Goal: Task Accomplishment & Management: Complete application form

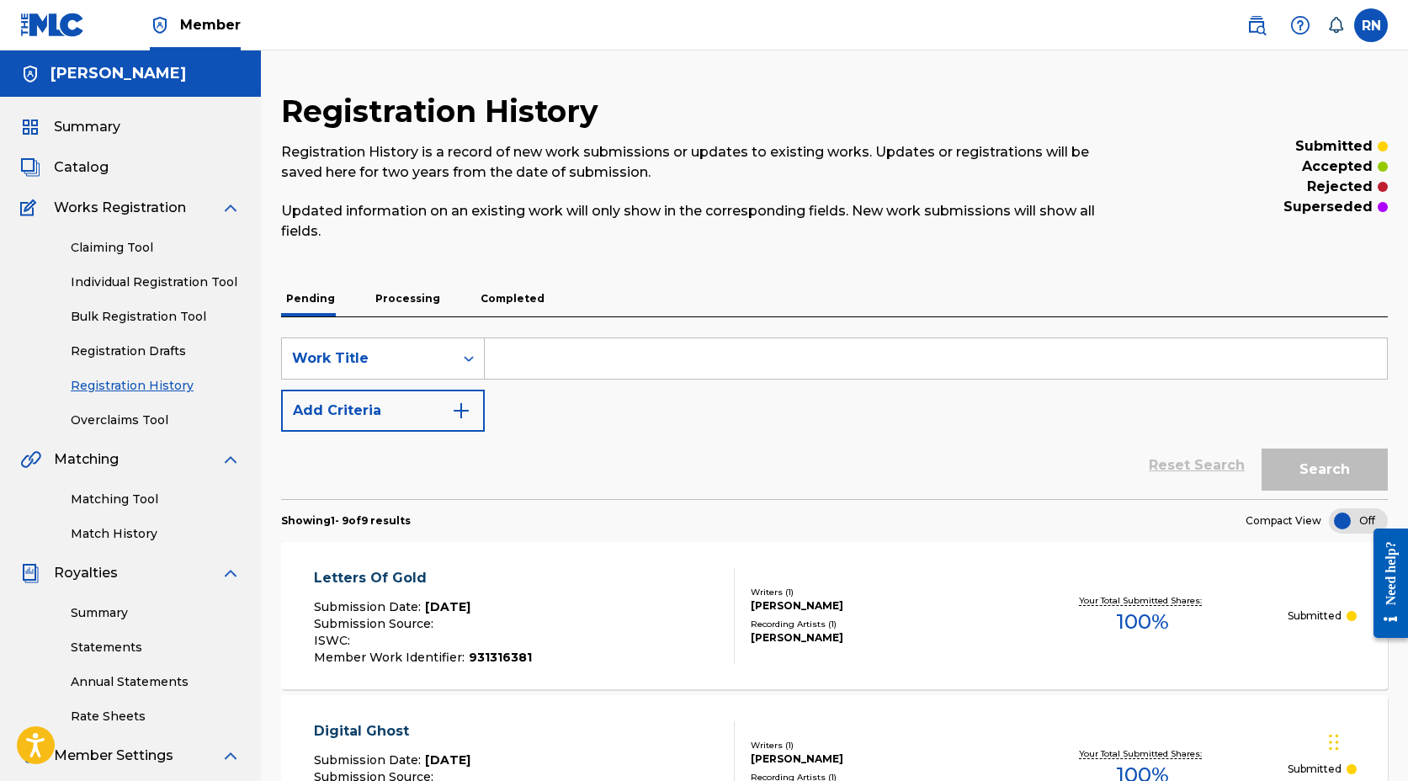
click at [171, 286] on link "Individual Registration Tool" at bounding box center [156, 283] width 170 height 18
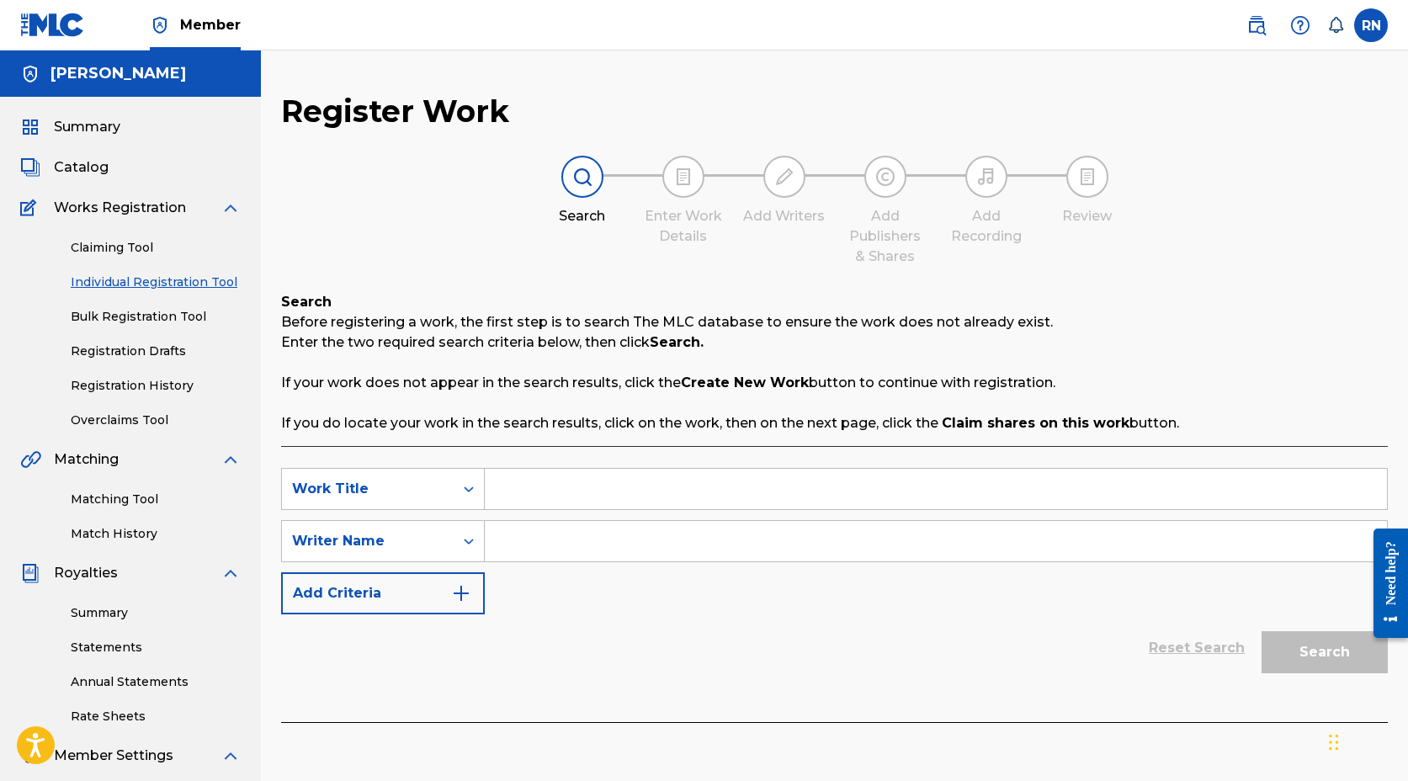
click at [580, 491] on input "Search Form" at bounding box center [936, 489] width 903 height 40
type input "Noise"
click at [579, 547] on input "Search Form" at bounding box center [936, 541] width 903 height 40
type input "[PERSON_NAME]"
click at [464, 592] on img "Search Form" at bounding box center [461, 593] width 20 height 20
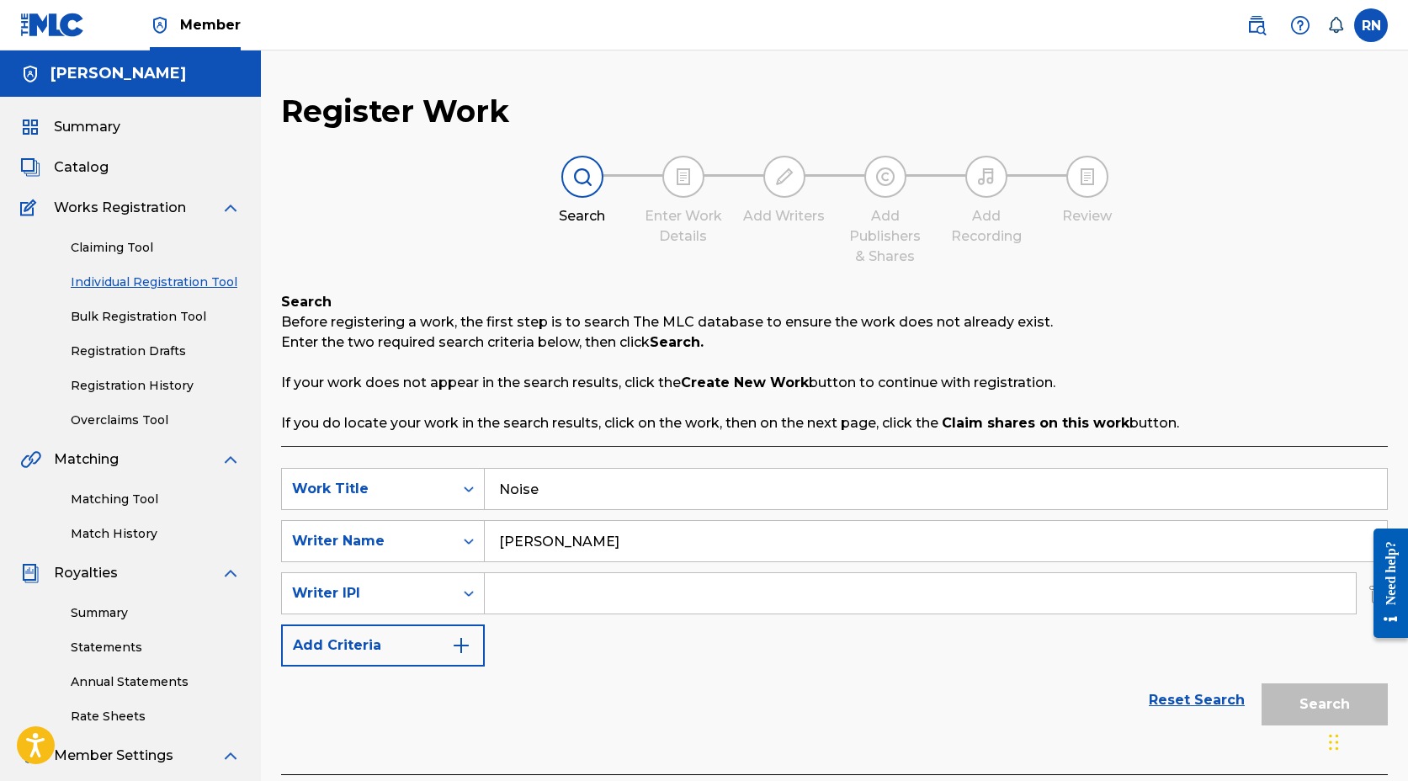
click at [530, 593] on input "Search Form" at bounding box center [920, 593] width 871 height 40
type input "1022750798"
click at [440, 649] on button "Add Criteria" at bounding box center [383, 646] width 204 height 42
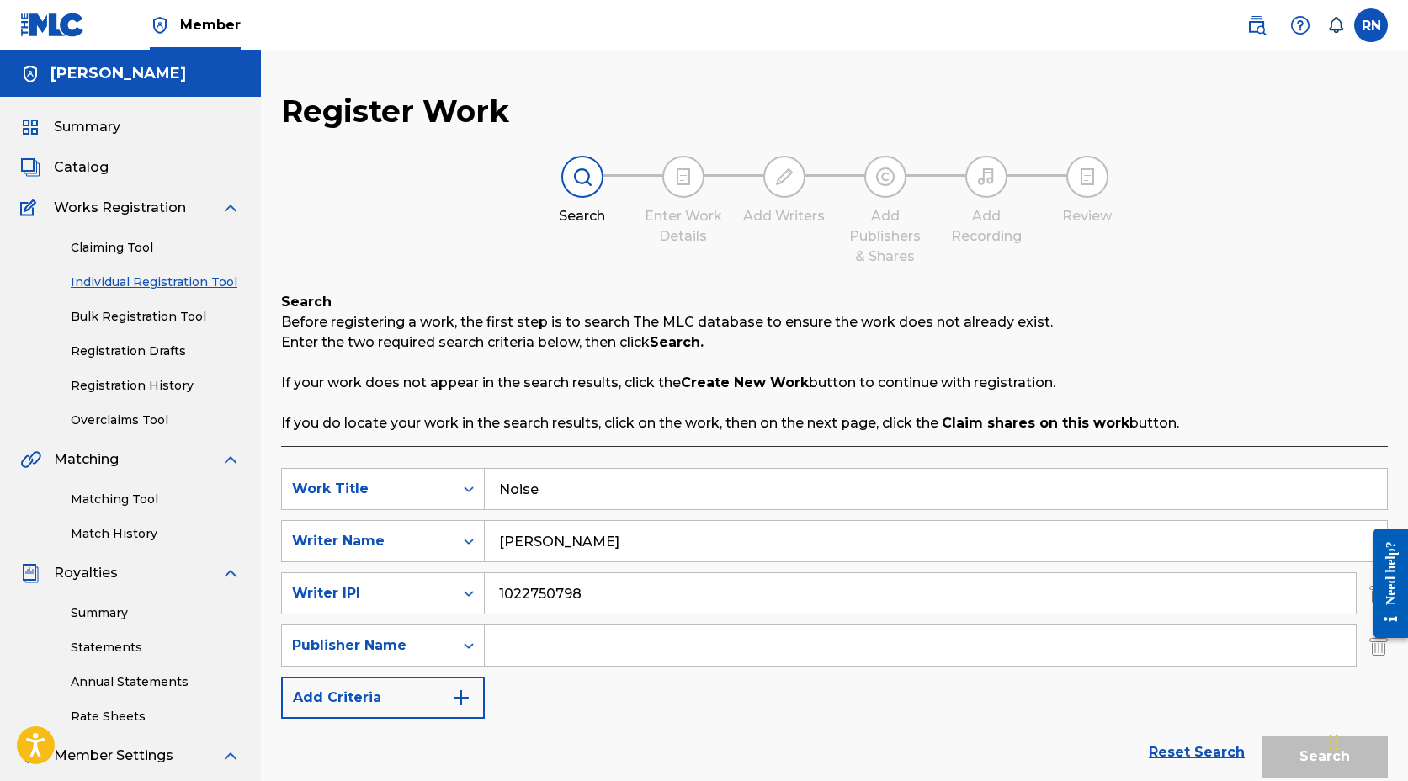
click at [540, 647] on input "Search Form" at bounding box center [920, 646] width 871 height 40
type input "[PERSON_NAME]"
click at [405, 698] on button "Add Criteria" at bounding box center [383, 698] width 204 height 42
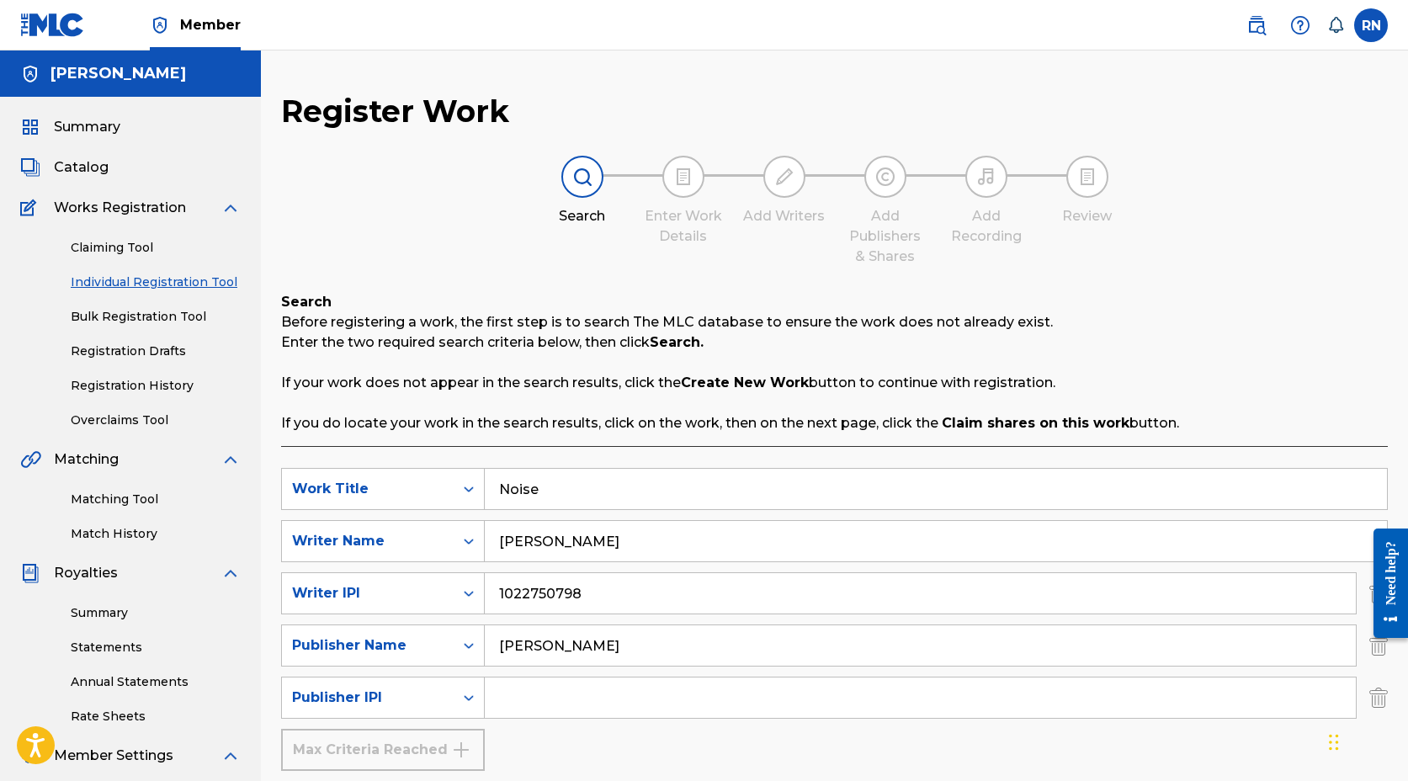
click at [538, 709] on input "Search Form" at bounding box center [920, 698] width 871 height 40
type input "1022750600"
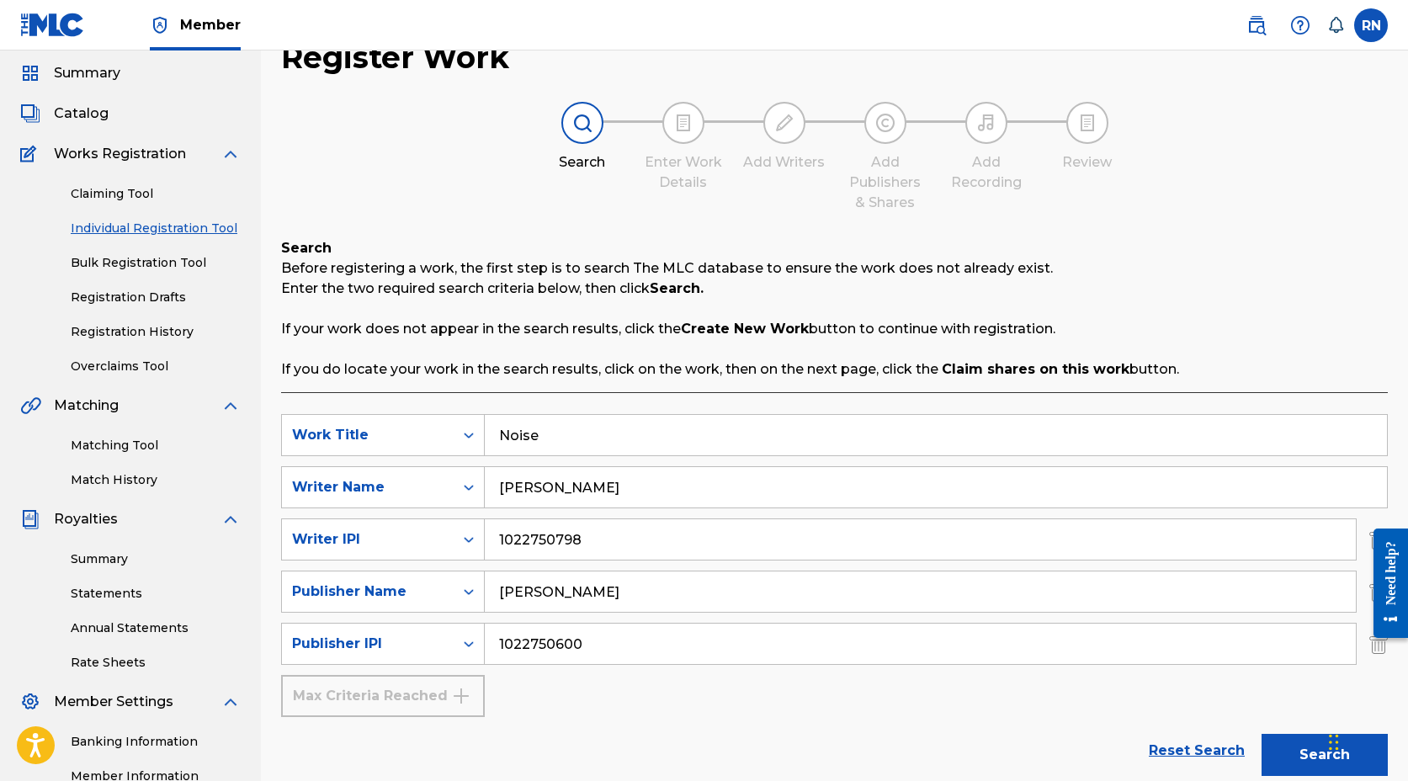
scroll to position [141, 0]
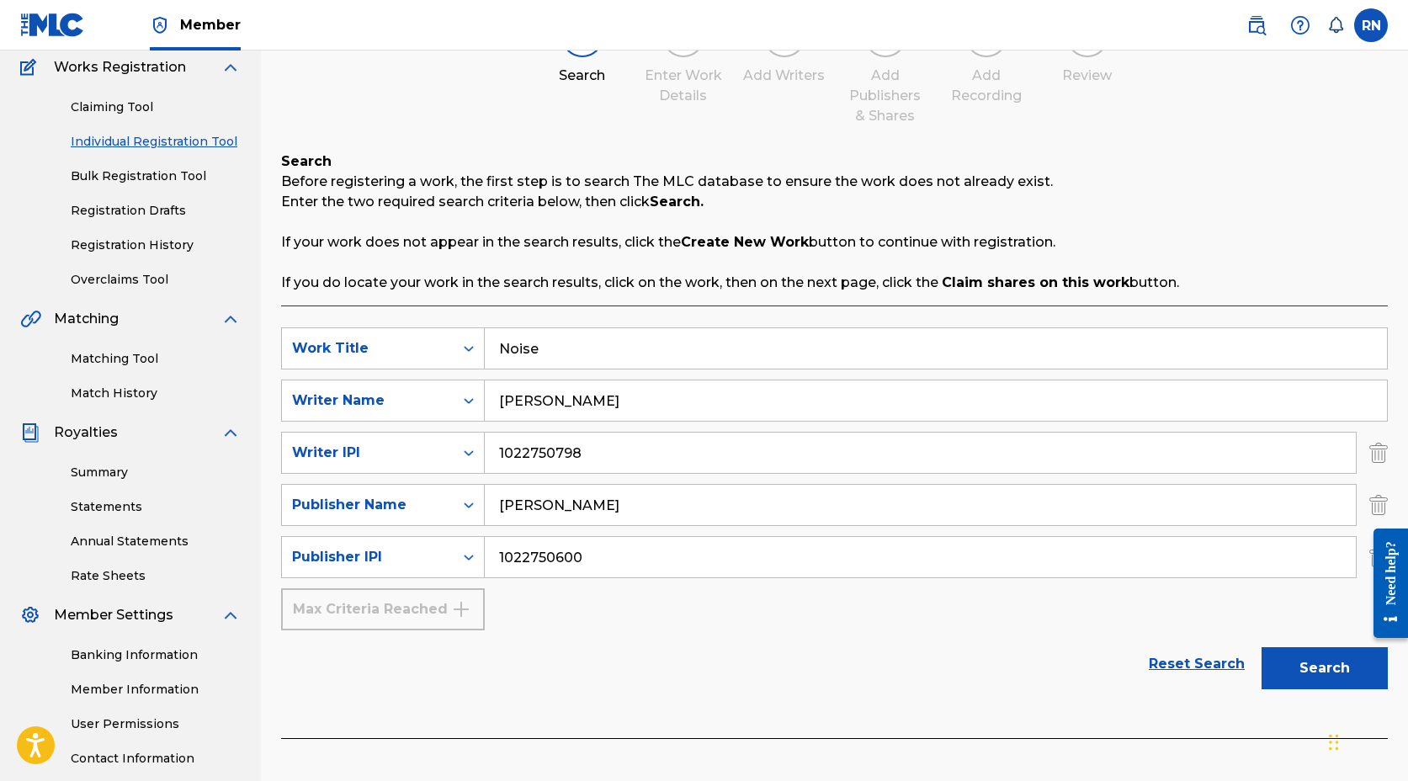
click at [1298, 666] on button "Search" at bounding box center [1325, 668] width 126 height 42
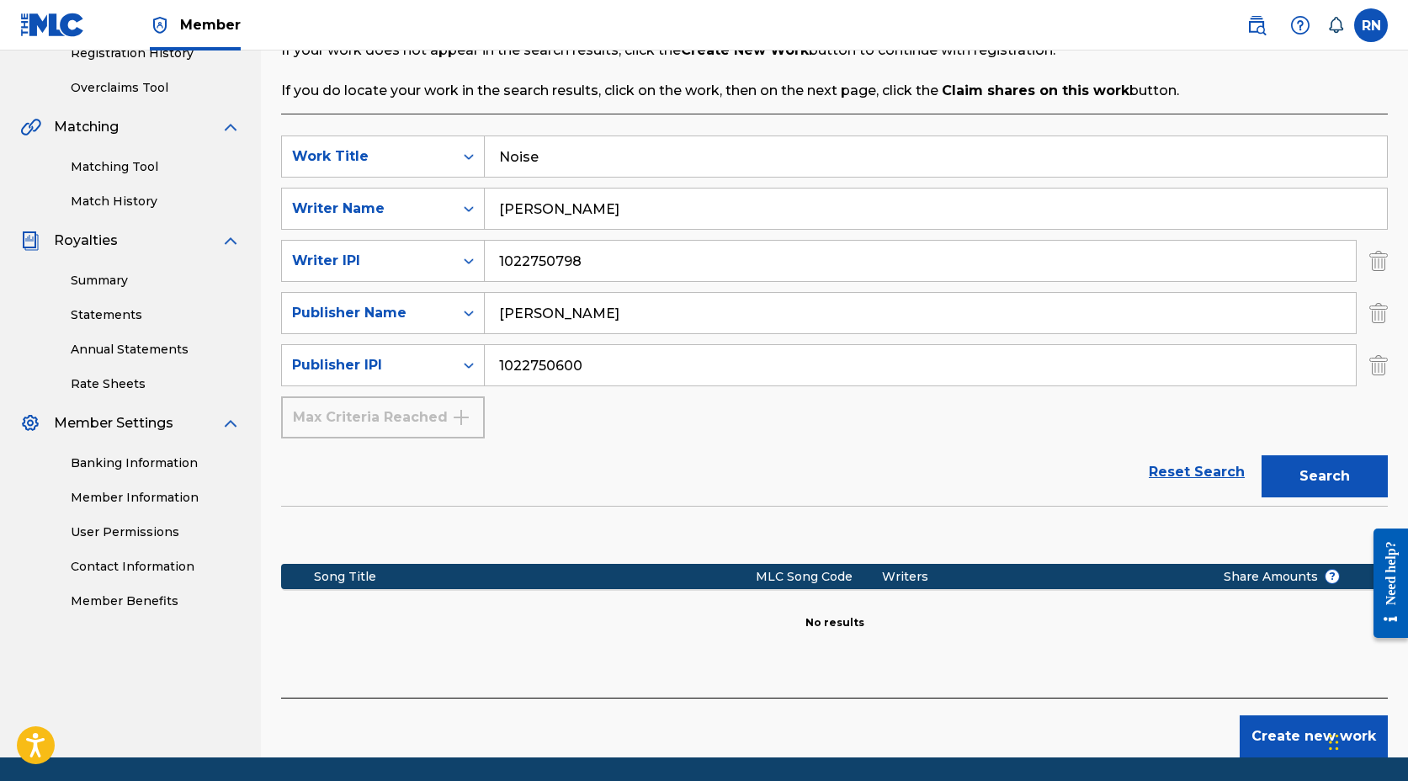
scroll to position [390, 0]
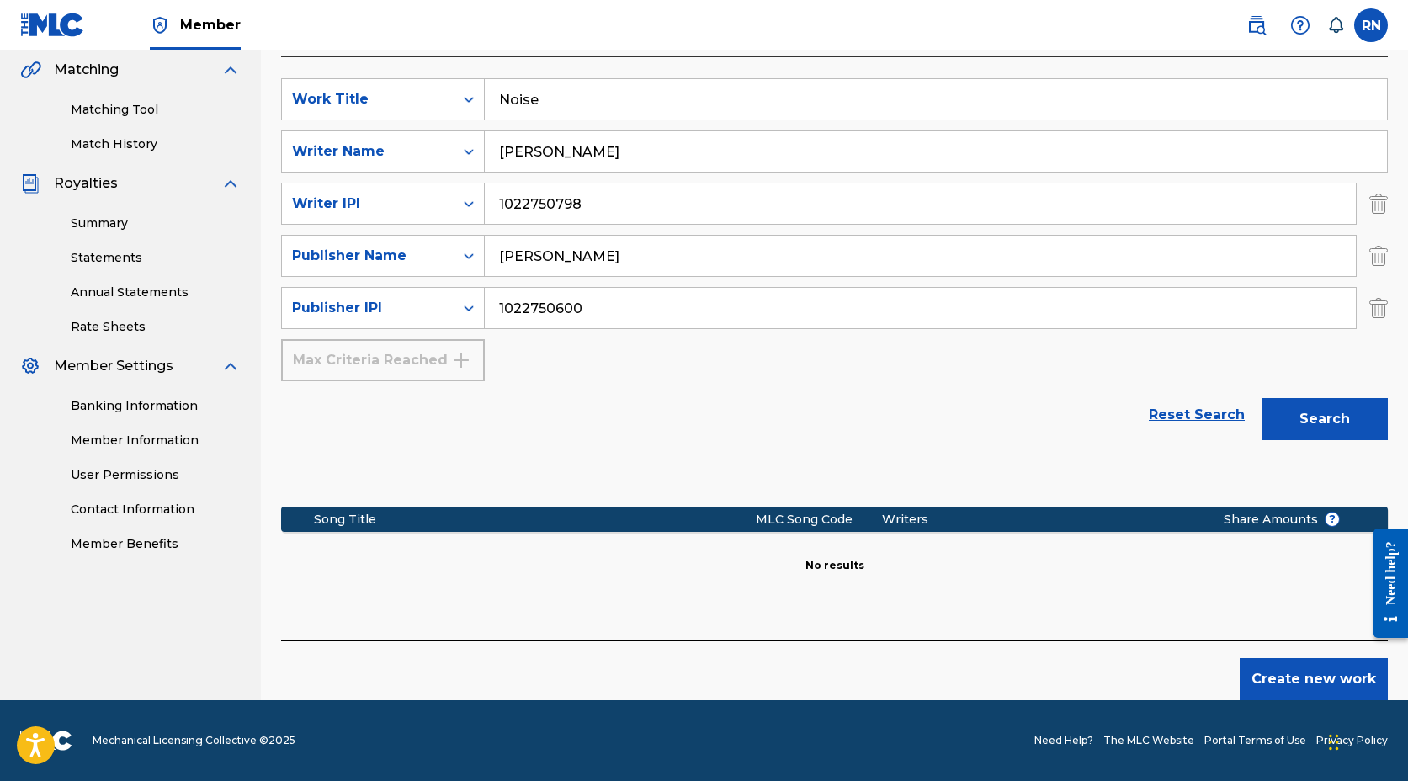
click at [1286, 678] on button "Create new work" at bounding box center [1314, 679] width 148 height 42
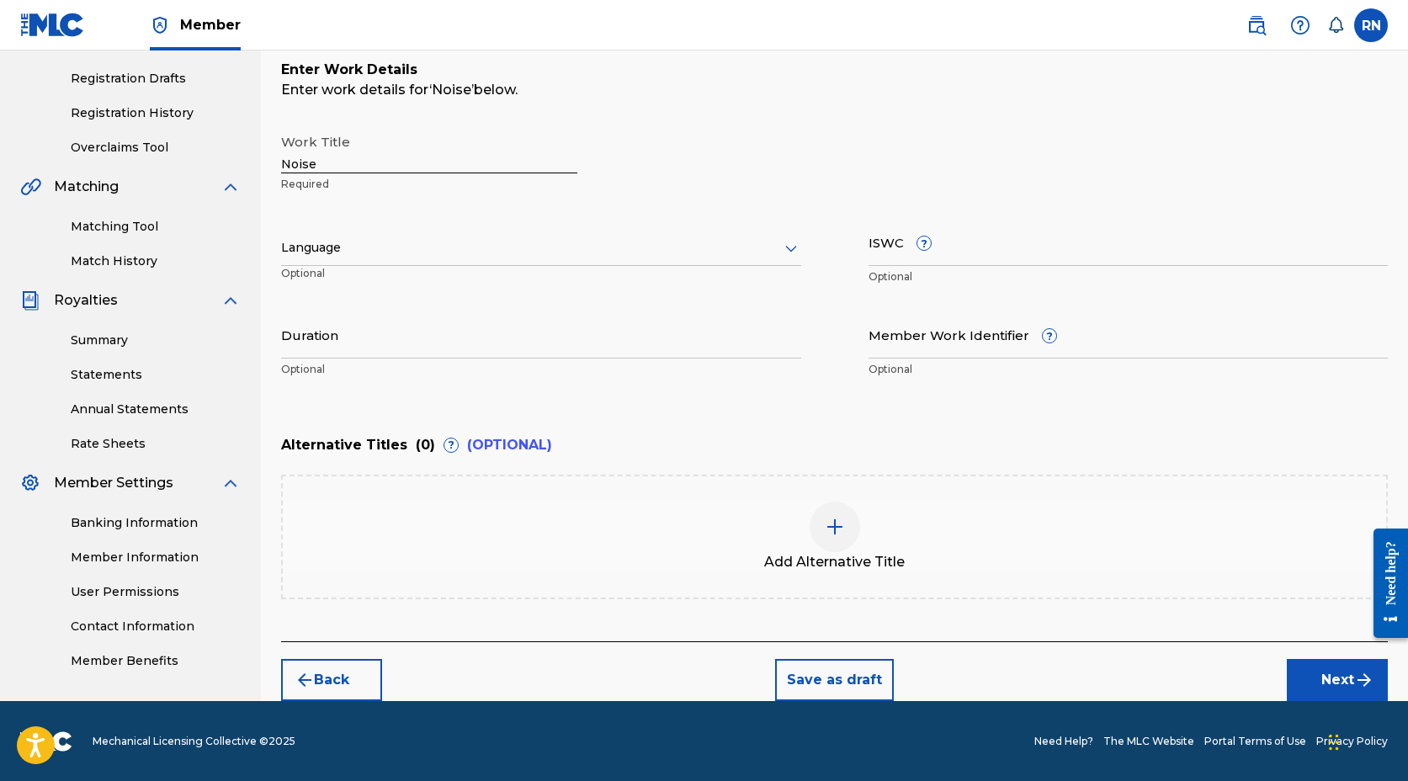
click at [379, 242] on div at bounding box center [541, 247] width 520 height 21
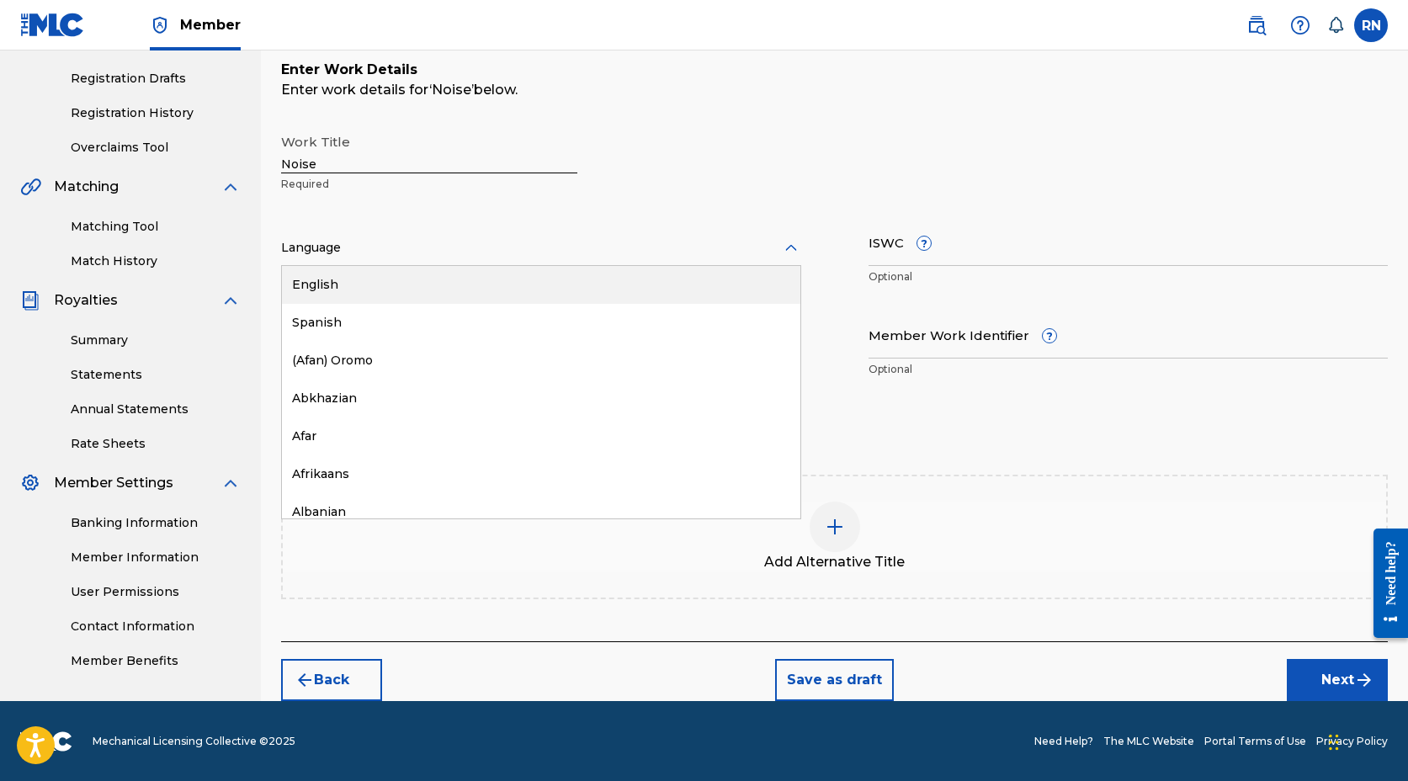
click at [357, 280] on div "English" at bounding box center [541, 285] width 519 height 38
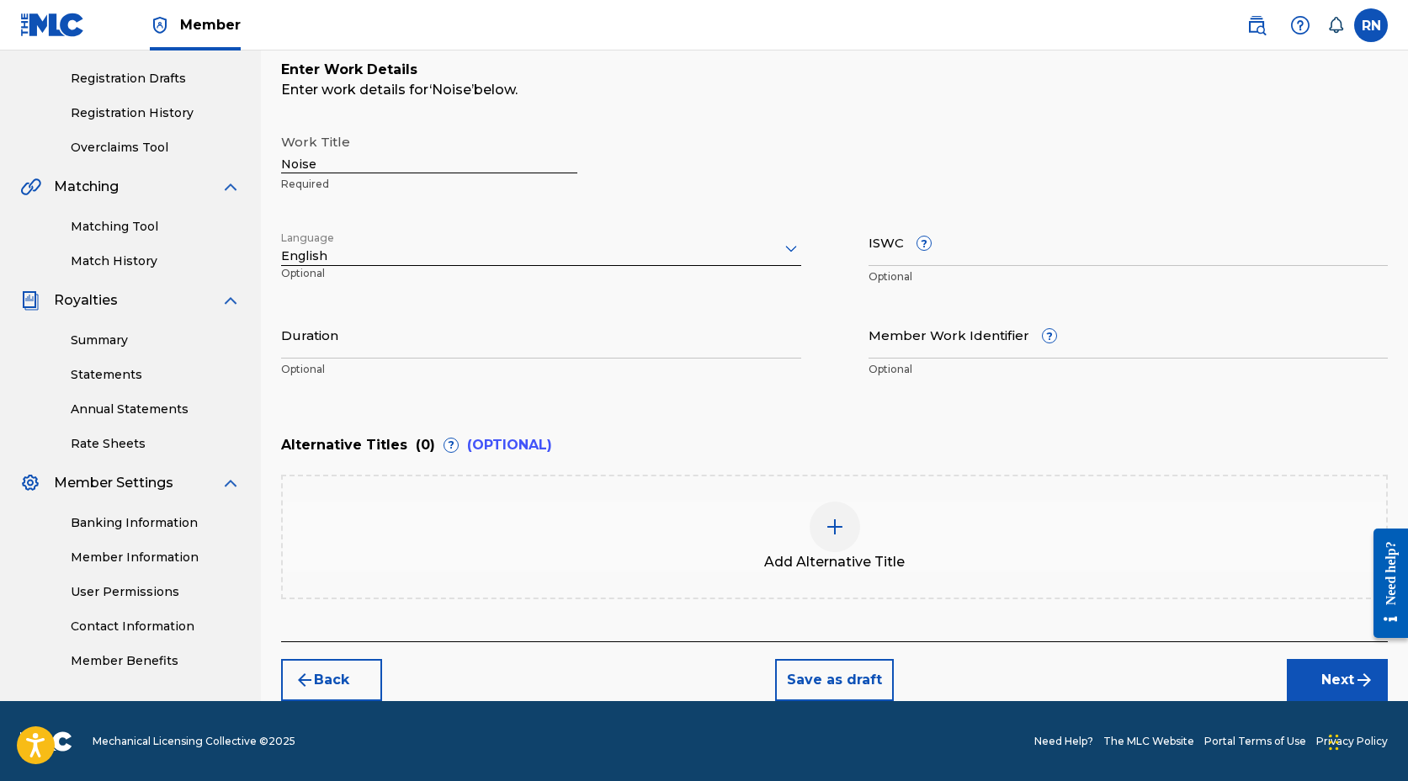
click at [943, 253] on input "ISWC ?" at bounding box center [1129, 242] width 520 height 48
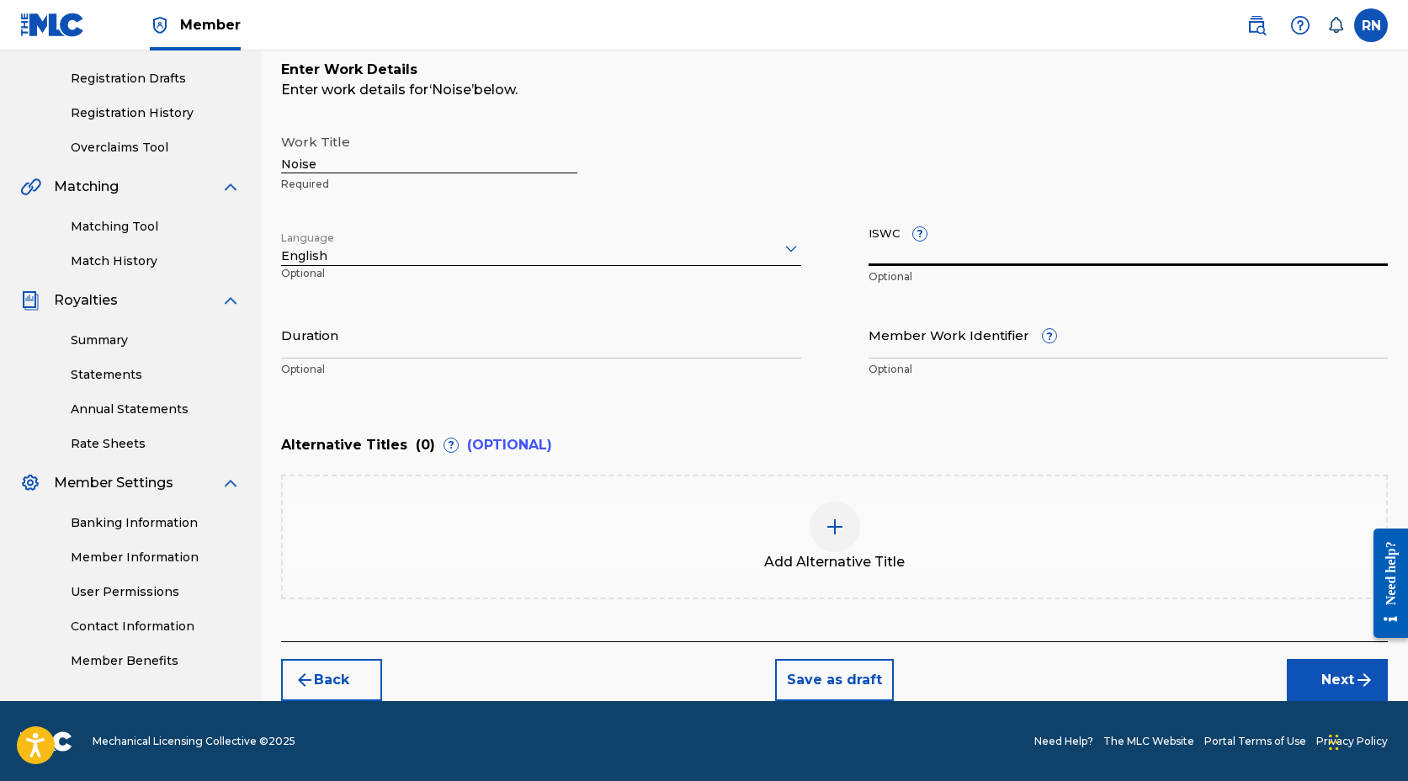
paste input "T3289592645"
type input "T3289592645"
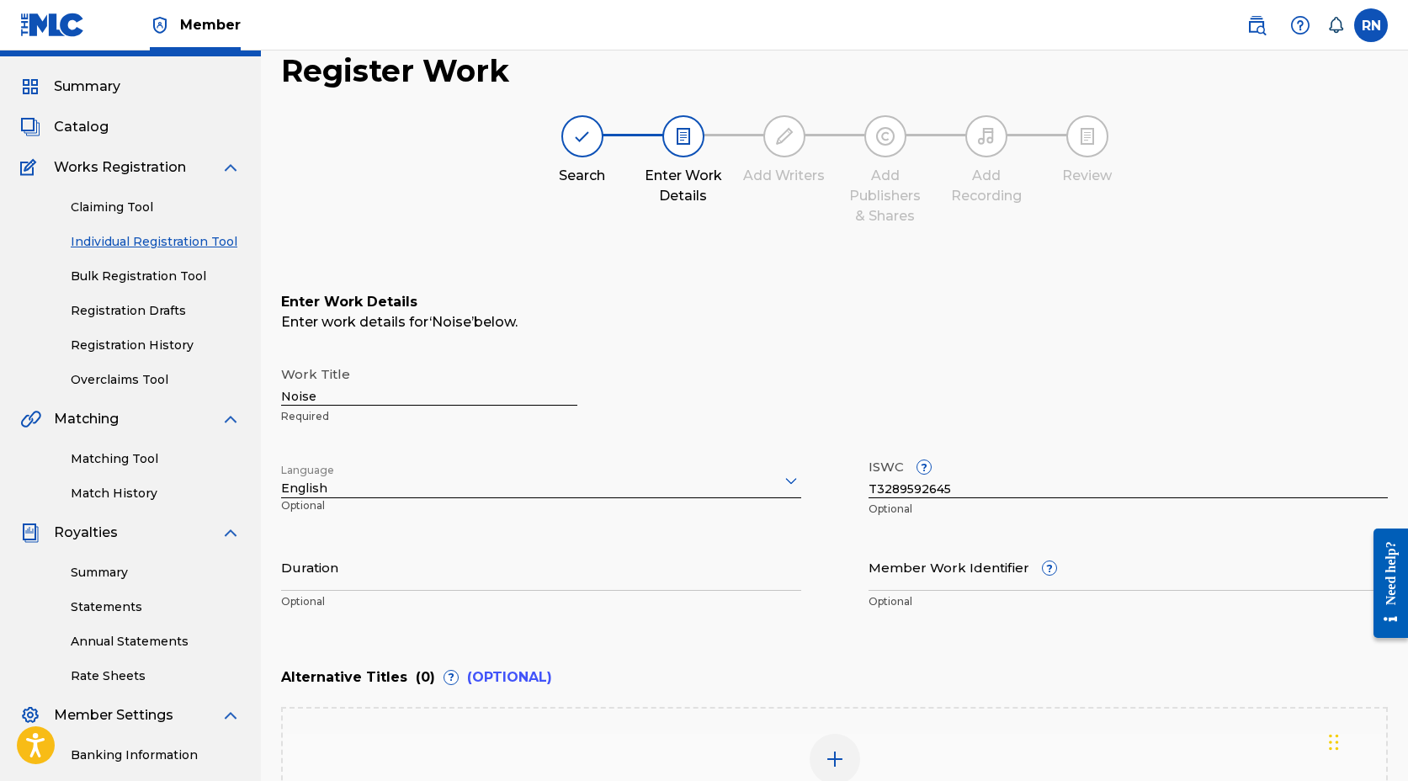
scroll to position [0, 0]
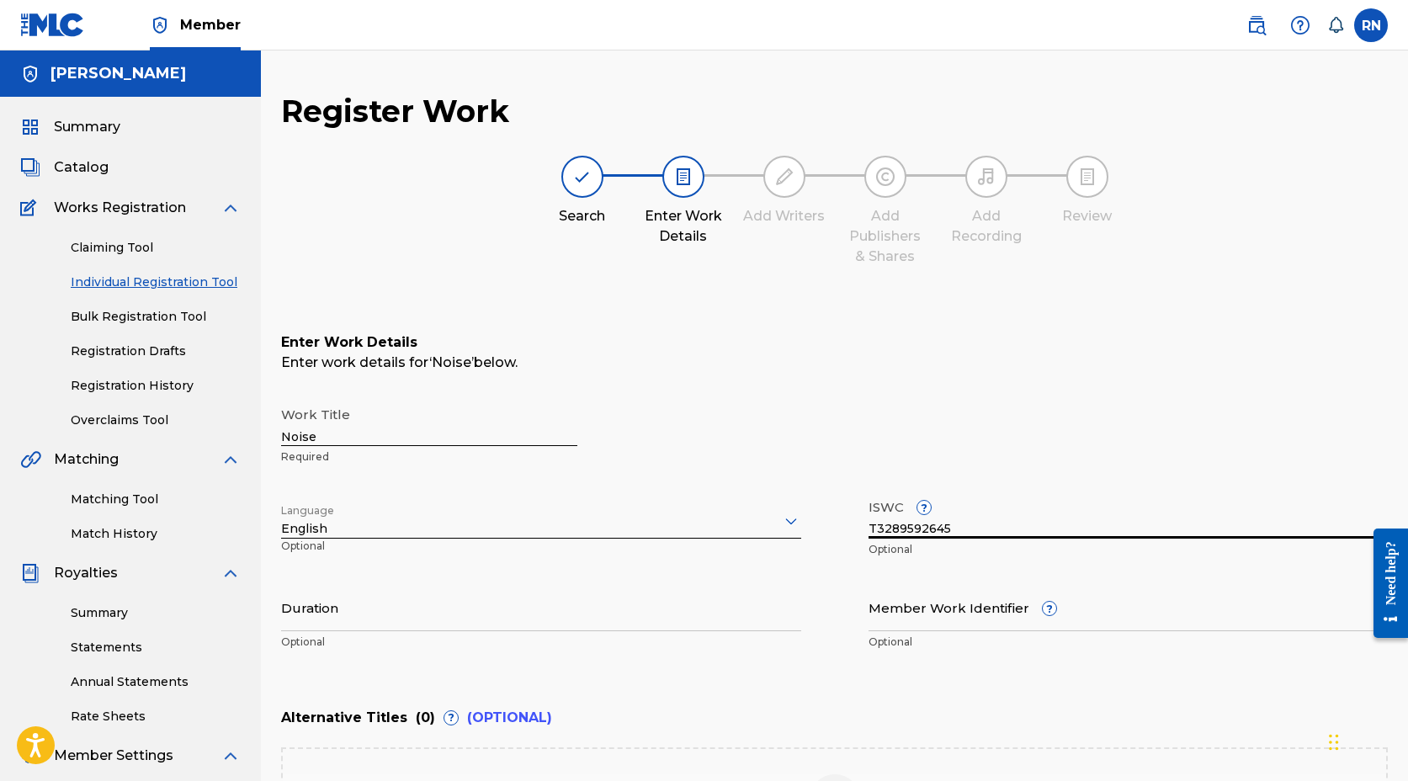
click at [337, 618] on input "Duration" at bounding box center [541, 607] width 520 height 48
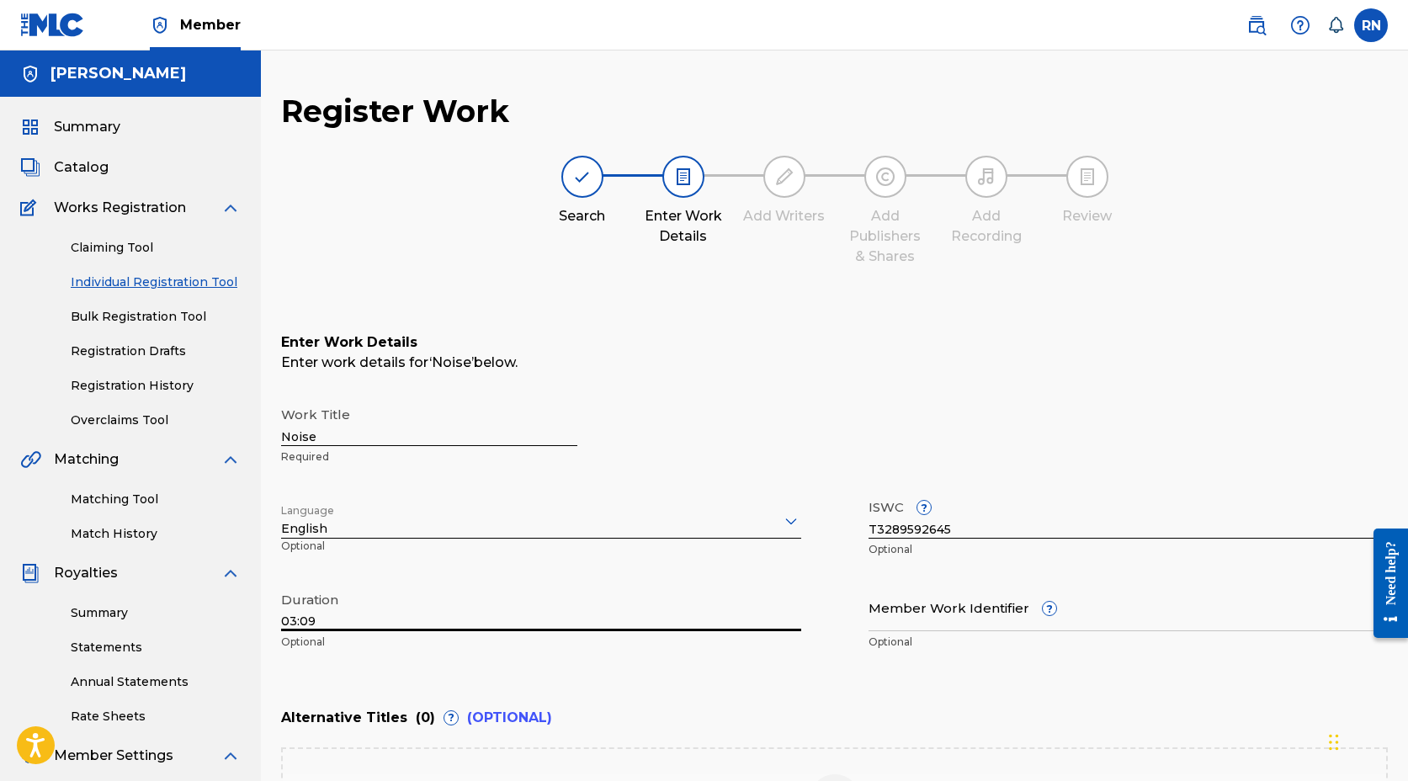
type input "03:09"
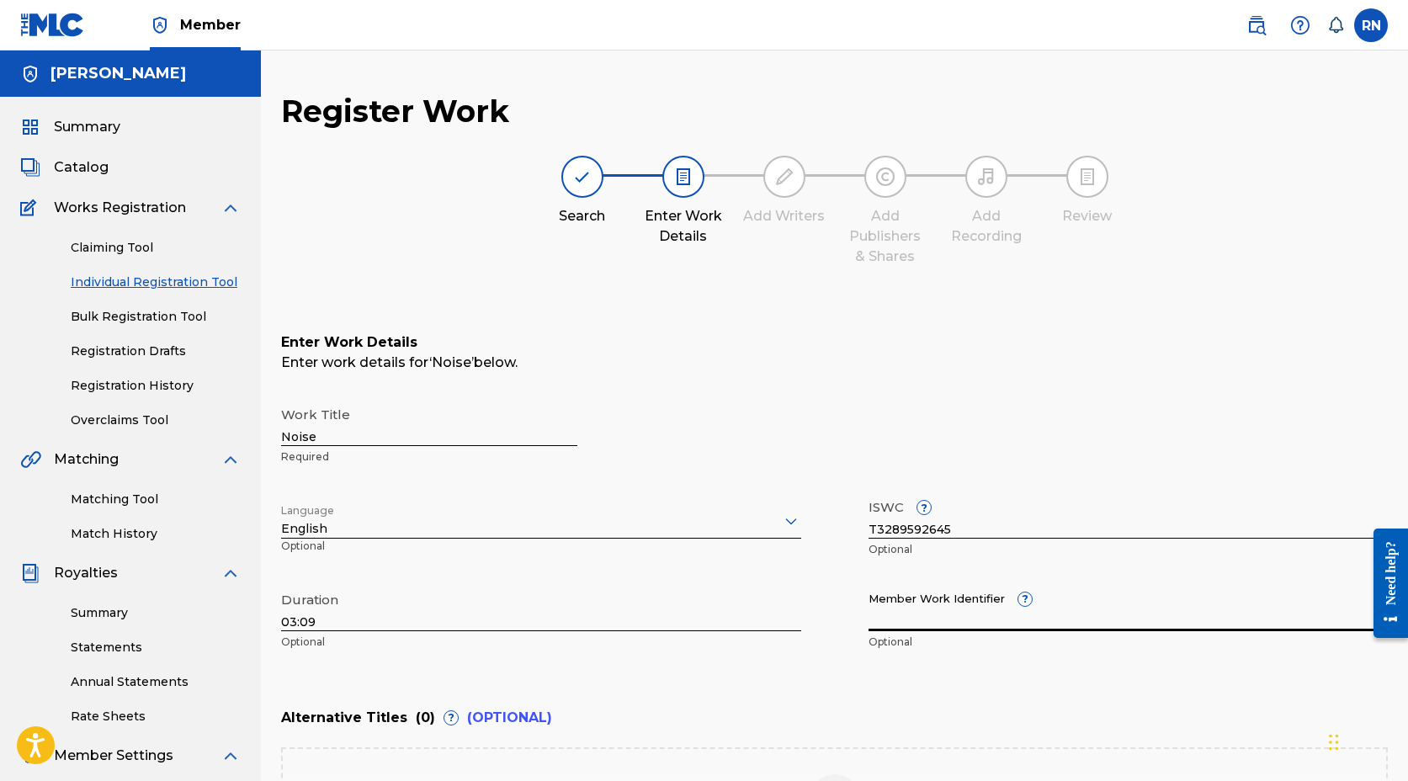
click at [911, 618] on input "Member Work Identifier ?" at bounding box center [1129, 607] width 520 height 48
paste input "927680845"
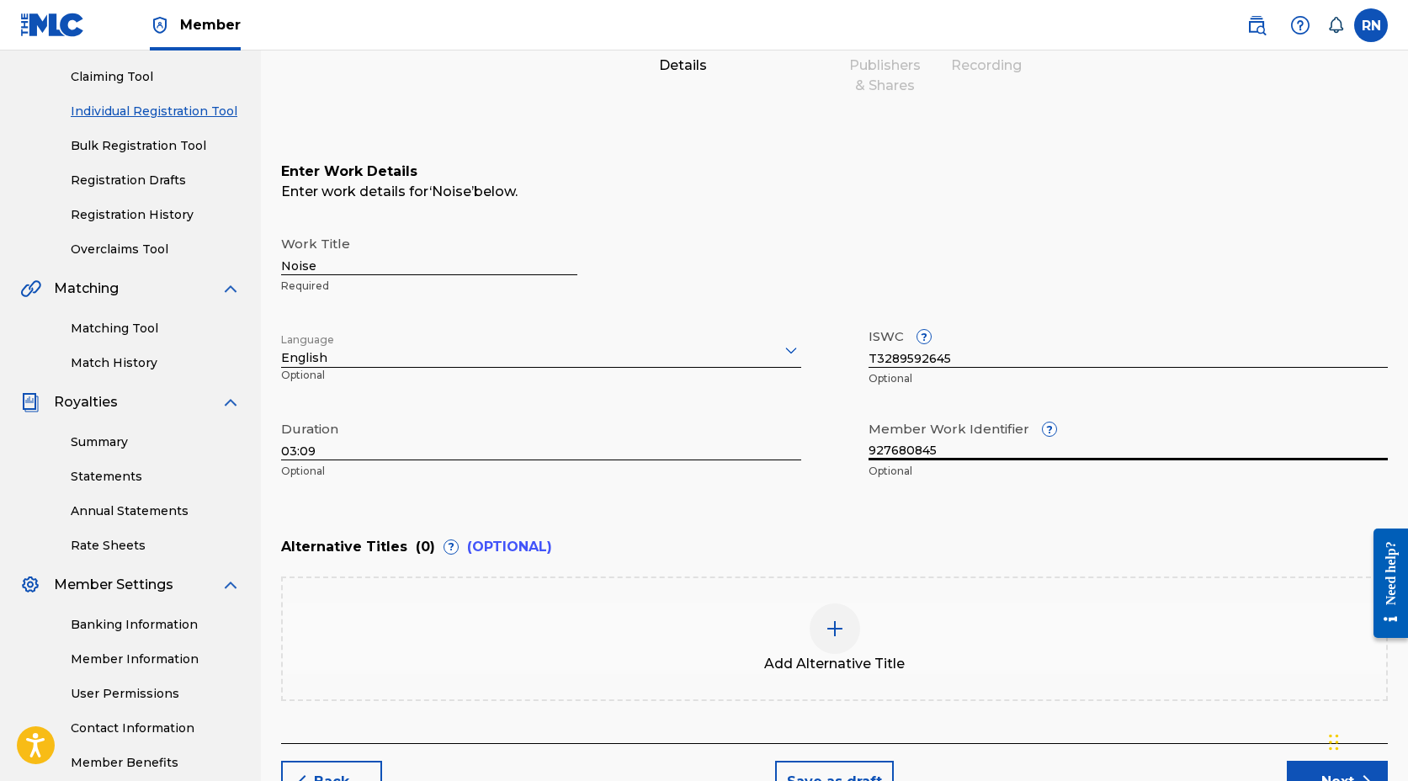
scroll to position [273, 0]
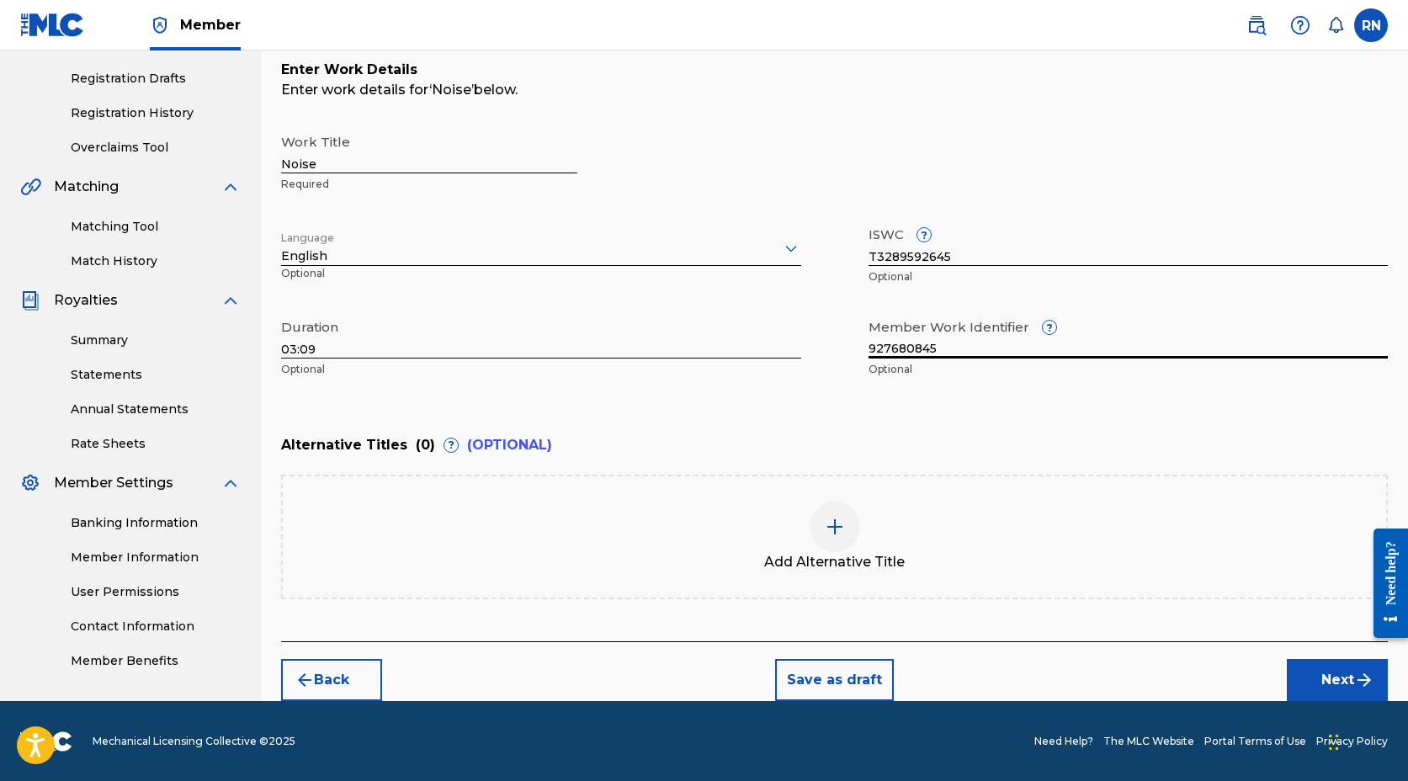
type input "927680845"
click at [1324, 677] on button "Next" at bounding box center [1337, 680] width 101 height 42
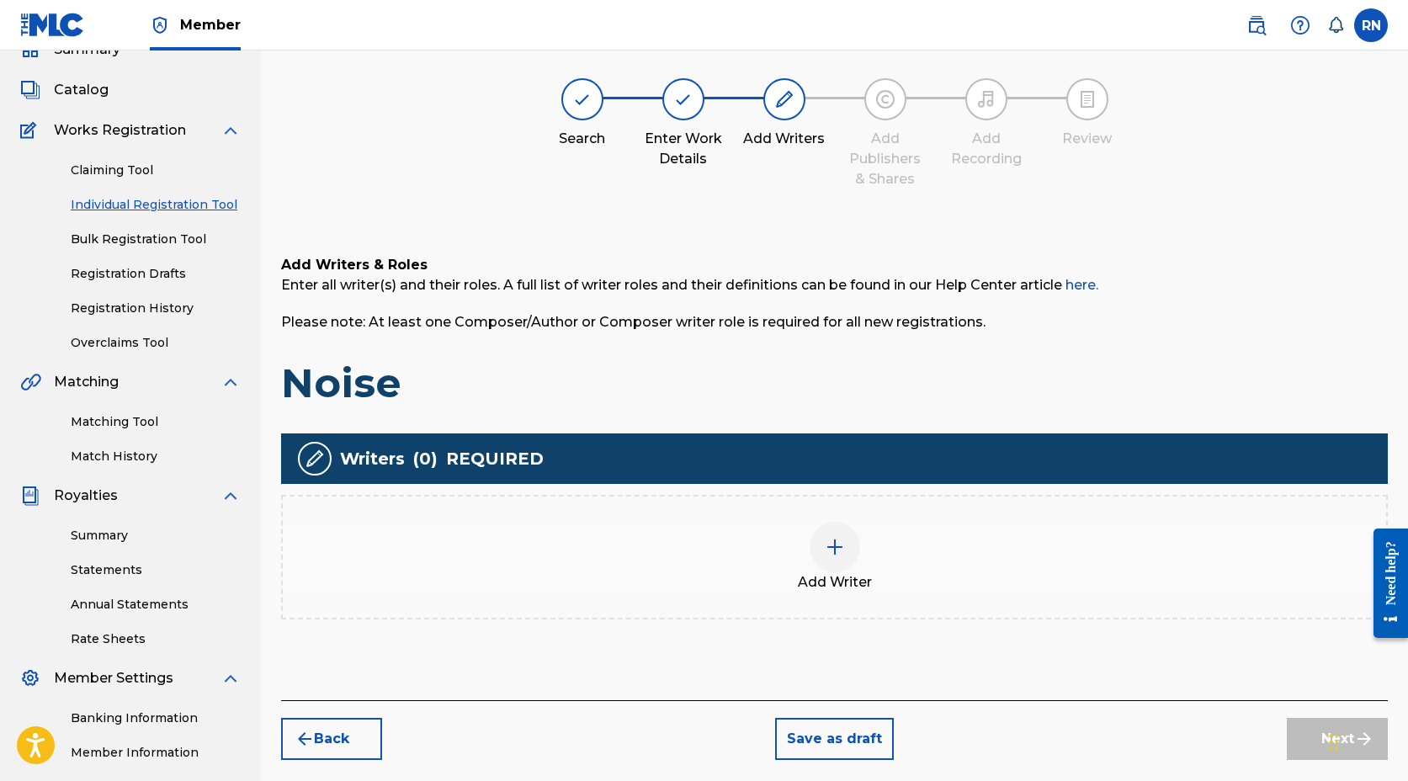
scroll to position [76, 0]
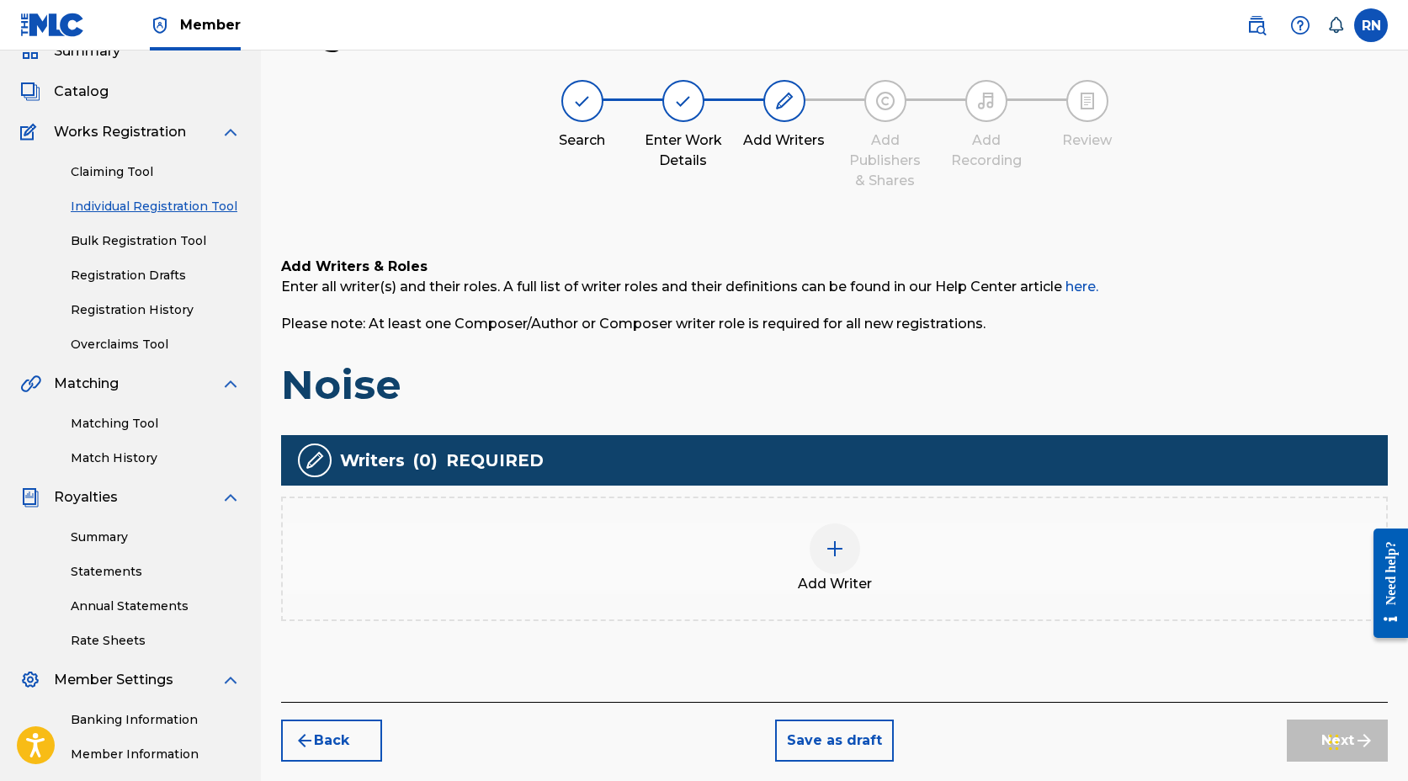
click at [822, 546] on div at bounding box center [835, 549] width 51 height 51
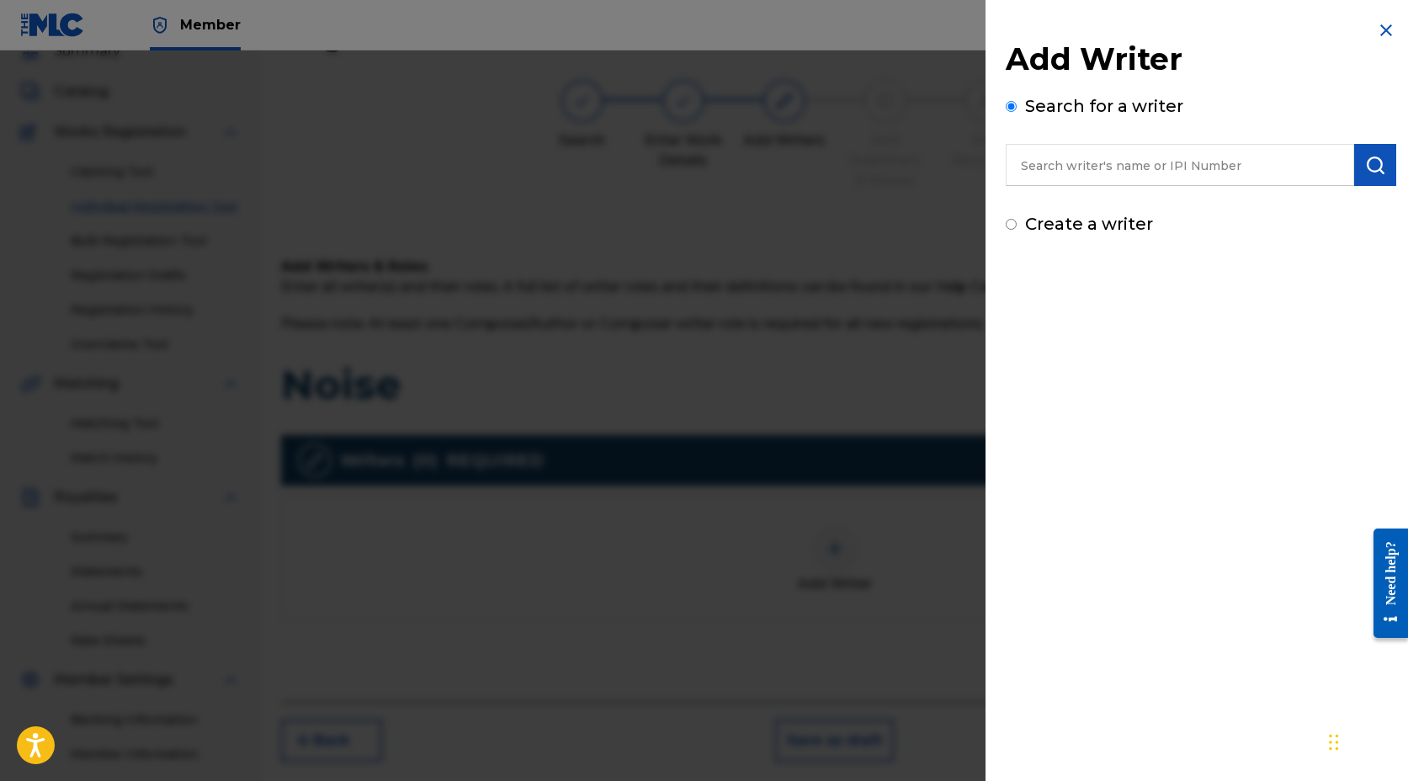
click at [1077, 167] on input "text" at bounding box center [1180, 165] width 349 height 42
type input "[PERSON_NAME]"
click at [1378, 161] on img "submit" at bounding box center [1376, 165] width 20 height 20
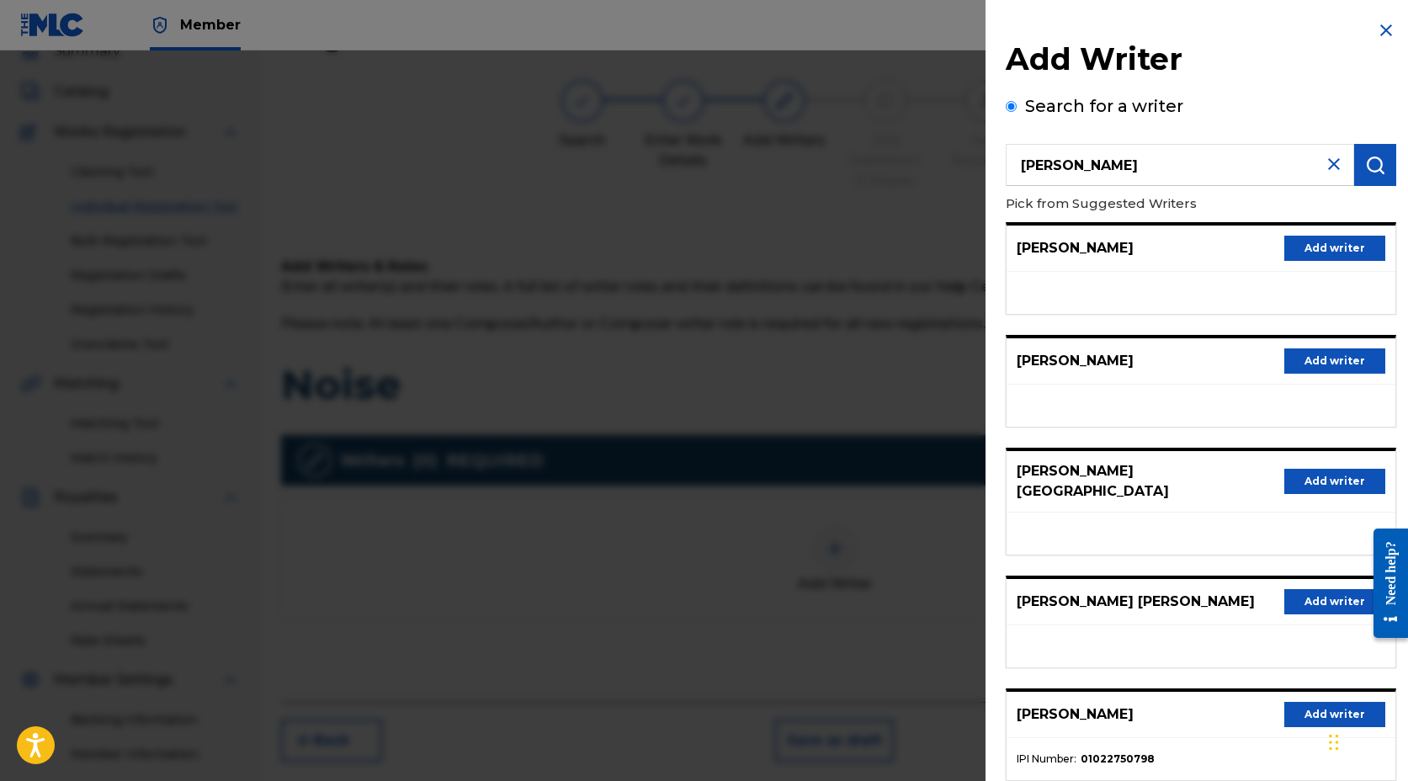
scroll to position [91, 0]
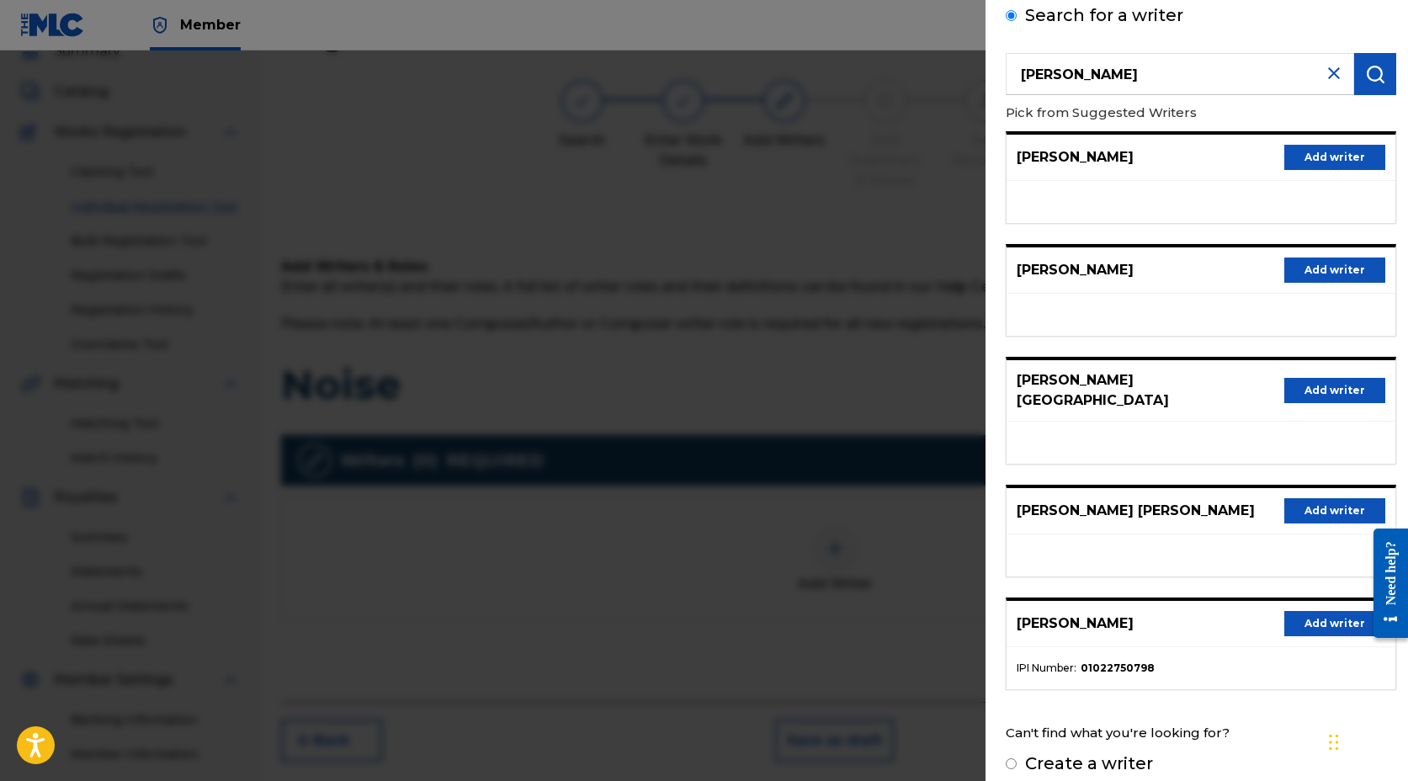
click at [1305, 611] on button "Add writer" at bounding box center [1335, 623] width 101 height 25
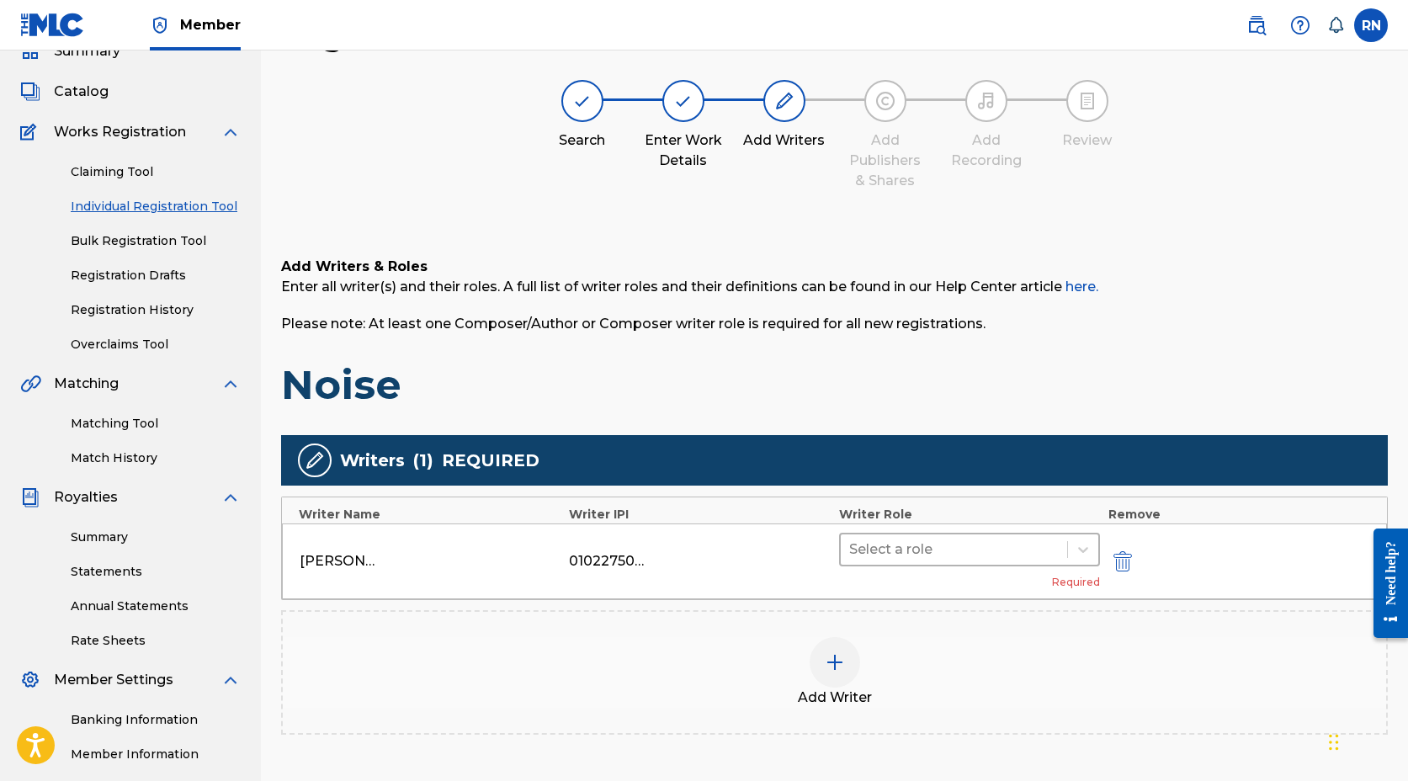
click at [930, 551] on div at bounding box center [954, 550] width 210 height 24
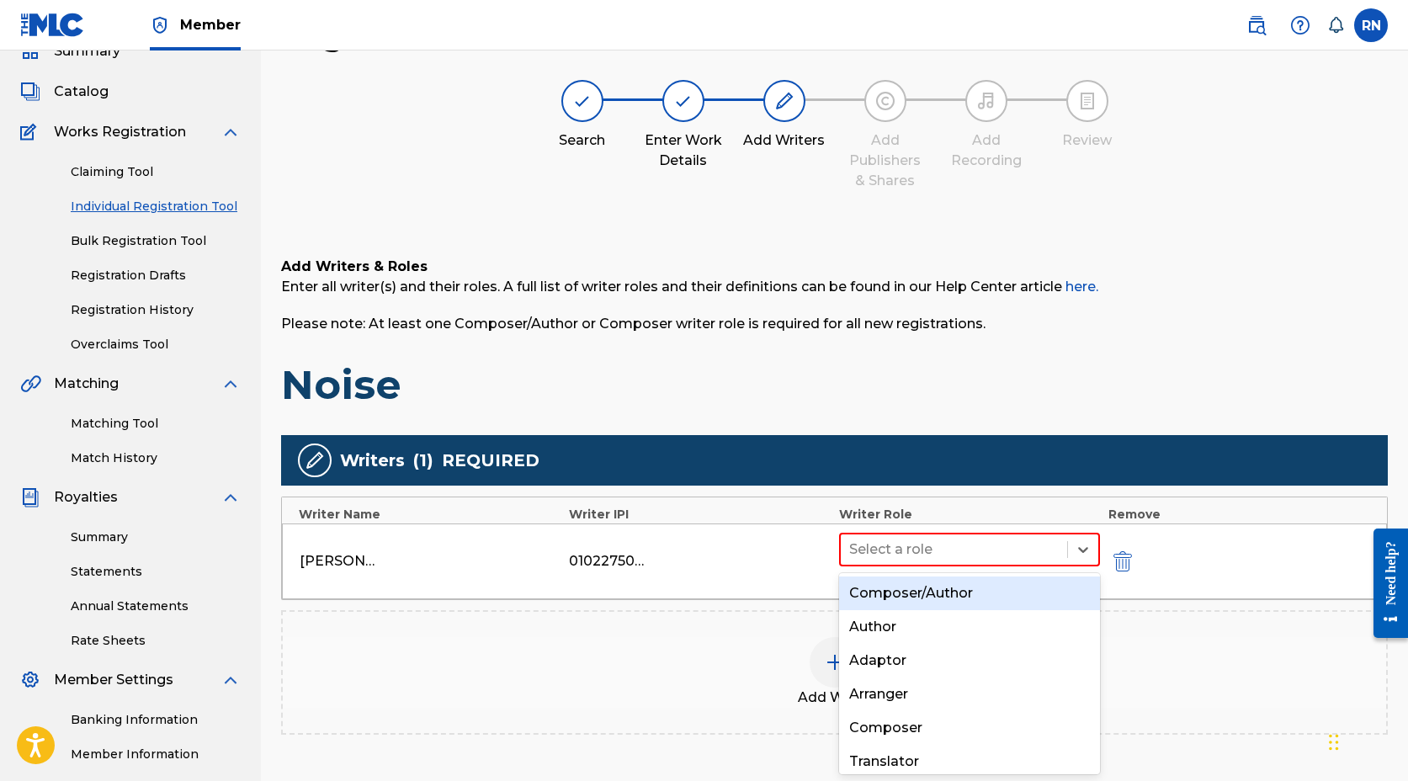
click at [930, 588] on div "Composer/Author" at bounding box center [969, 594] width 261 height 34
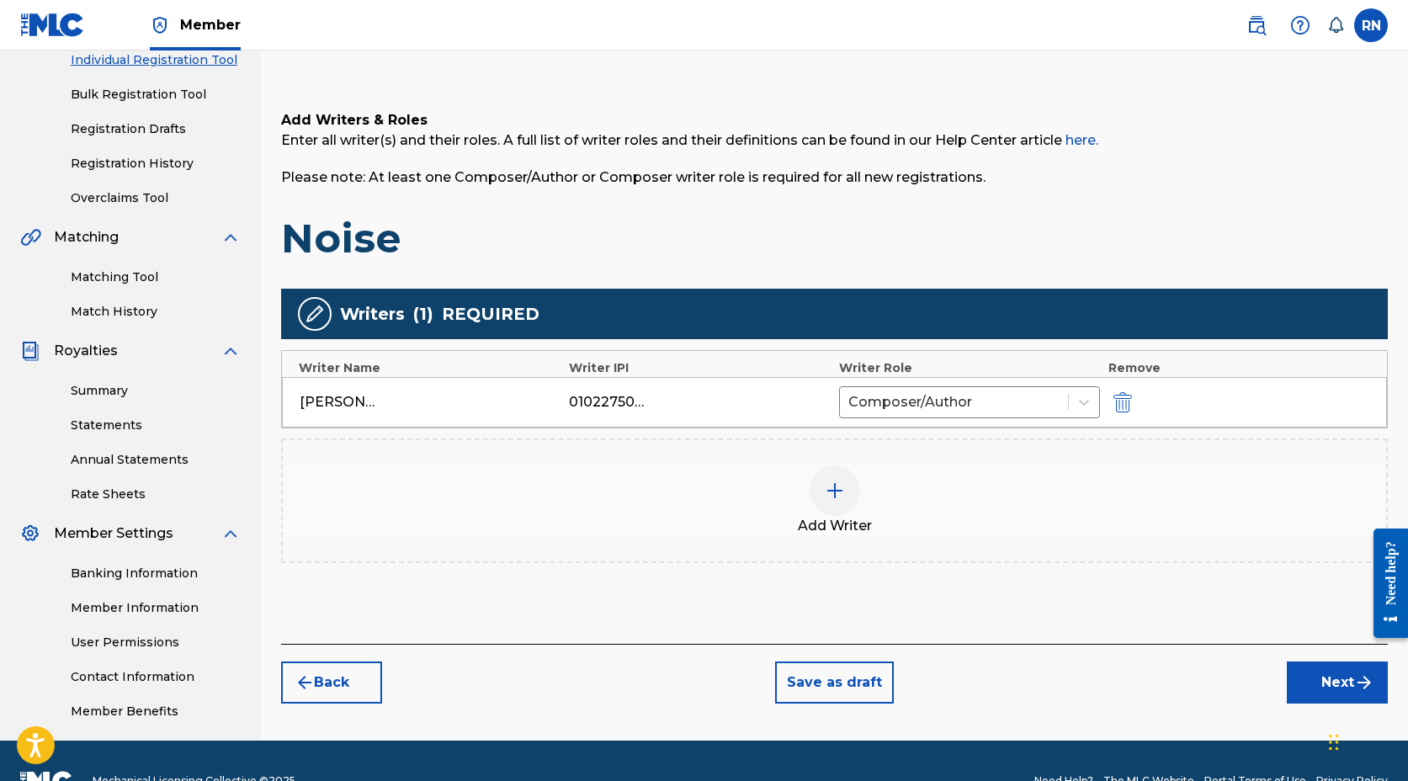
scroll to position [255, 0]
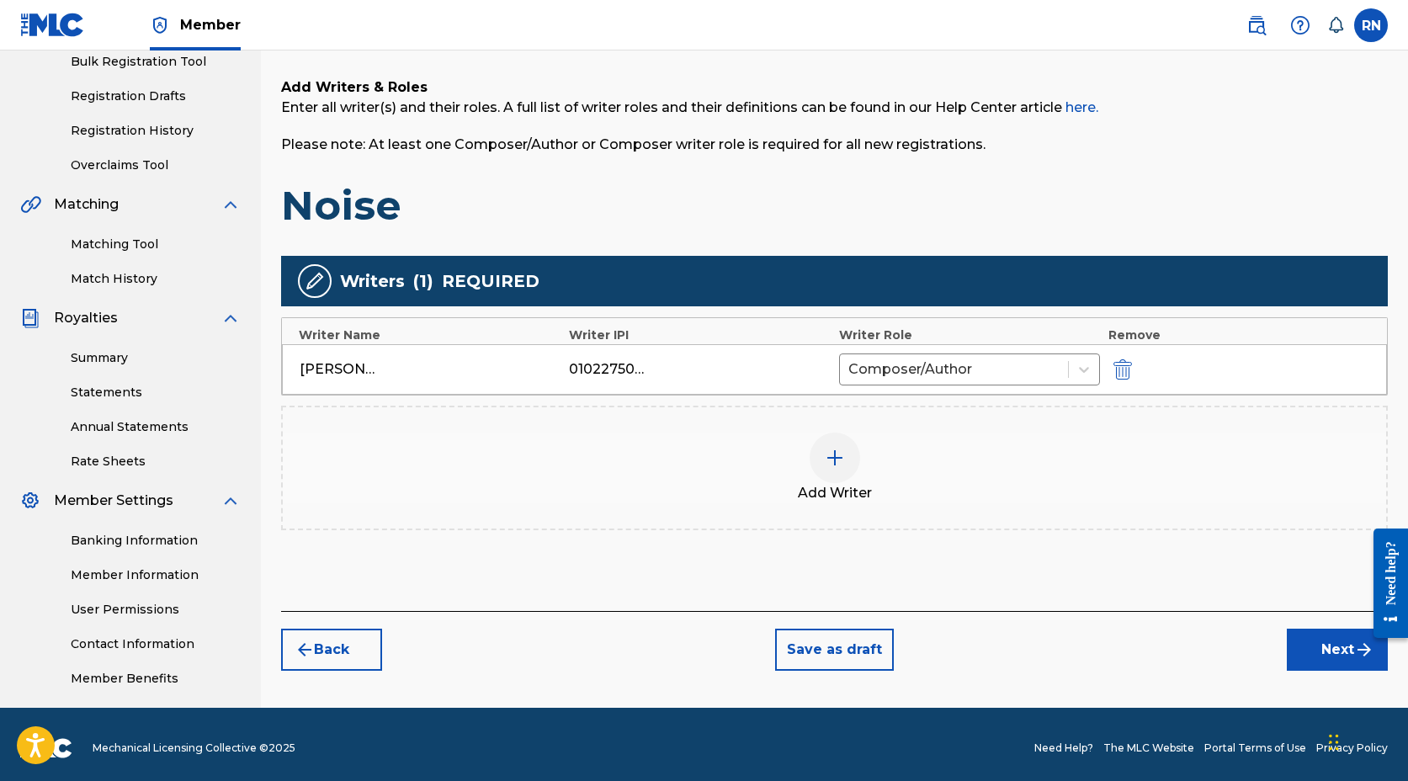
click at [1333, 647] on button "Next" at bounding box center [1337, 650] width 101 height 42
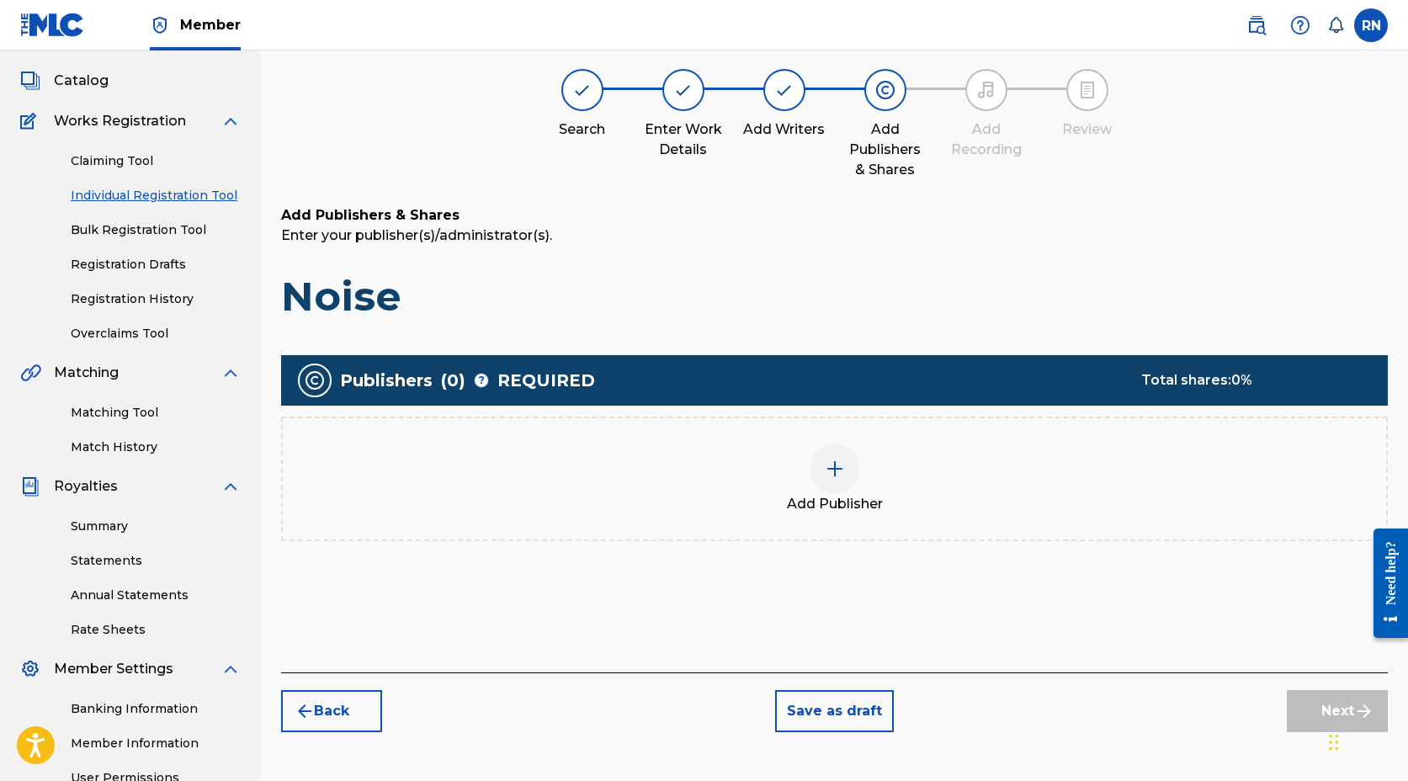
scroll to position [76, 0]
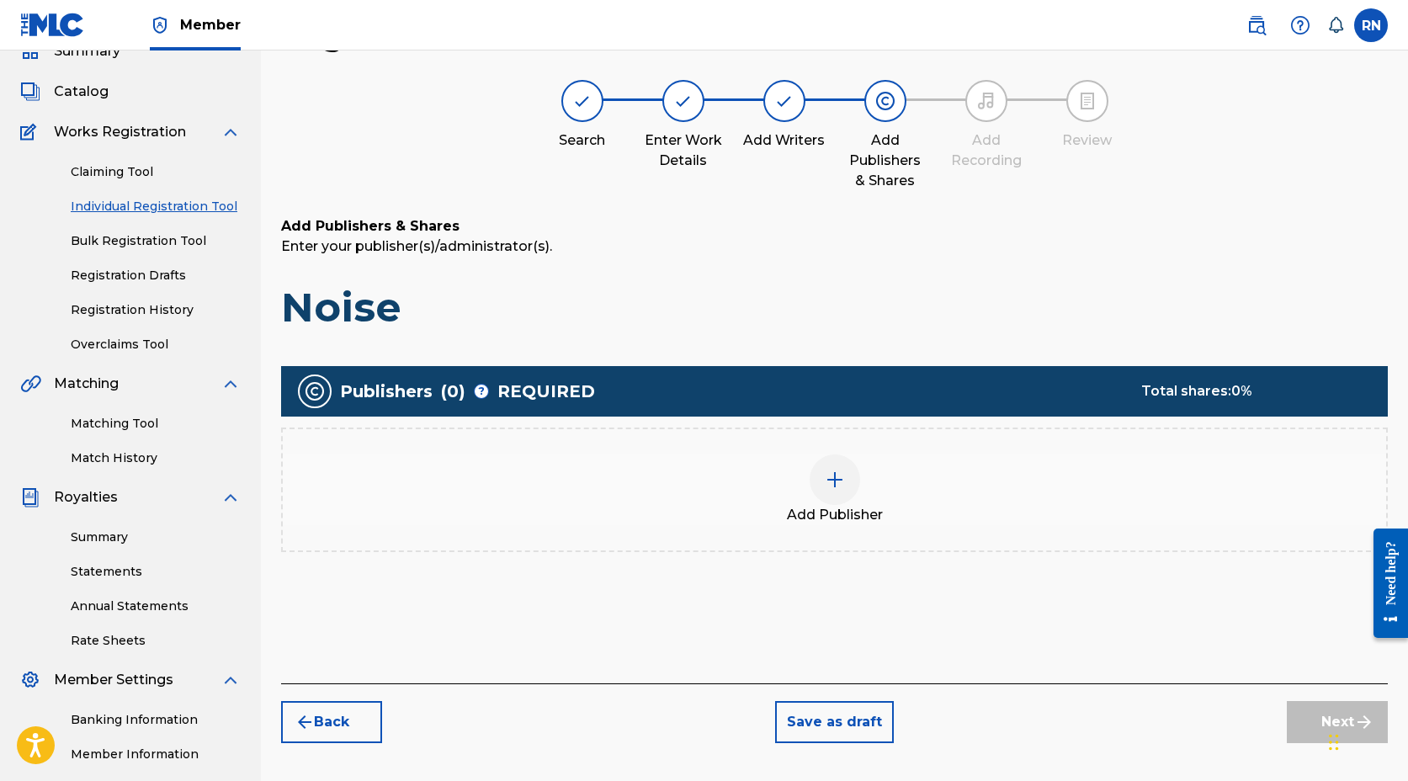
click at [844, 475] on div at bounding box center [835, 480] width 51 height 51
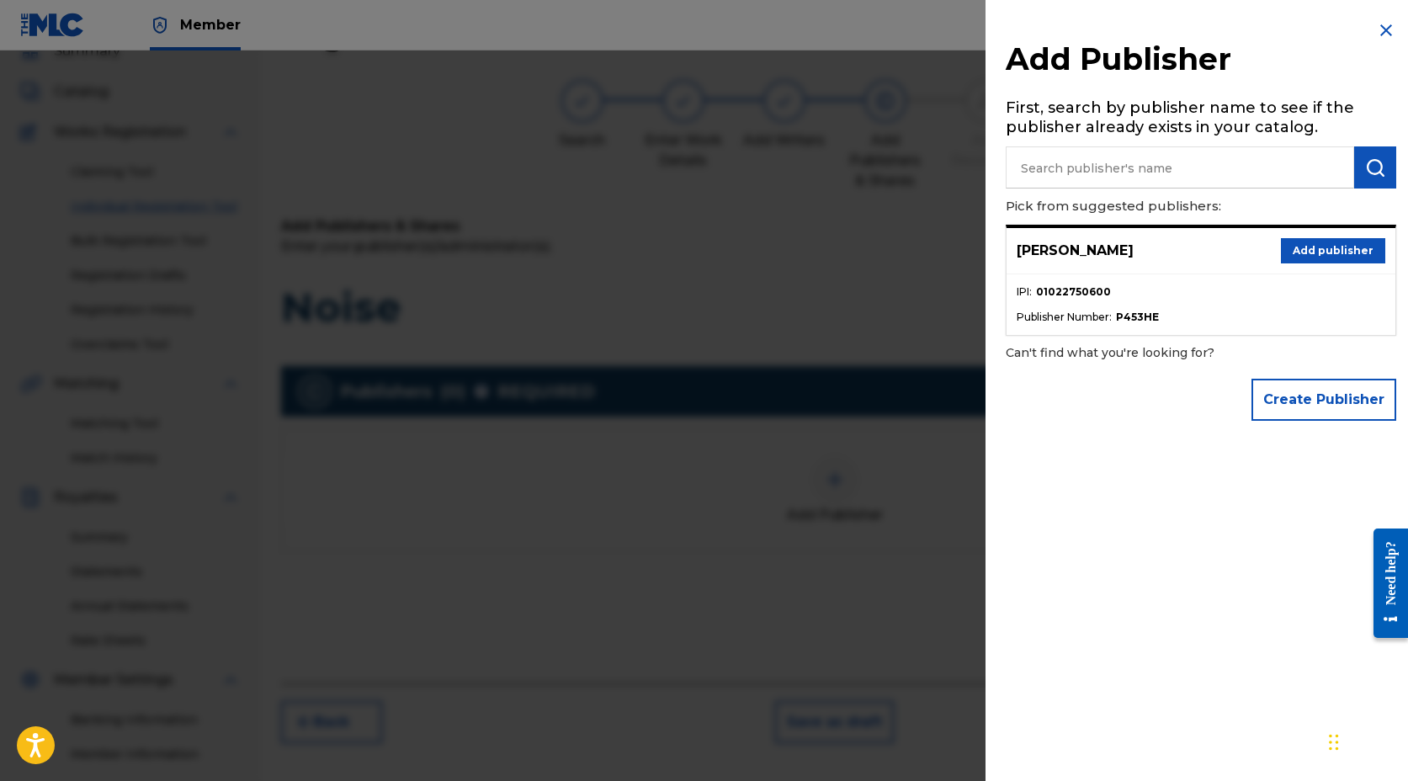
click at [1334, 249] on button "Add publisher" at bounding box center [1333, 250] width 104 height 25
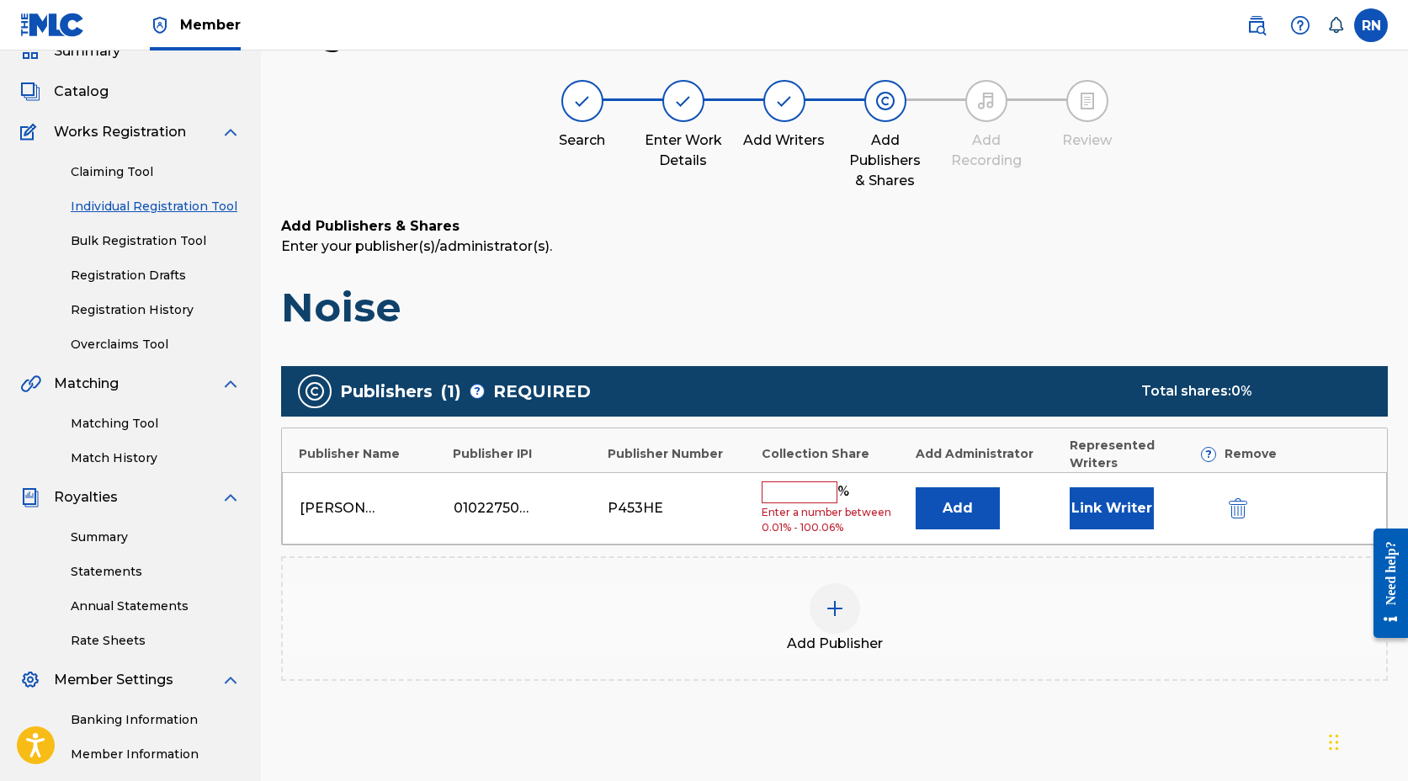
click at [787, 482] on input "text" at bounding box center [800, 493] width 76 height 22
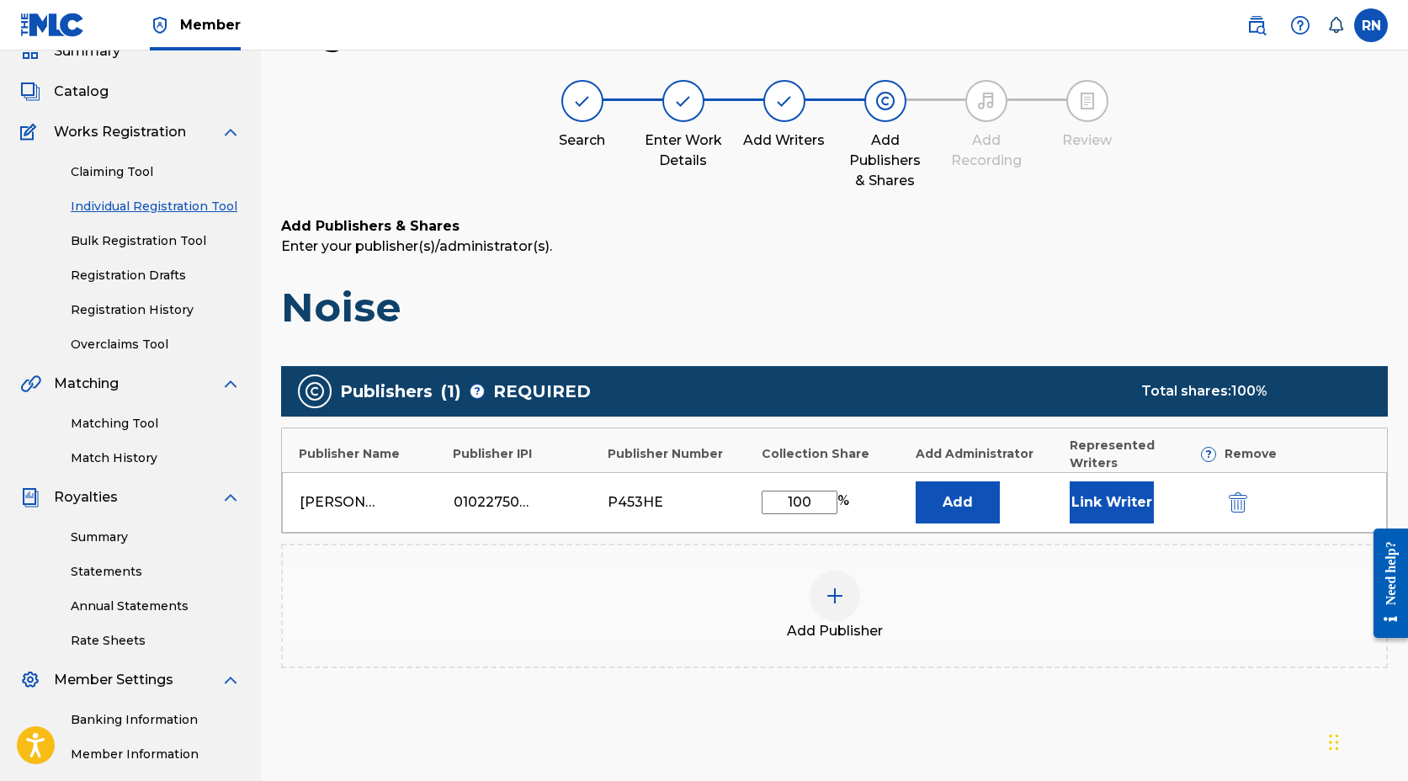
type input "100"
click at [1123, 483] on button "Link Writer" at bounding box center [1112, 503] width 84 height 42
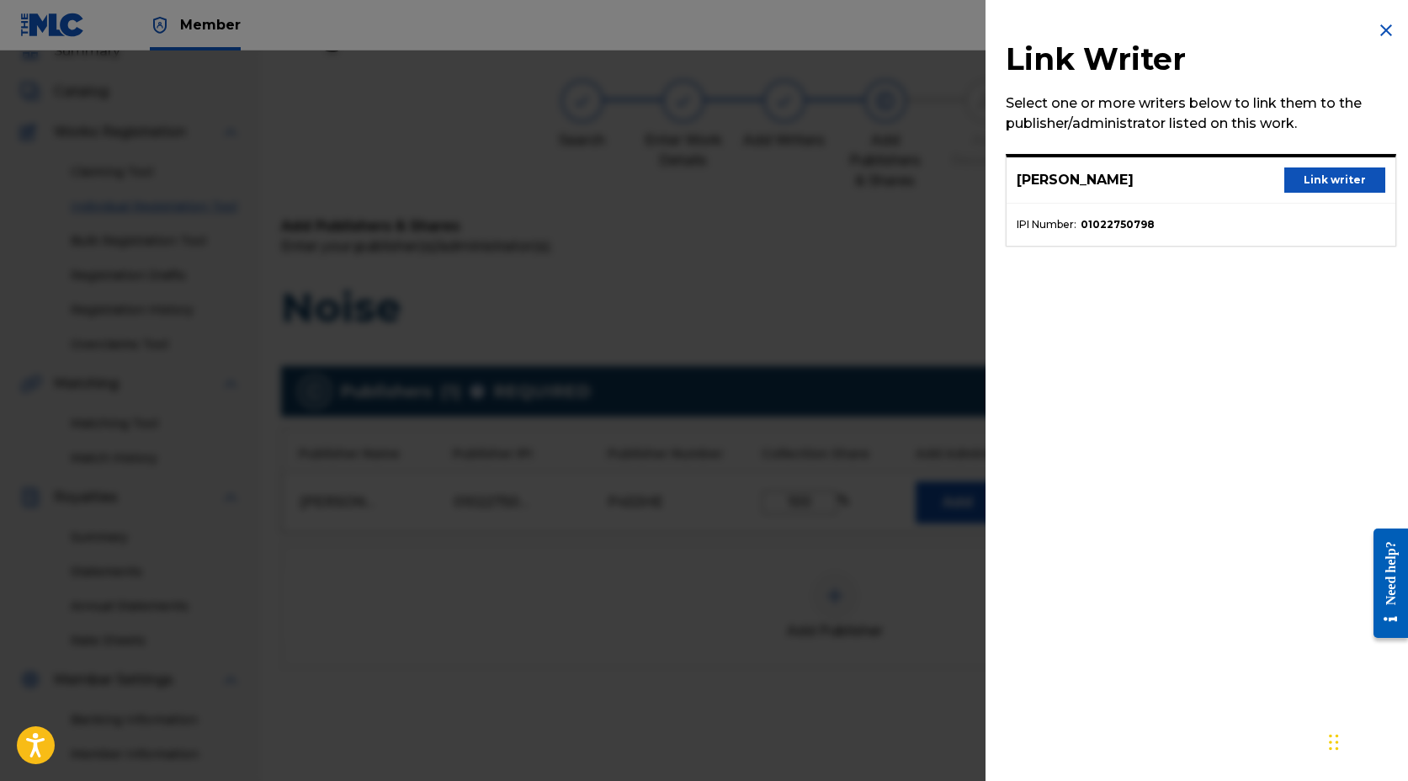
click at [1326, 175] on button "Link writer" at bounding box center [1335, 180] width 101 height 25
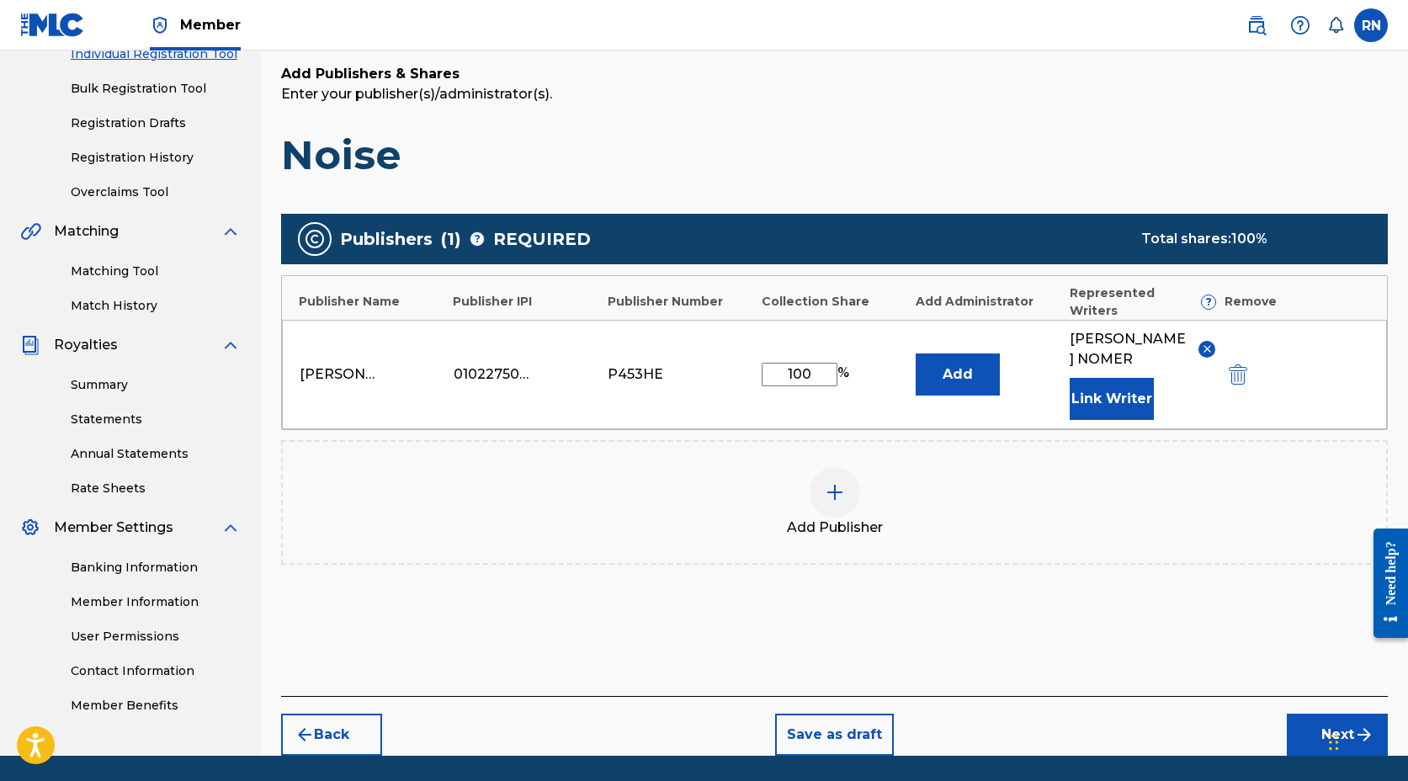
scroll to position [266, 0]
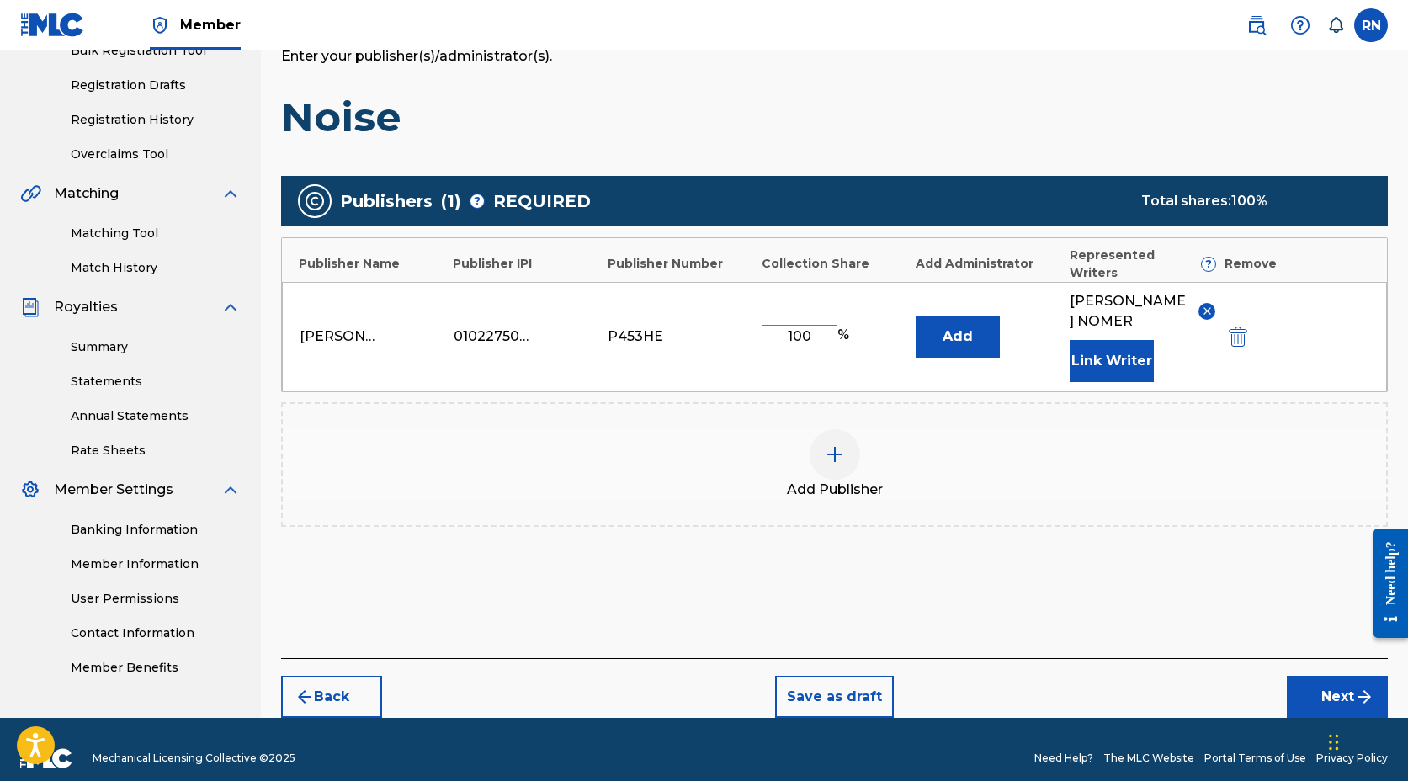
click at [1327, 676] on button "Next" at bounding box center [1337, 697] width 101 height 42
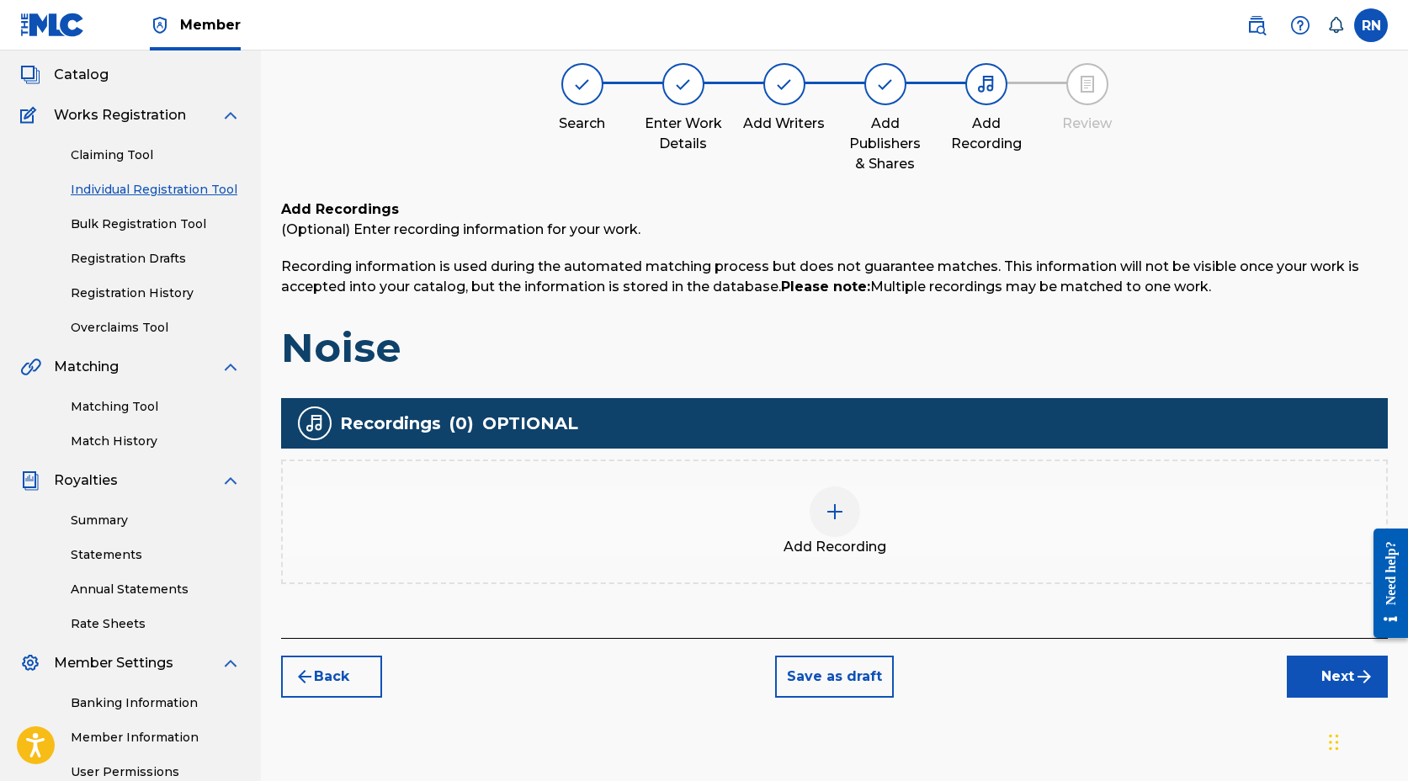
scroll to position [76, 0]
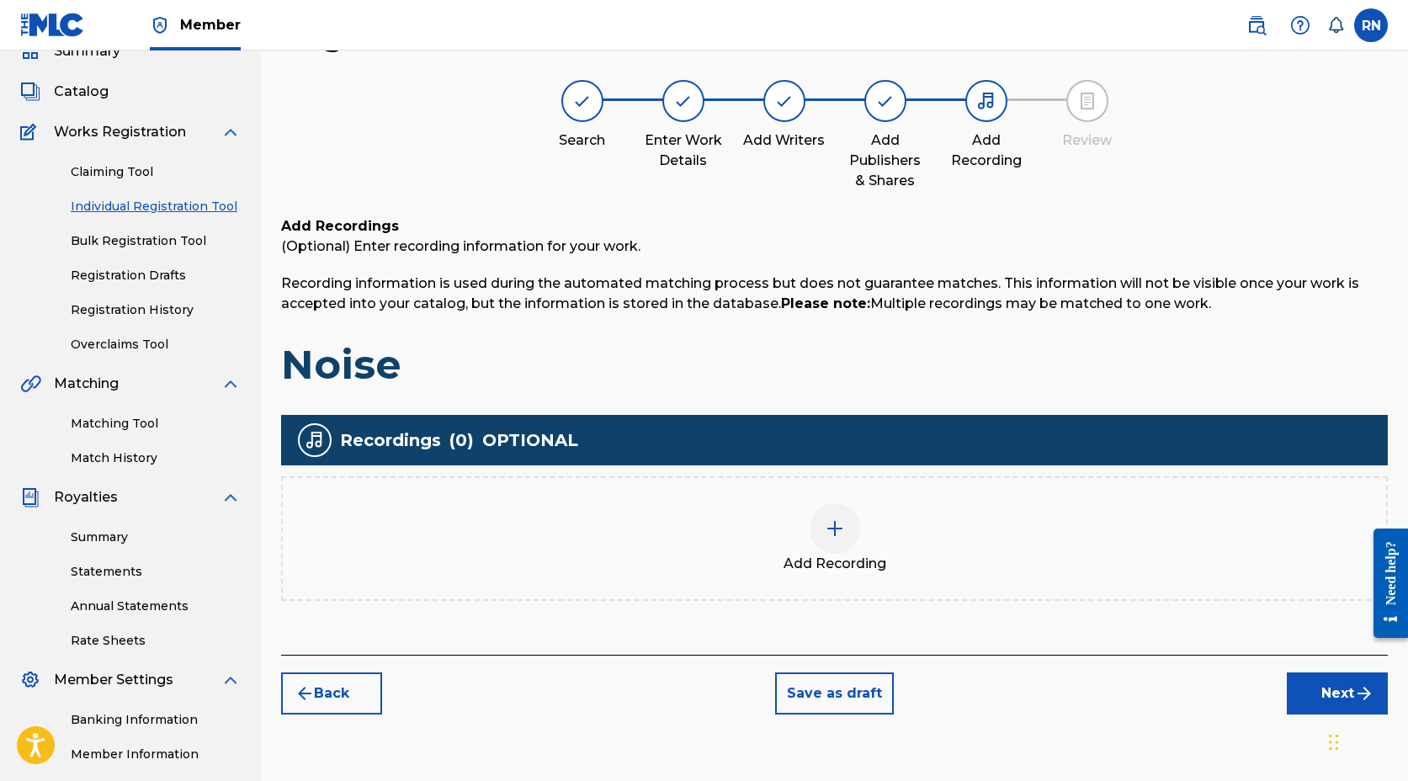
click at [840, 525] on img at bounding box center [835, 529] width 20 height 20
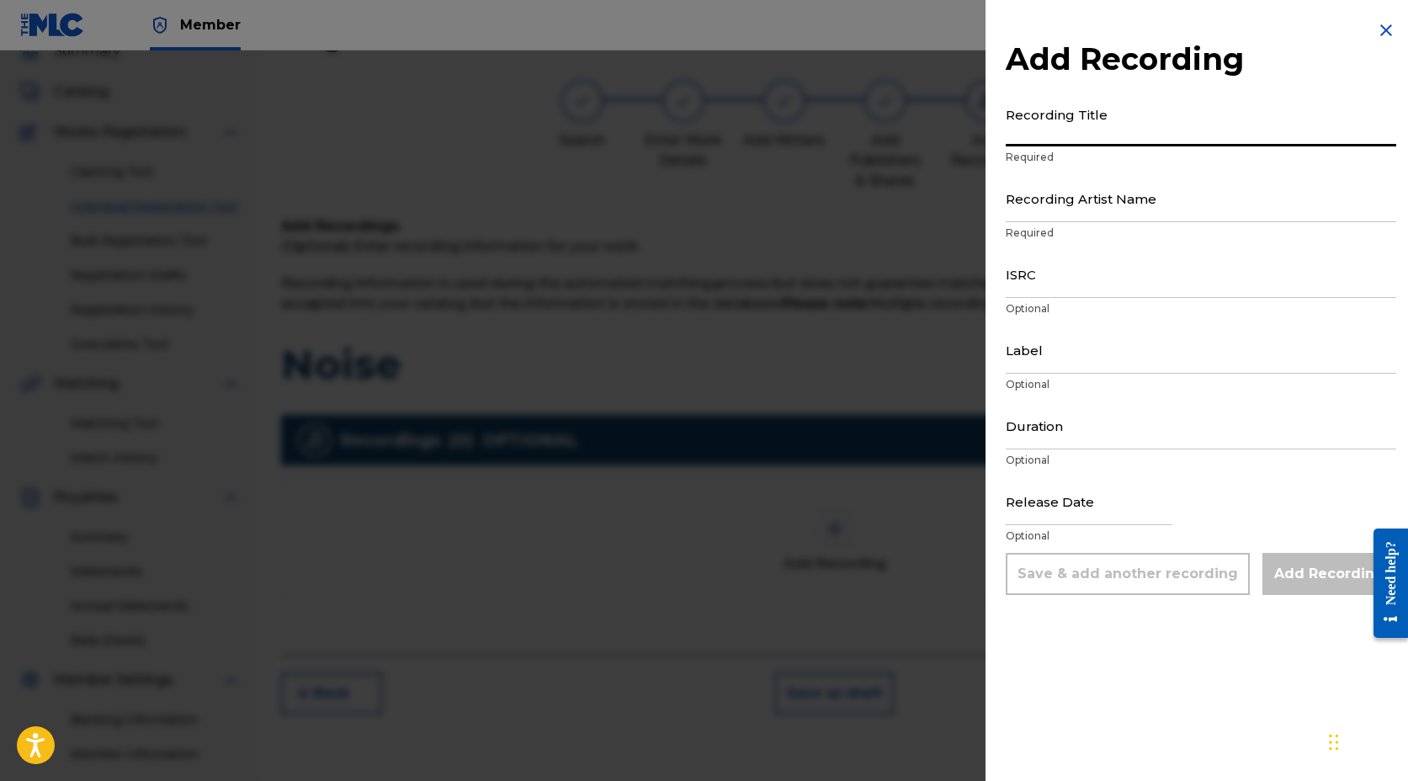
click at [1087, 130] on input "Recording Title" at bounding box center [1201, 123] width 391 height 48
type input "Noise"
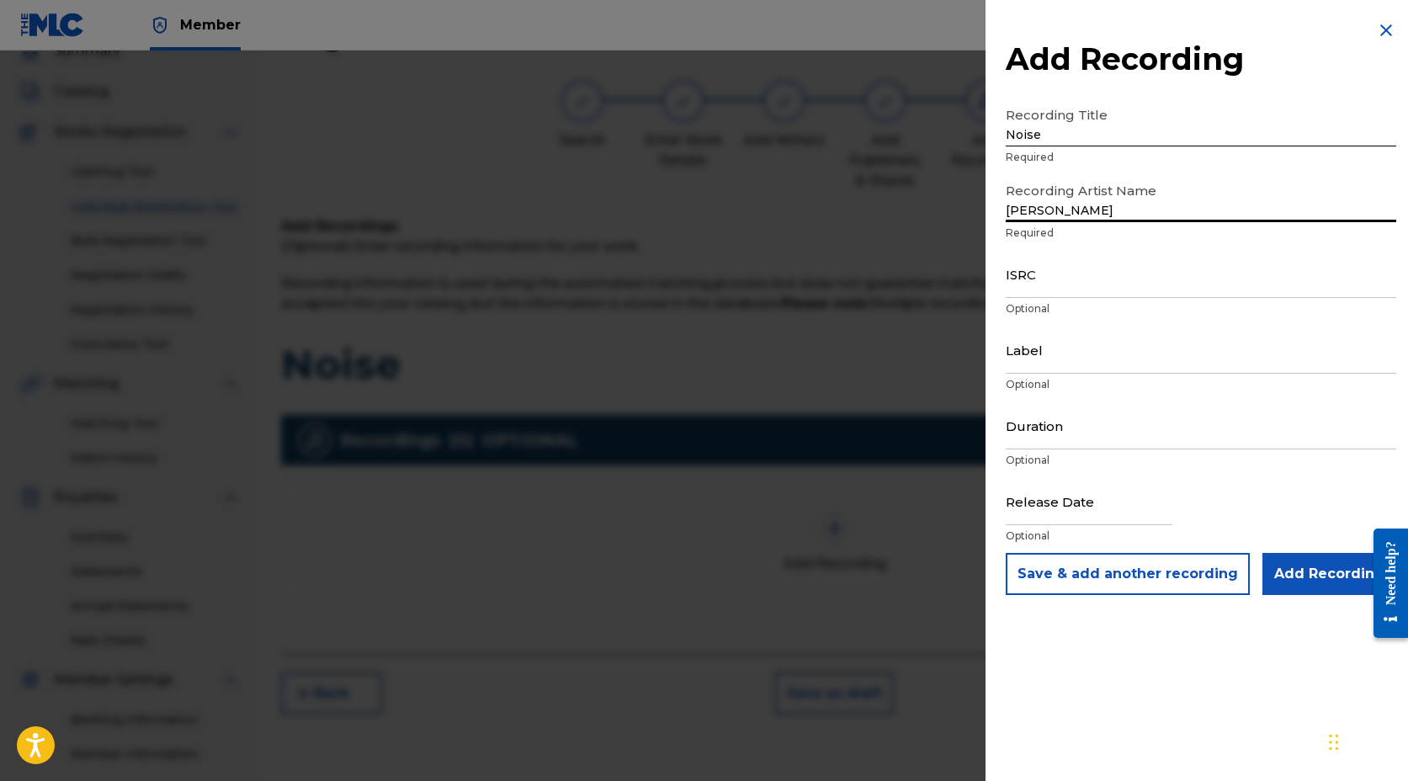
type input "[PERSON_NAME]"
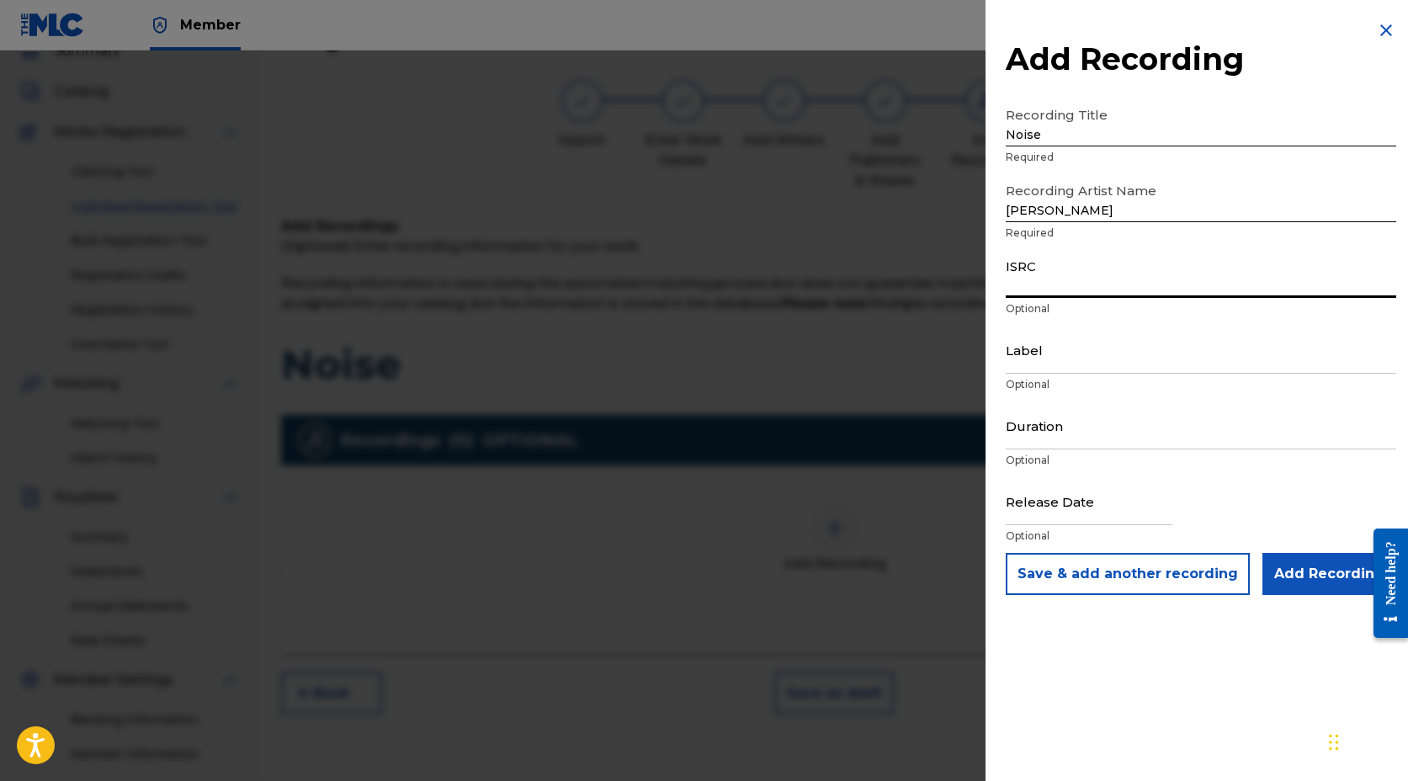
click at [1040, 286] on input "ISRC" at bounding box center [1201, 274] width 391 height 48
paste input "927680845"
type input "927680845"
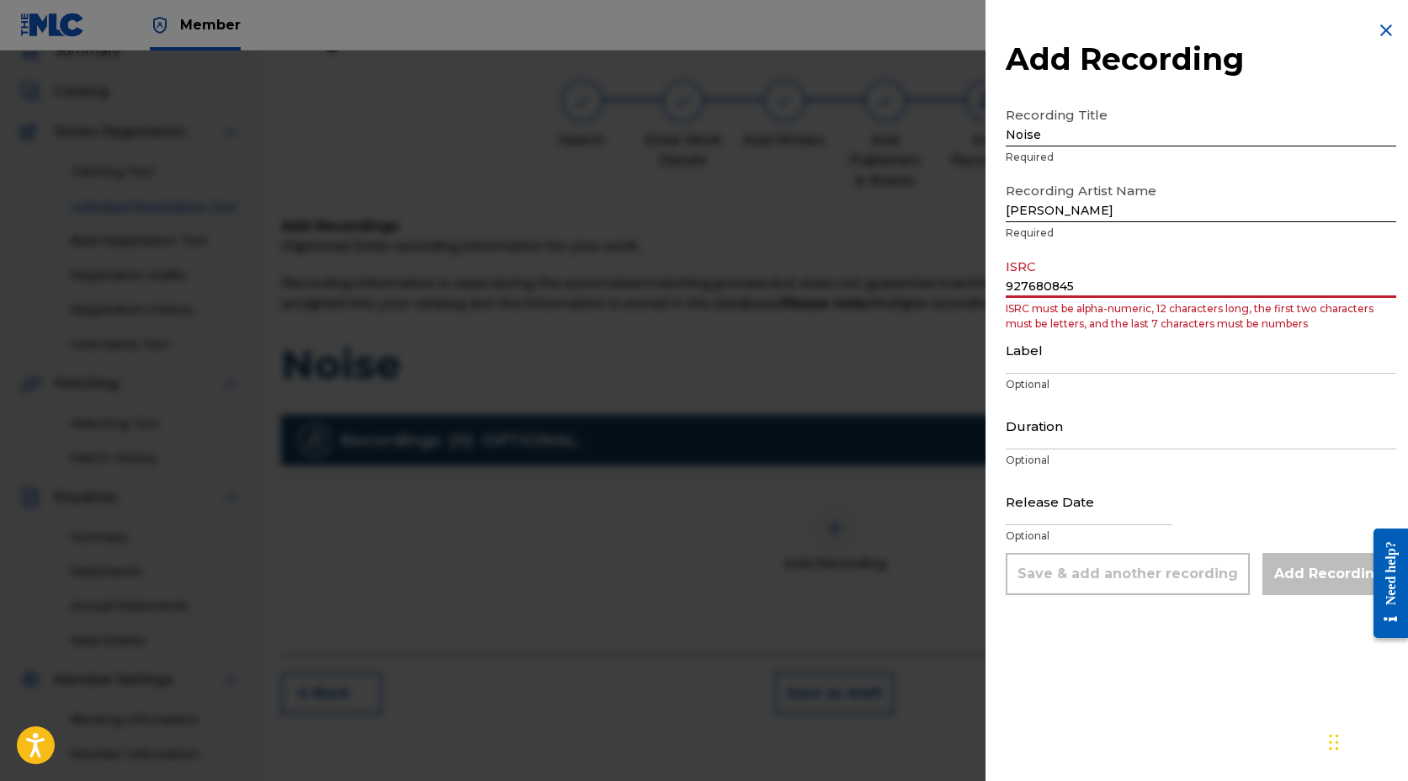
drag, startPoint x: 1145, startPoint y: 281, endPoint x: 1004, endPoint y: 286, distance: 141.5
click at [1004, 286] on div "Add Recording Recording Title Noise Required Recording Artist Name [PERSON_NAME…" at bounding box center [1201, 307] width 431 height 615
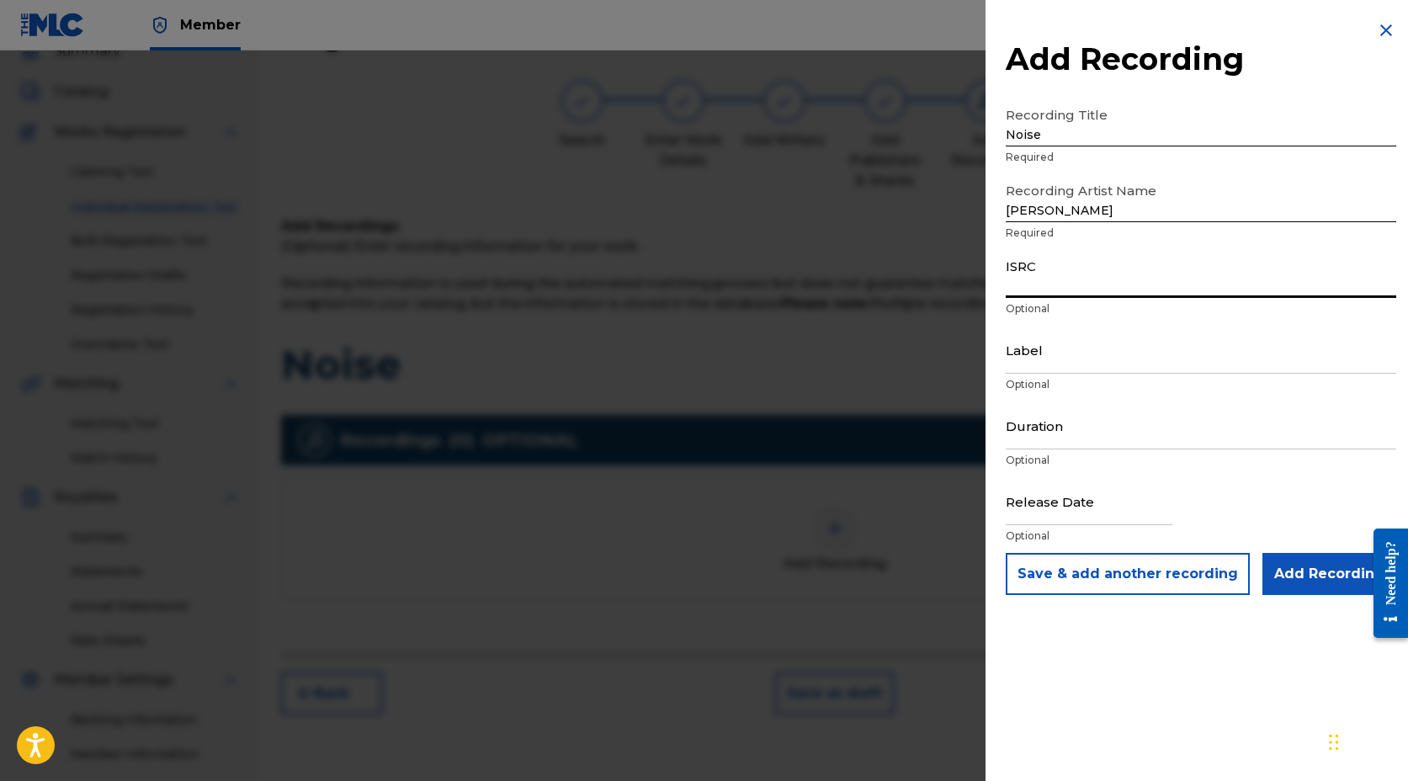
paste input "QZNMY2410028"
type input "QZNMY2410028"
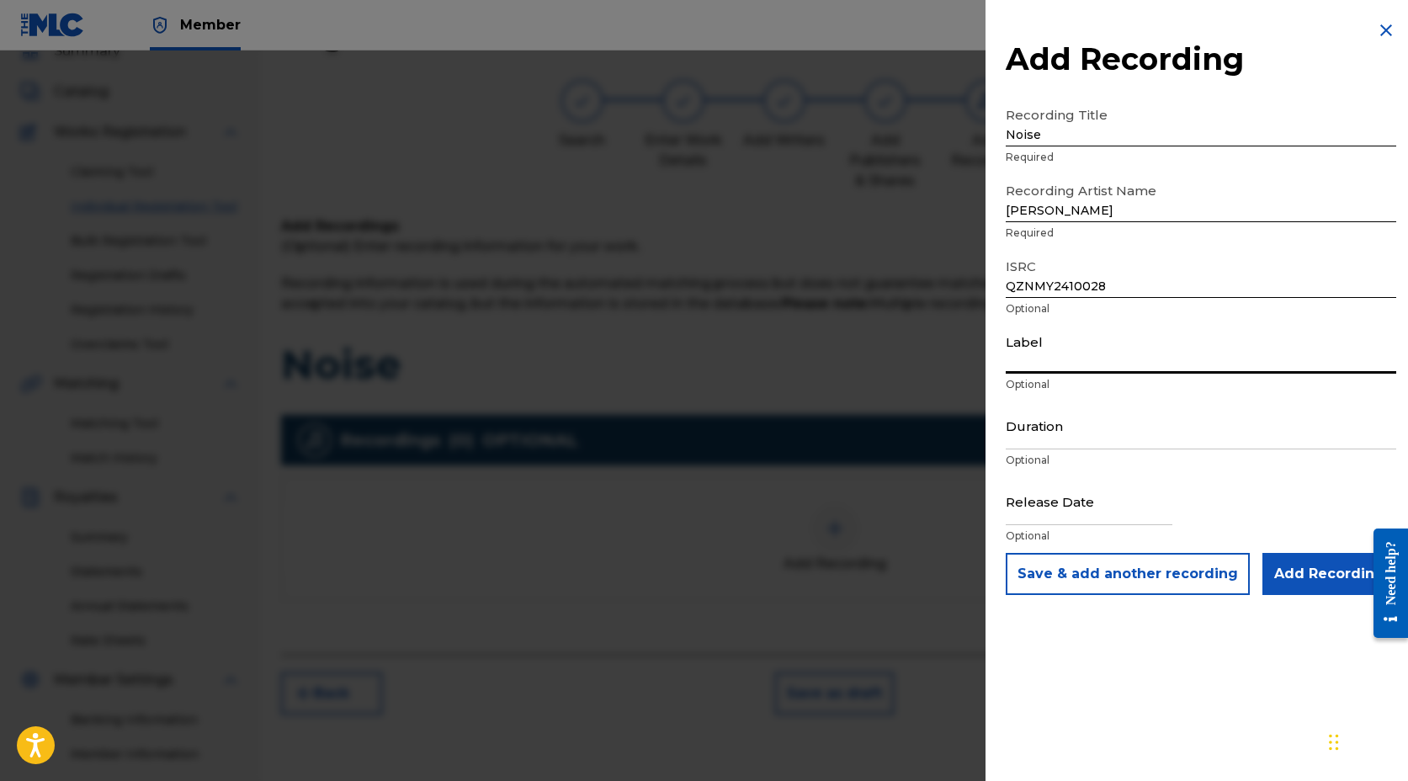
click at [1036, 356] on input "Label" at bounding box center [1201, 350] width 391 height 48
type input "[PERSON_NAME] Music"
click at [1029, 434] on input "Duration" at bounding box center [1201, 426] width 391 height 48
type input "03:03"
click at [1072, 514] on input "text" at bounding box center [1089, 501] width 167 height 48
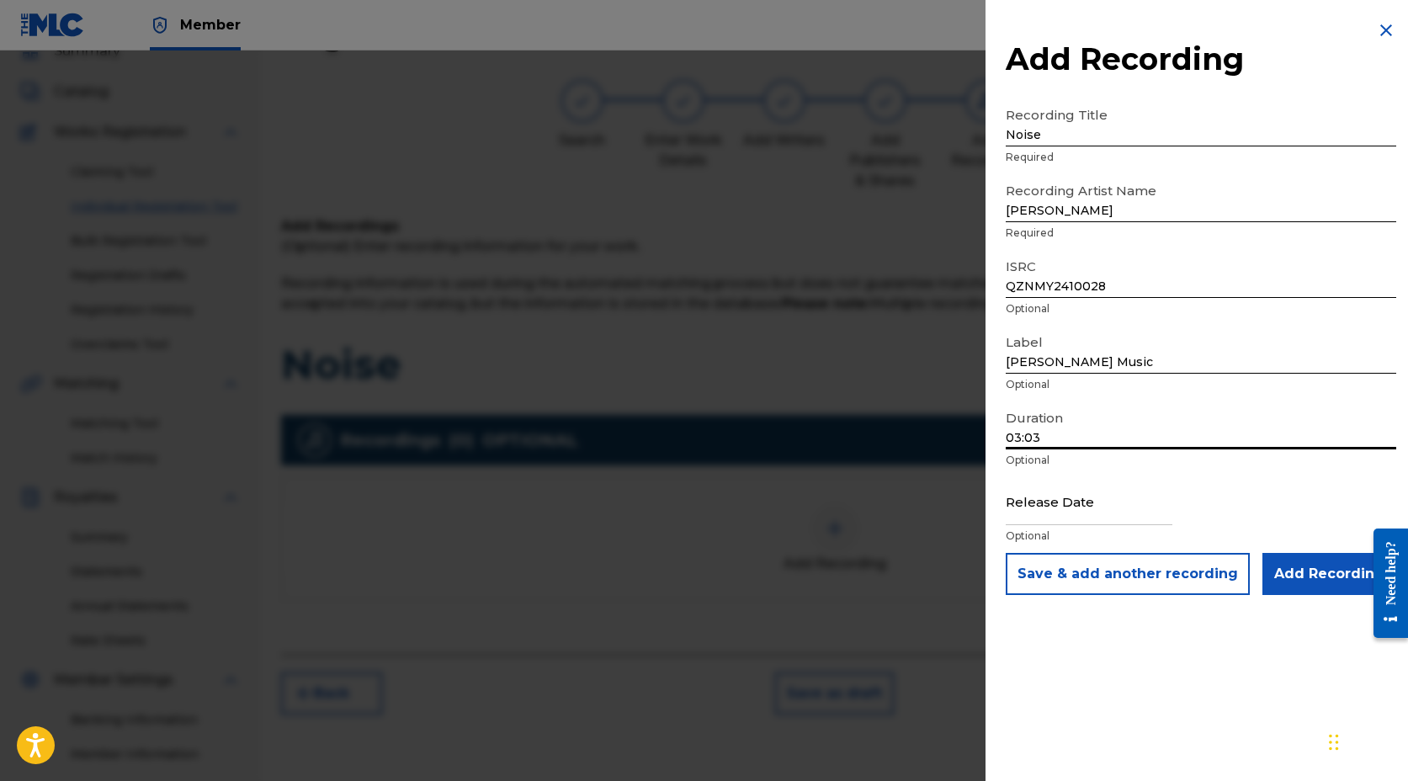
select select "7"
select select "2025"
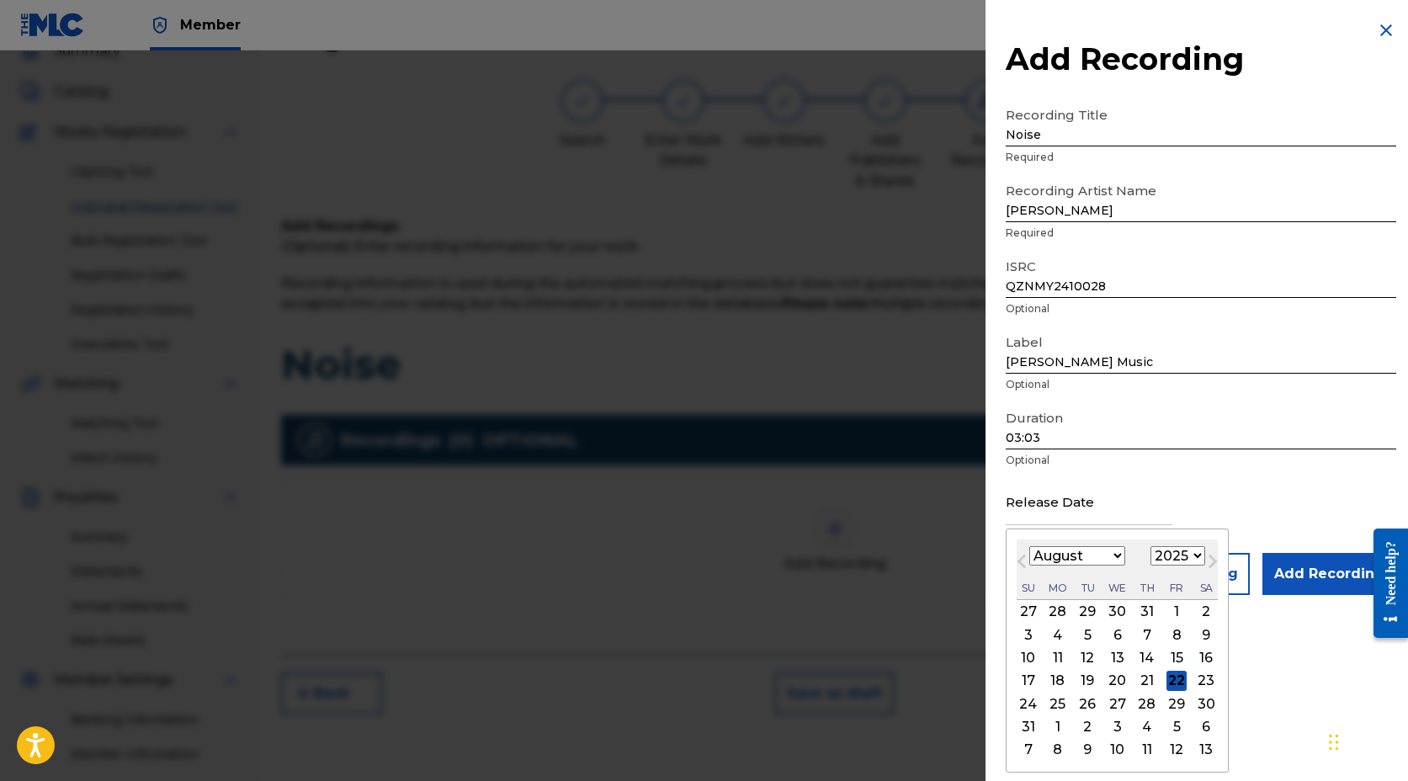
click at [1041, 557] on select "January February March April May June July August September October November De…" at bounding box center [1078, 555] width 96 height 19
select select "10"
click at [1030, 546] on select "January February March April May June July August September October November De…" at bounding box center [1078, 555] width 96 height 19
click at [1185, 562] on select "1899 1900 1901 1902 1903 1904 1905 1906 1907 1908 1909 1910 1911 1912 1913 1914…" at bounding box center [1178, 555] width 55 height 19
select select "2024"
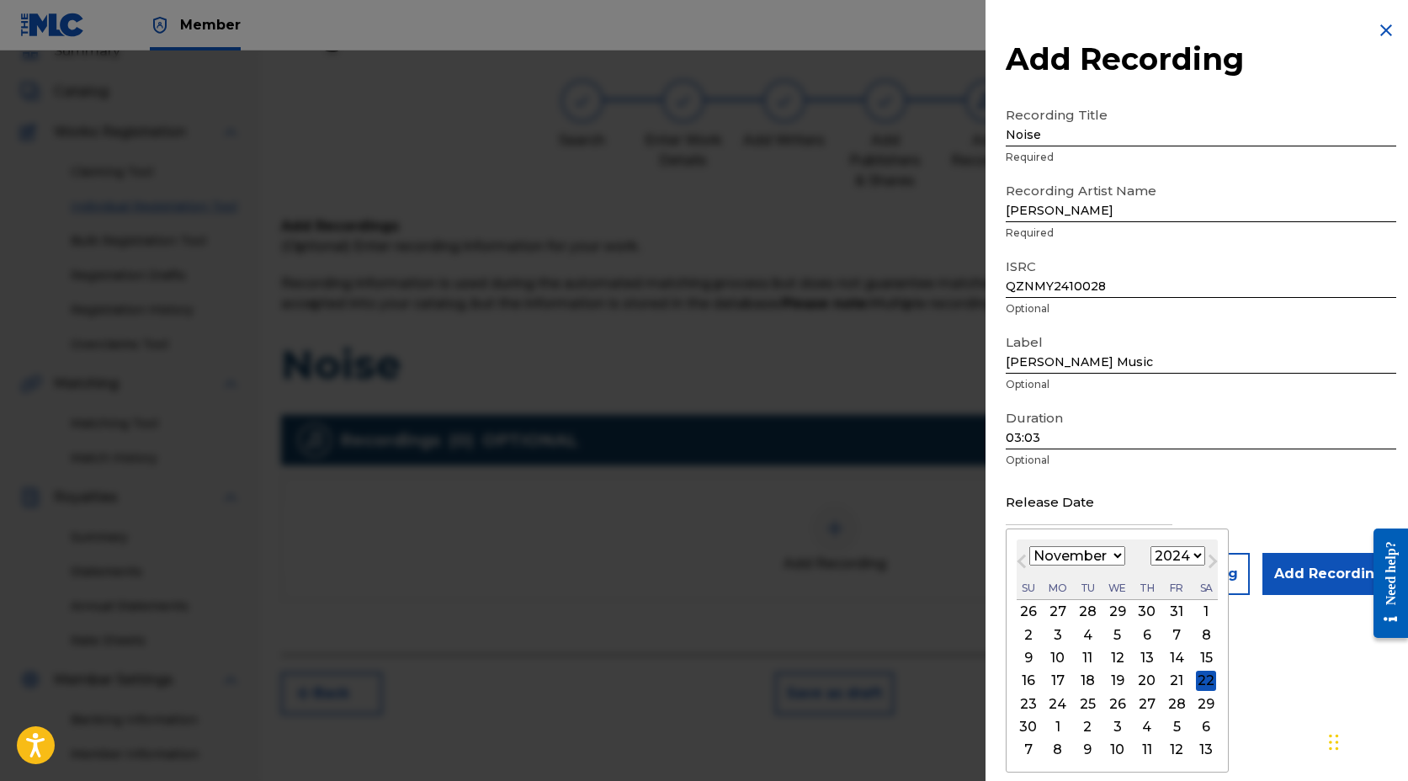
click at [1151, 546] on select "1899 1900 1901 1902 1903 1904 1905 1906 1907 1908 1909 1910 1911 1912 1913 1914…" at bounding box center [1178, 555] width 55 height 19
click at [1201, 656] on div "16" at bounding box center [1206, 658] width 20 height 20
type input "[DATE]"
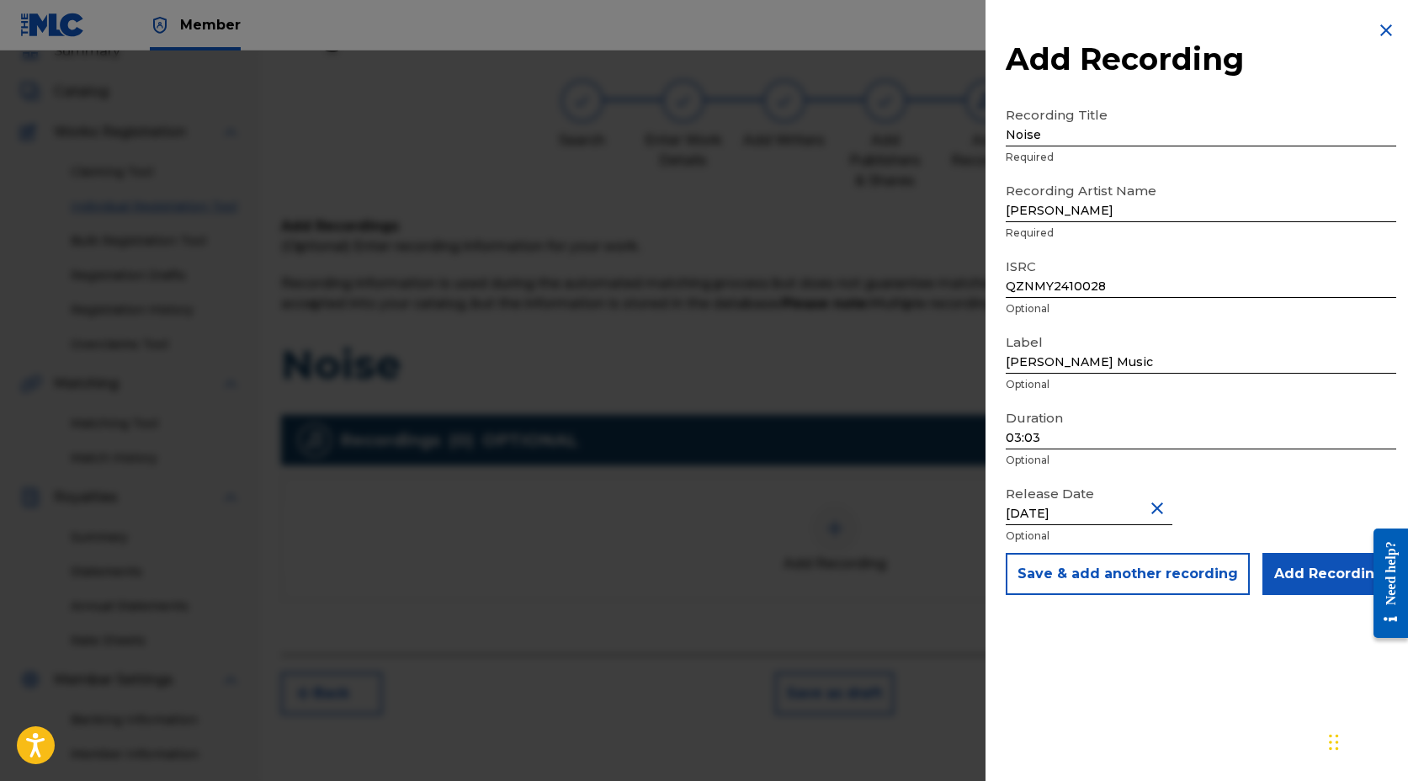
click at [1328, 578] on input "Add Recording" at bounding box center [1330, 574] width 134 height 42
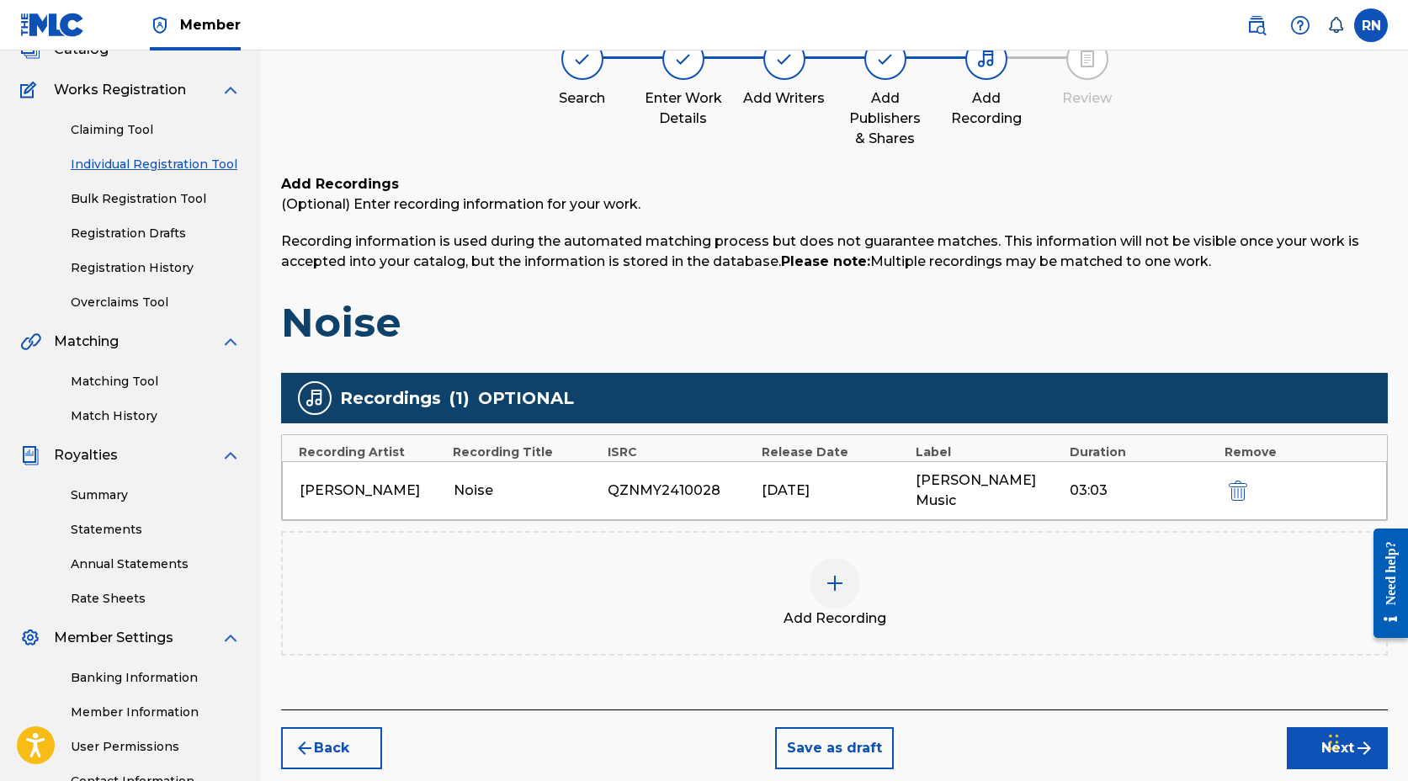
scroll to position [152, 0]
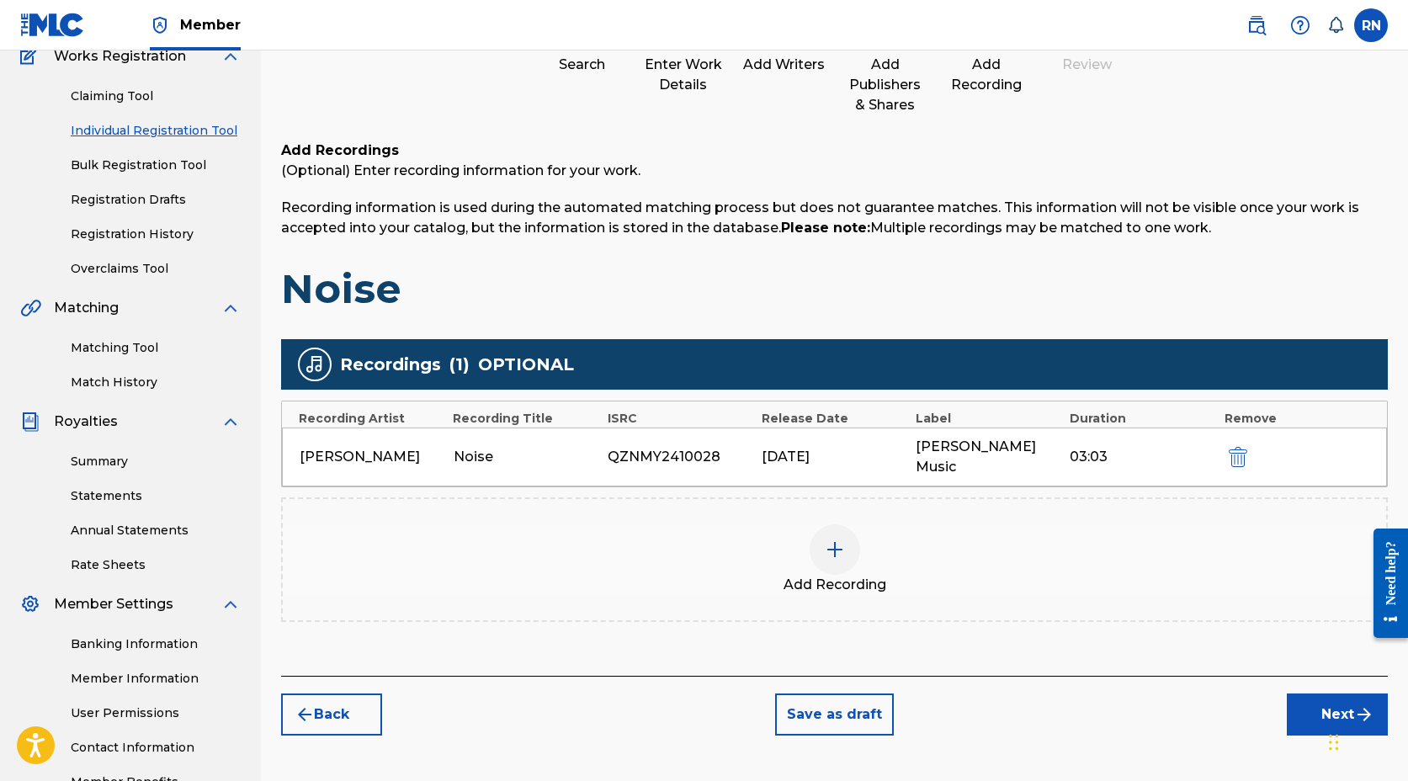
click at [1317, 694] on button "Next" at bounding box center [1337, 715] width 101 height 42
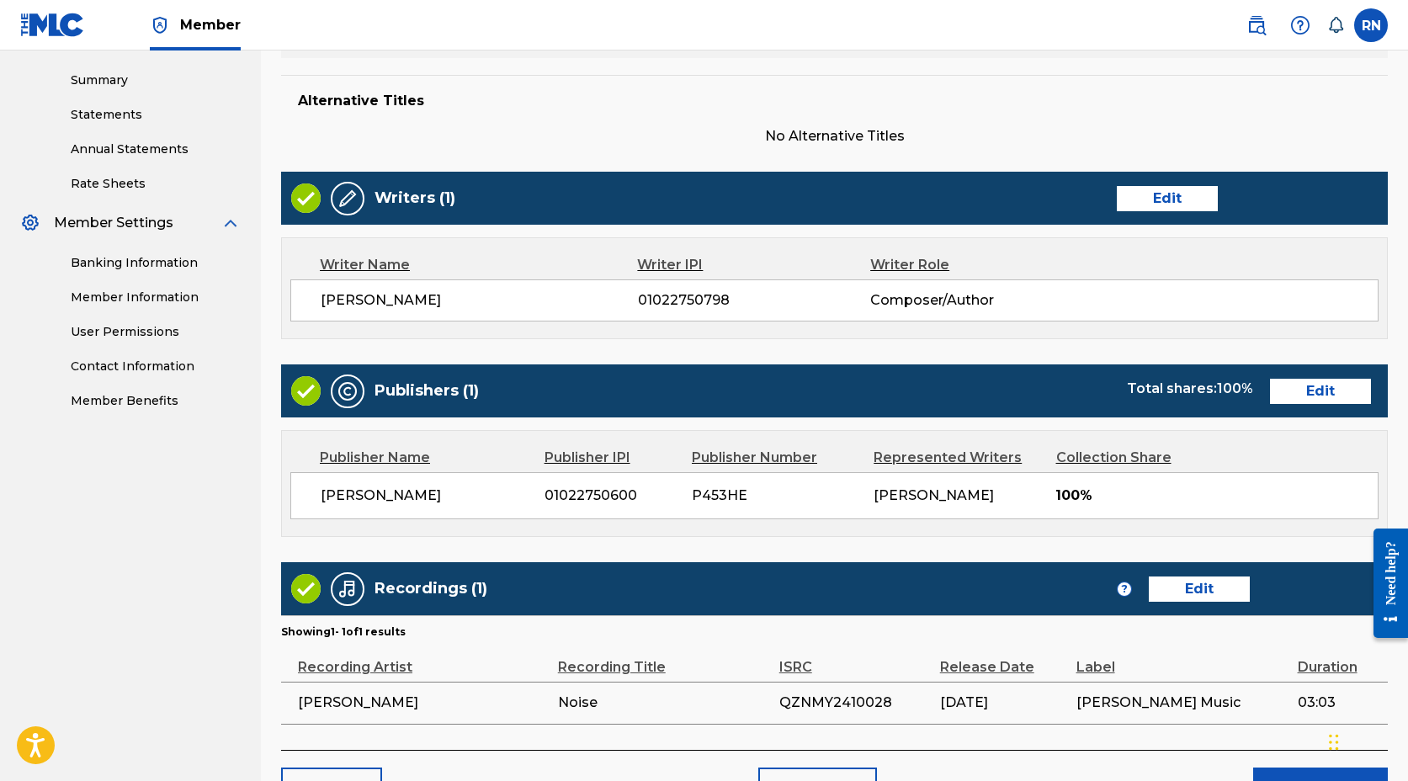
scroll to position [641, 0]
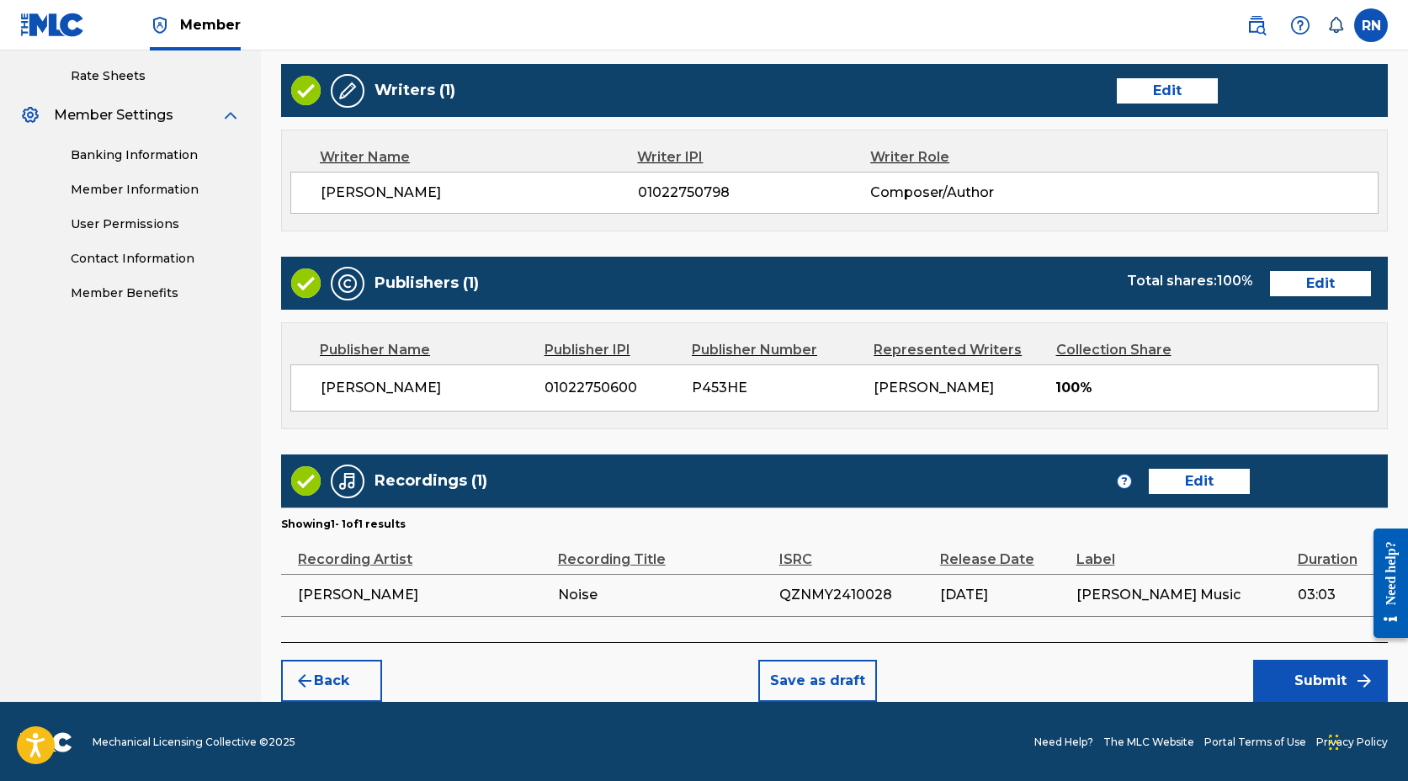
click at [1305, 673] on button "Submit" at bounding box center [1321, 681] width 135 height 42
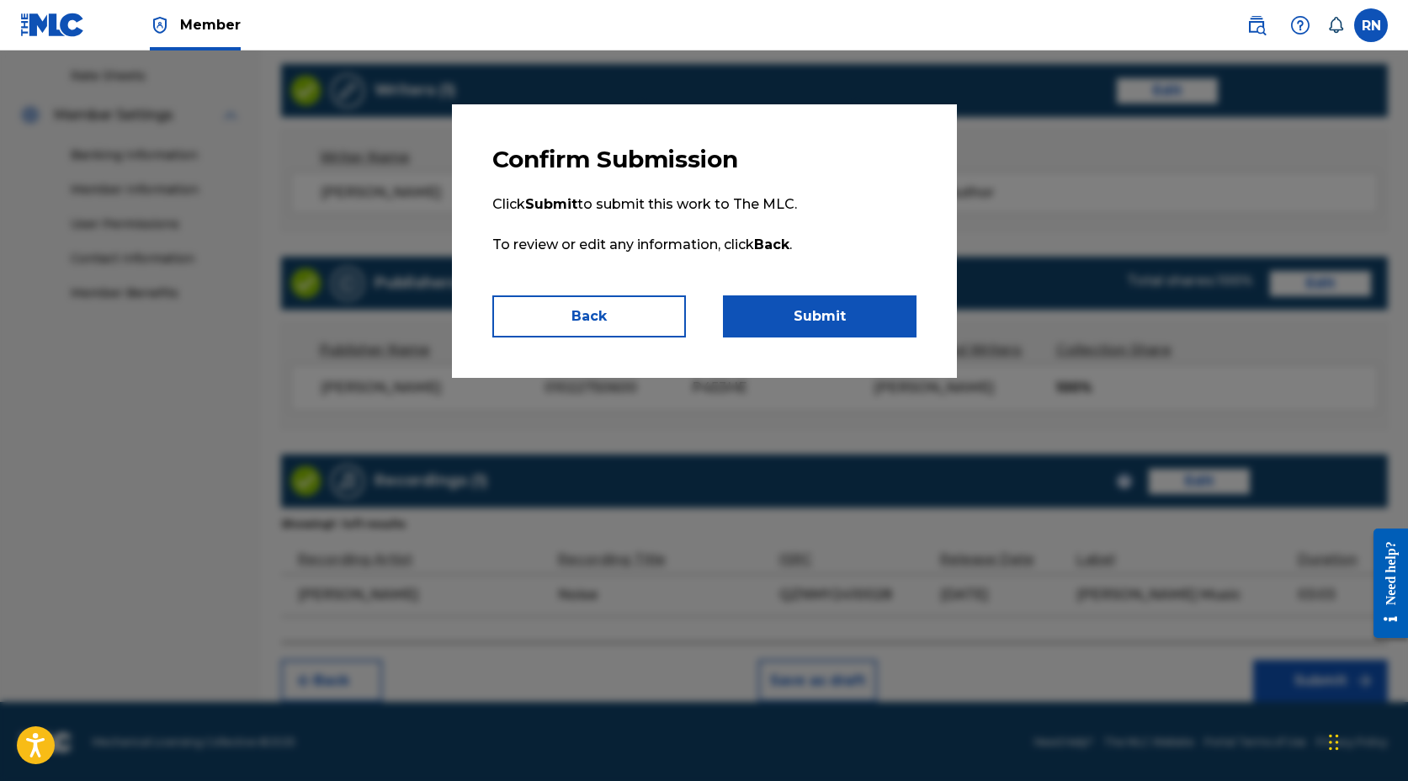
click at [830, 323] on button "Submit" at bounding box center [820, 317] width 194 height 42
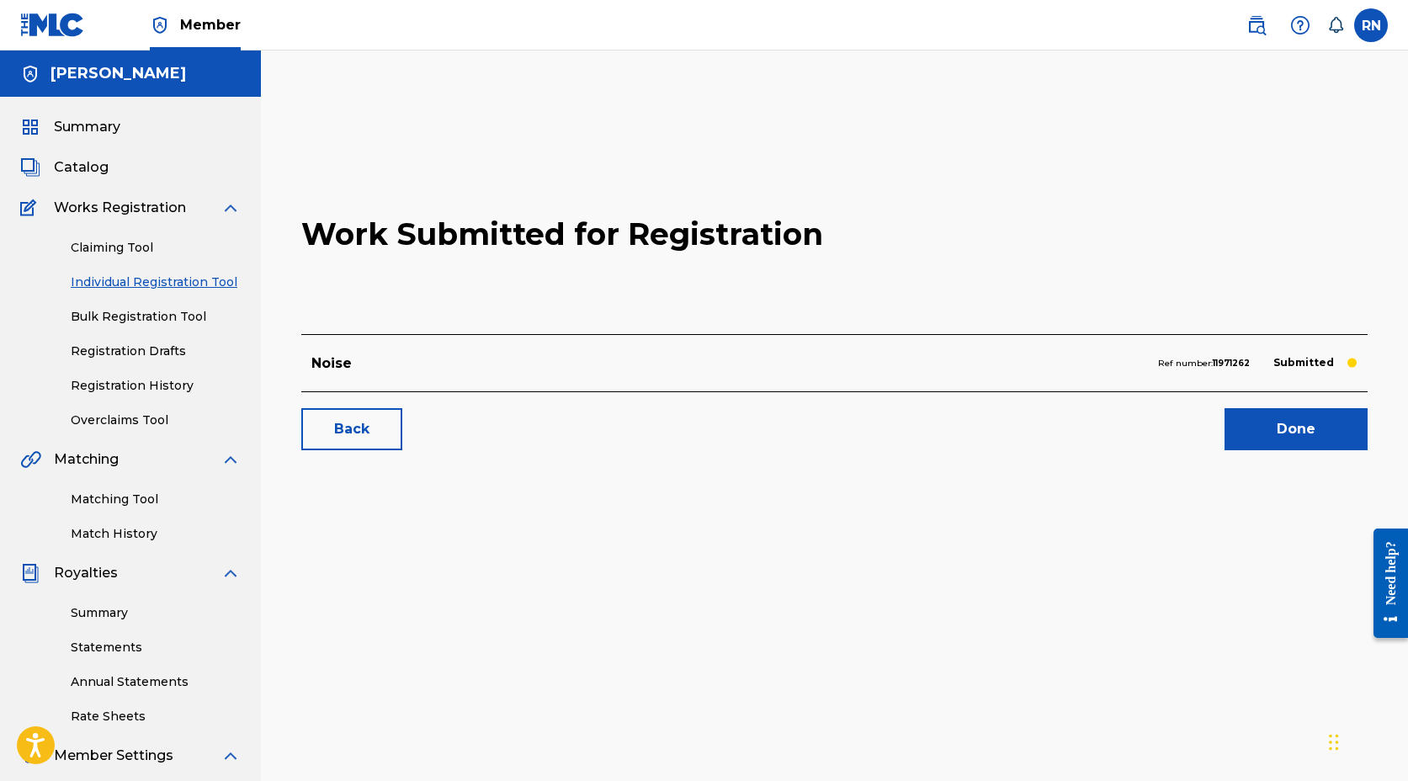
click at [1295, 435] on link "Done" at bounding box center [1296, 429] width 143 height 42
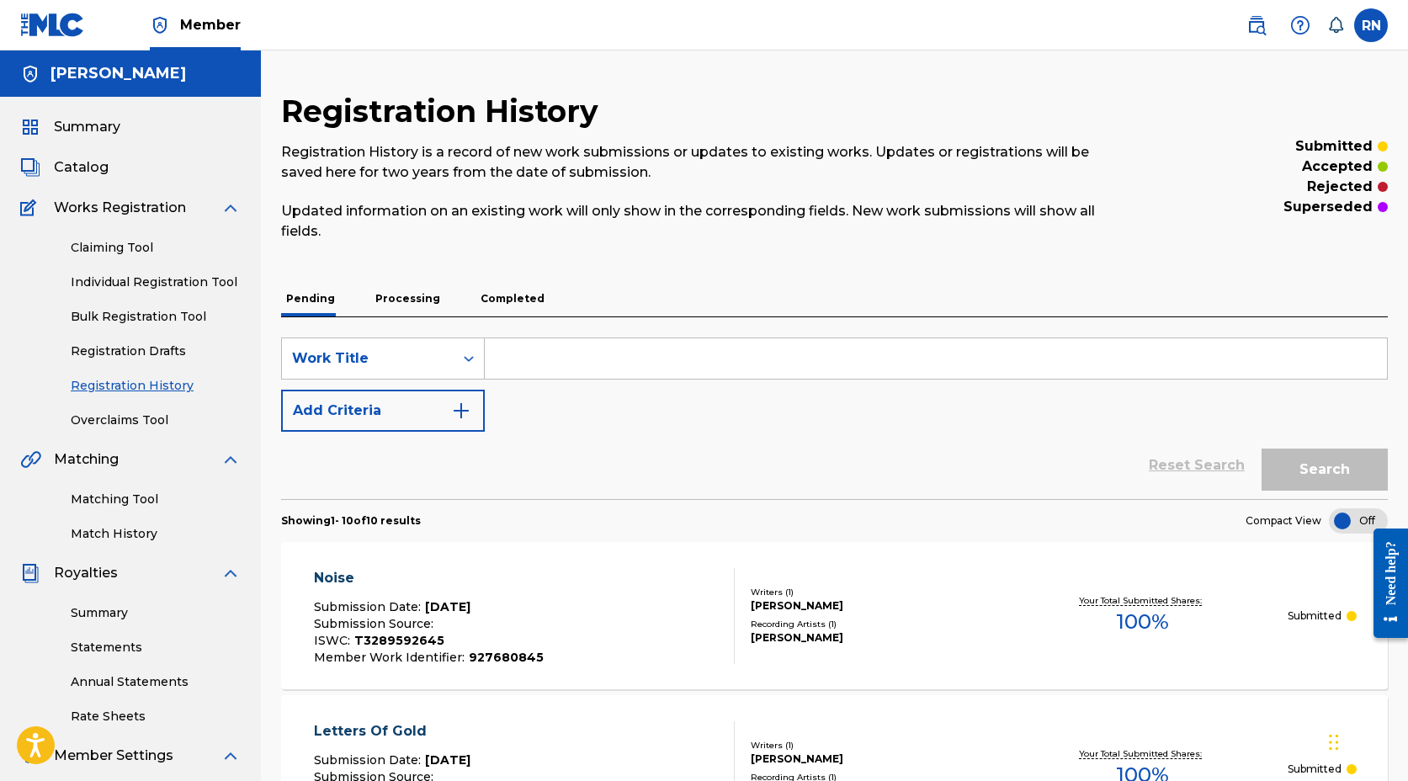
click at [545, 359] on input "Search Form" at bounding box center [936, 358] width 903 height 40
click at [125, 278] on link "Individual Registration Tool" at bounding box center [156, 283] width 170 height 18
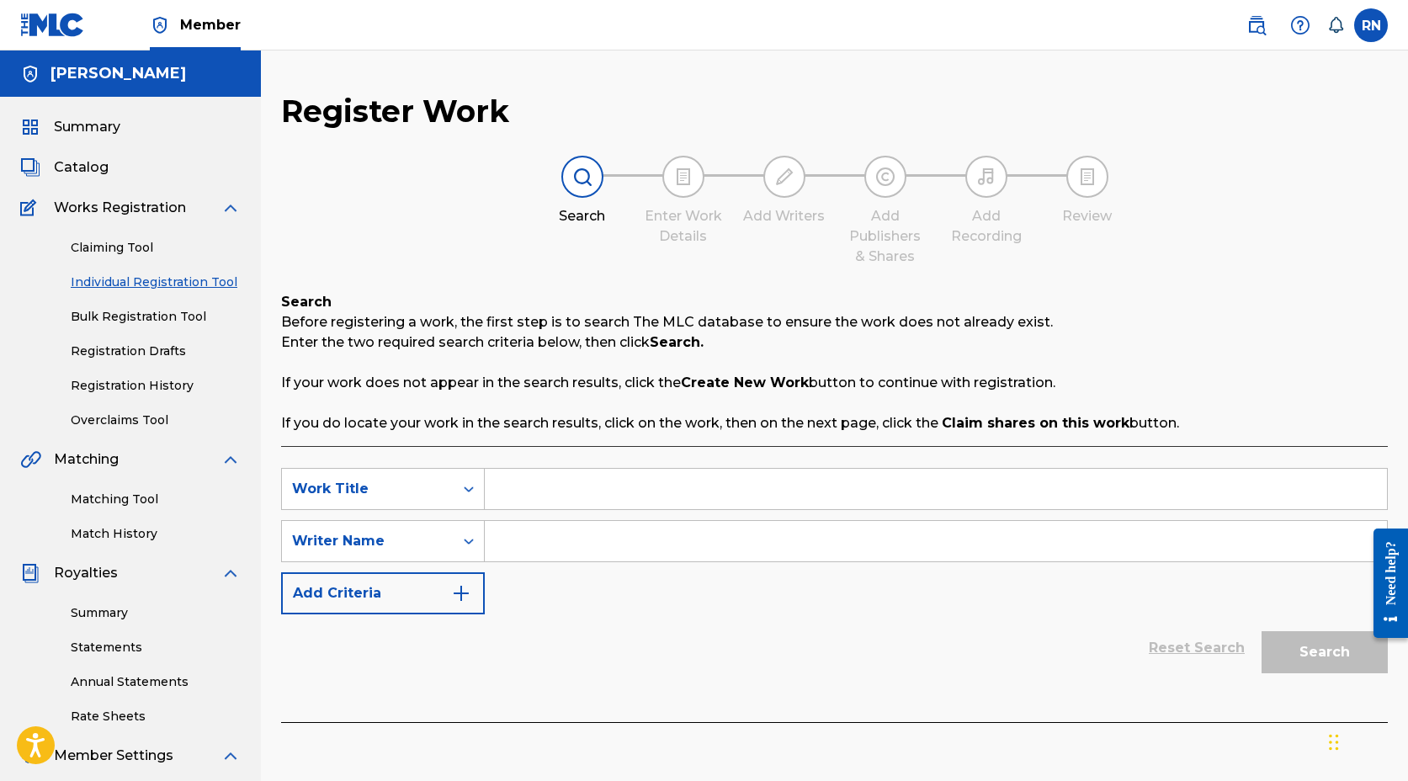
click at [130, 281] on link "Individual Registration Tool" at bounding box center [156, 283] width 170 height 18
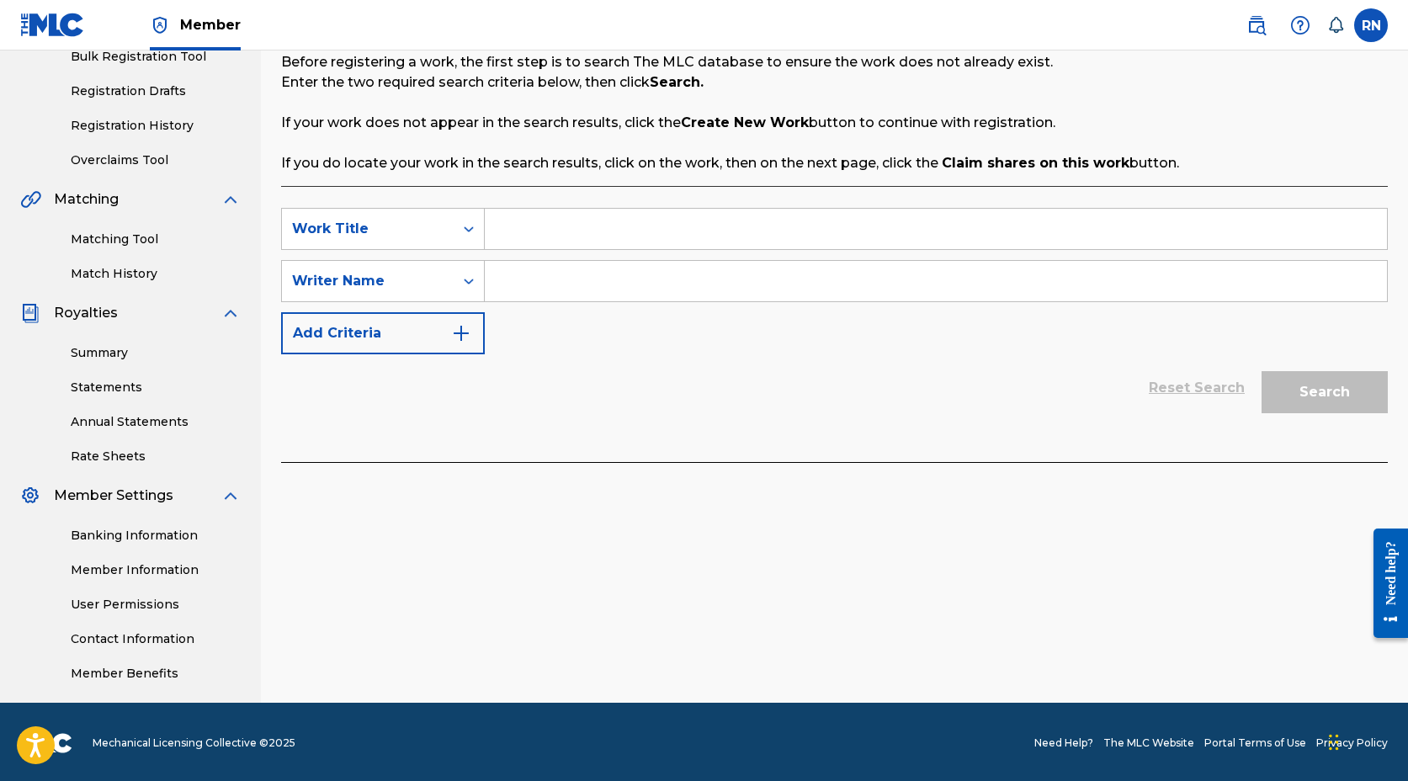
scroll to position [239, 0]
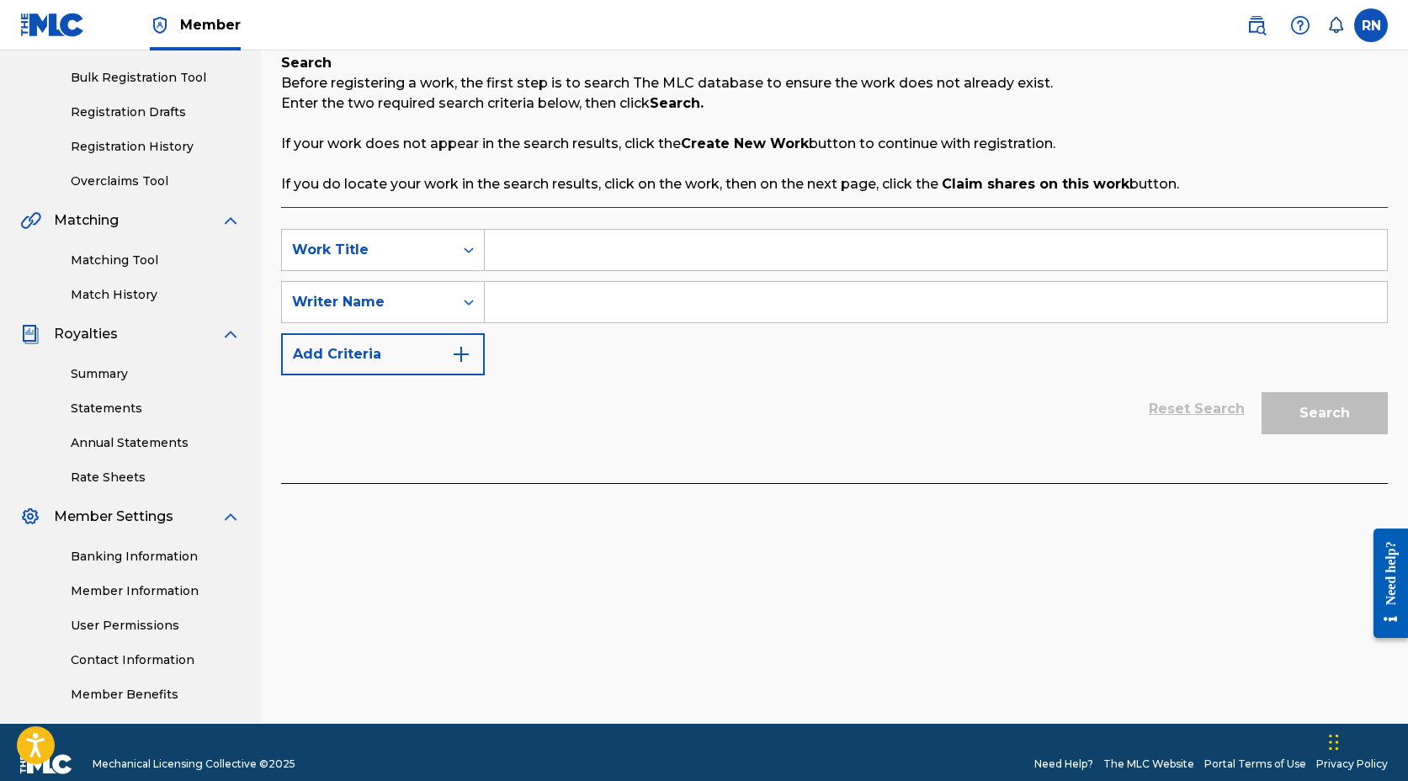
click at [512, 260] on input "Search Form" at bounding box center [936, 250] width 903 height 40
type input "Infinite"
click at [539, 287] on input "Search Form" at bounding box center [936, 302] width 903 height 40
type input "[PERSON_NAME]"
click at [417, 364] on button "Add Criteria" at bounding box center [383, 354] width 204 height 42
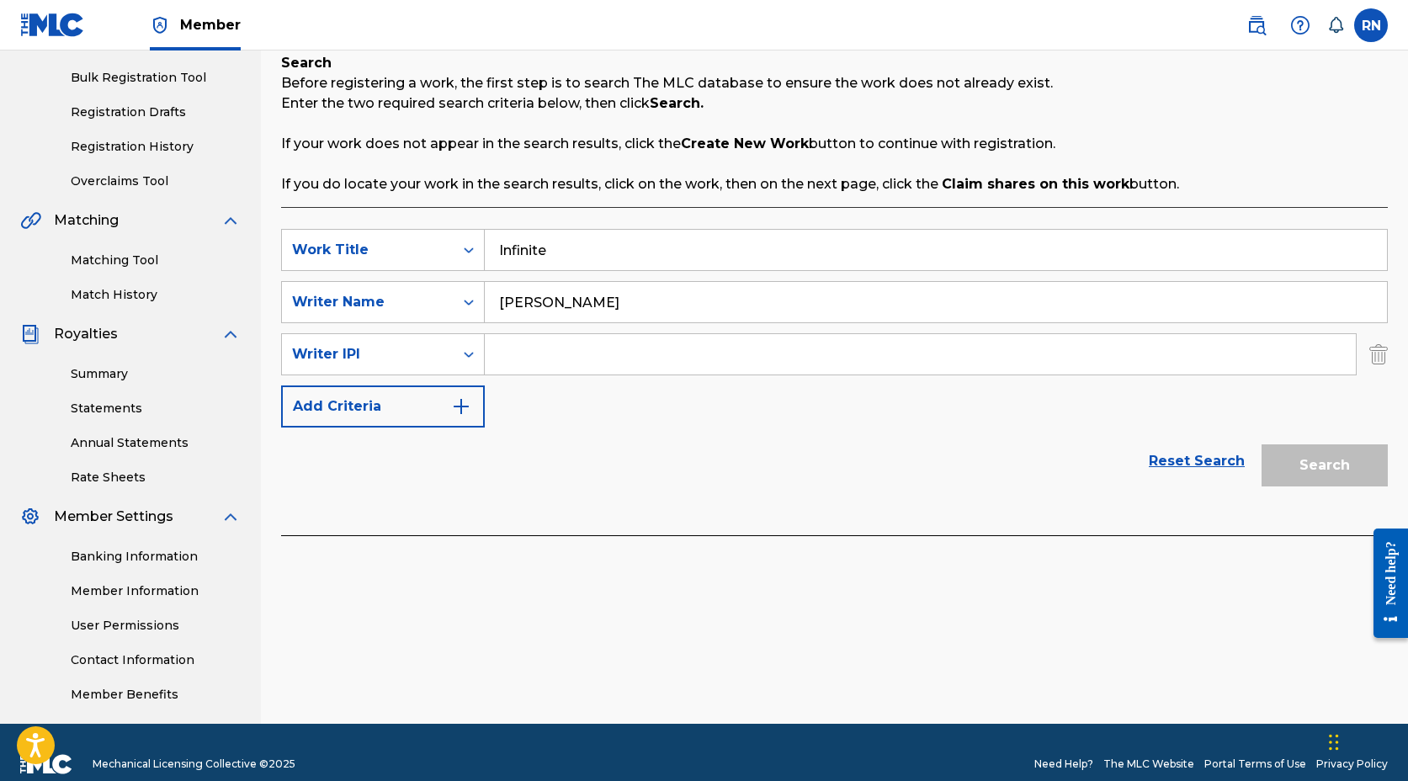
click at [531, 350] on input "Search Form" at bounding box center [920, 354] width 871 height 40
type input "1022750798"
click at [455, 402] on img "Search Form" at bounding box center [461, 407] width 20 height 20
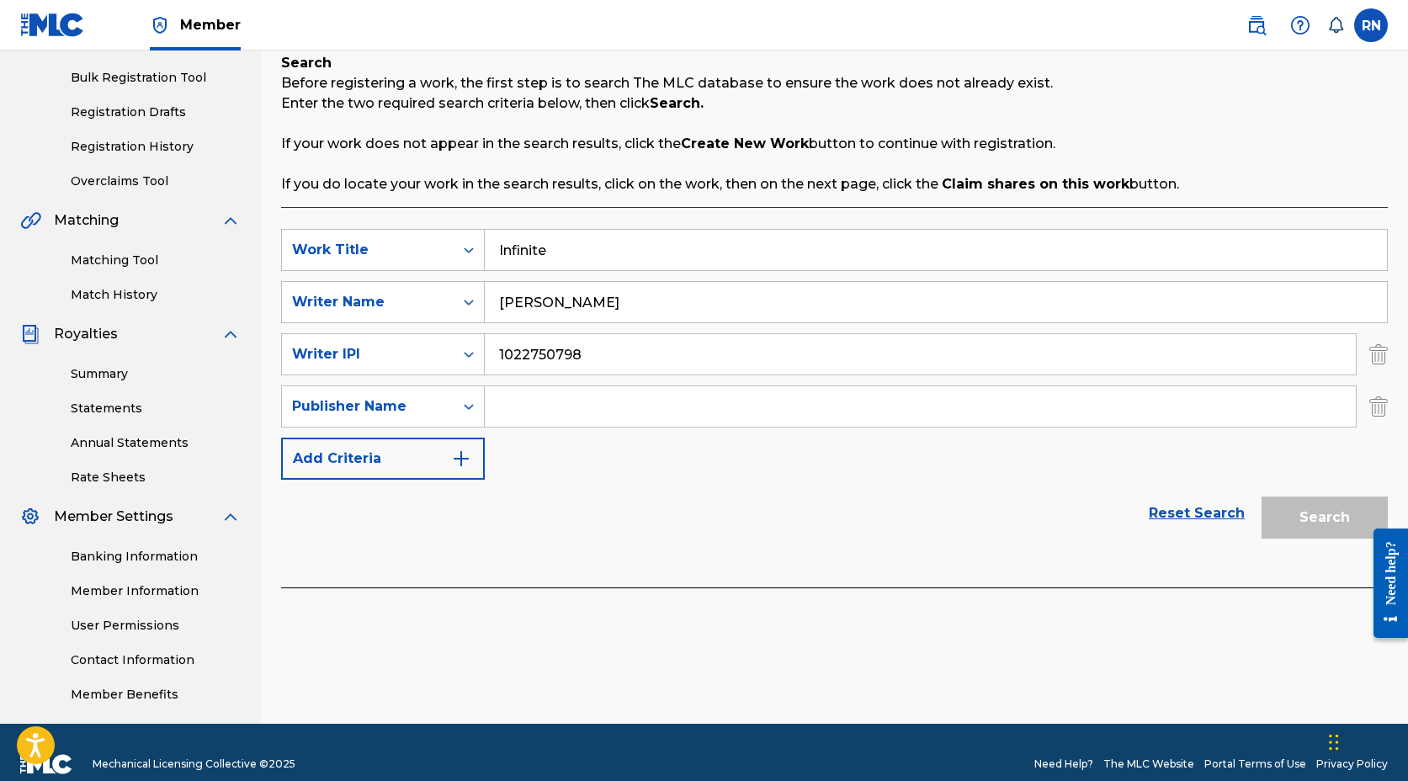
click at [572, 408] on input "Search Form" at bounding box center [920, 406] width 871 height 40
type input "[PERSON_NAME]"
click at [329, 460] on button "Add Criteria" at bounding box center [383, 459] width 204 height 42
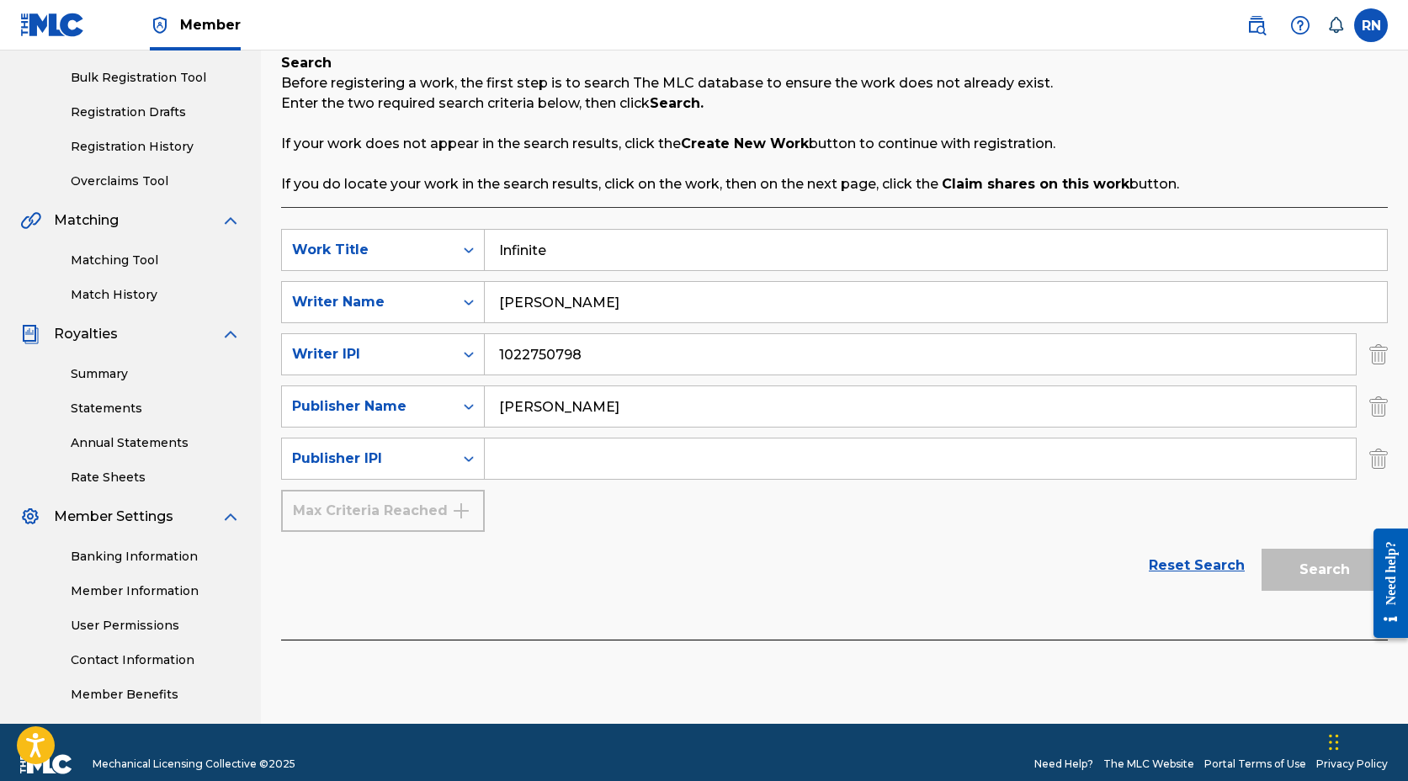
drag, startPoint x: 514, startPoint y: 458, endPoint x: 524, endPoint y: 457, distance: 10.1
click at [524, 457] on input "Search Form" at bounding box center [920, 459] width 871 height 40
type input "1022750600"
click at [1335, 571] on button "Search" at bounding box center [1325, 570] width 126 height 42
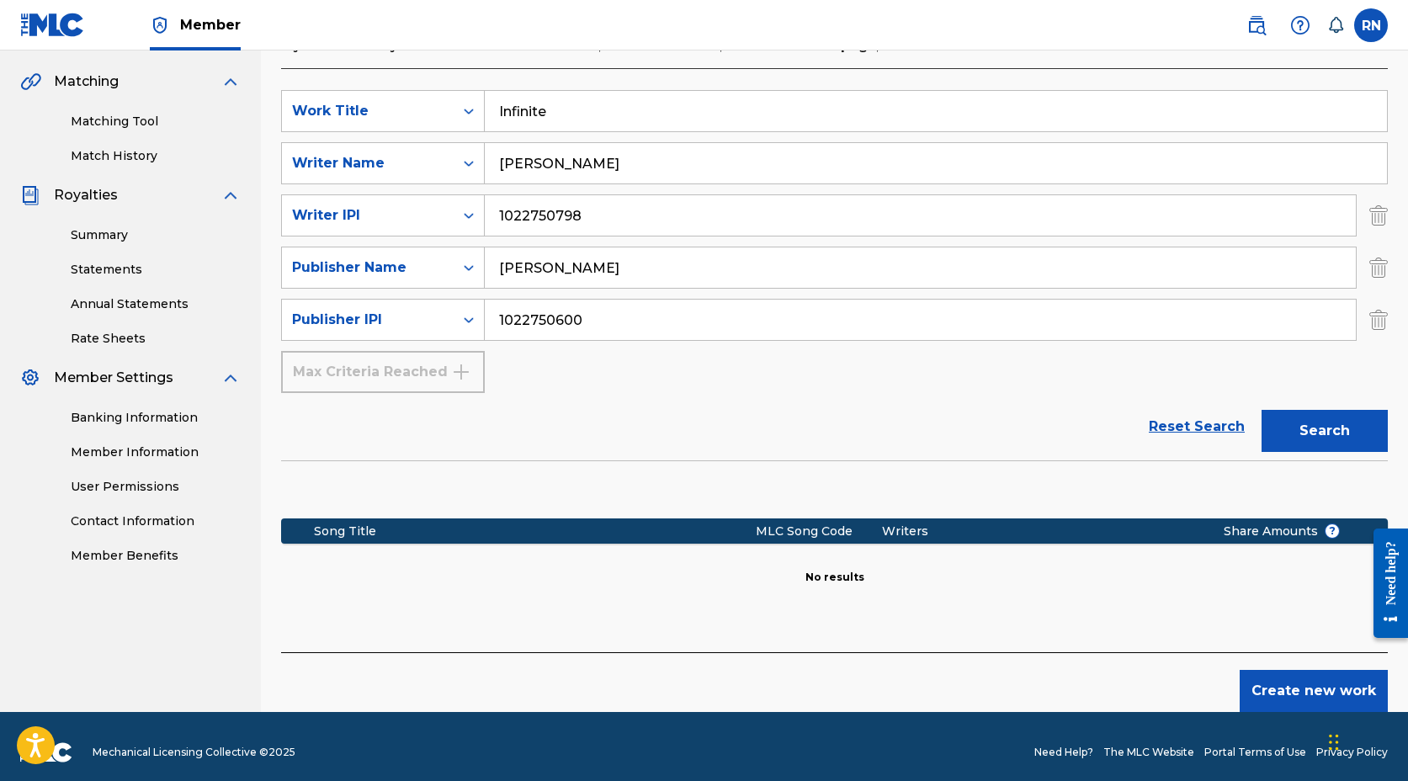
scroll to position [390, 0]
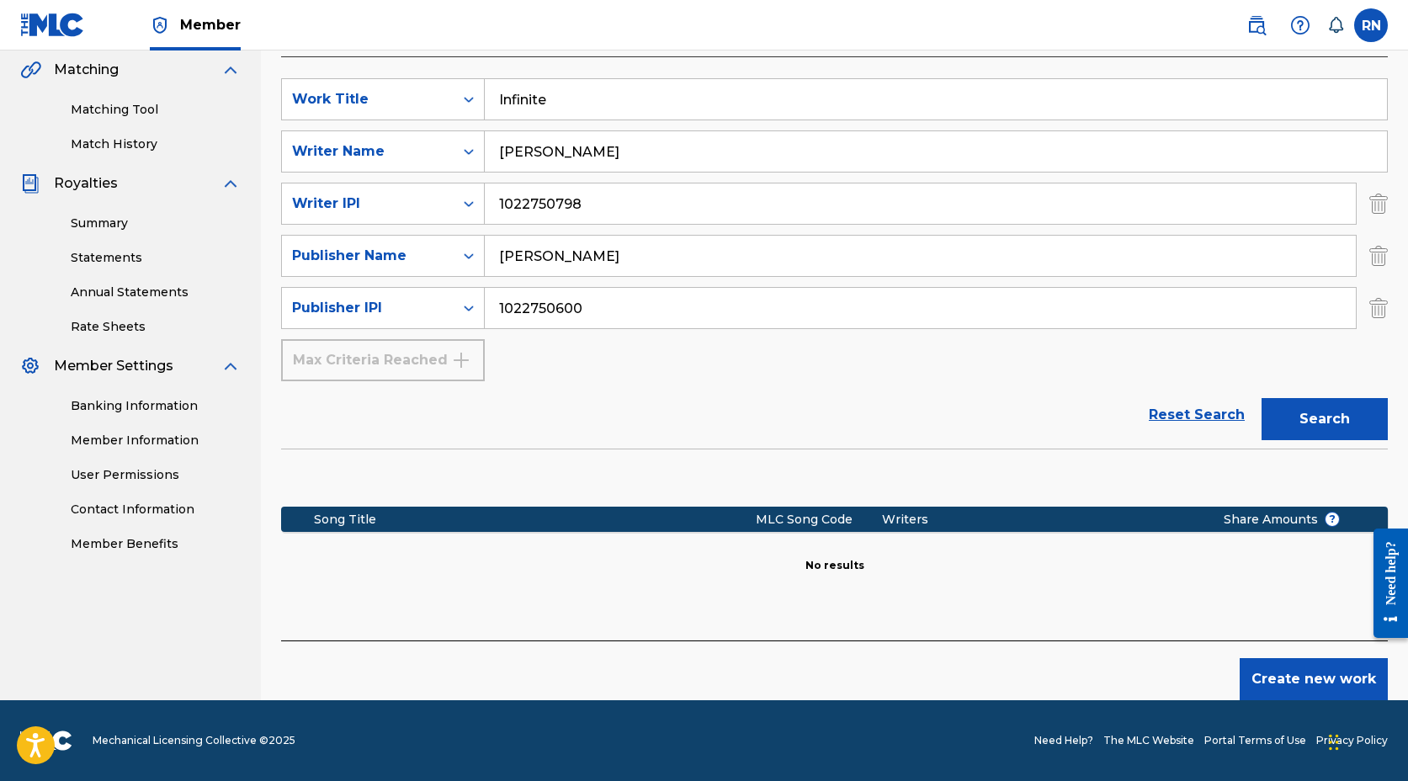
click at [1313, 687] on button "Create new work" at bounding box center [1314, 679] width 148 height 42
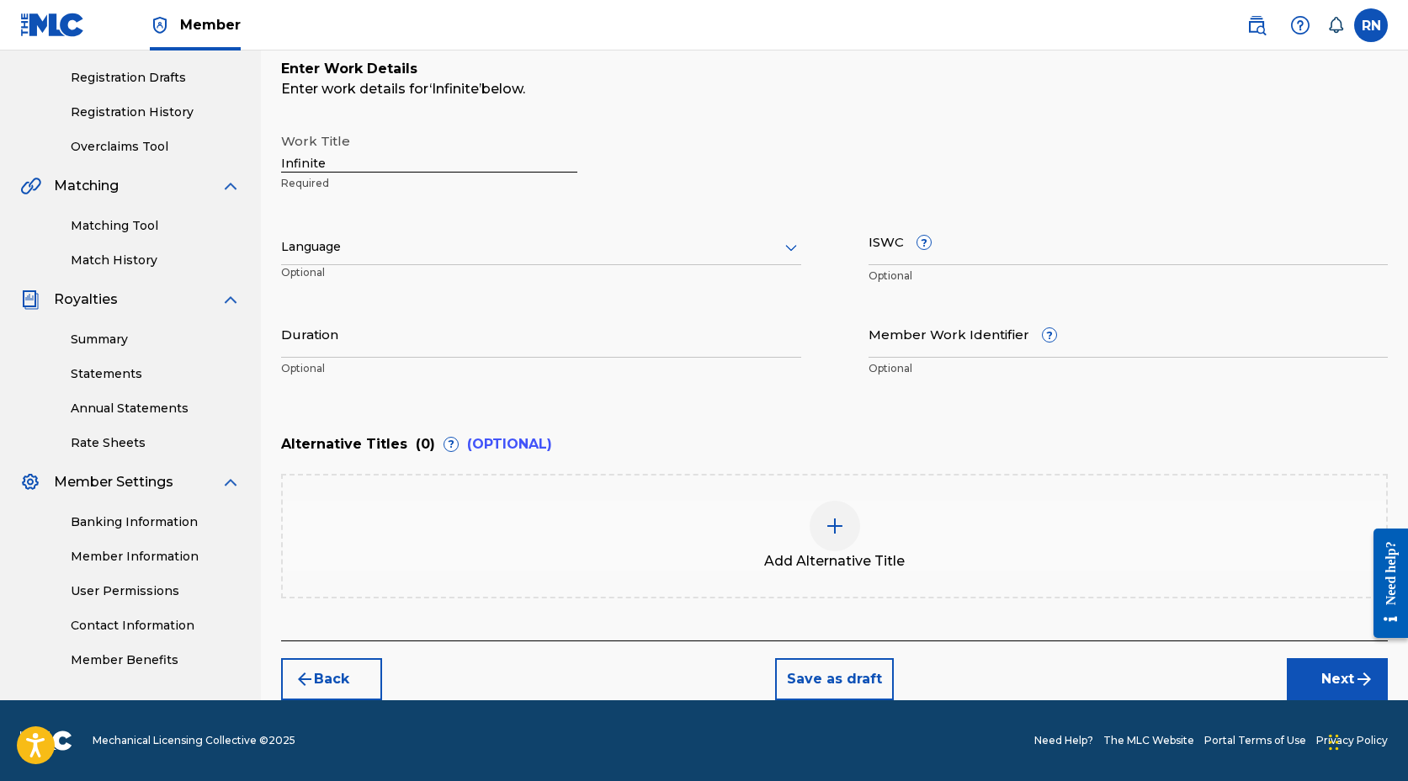
scroll to position [273, 0]
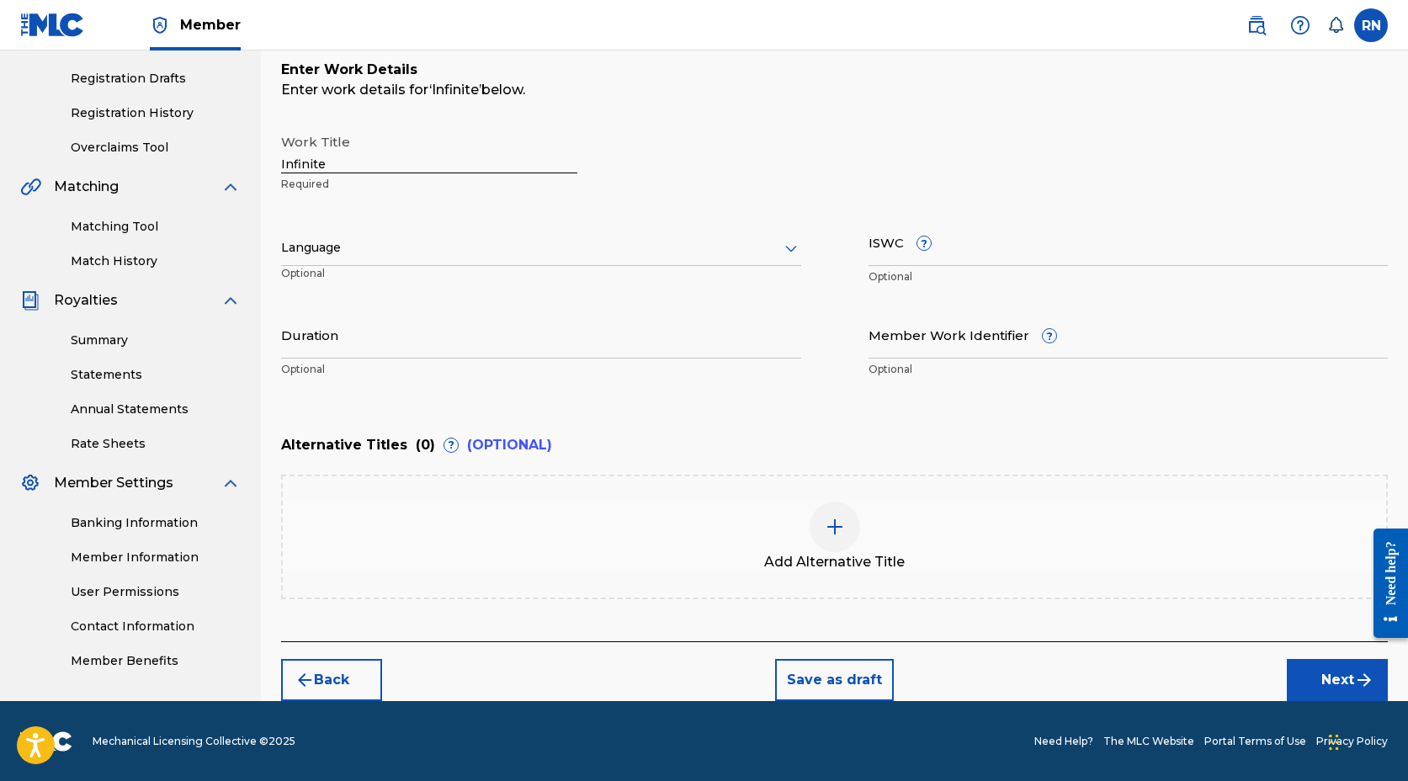
click at [406, 255] on div at bounding box center [541, 247] width 520 height 21
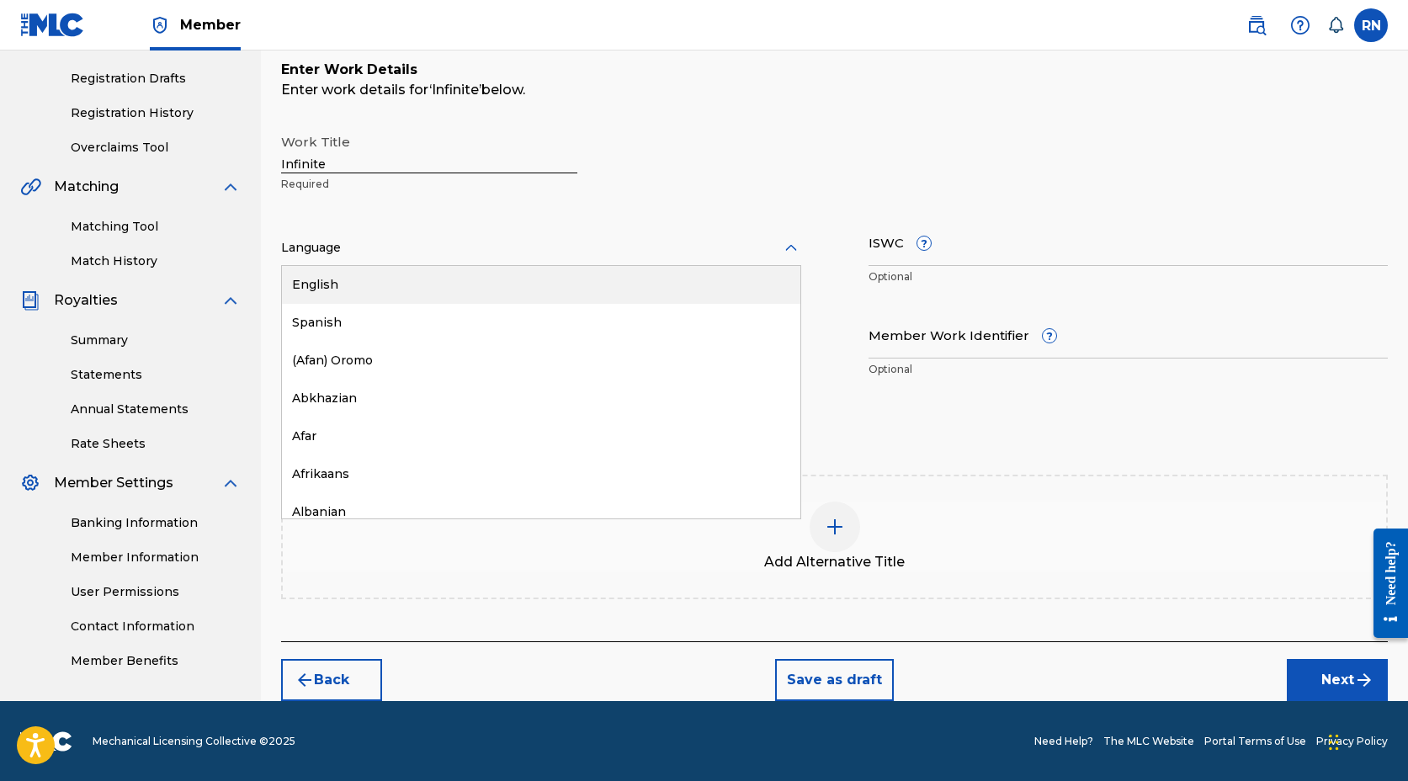
click at [352, 290] on div "English" at bounding box center [541, 285] width 519 height 38
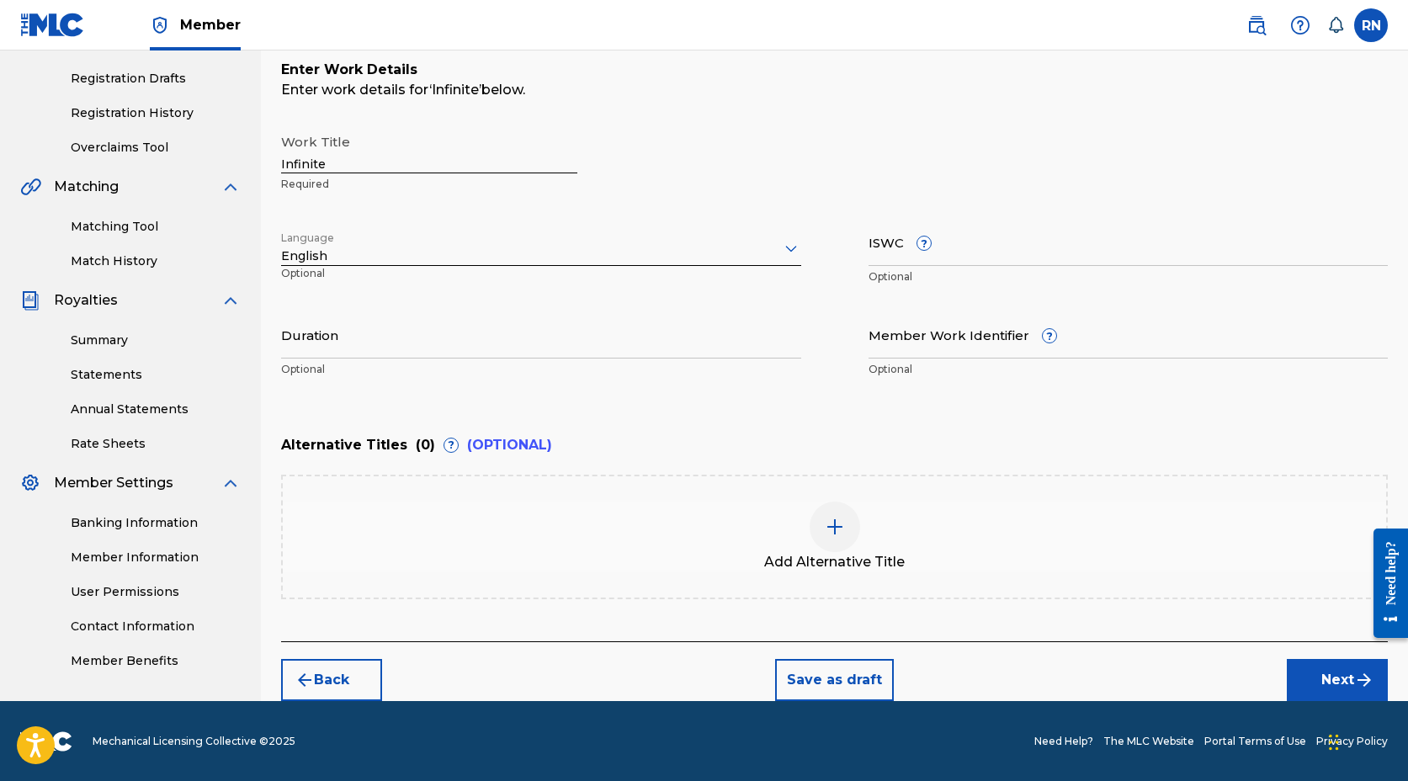
click at [958, 248] on input "ISWC ?" at bounding box center [1129, 242] width 520 height 48
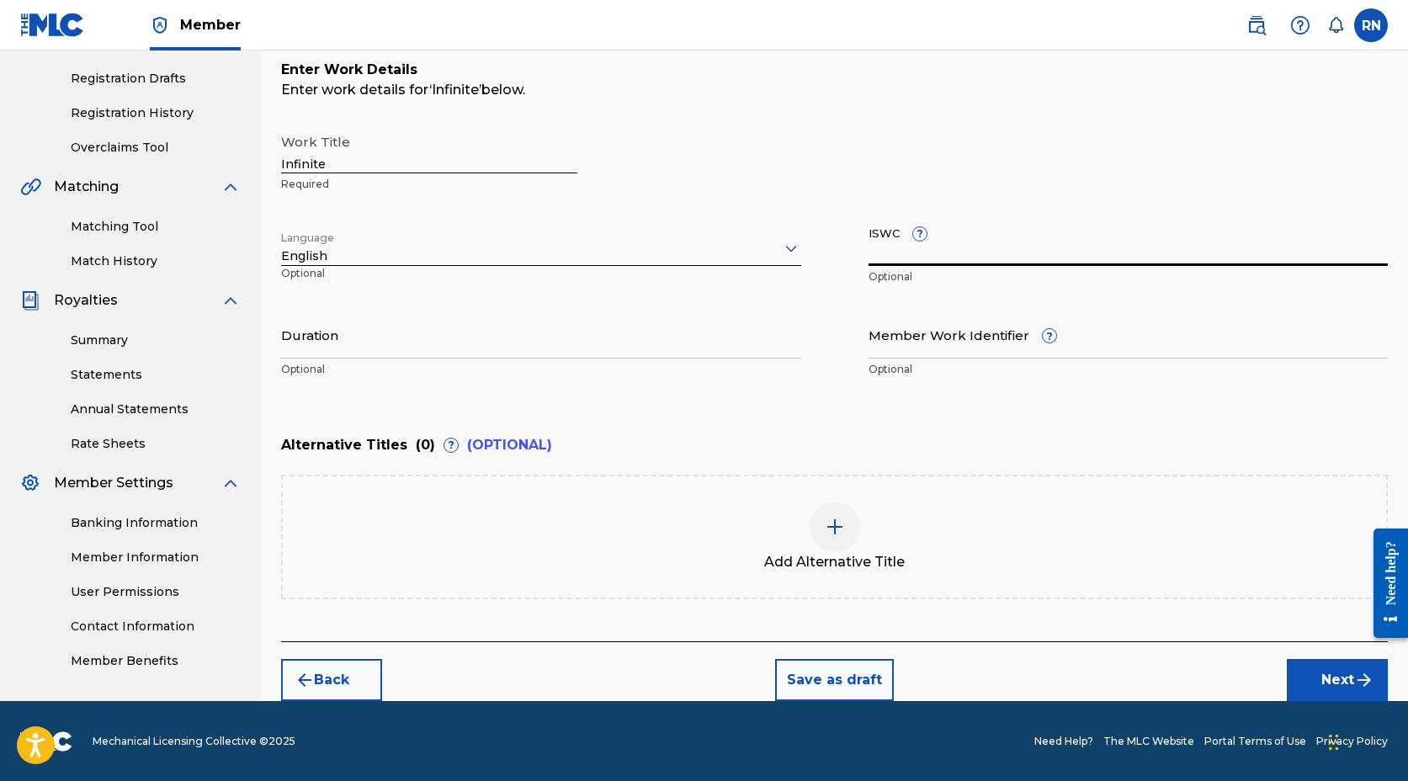
paste input "T3339780875"
type input "T3339780875"
click at [902, 348] on input "Member Work Identifier ?" at bounding box center [1129, 335] width 520 height 48
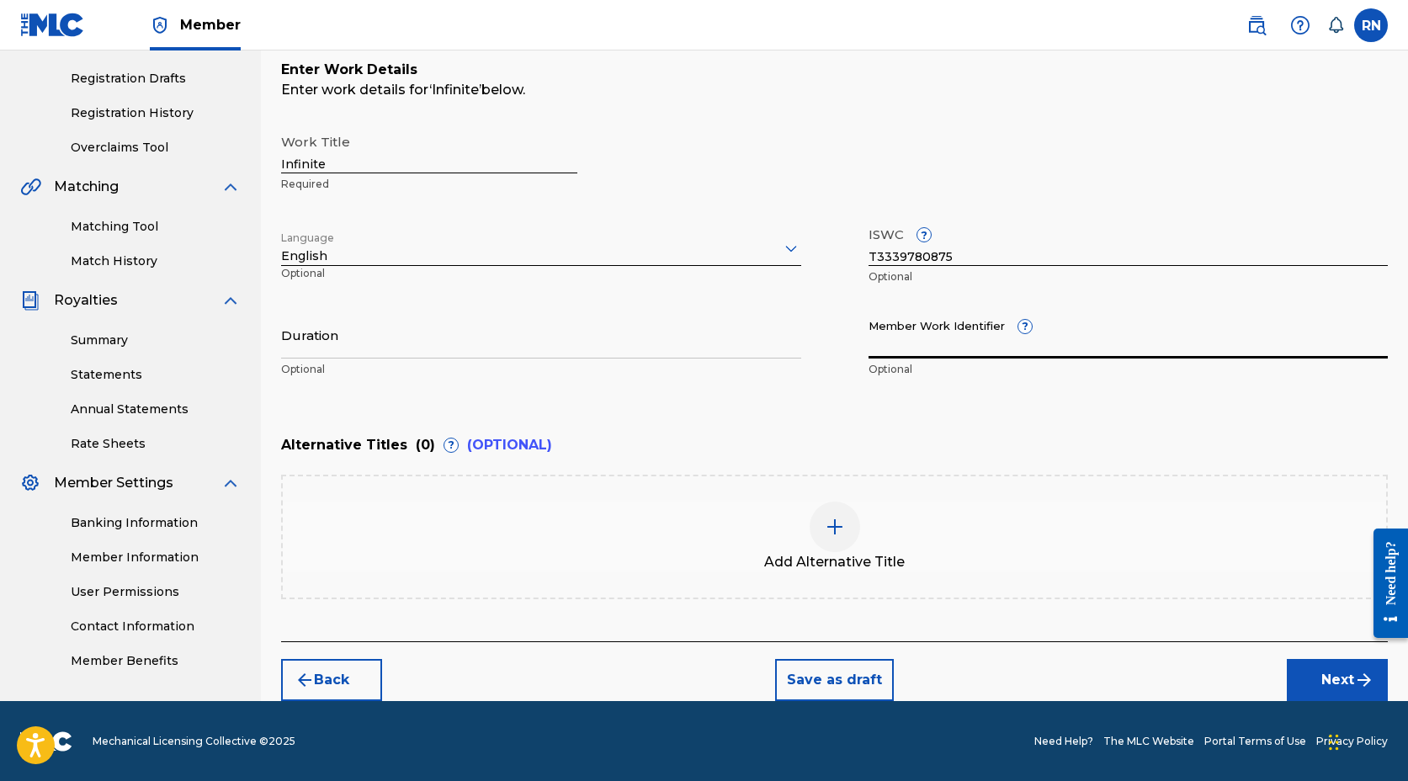
paste input "931237359"
type input "931237359"
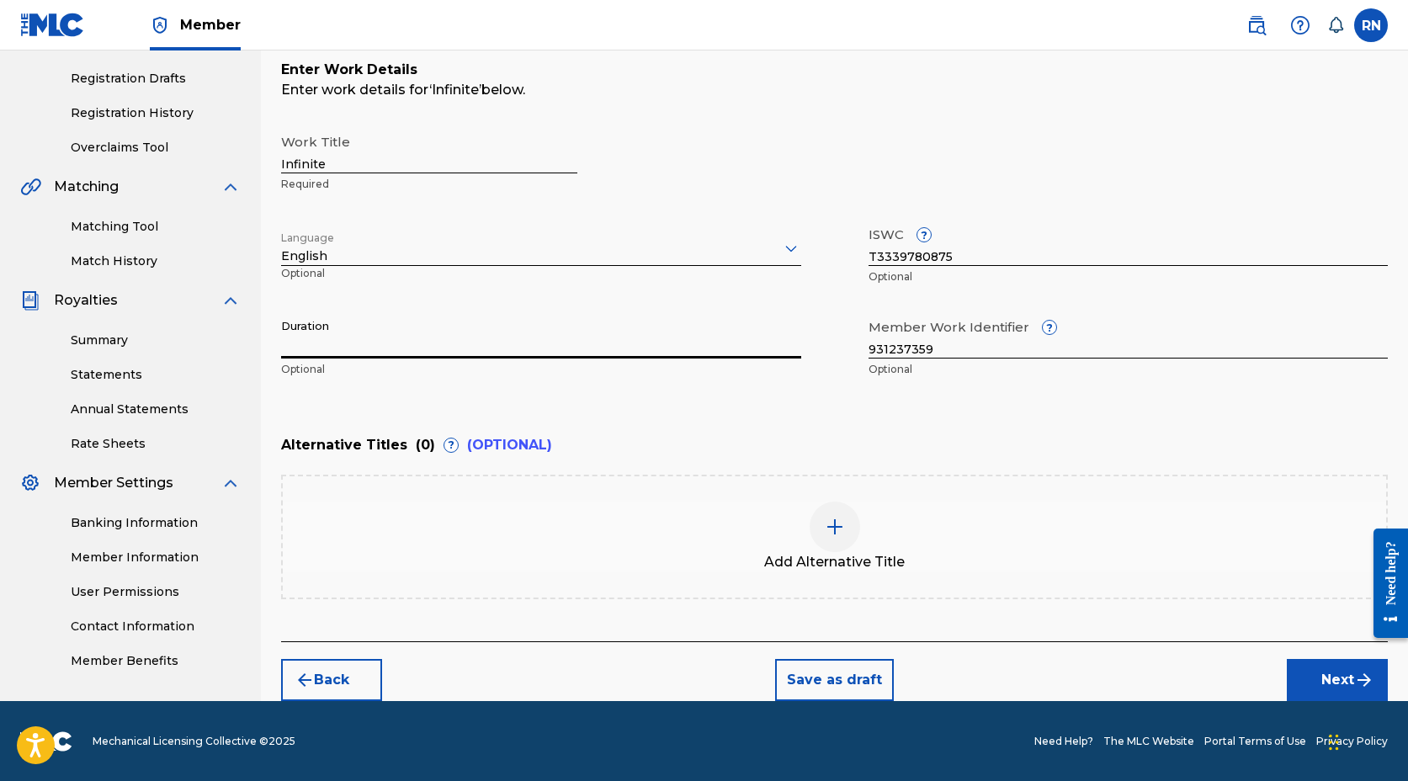
click at [369, 346] on input "Duration" at bounding box center [541, 335] width 520 height 48
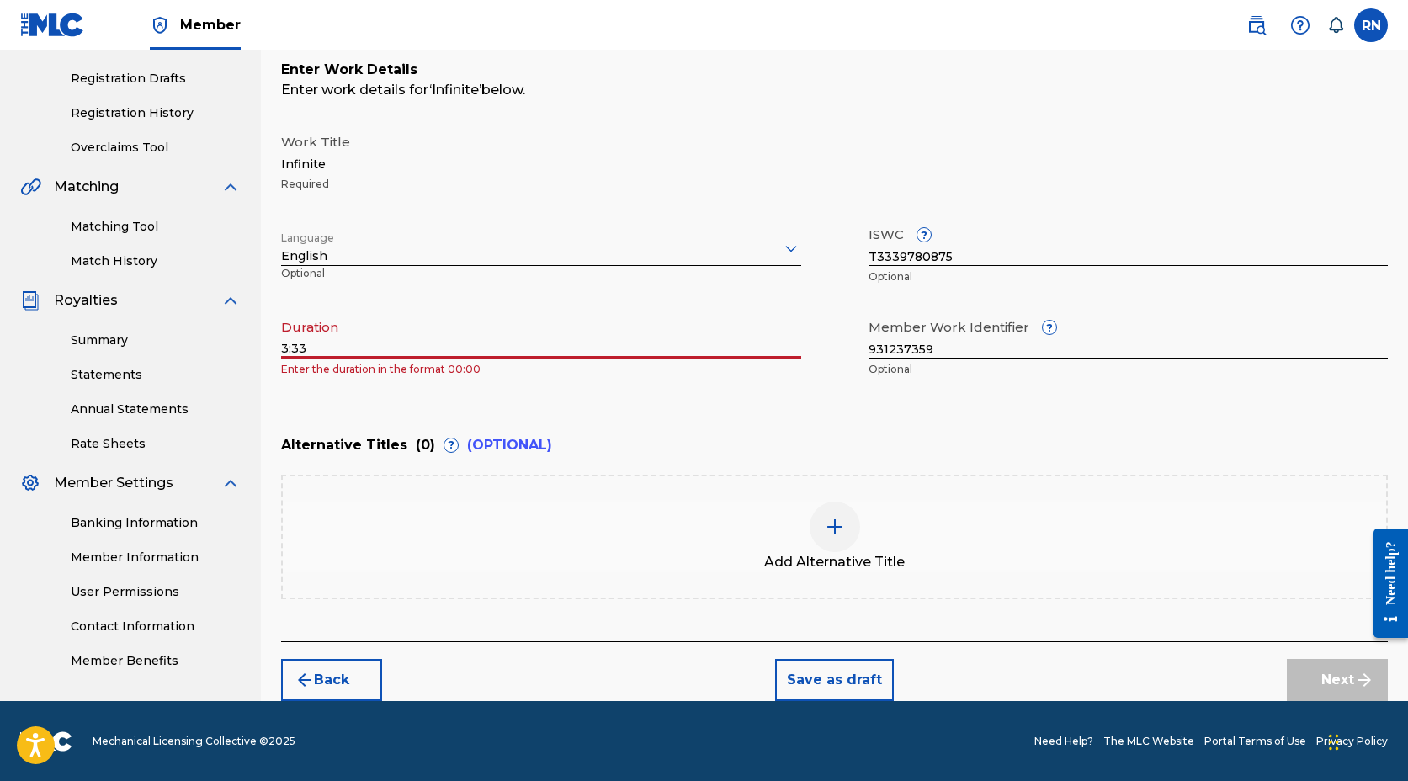
click at [282, 348] on input "3:33" at bounding box center [541, 335] width 520 height 48
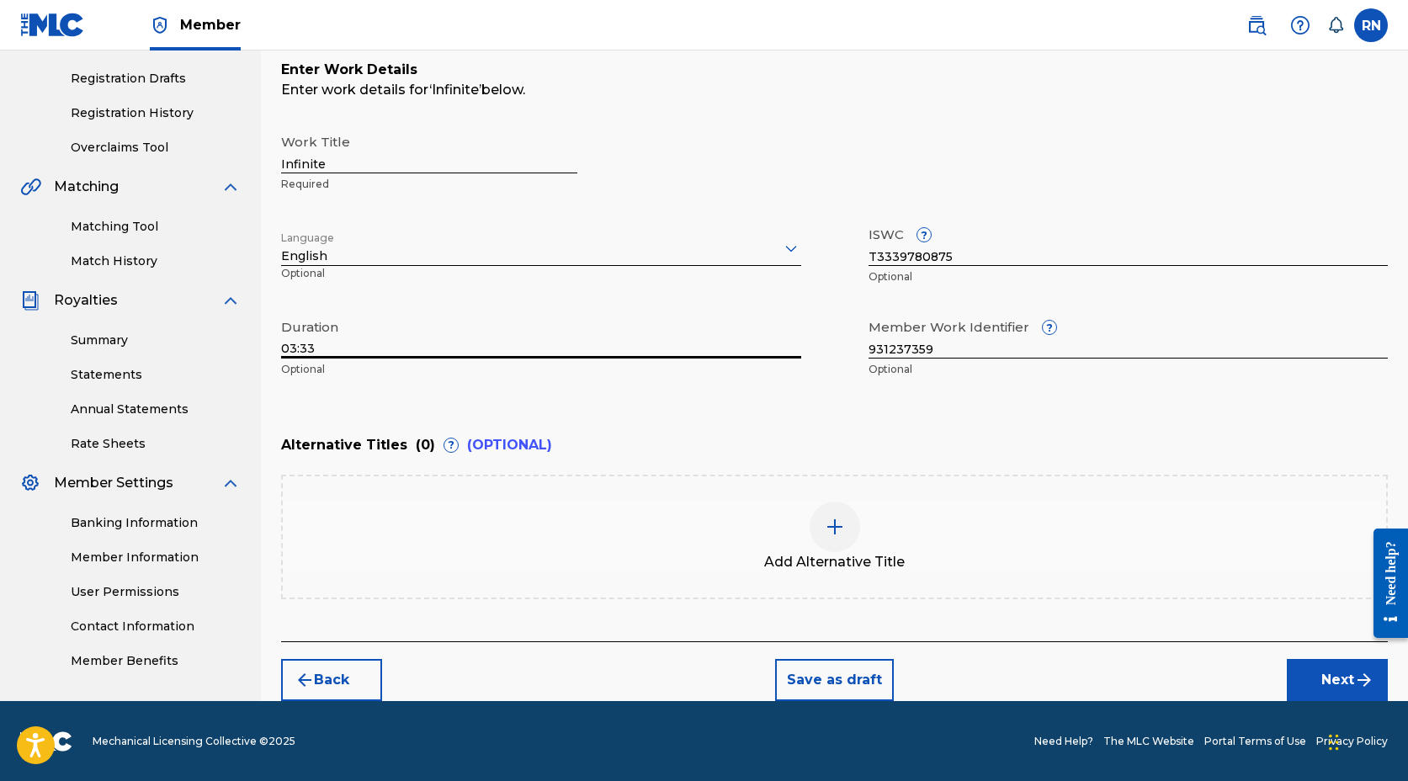
type input "03:33"
click at [1329, 674] on button "Next" at bounding box center [1337, 680] width 101 height 42
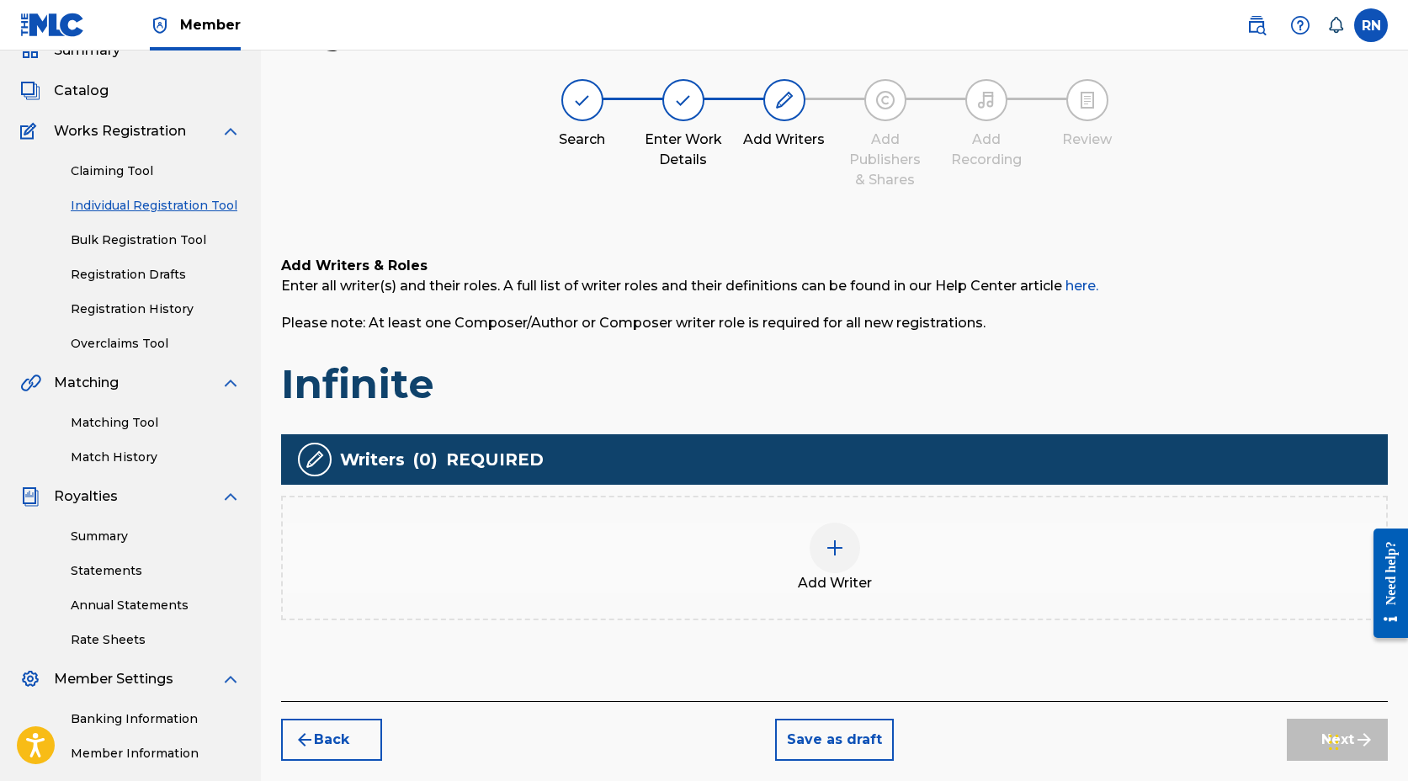
scroll to position [76, 0]
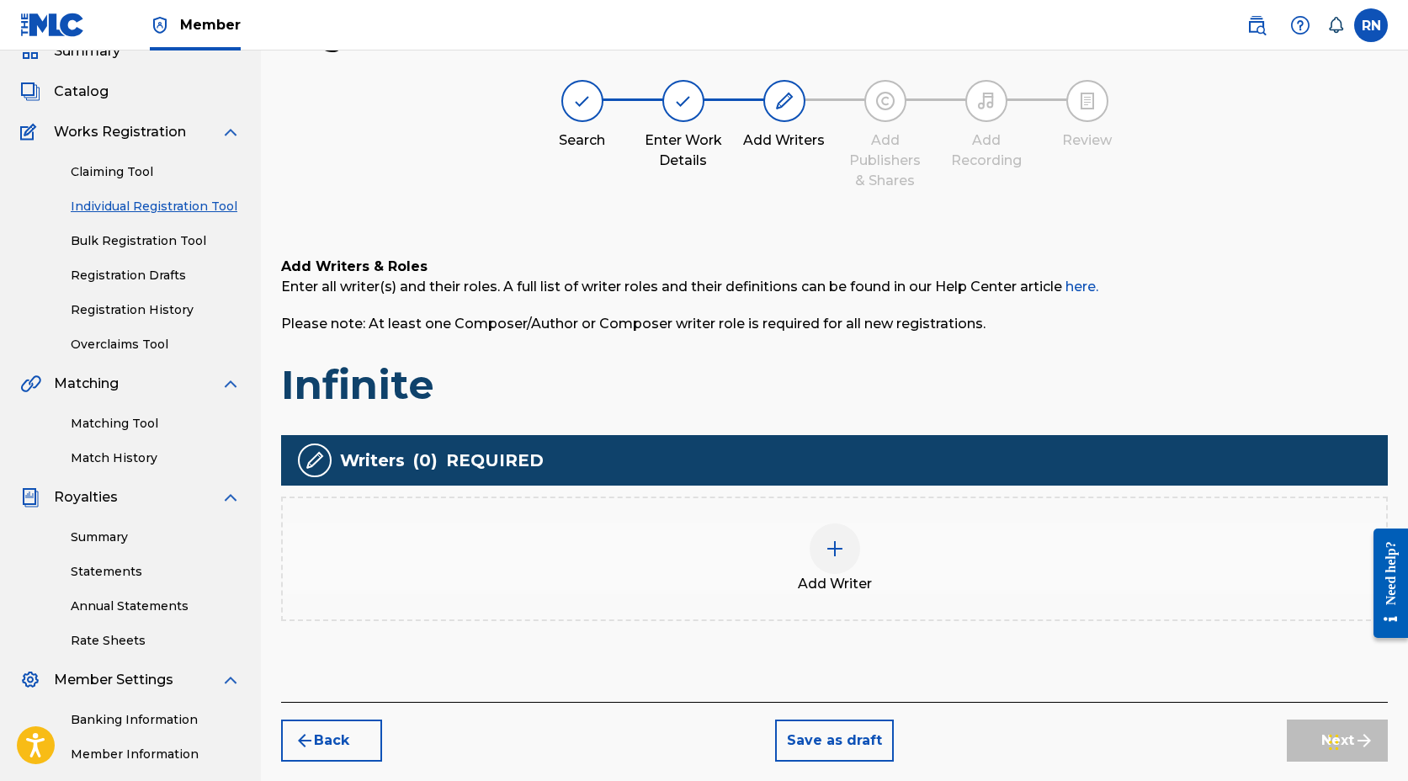
click at [833, 541] on img at bounding box center [835, 549] width 20 height 20
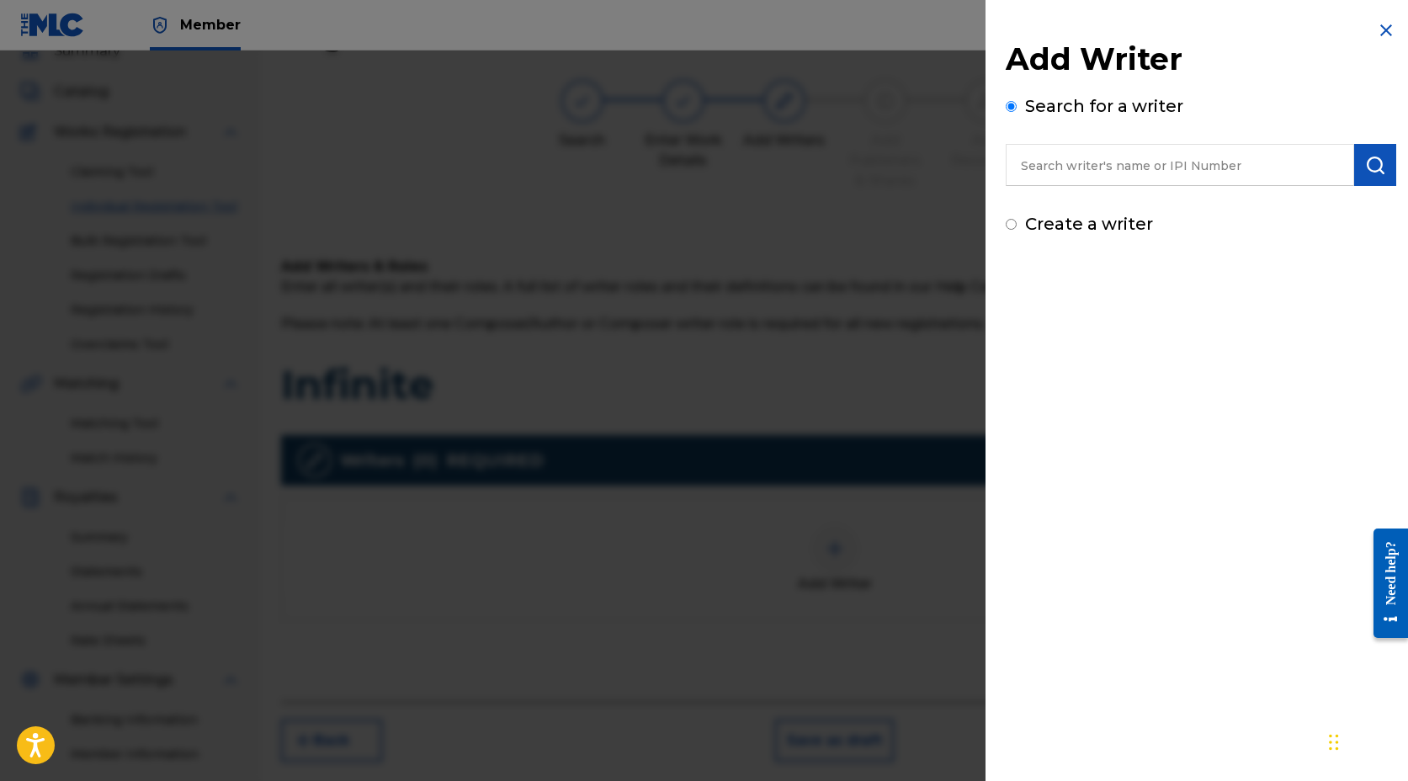
click at [1073, 174] on input "text" at bounding box center [1180, 165] width 349 height 42
type input "[PERSON_NAME]"
click at [1366, 162] on img "submit" at bounding box center [1376, 165] width 20 height 20
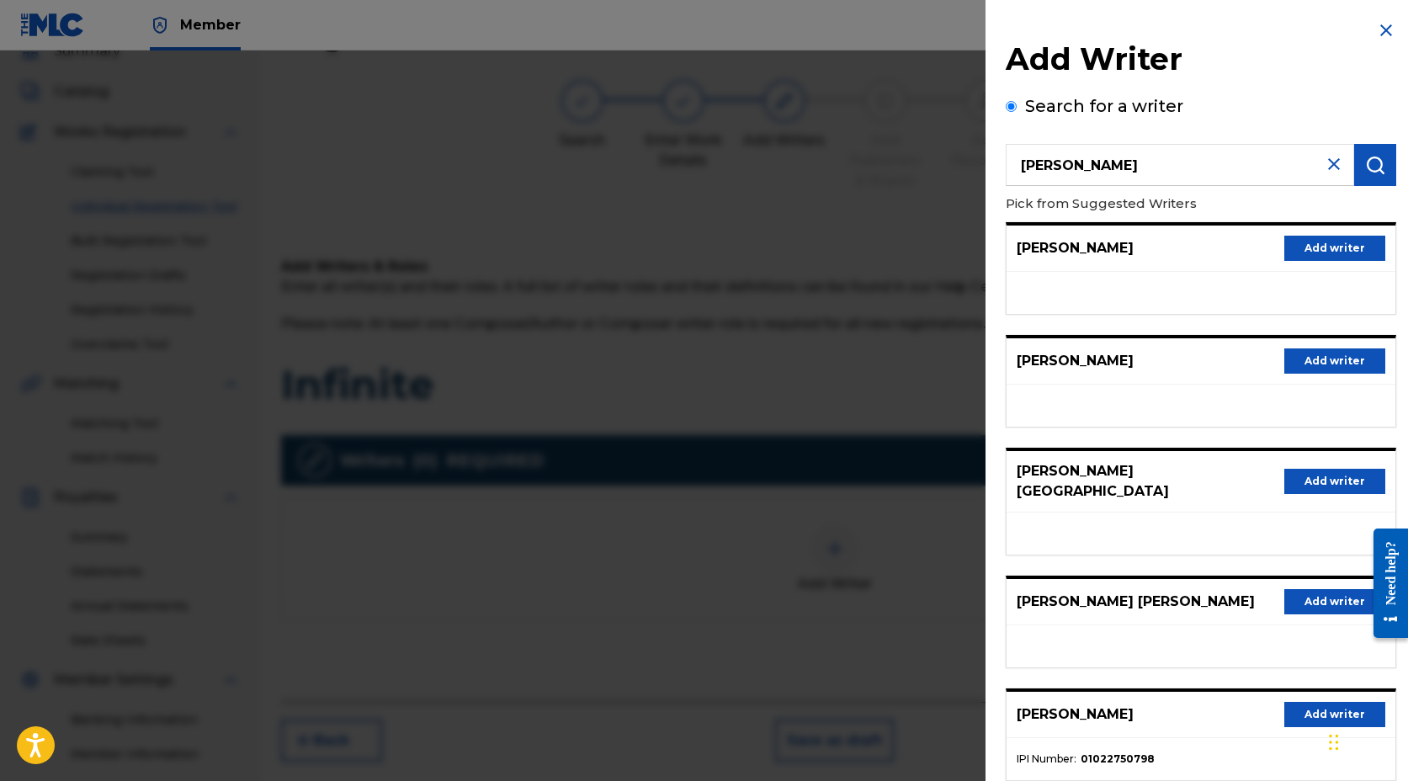
scroll to position [91, 0]
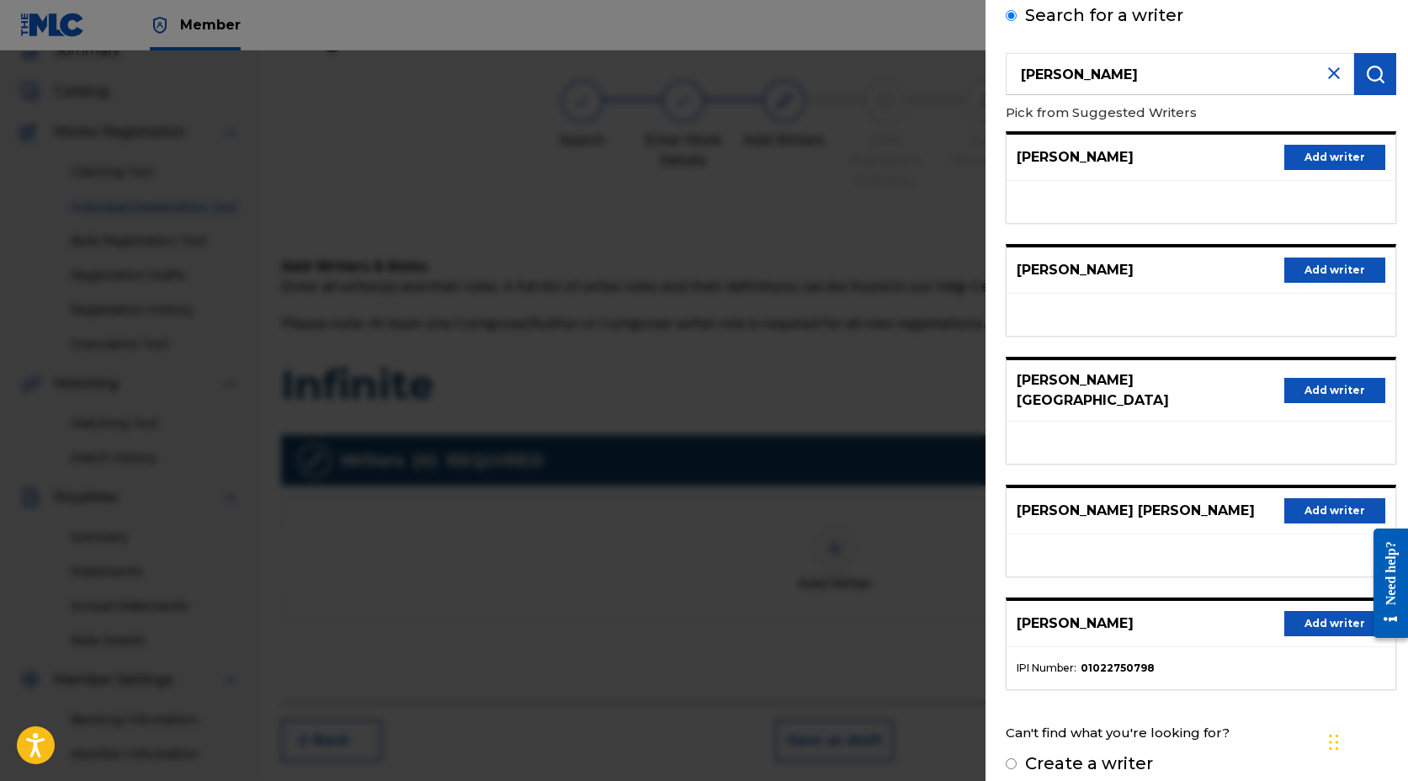
click at [1302, 614] on button "Add writer" at bounding box center [1335, 623] width 101 height 25
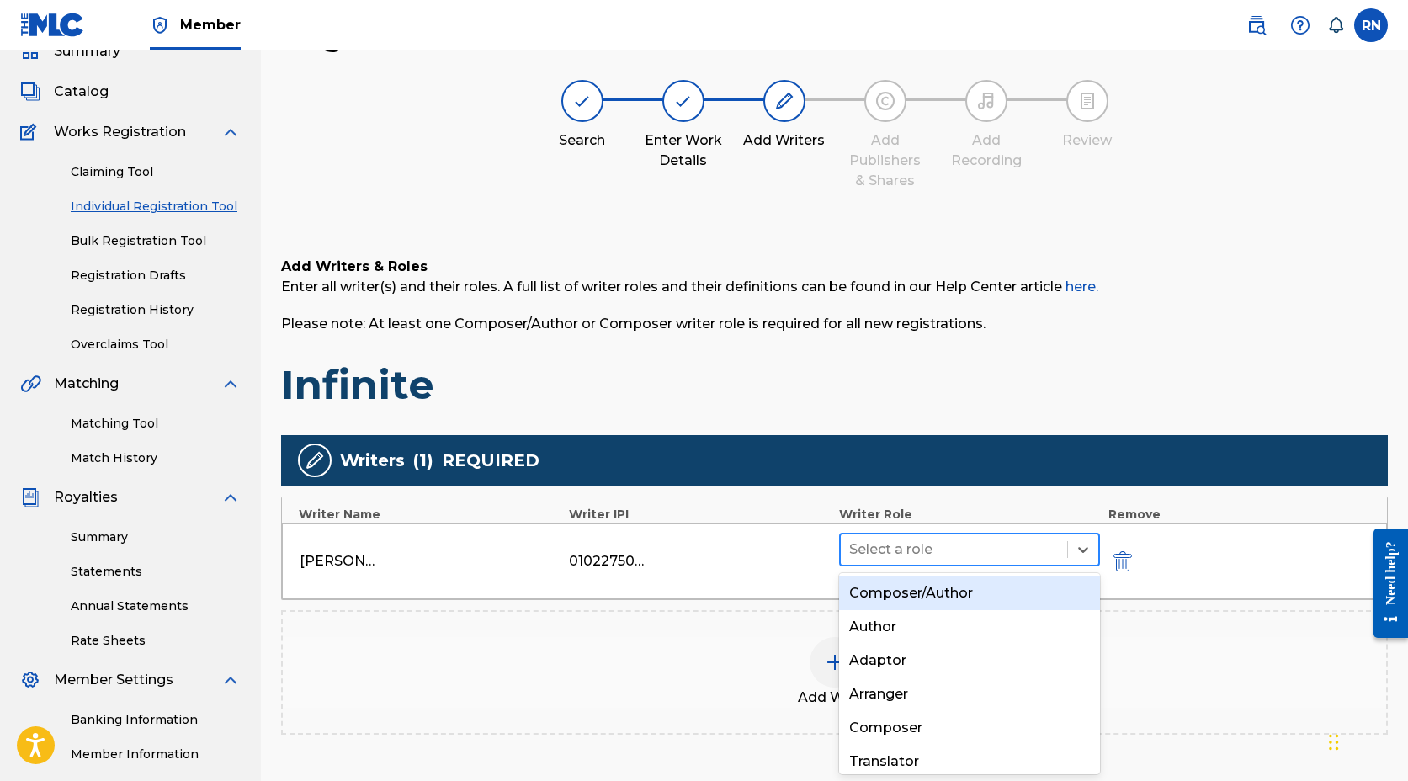
click at [945, 546] on div at bounding box center [954, 550] width 210 height 24
click at [940, 589] on div "Composer/Author" at bounding box center [969, 594] width 261 height 34
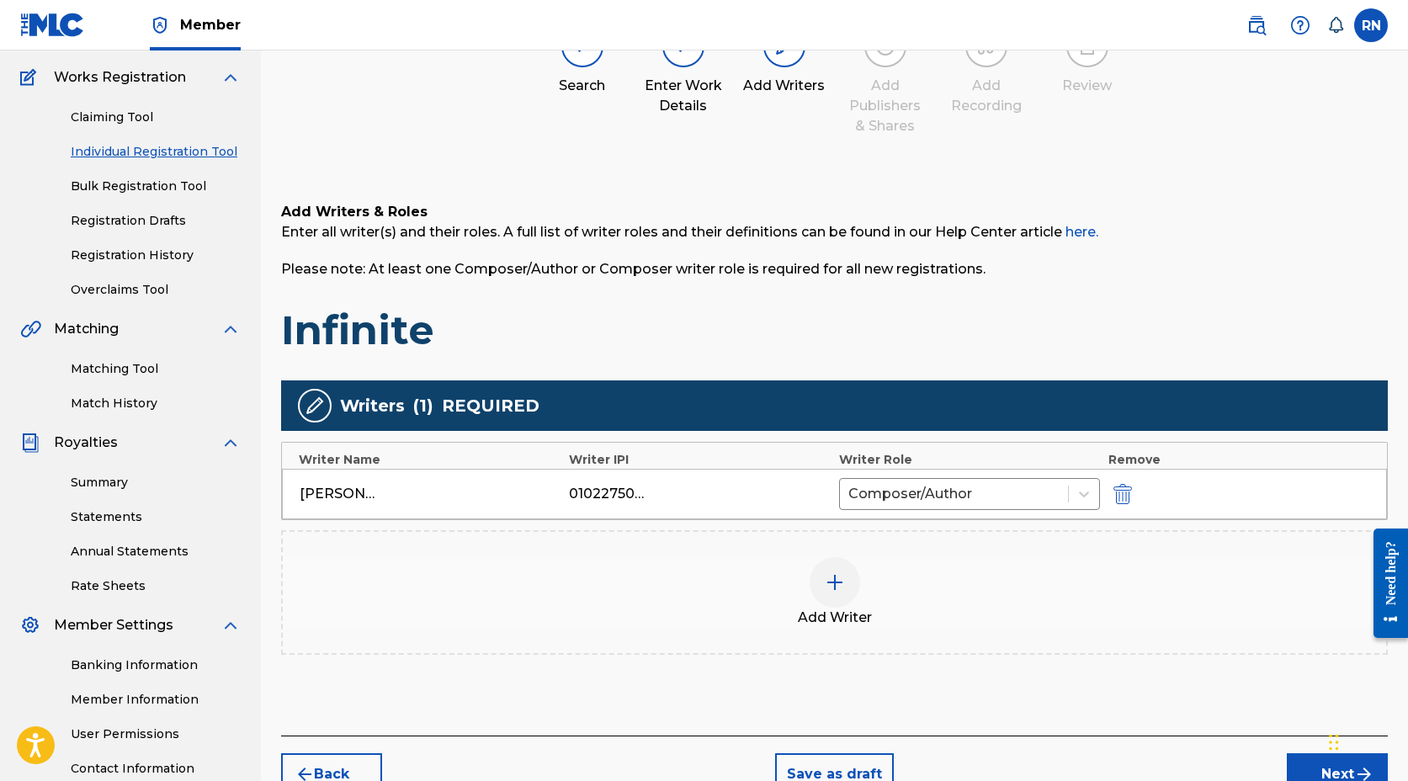
scroll to position [141, 0]
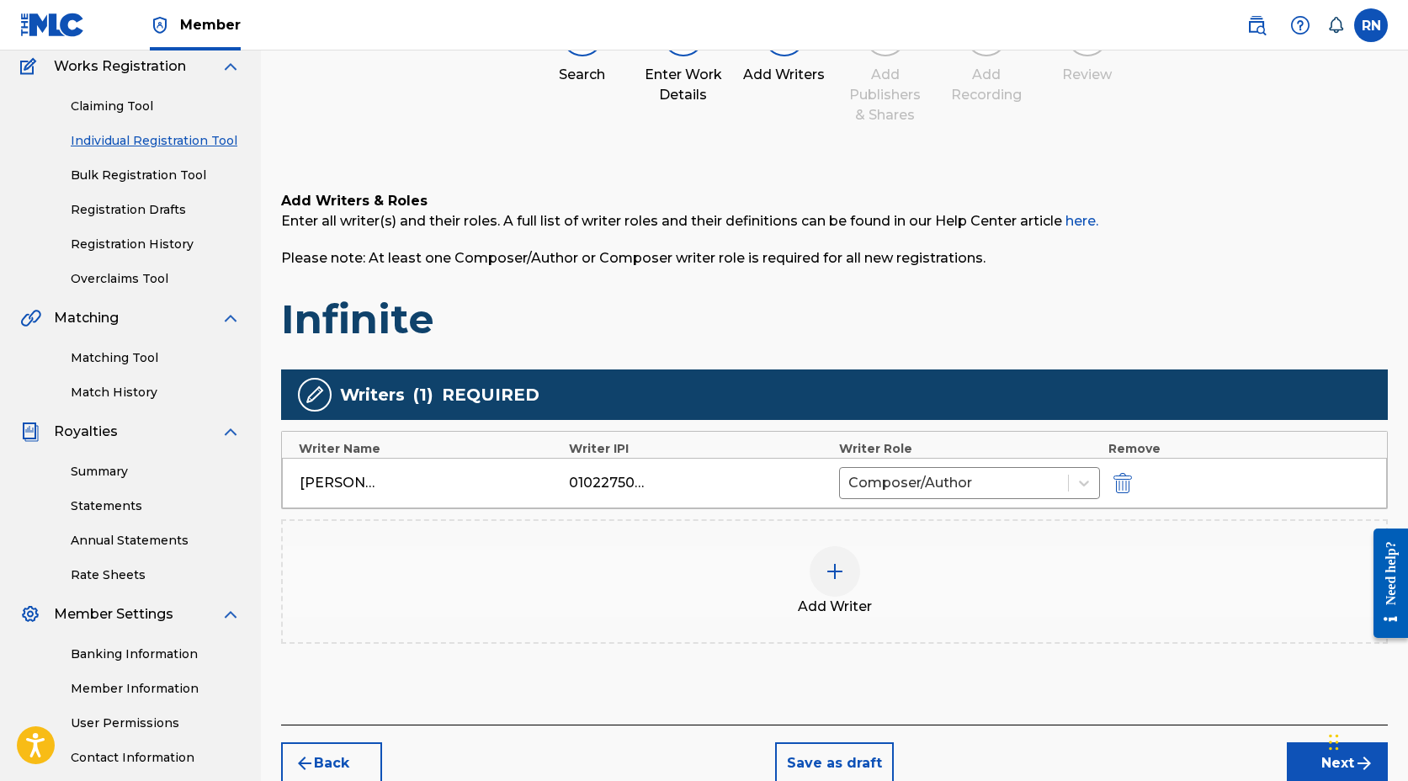
click at [1297, 769] on button "Next" at bounding box center [1337, 764] width 101 height 42
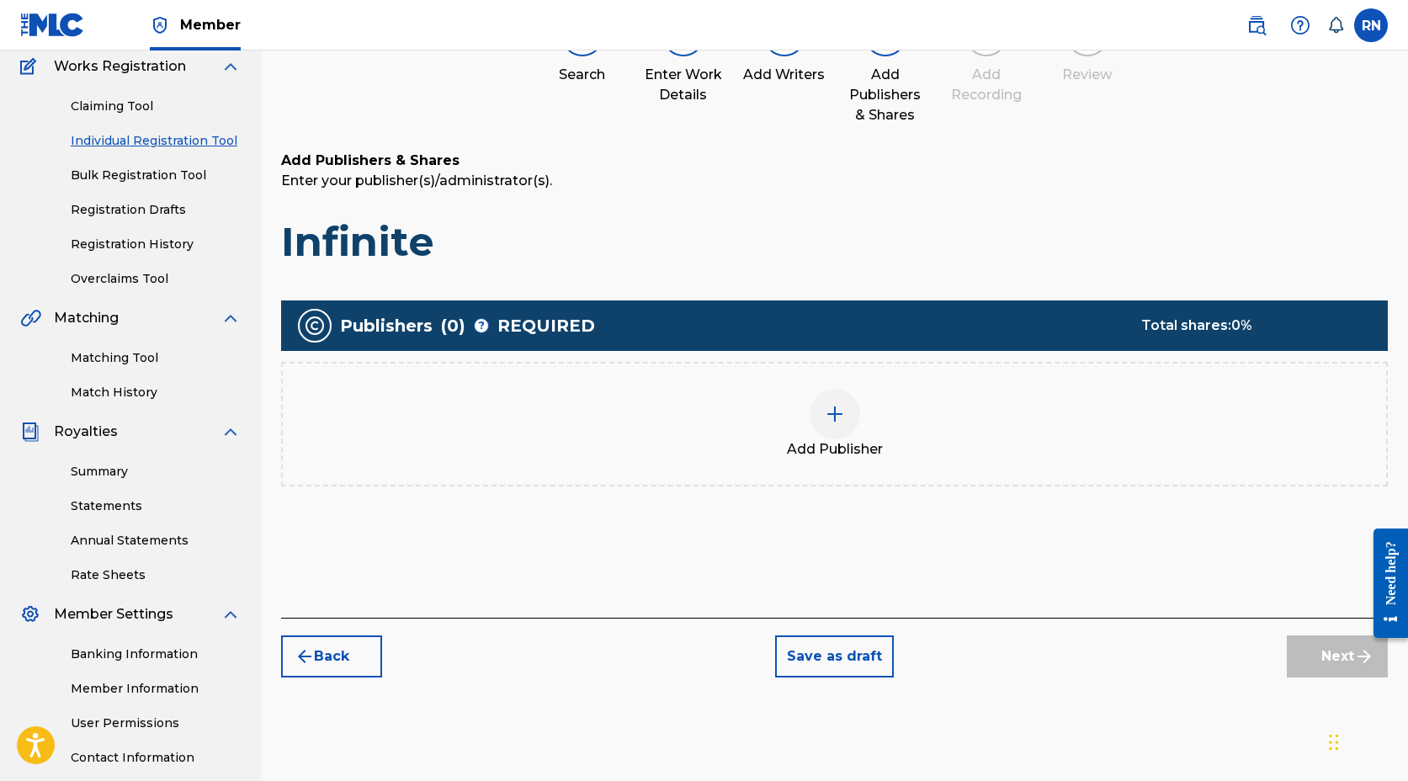
scroll to position [76, 0]
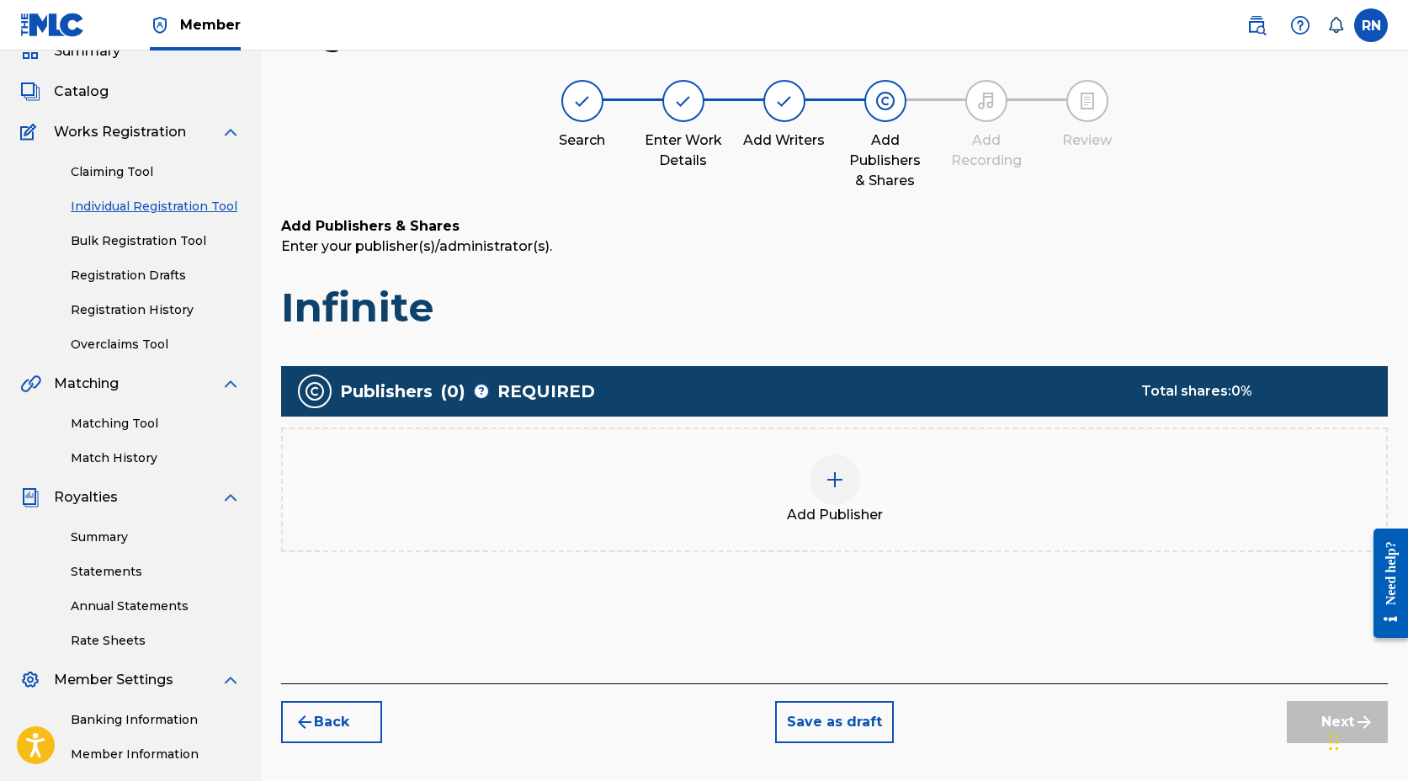
click at [823, 476] on div at bounding box center [835, 480] width 51 height 51
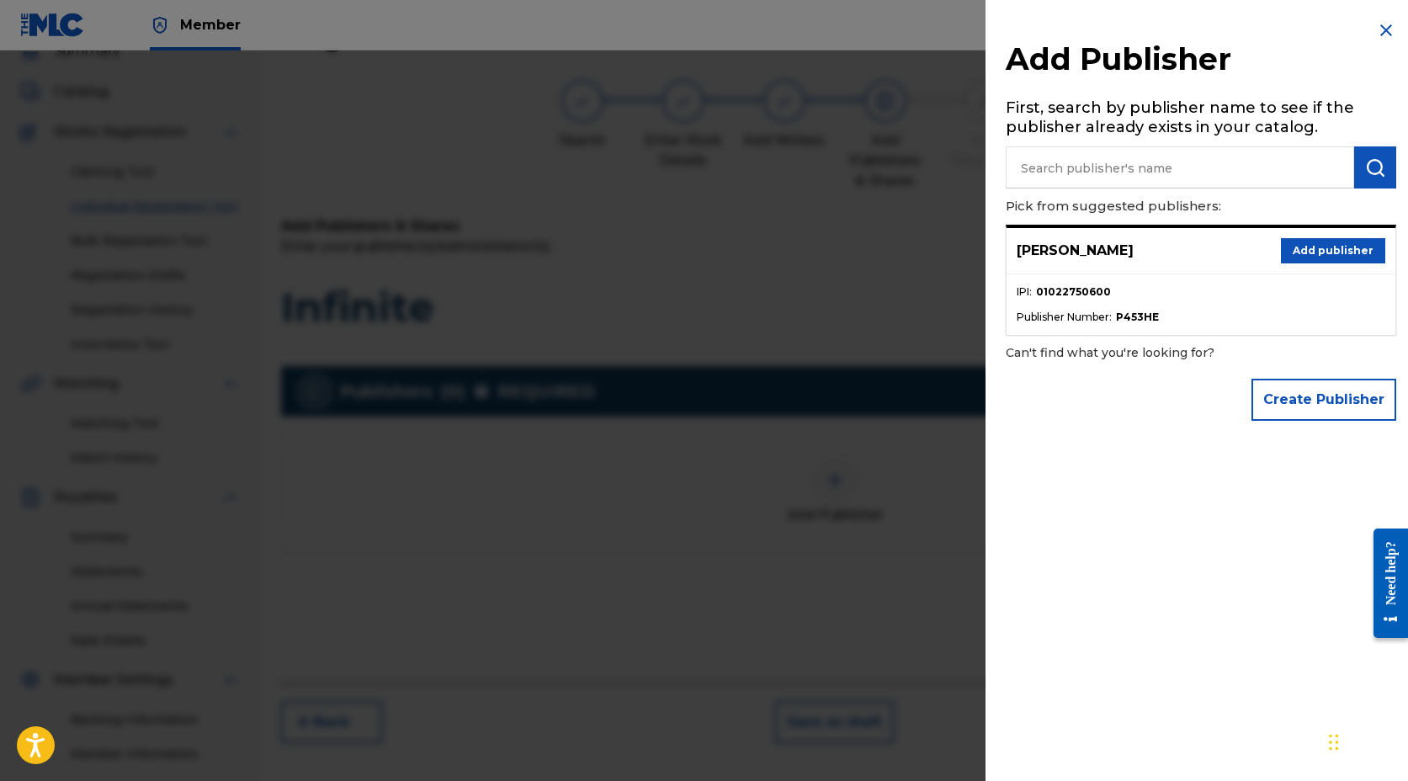
click at [1304, 245] on button "Add publisher" at bounding box center [1333, 250] width 104 height 25
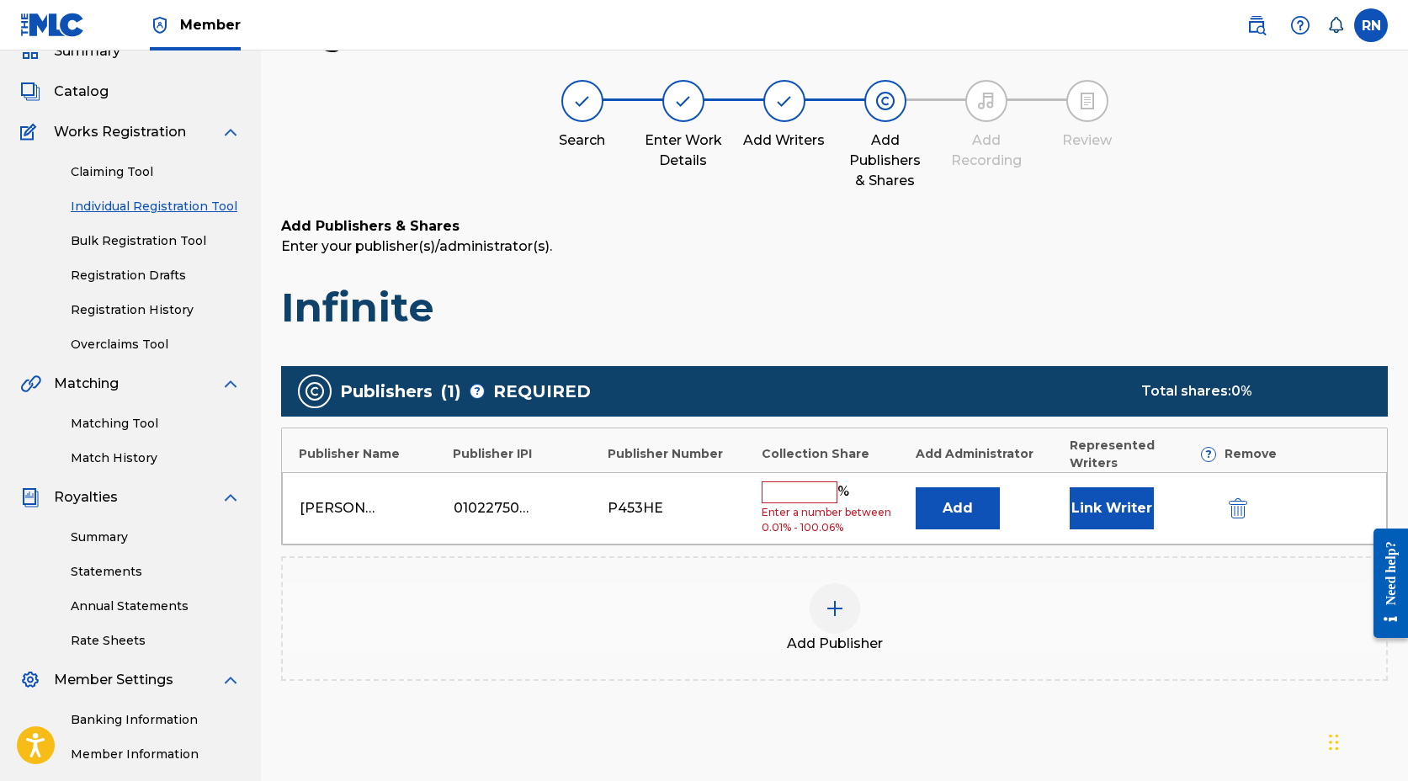
click at [811, 482] on input "text" at bounding box center [800, 493] width 76 height 22
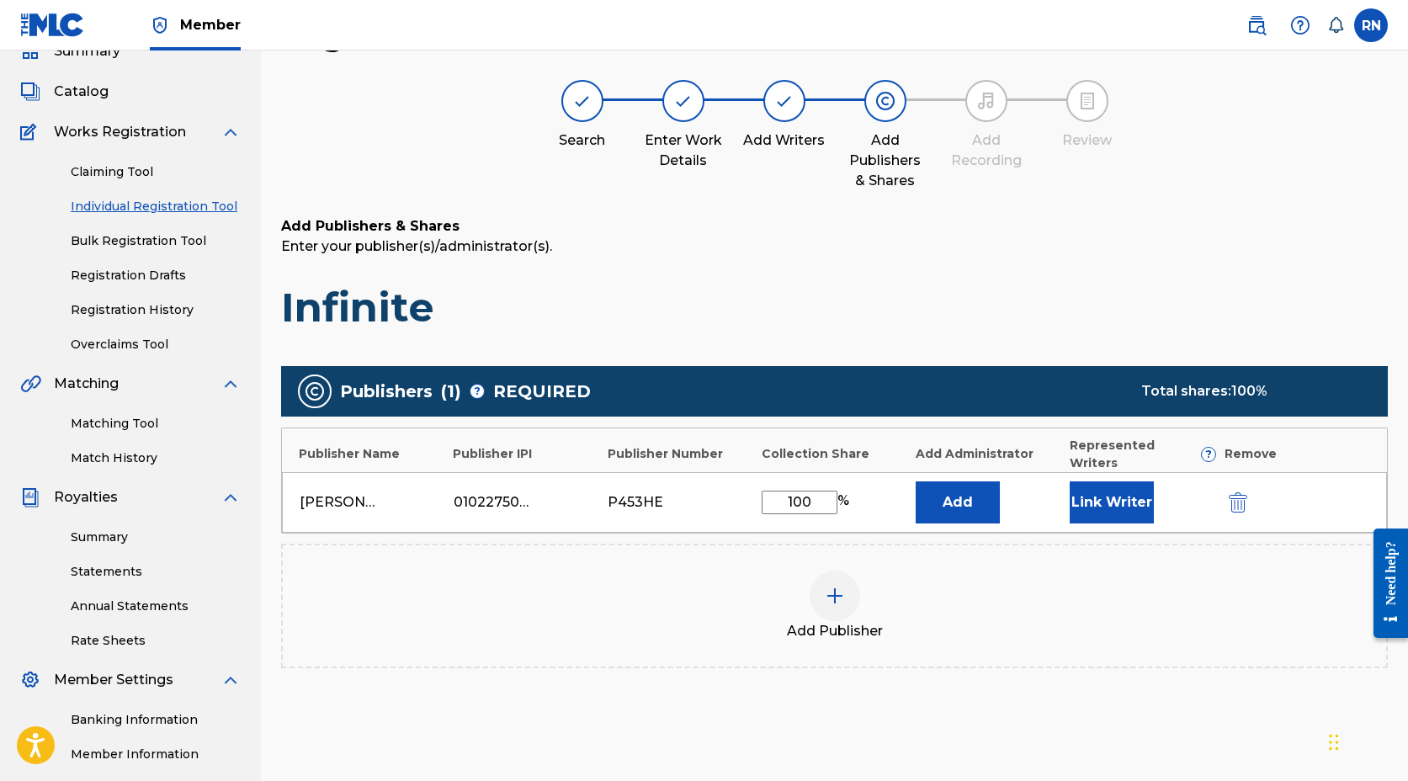
type input "100"
click at [1099, 482] on button "Link Writer" at bounding box center [1112, 503] width 84 height 42
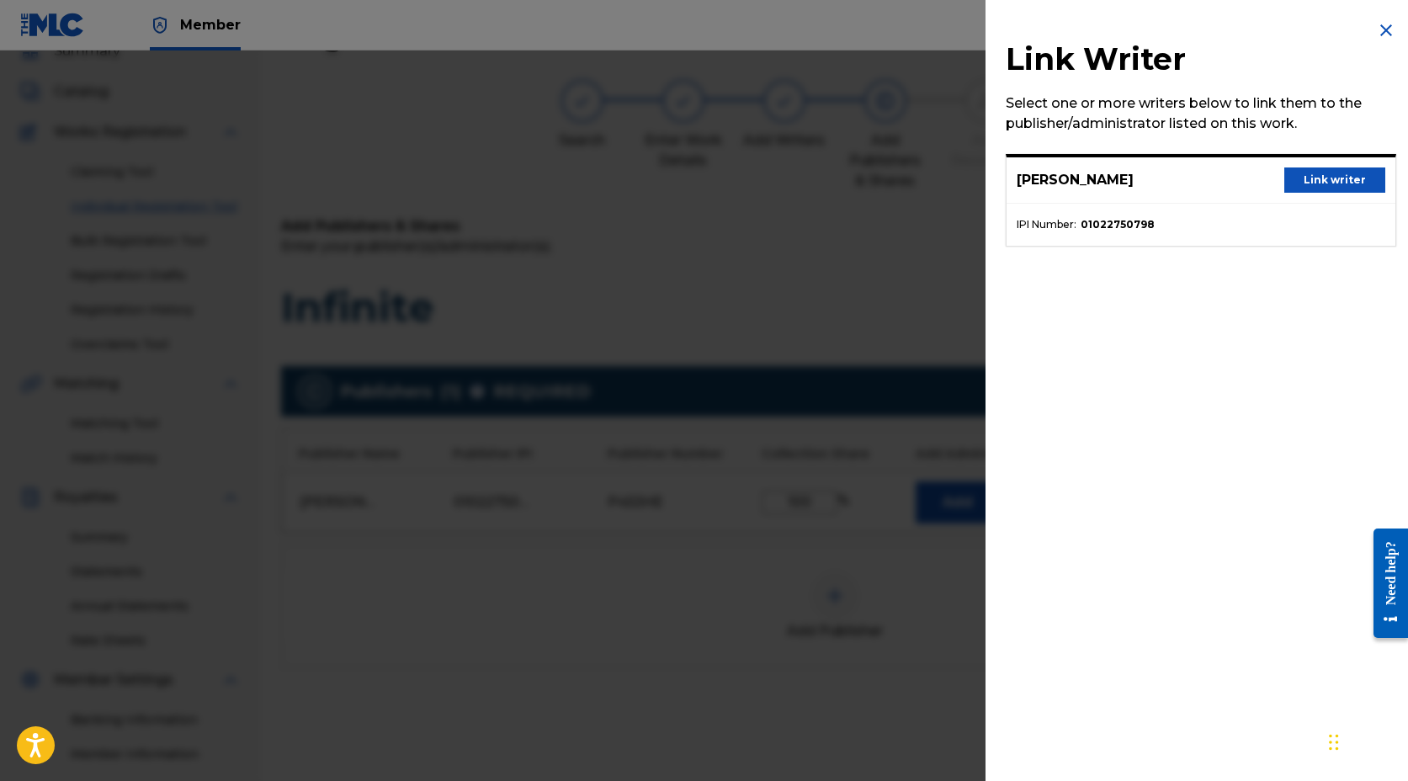
click at [1316, 184] on button "Link writer" at bounding box center [1335, 180] width 101 height 25
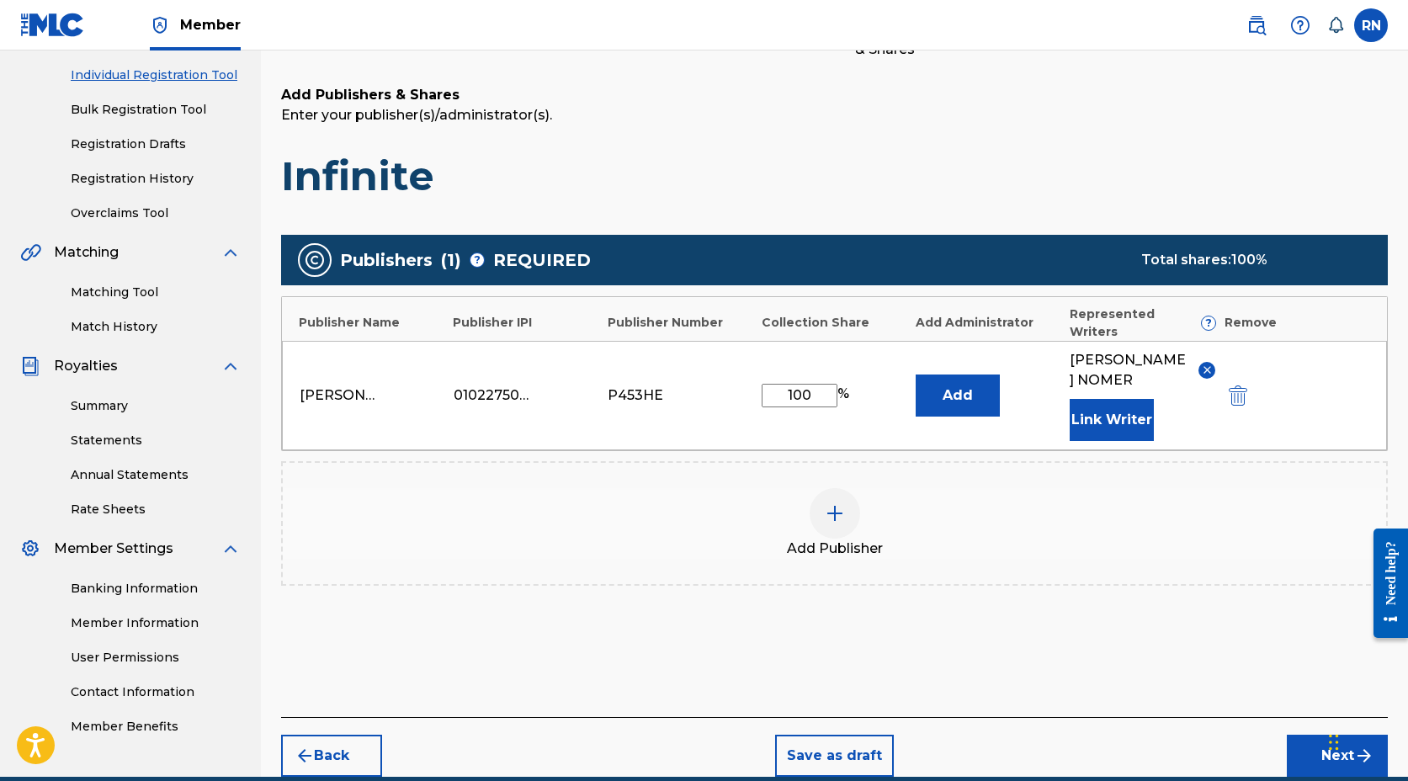
scroll to position [228, 0]
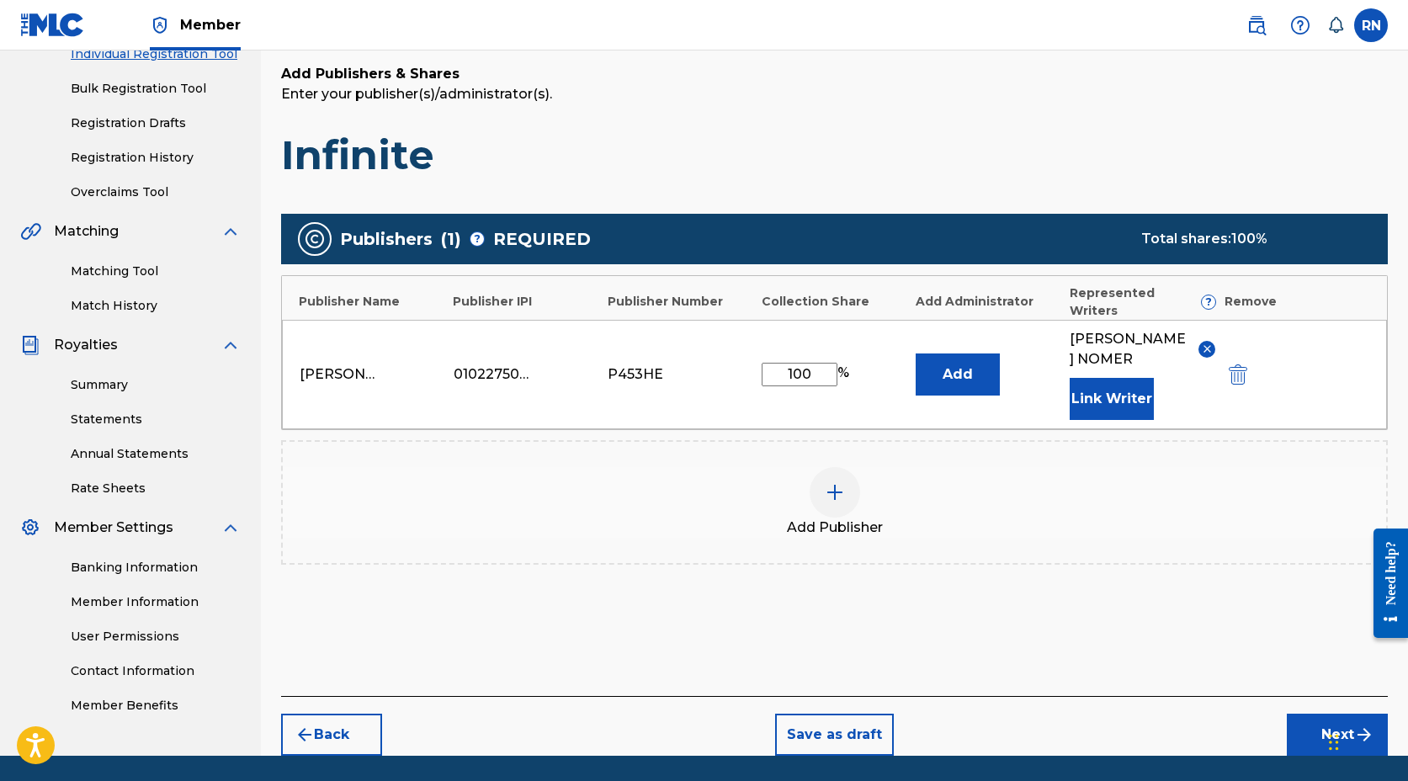
click at [1322, 714] on button "Next" at bounding box center [1337, 735] width 101 height 42
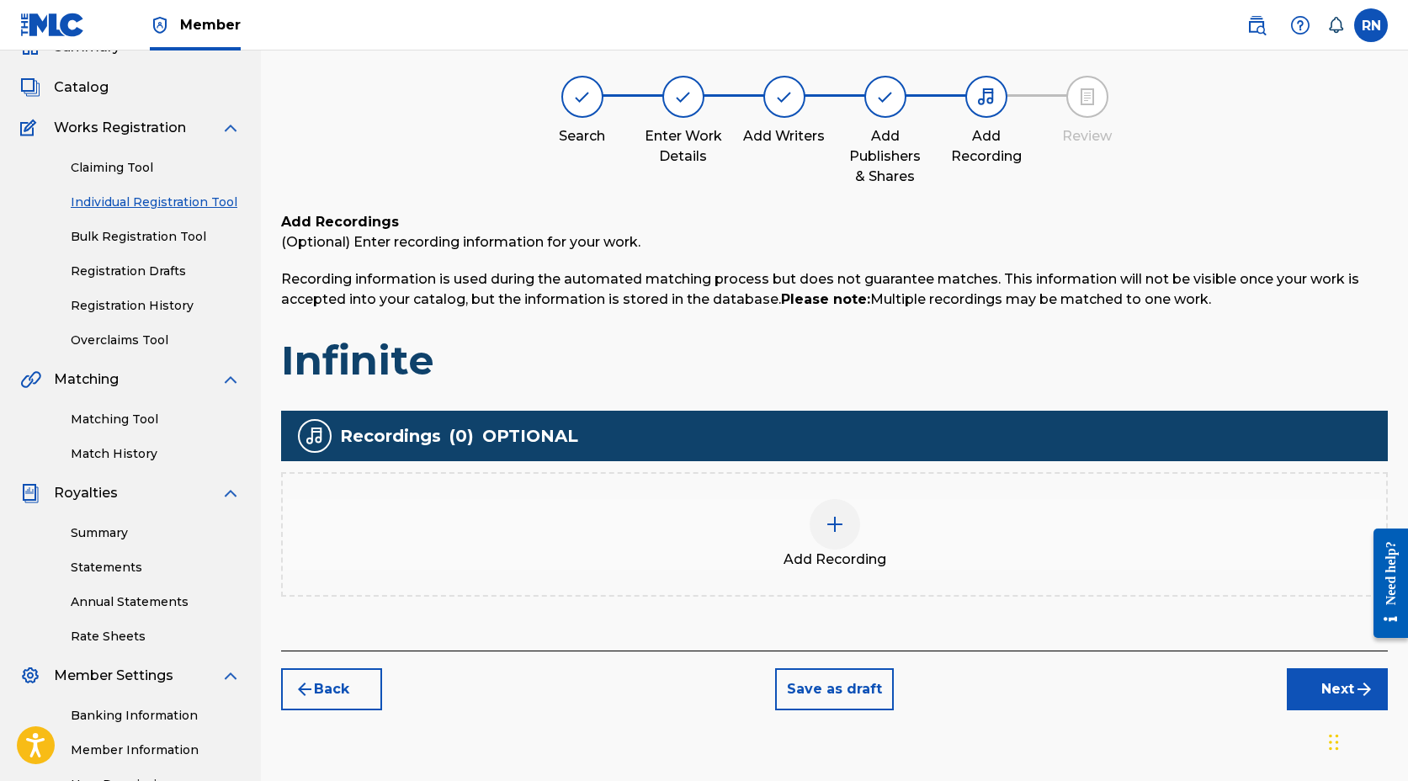
scroll to position [76, 0]
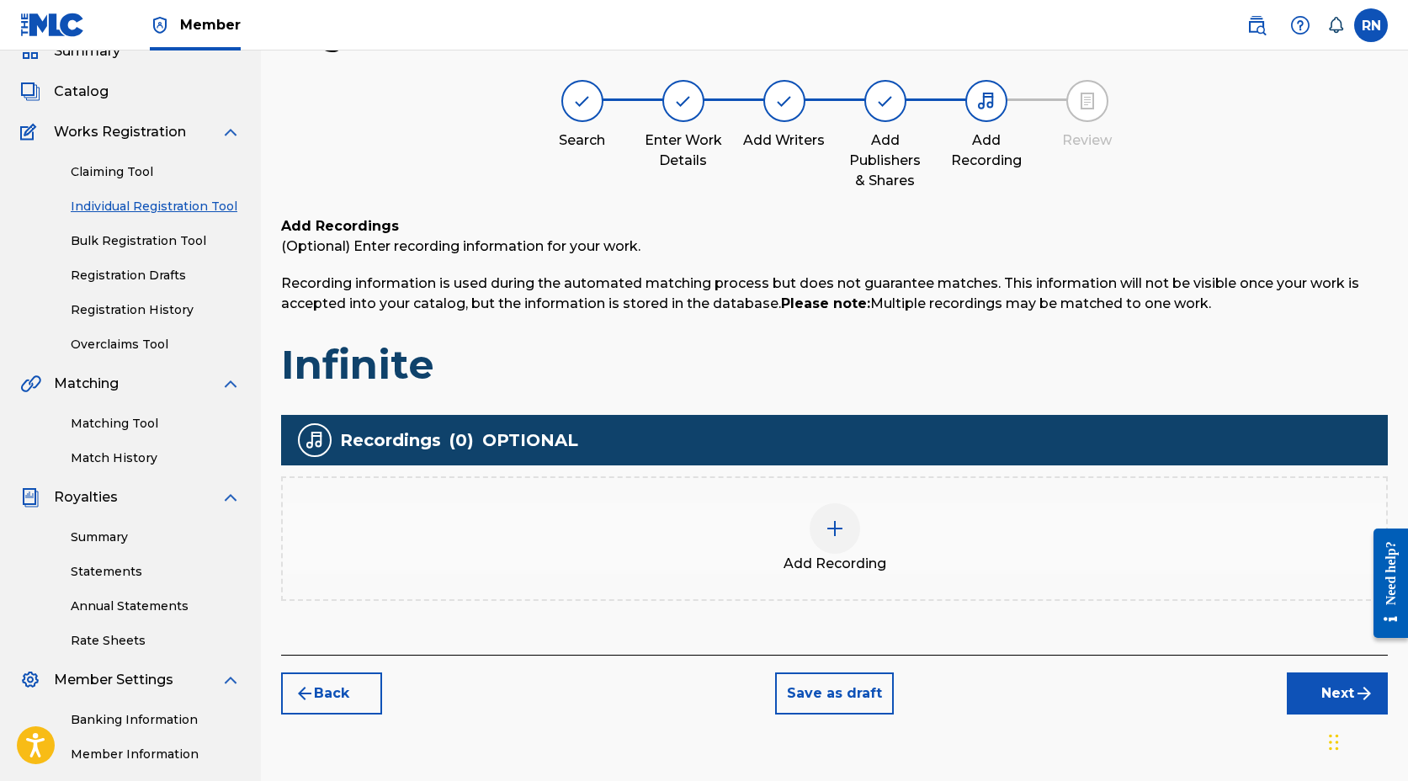
click at [825, 524] on img at bounding box center [835, 529] width 20 height 20
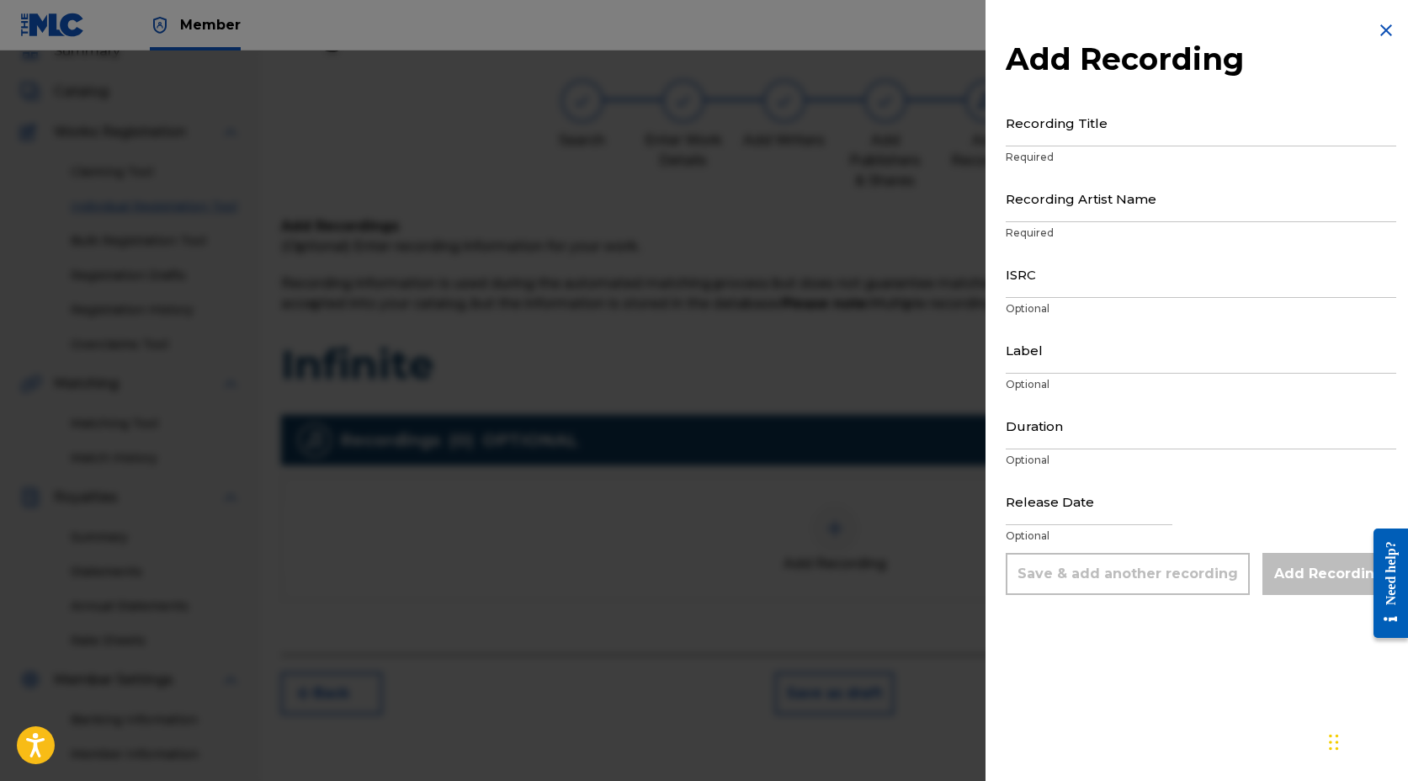
click at [1063, 134] on input "Recording Title" at bounding box center [1201, 123] width 391 height 48
type input "Infinite"
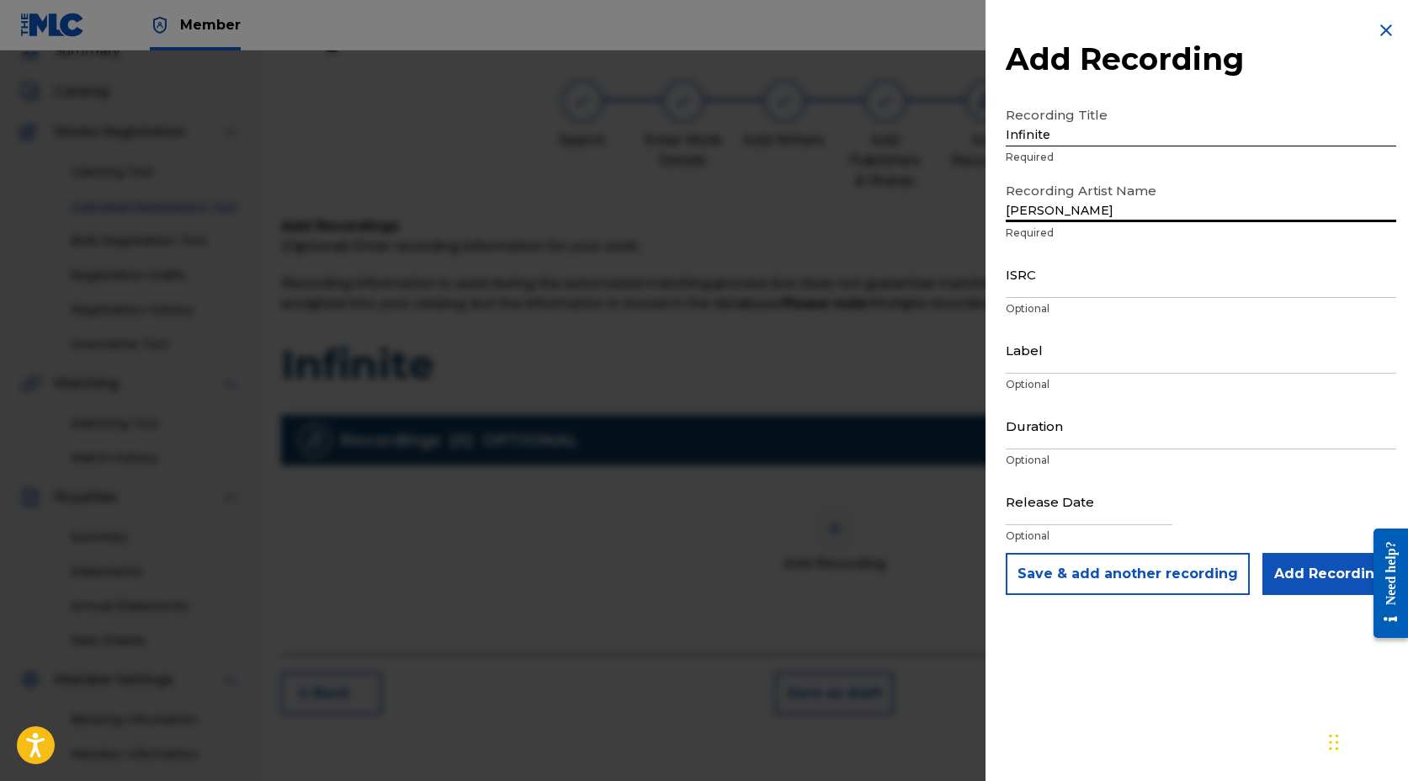
type input "[PERSON_NAME]"
click at [1054, 290] on input "ISRC" at bounding box center [1201, 274] width 391 height 48
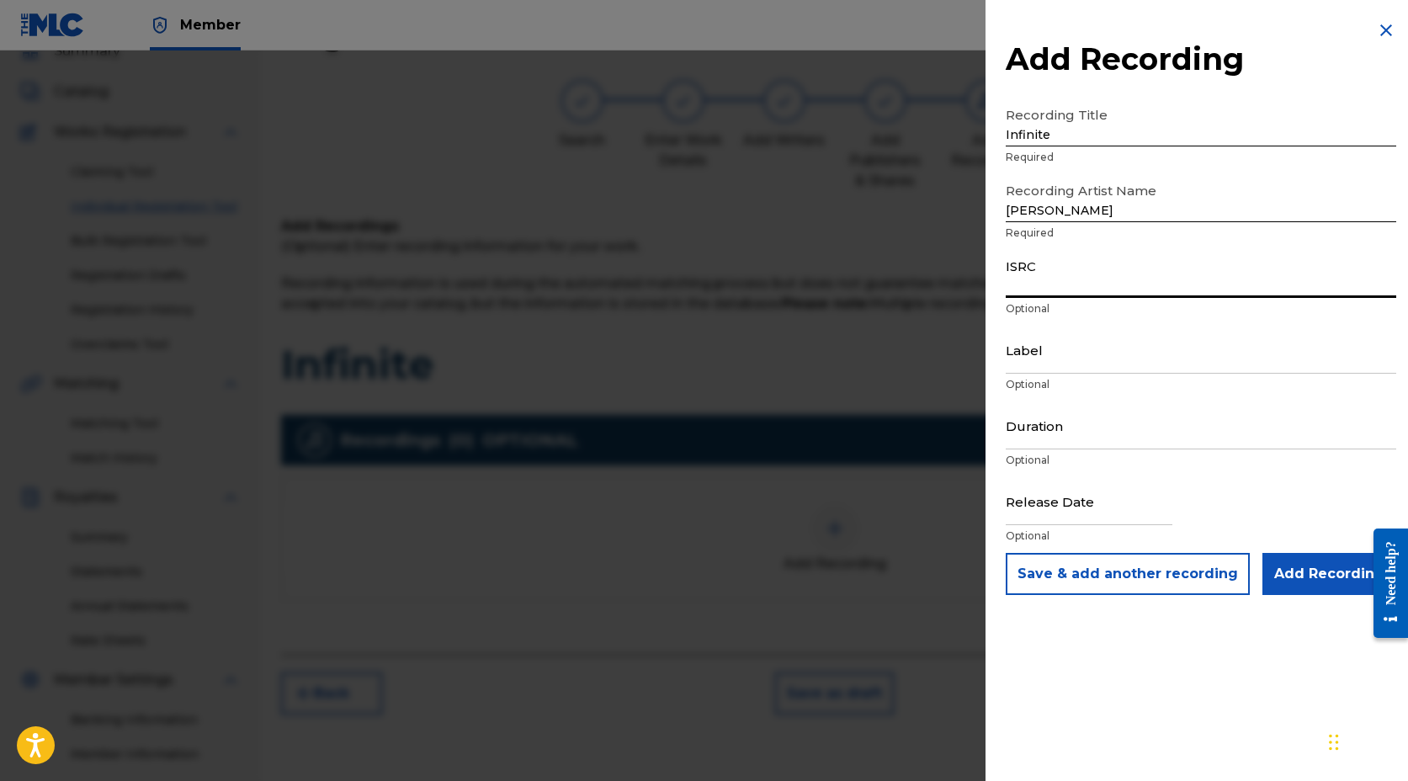
paste input "QT5AM2537359"
type input "QT5AM2537359"
click at [1049, 360] on input "Label" at bounding box center [1201, 350] width 391 height 48
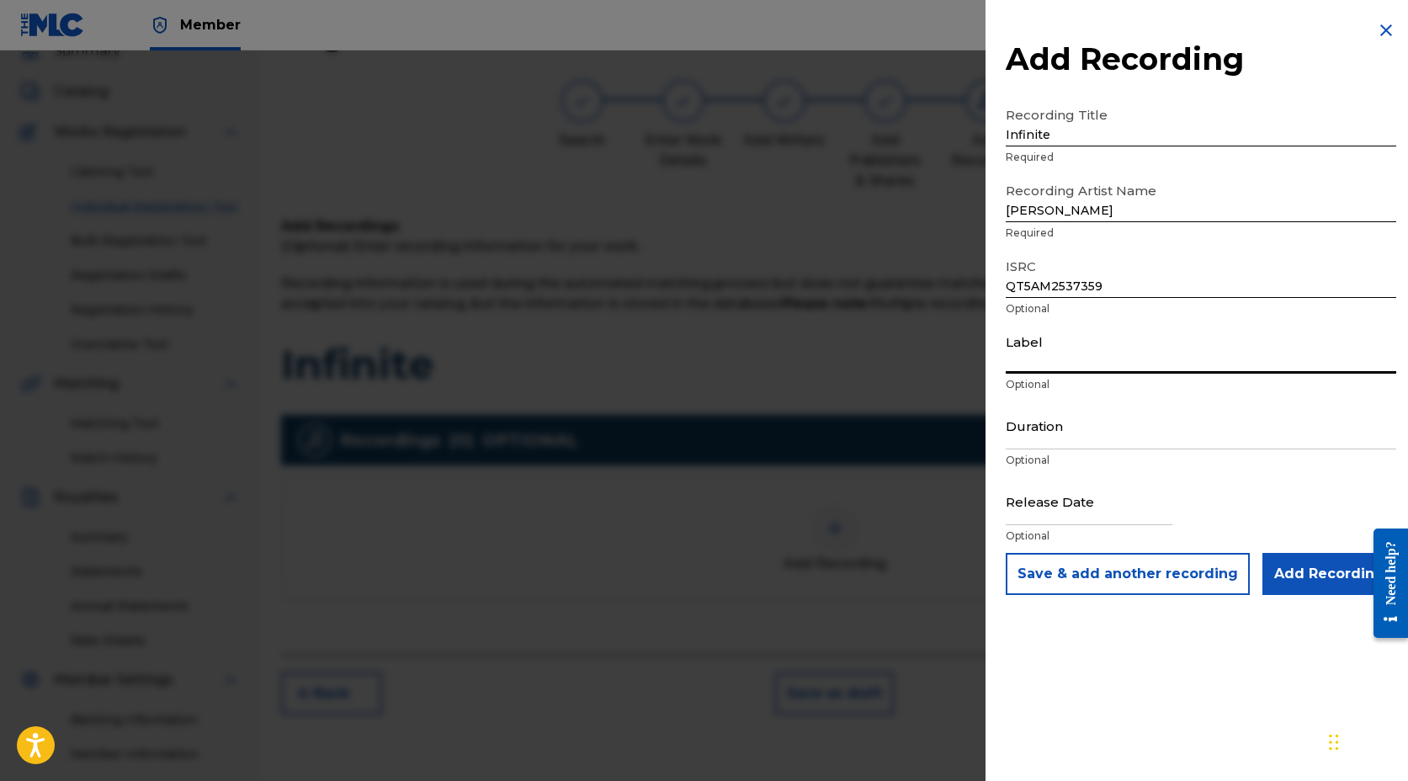
type input "[PERSON_NAME] Music"
click at [1095, 433] on input "Duration" at bounding box center [1201, 426] width 391 height 48
type input "03:33"
select select "7"
select select "2025"
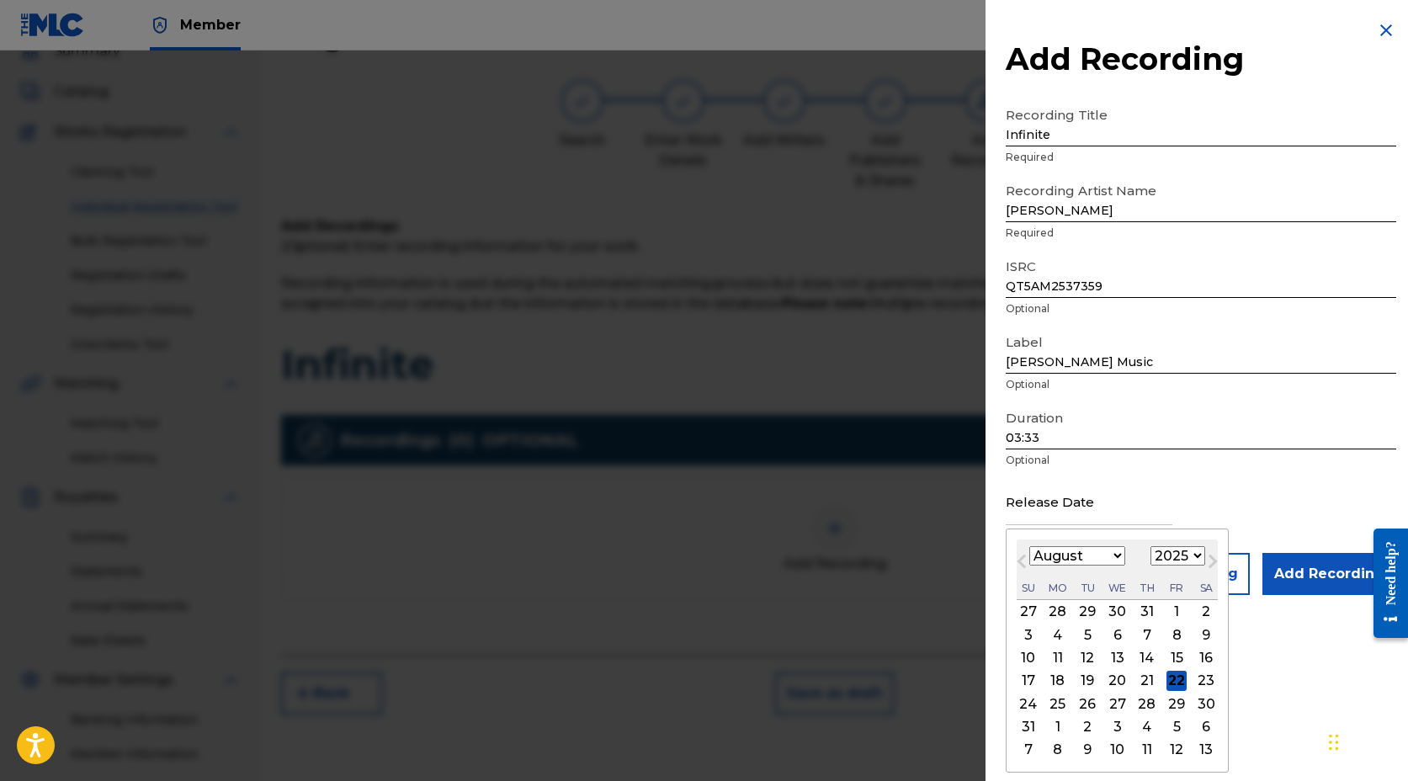
click at [1051, 519] on input "text" at bounding box center [1089, 501] width 167 height 48
click at [1113, 561] on select "January February March April May June July August September October November De…" at bounding box center [1078, 555] width 96 height 19
select select "6"
click at [1030, 546] on select "January February March April May June July August September October November De…" at bounding box center [1078, 555] width 96 height 19
click at [1062, 635] on div "7" at bounding box center [1058, 635] width 20 height 20
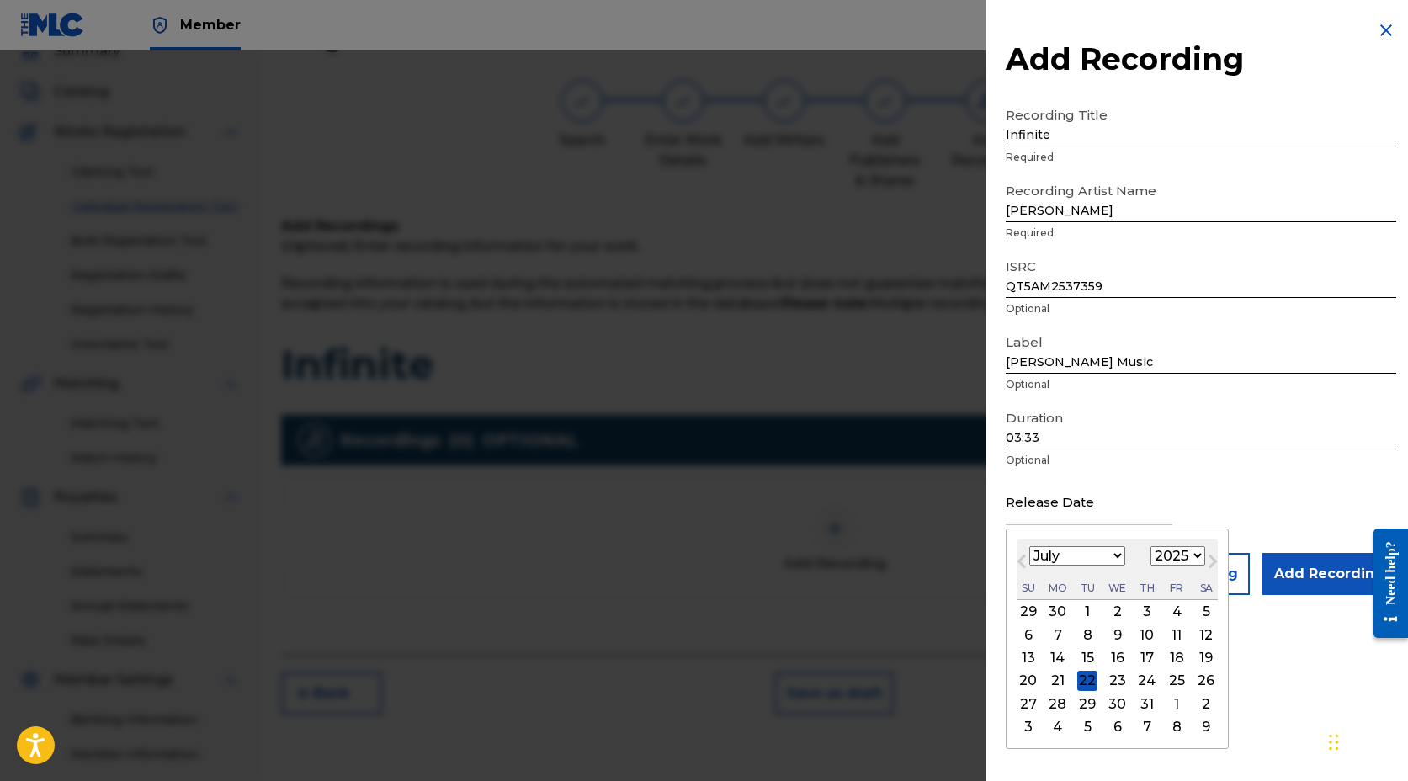
type input "[DATE]"
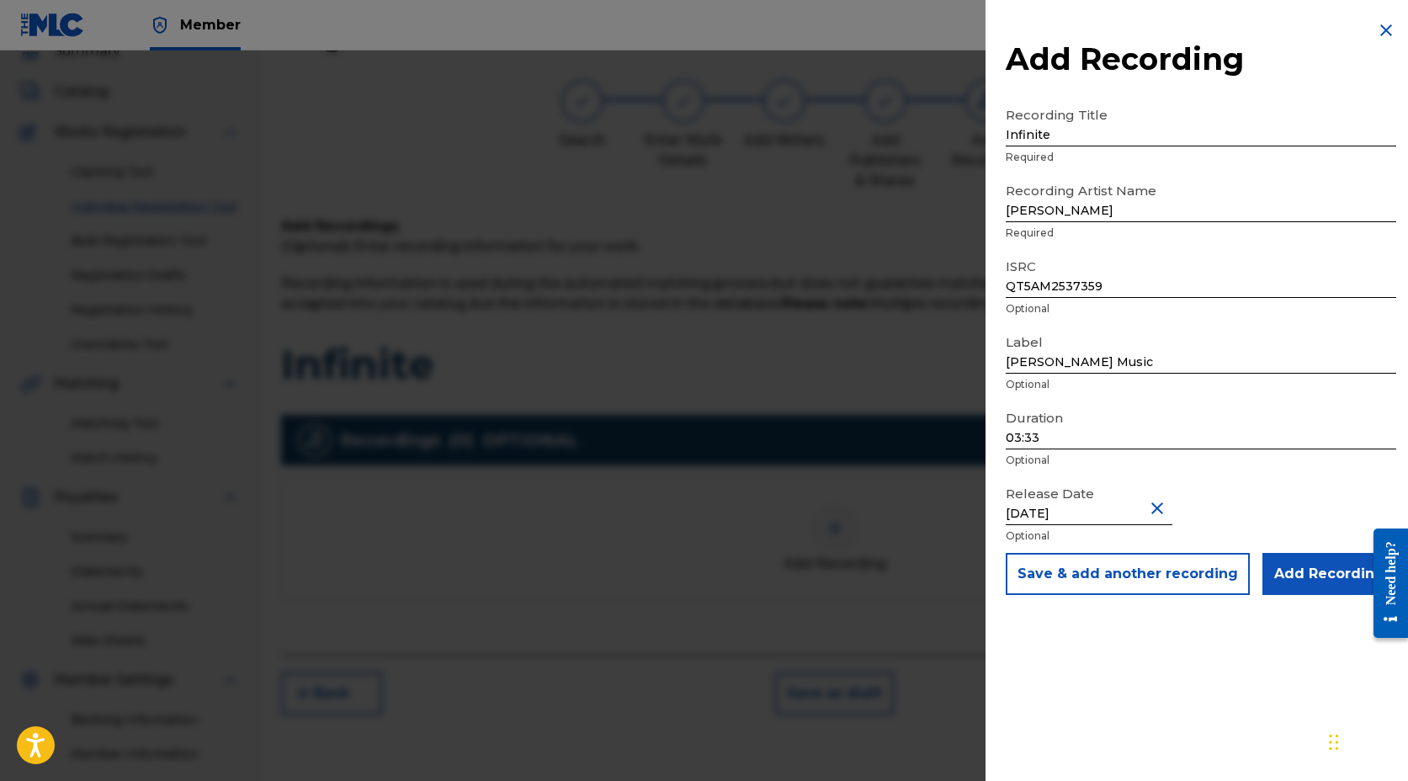
click at [1036, 509] on input "[DATE]" at bounding box center [1089, 501] width 167 height 48
select select "6"
select select "2025"
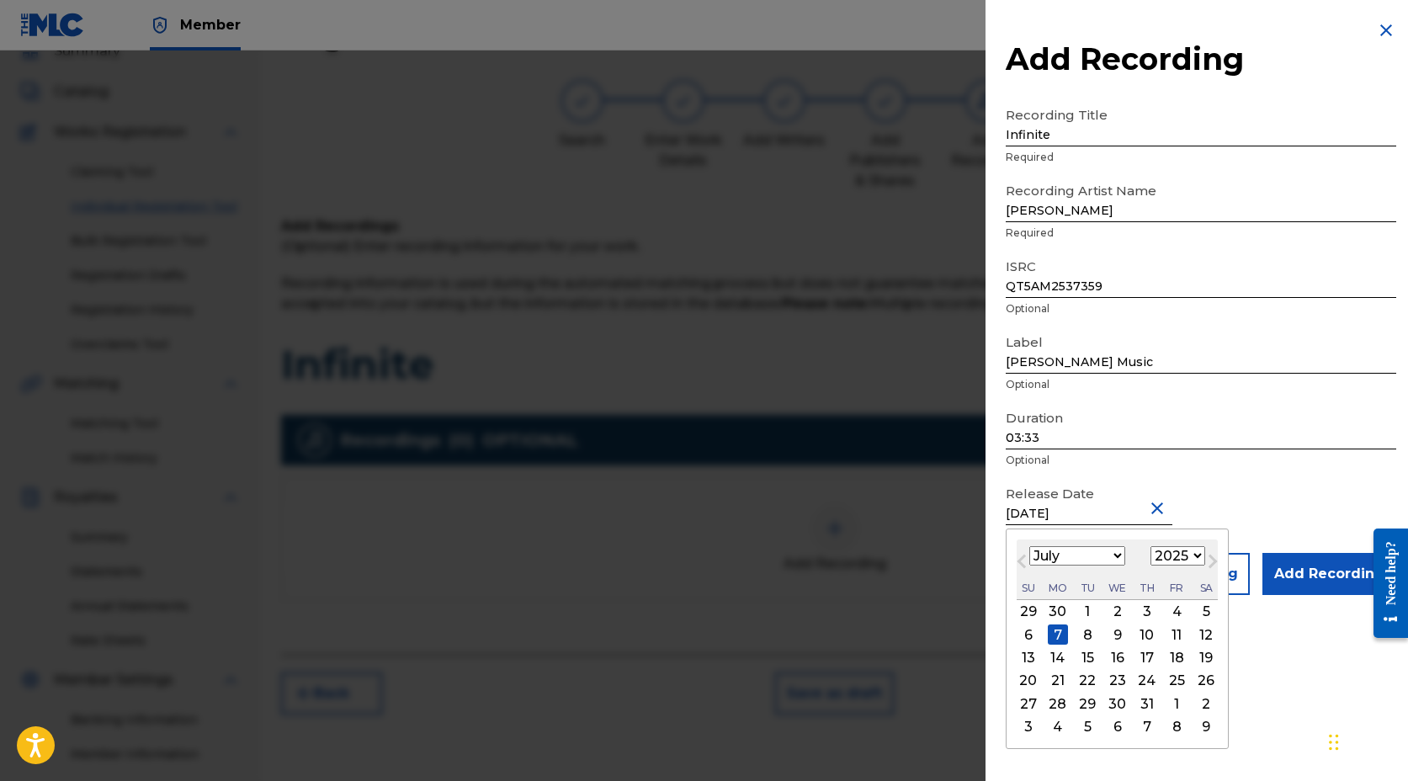
click at [1144, 700] on div "31" at bounding box center [1147, 704] width 20 height 20
type input "[DATE]"
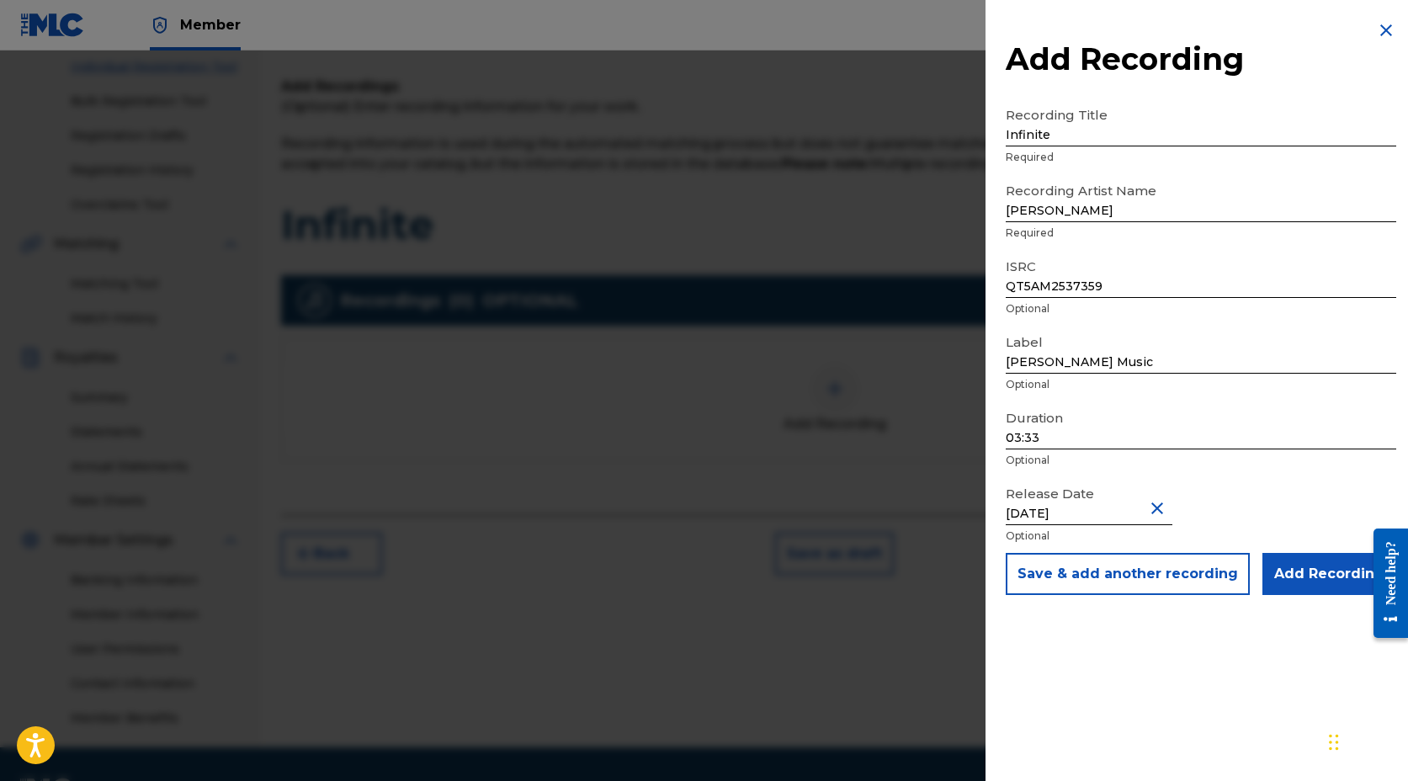
scroll to position [226, 0]
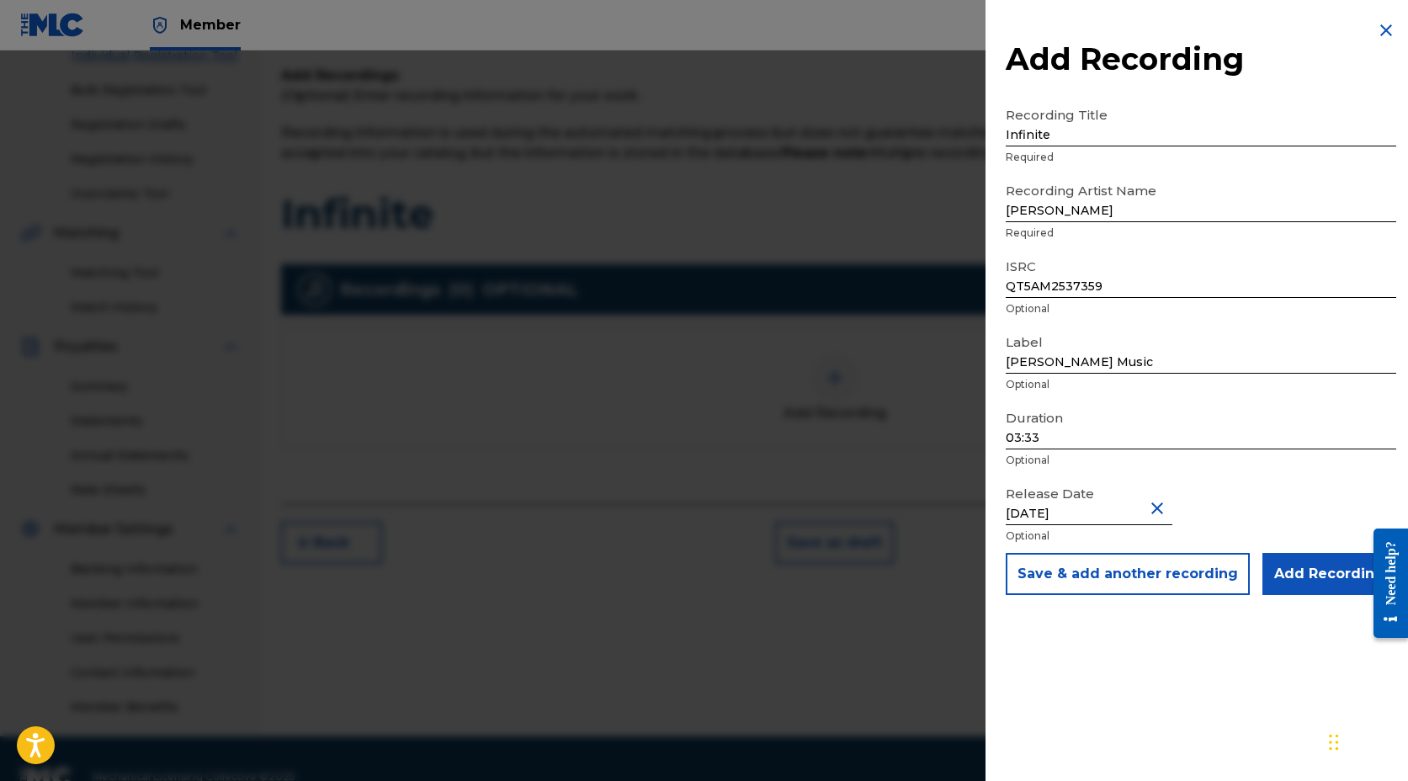
click at [1310, 569] on input "Add Recording" at bounding box center [1330, 574] width 134 height 42
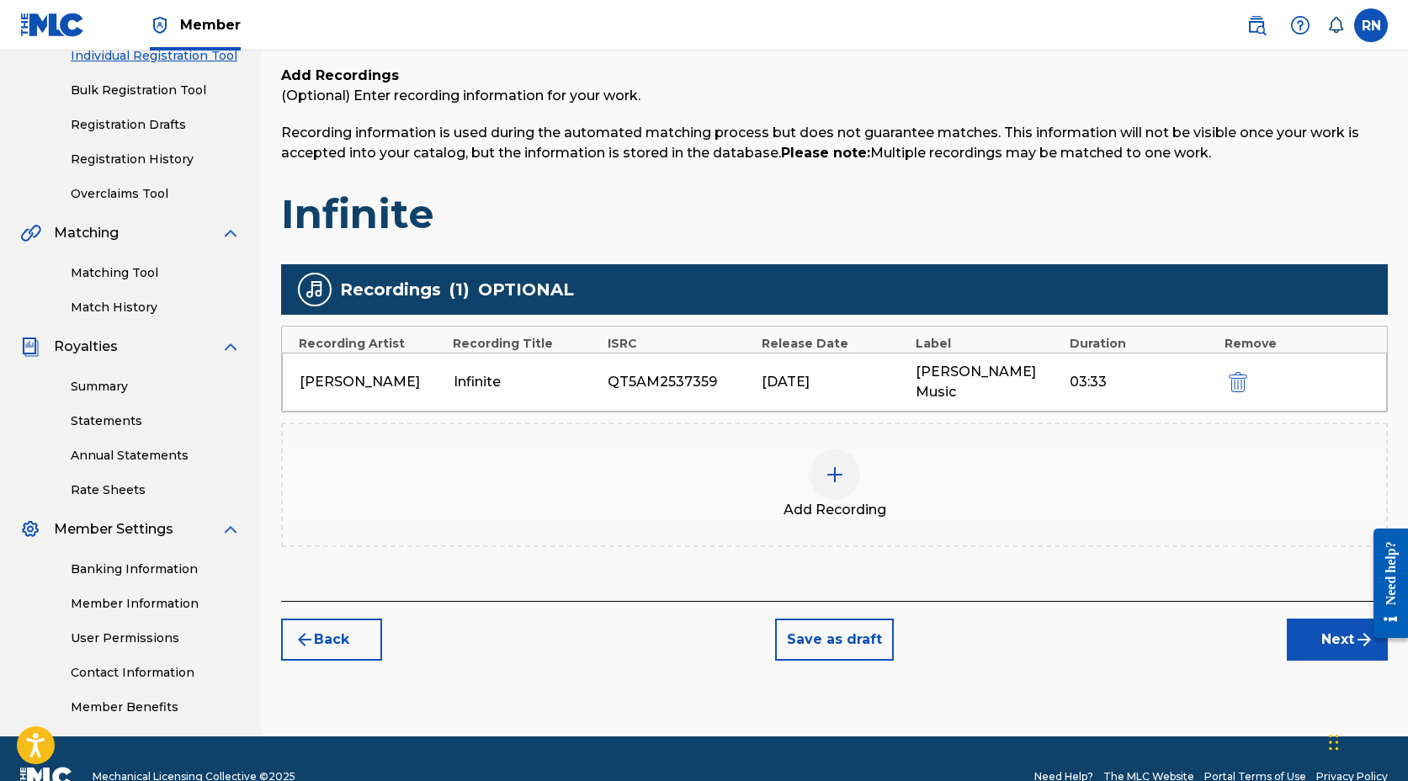
scroll to position [263, 0]
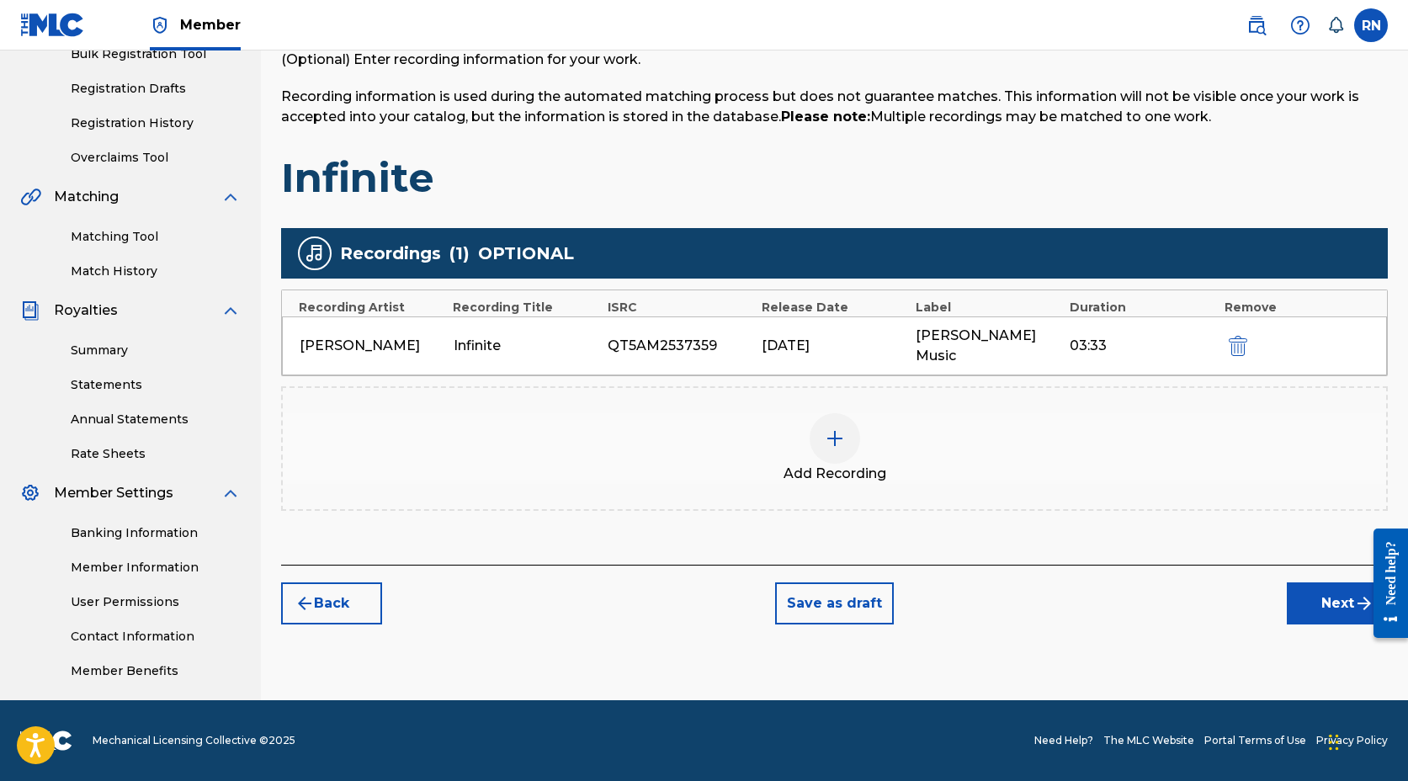
click at [1337, 583] on button "Next" at bounding box center [1337, 604] width 101 height 42
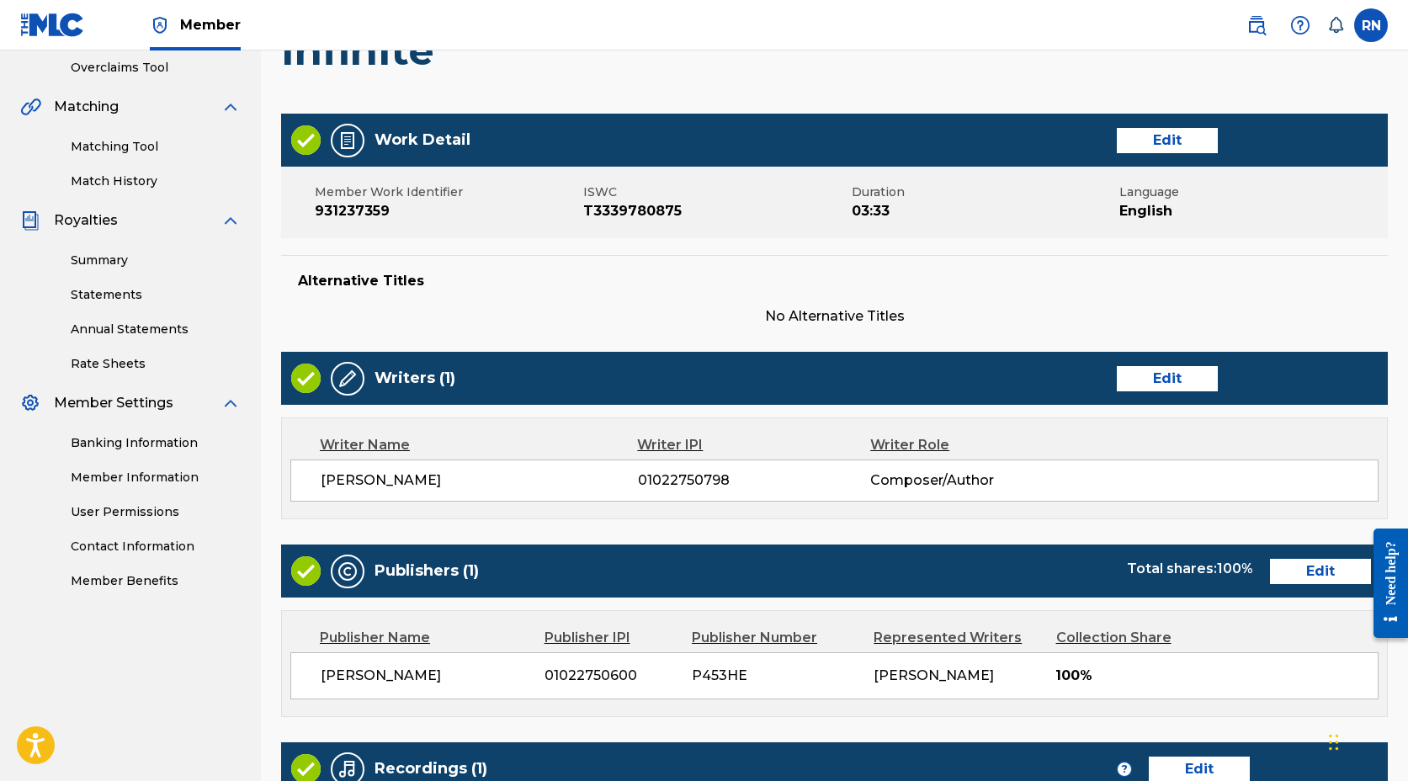
scroll to position [641, 0]
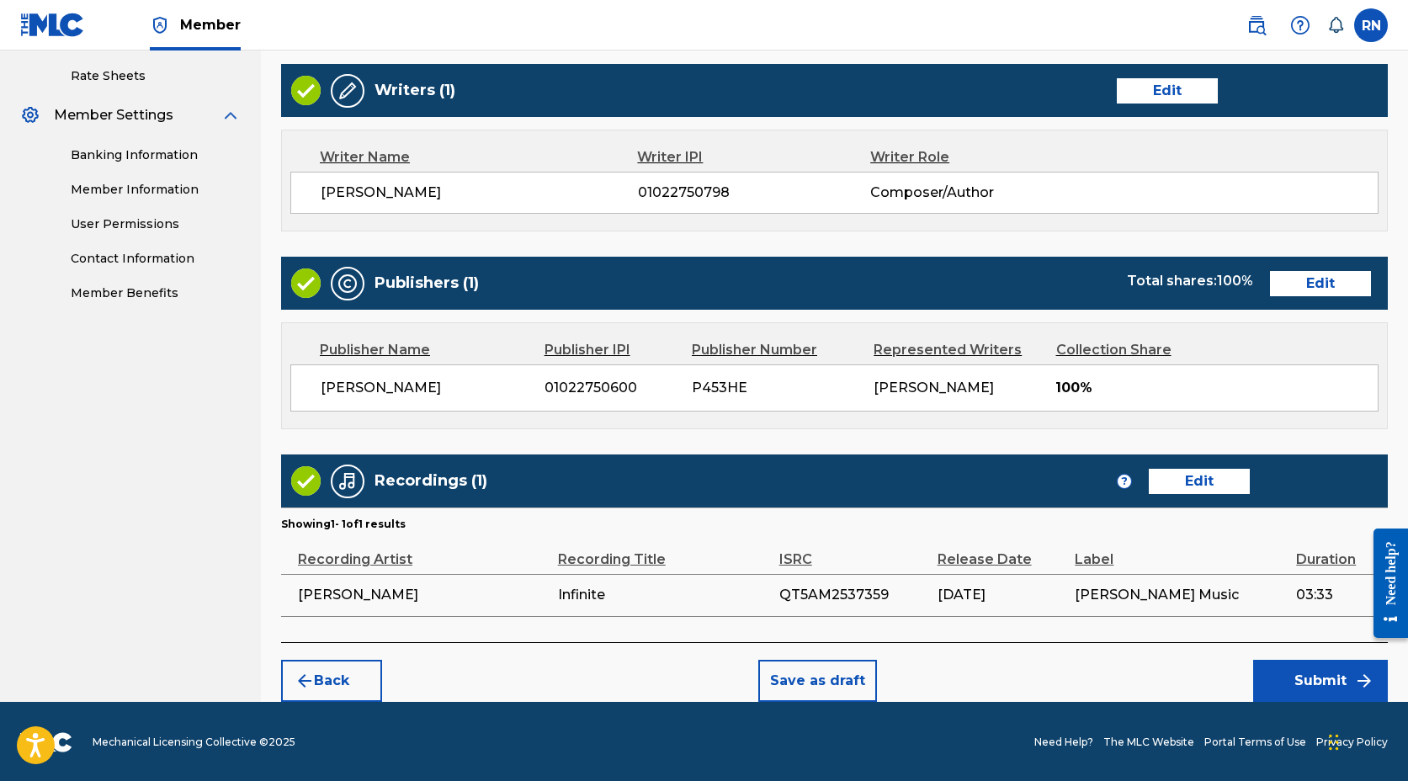
click at [1322, 678] on button "Submit" at bounding box center [1321, 681] width 135 height 42
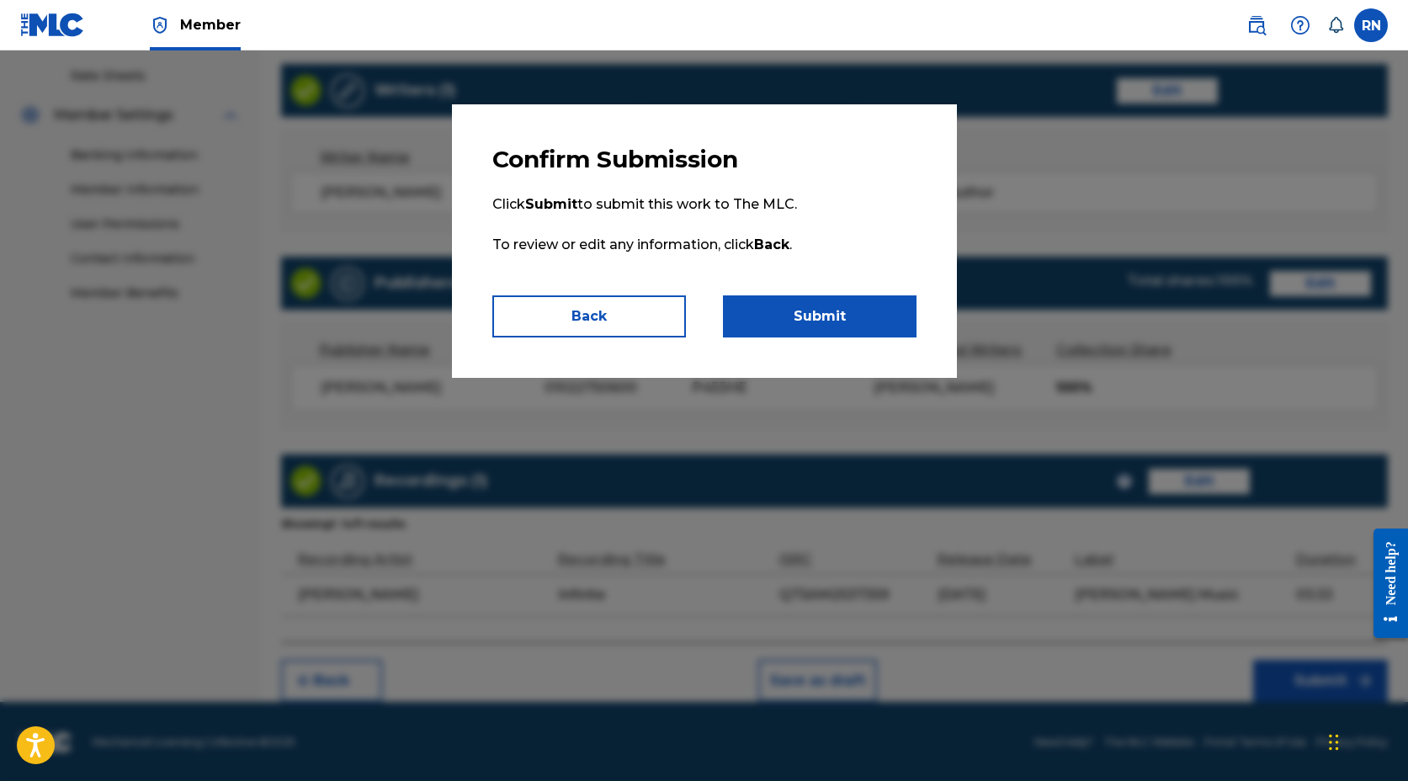
click at [846, 327] on button "Submit" at bounding box center [820, 317] width 194 height 42
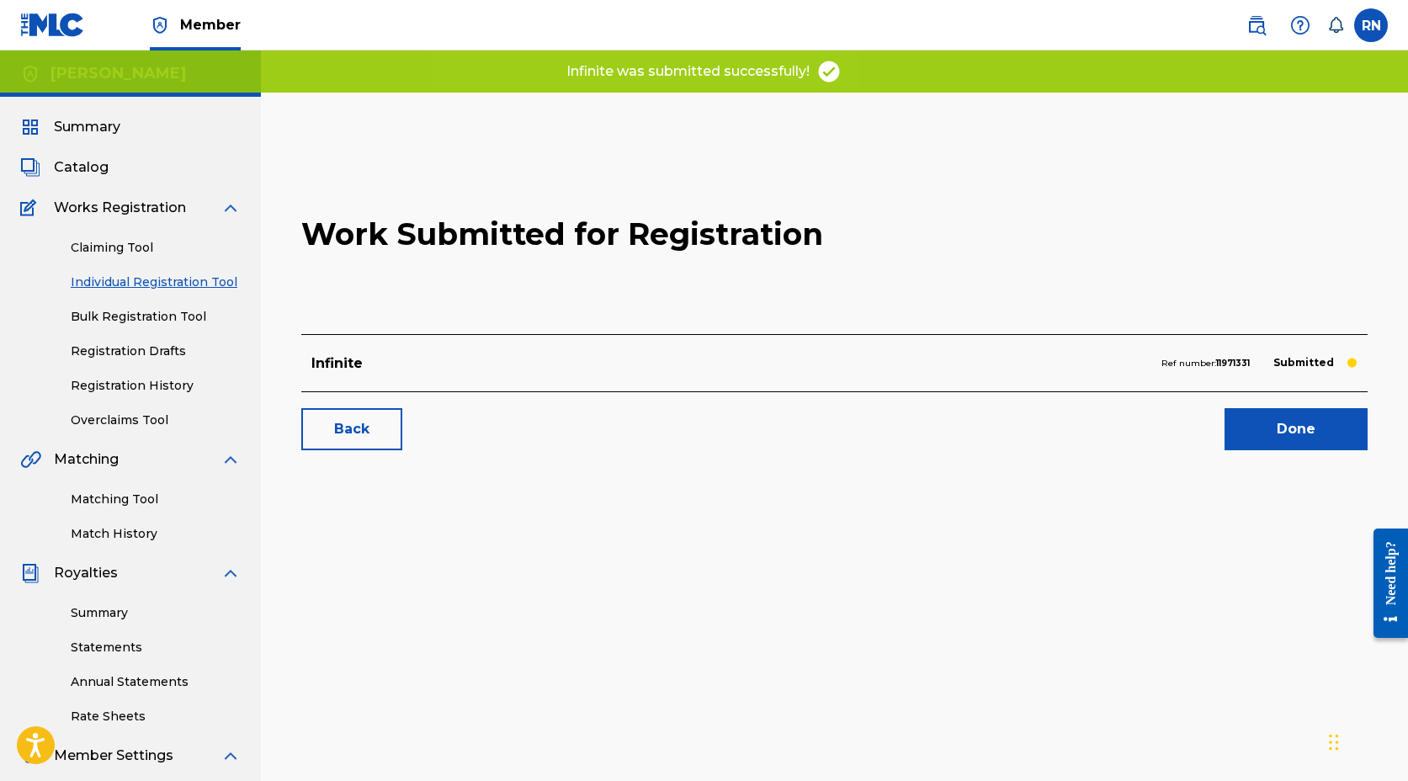
click at [1283, 427] on link "Done" at bounding box center [1296, 429] width 143 height 42
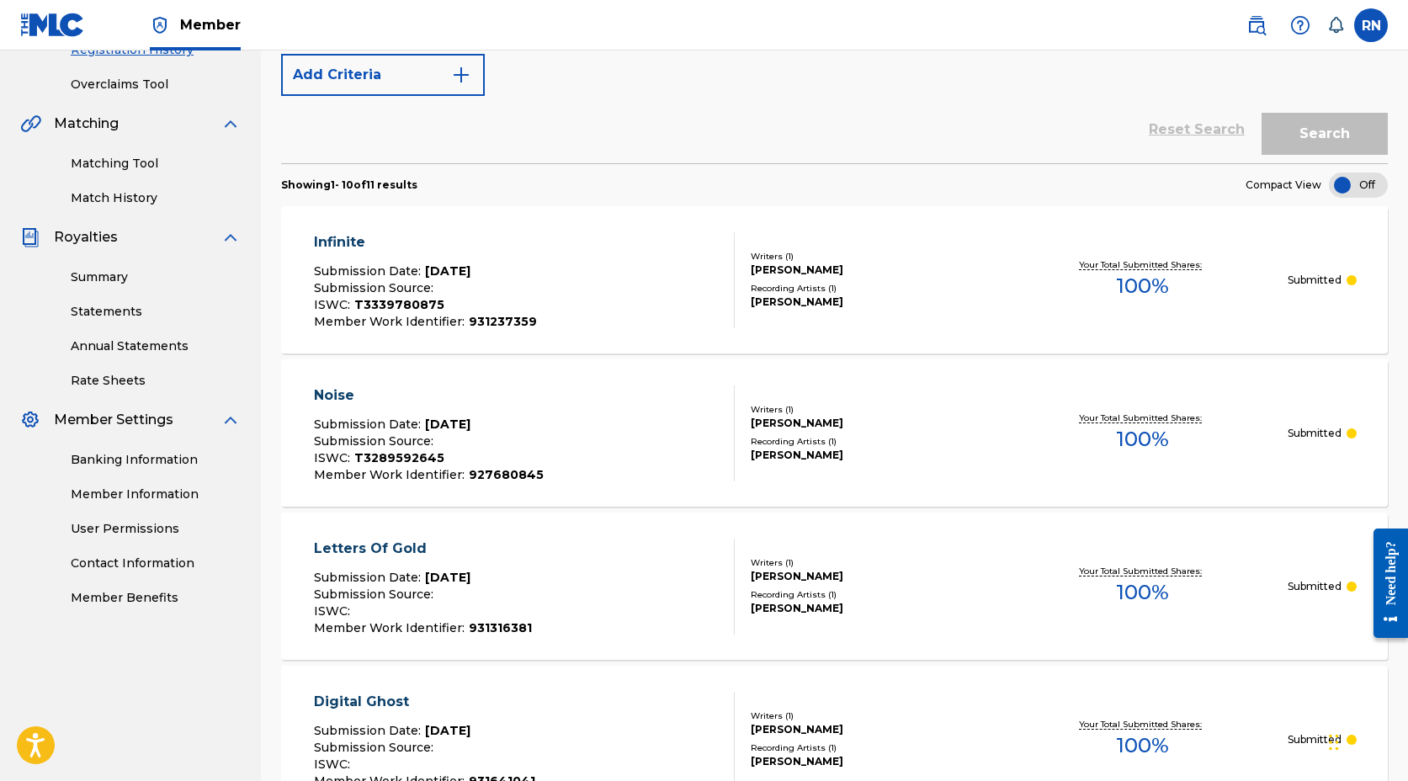
scroll to position [347, 0]
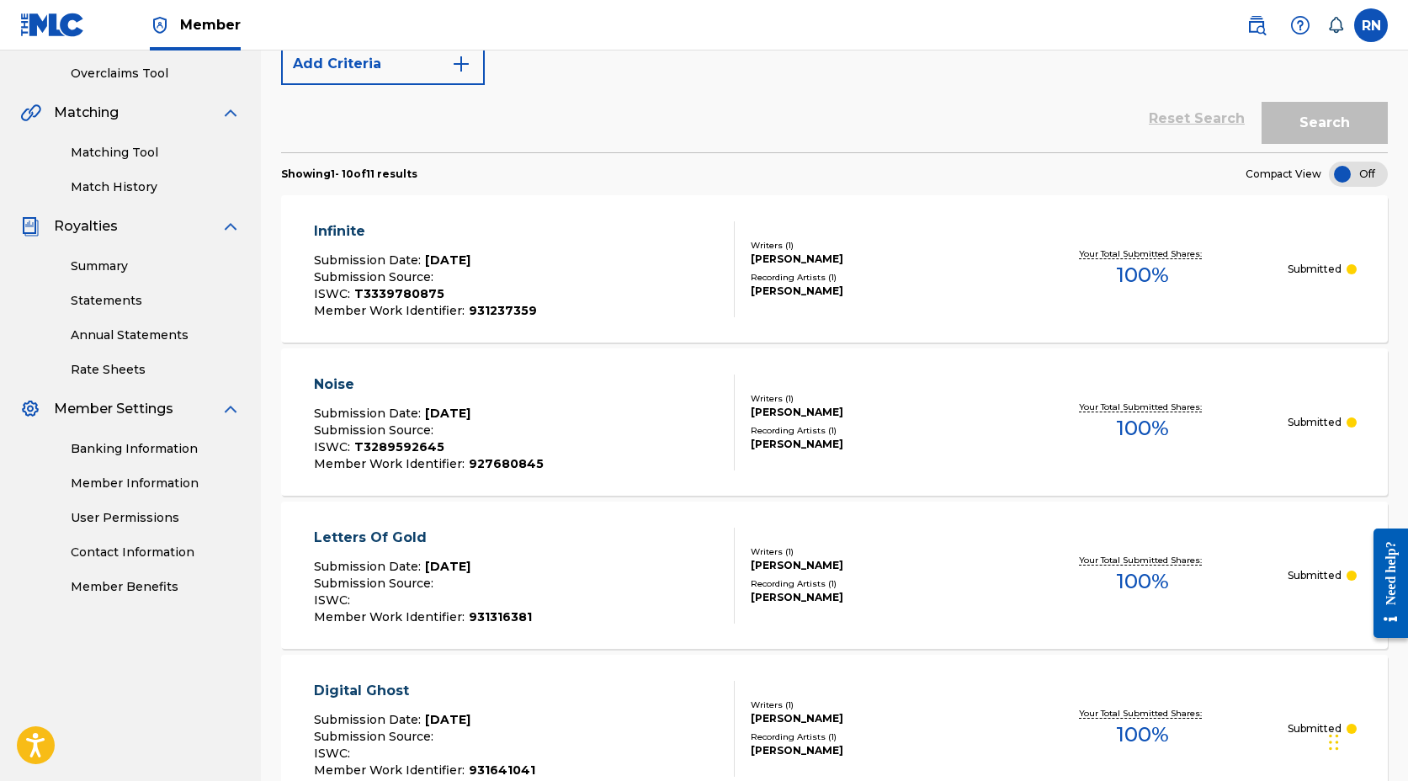
click at [112, 484] on link "Member Information" at bounding box center [156, 484] width 170 height 18
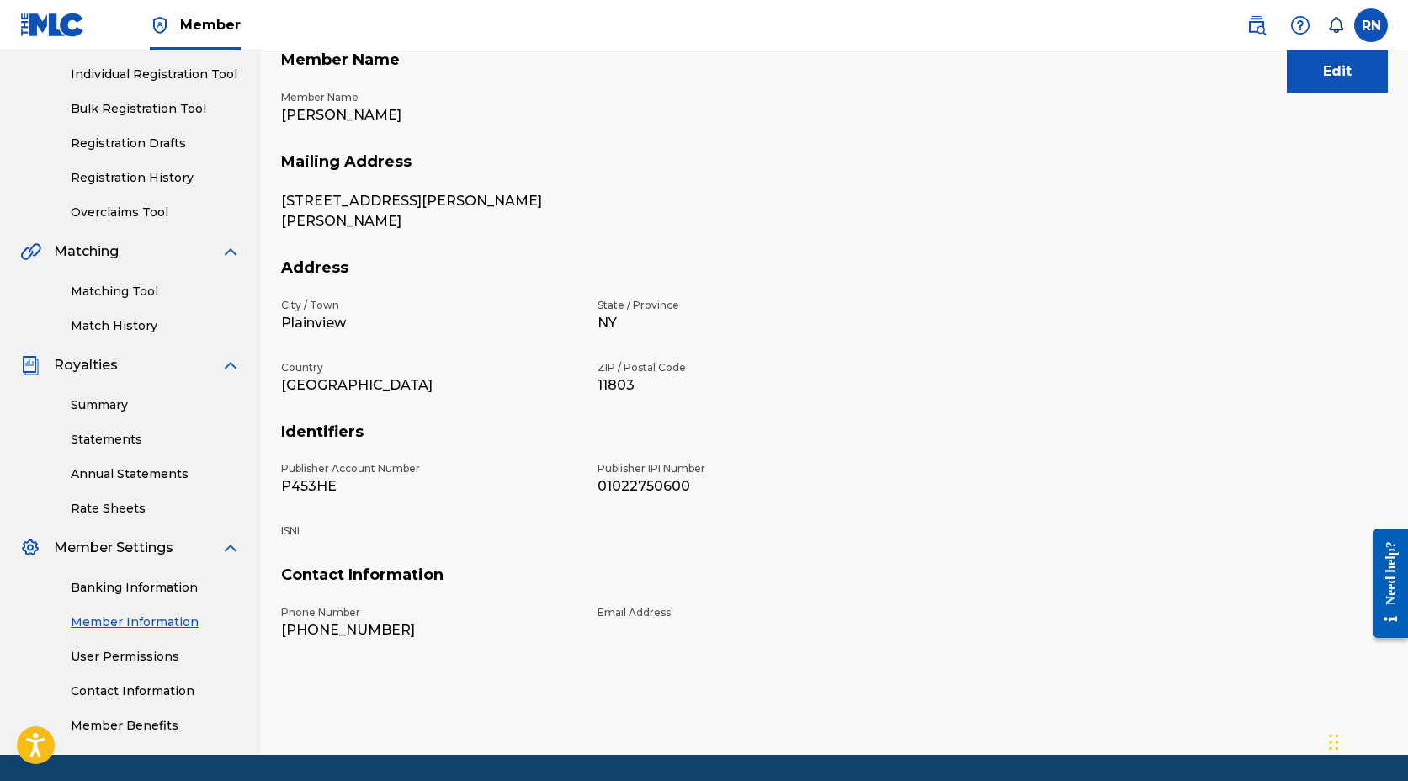
scroll to position [219, 0]
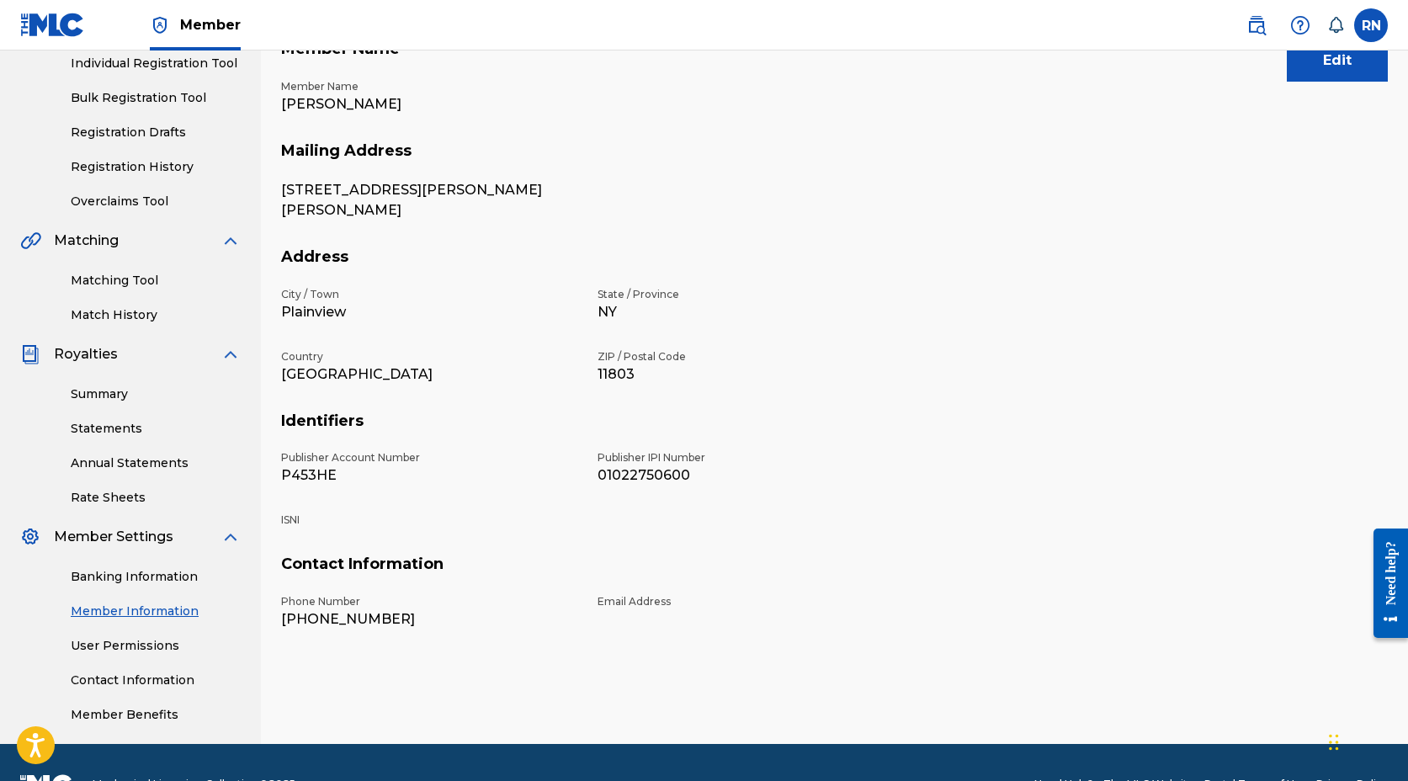
click at [296, 520] on p "ISNI" at bounding box center [429, 520] width 296 height 15
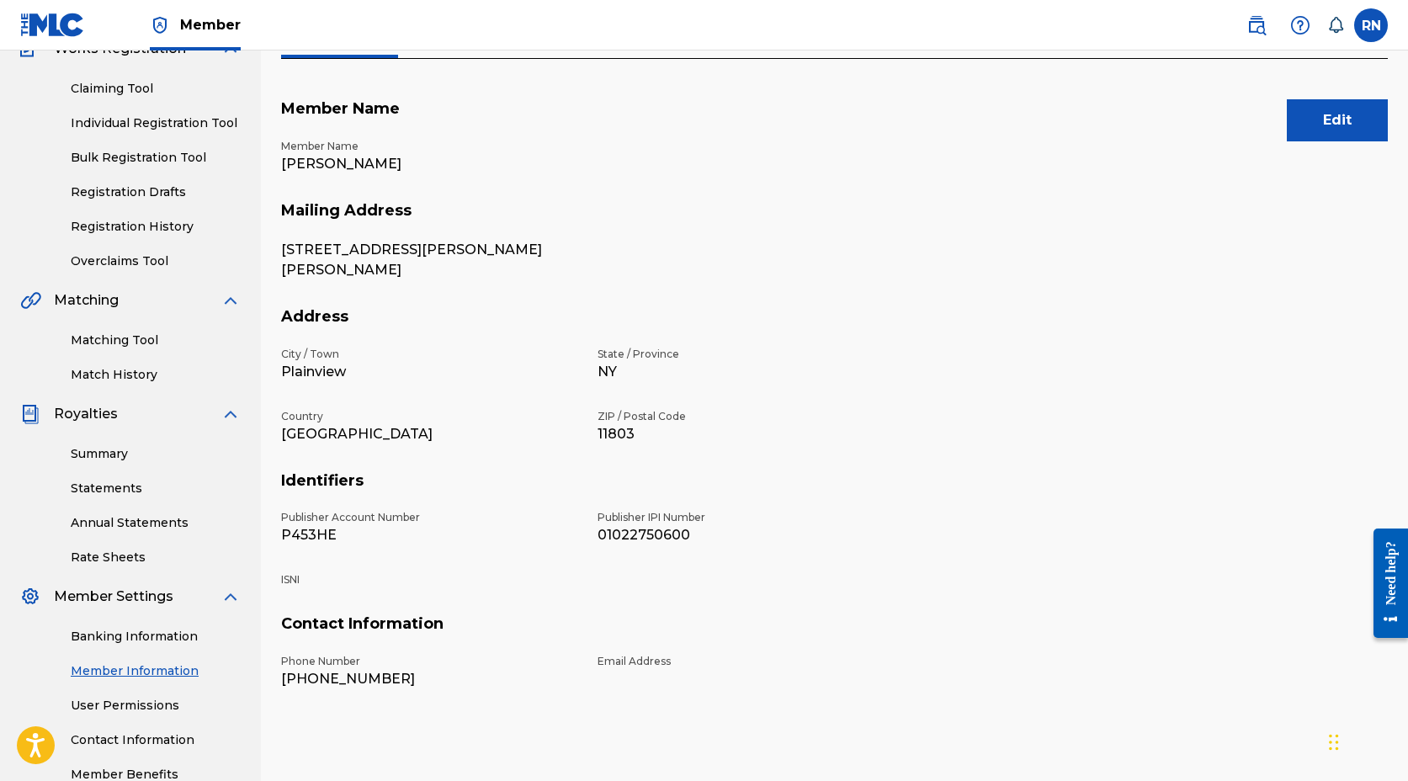
scroll to position [148, 0]
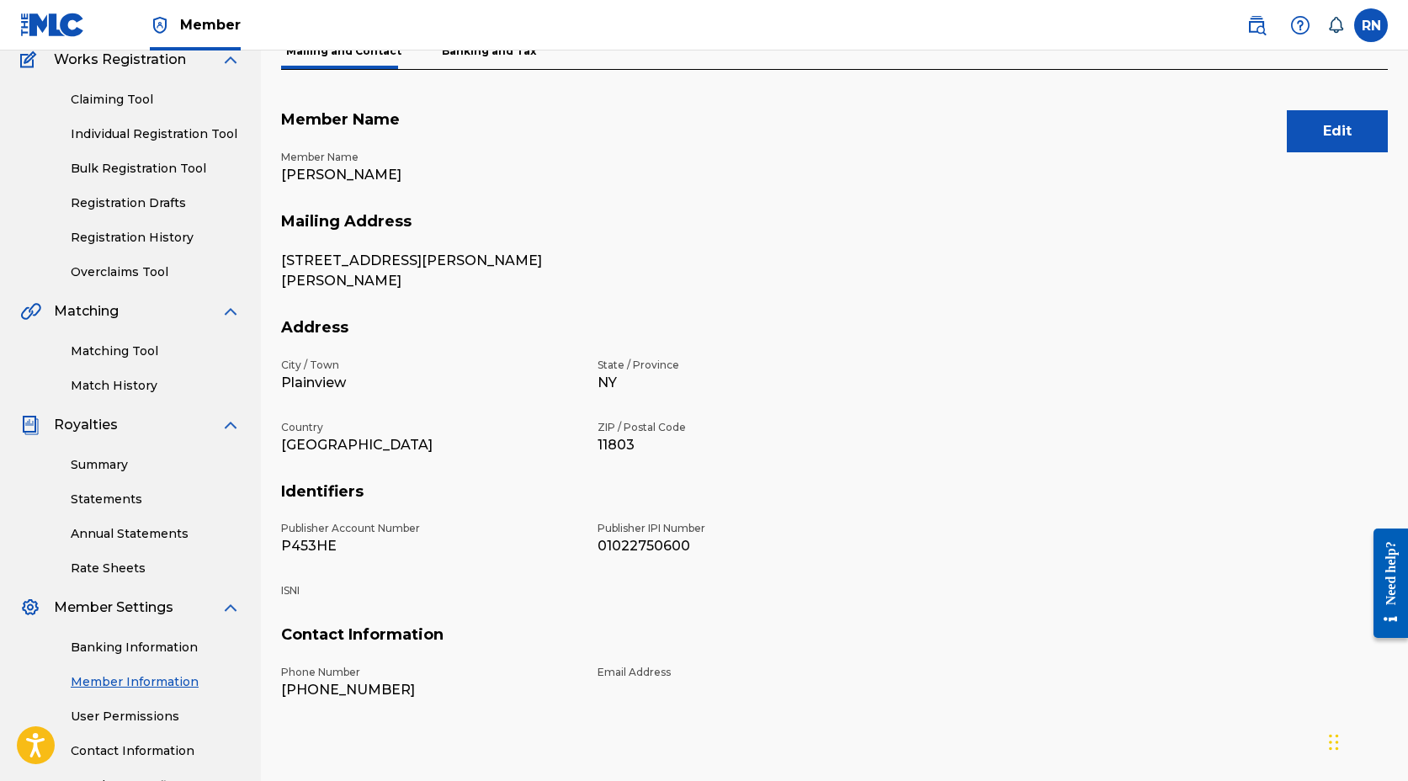
click at [1339, 133] on button "Edit" at bounding box center [1337, 131] width 101 height 42
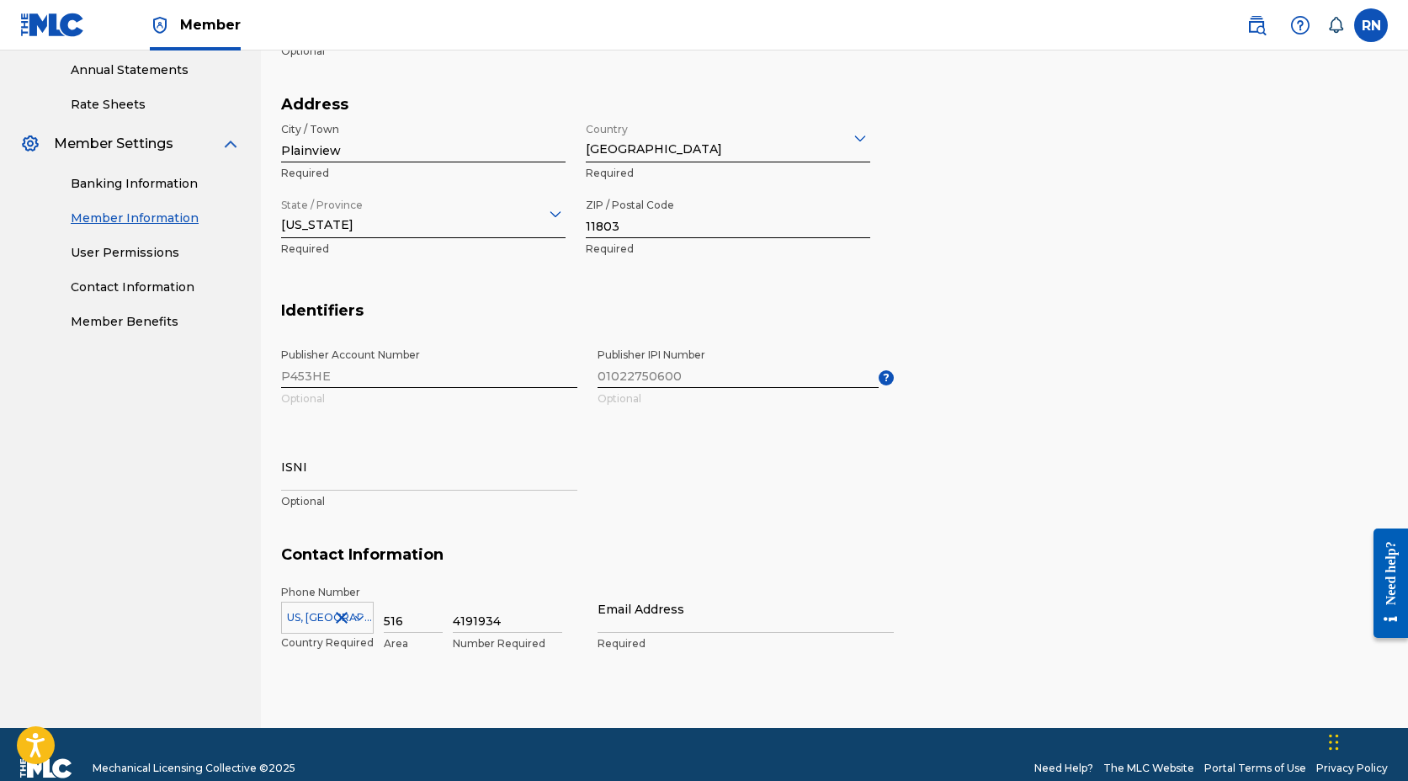
scroll to position [623, 0]
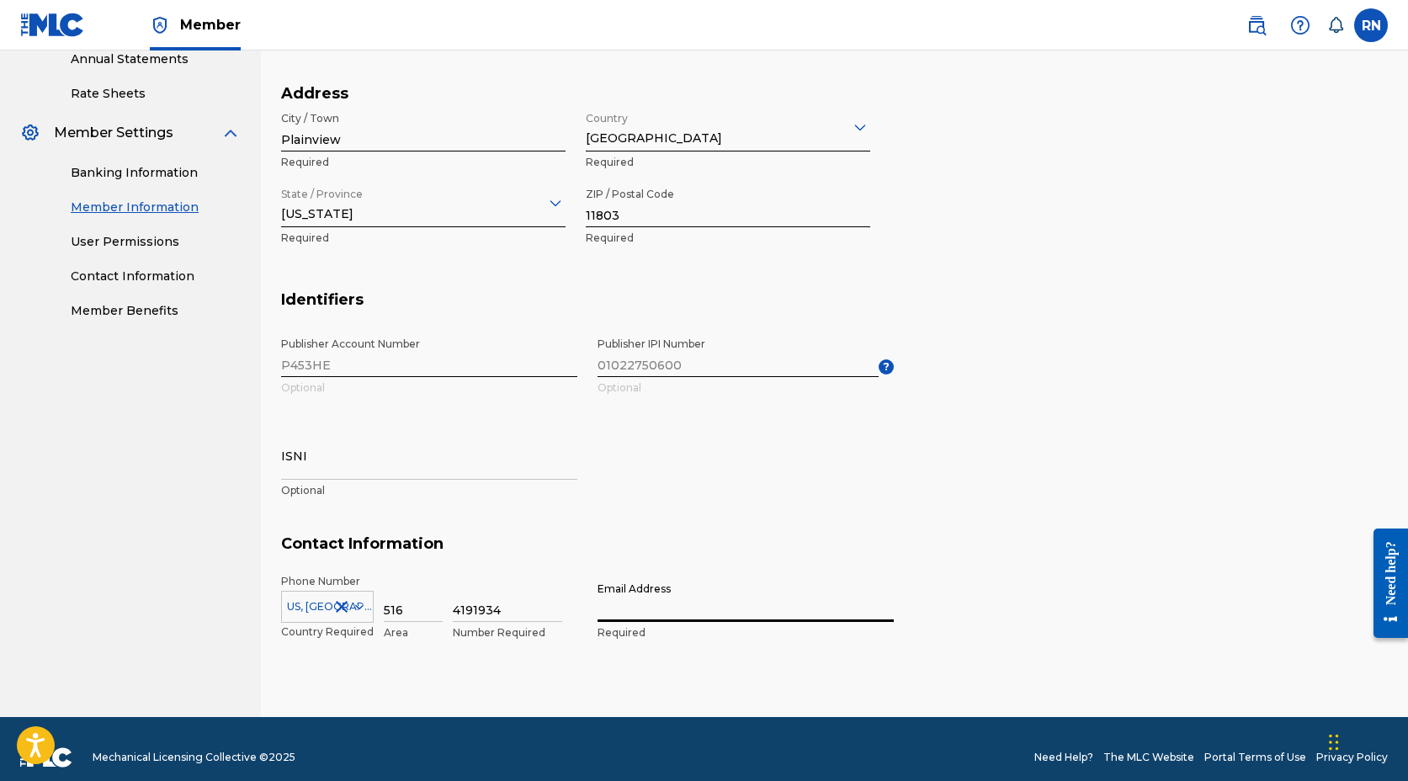
click at [632, 610] on input "Email Address" at bounding box center [746, 598] width 296 height 48
type input "[PERSON_NAME][EMAIL_ADDRESS][DOMAIN_NAME]"
type input "[GEOGRAPHIC_DATA]"
type input "[US_STATE]"
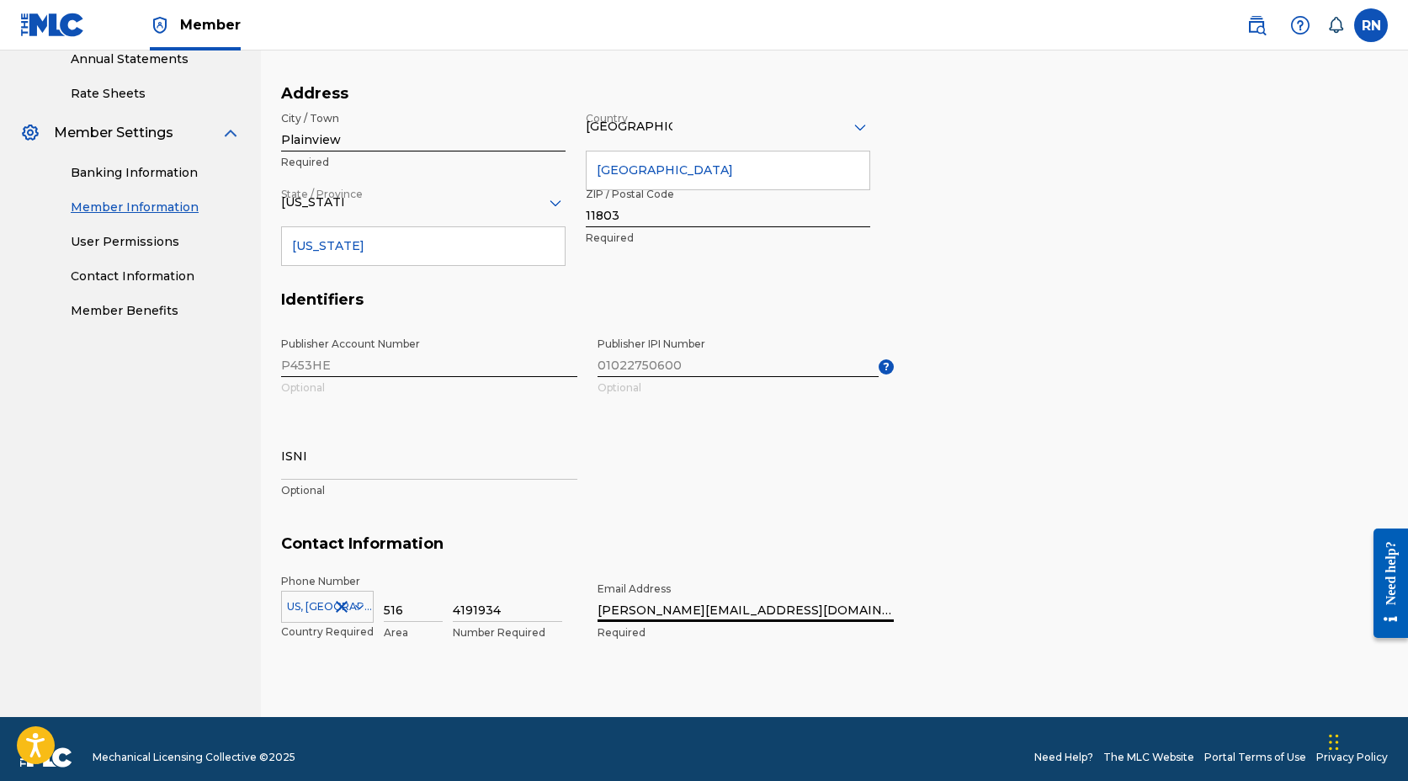
click at [323, 469] on input "ISNI" at bounding box center [429, 456] width 296 height 48
click at [315, 489] on p "Optional" at bounding box center [429, 490] width 296 height 15
click at [320, 466] on input "ISNI" at bounding box center [429, 456] width 296 height 48
paste input "2180760773"
type input "2180760773"
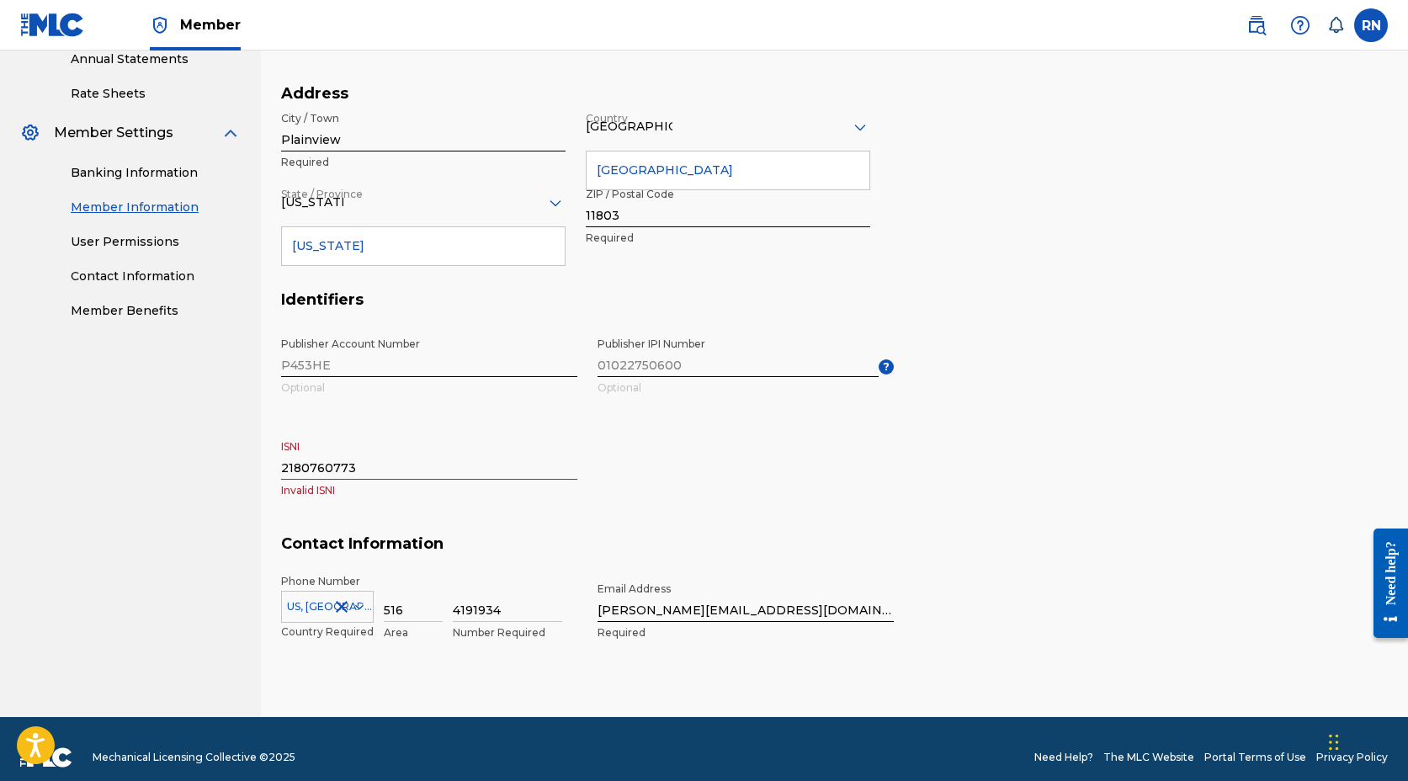
click at [373, 483] on p "Invalid ISNI" at bounding box center [429, 490] width 296 height 15
click at [281, 471] on input "2180760773" at bounding box center [429, 456] width 296 height 48
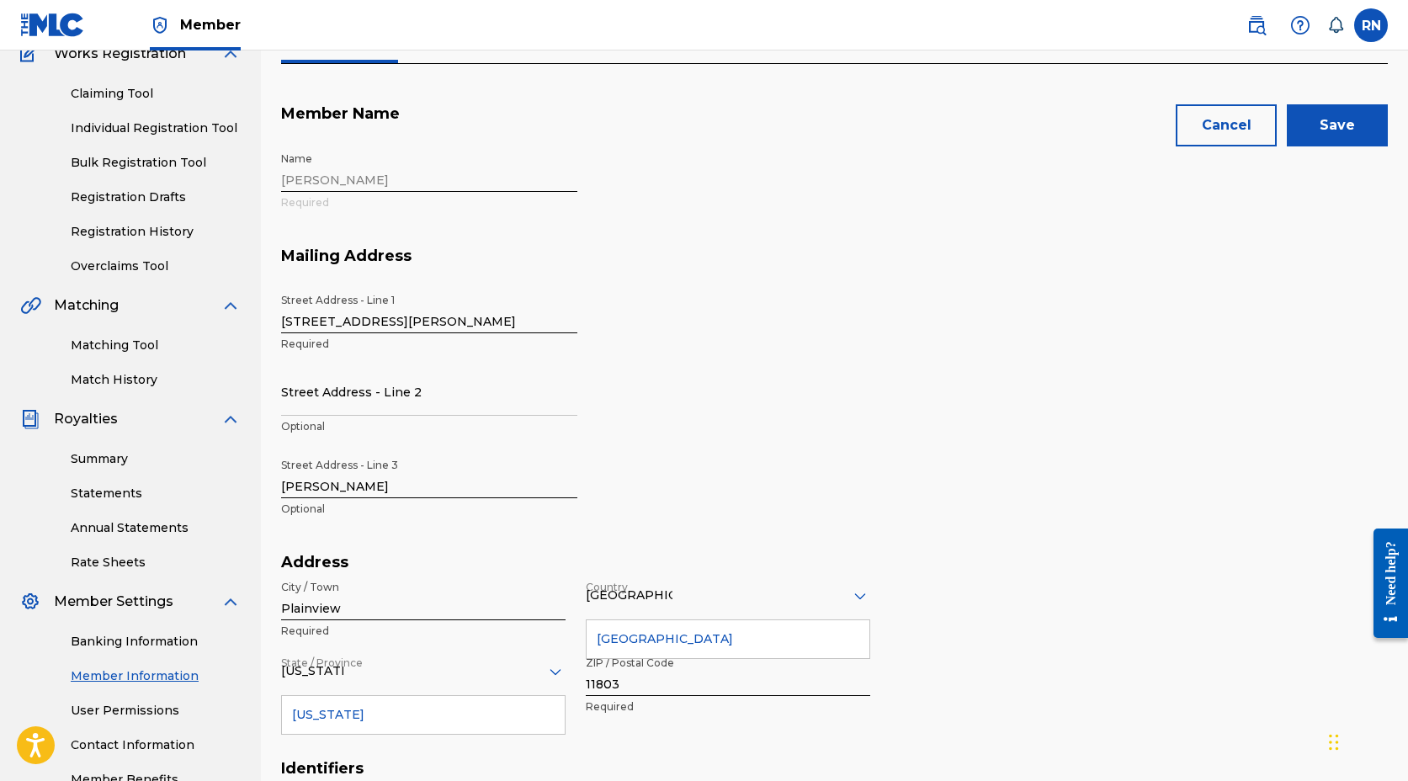
scroll to position [0, 0]
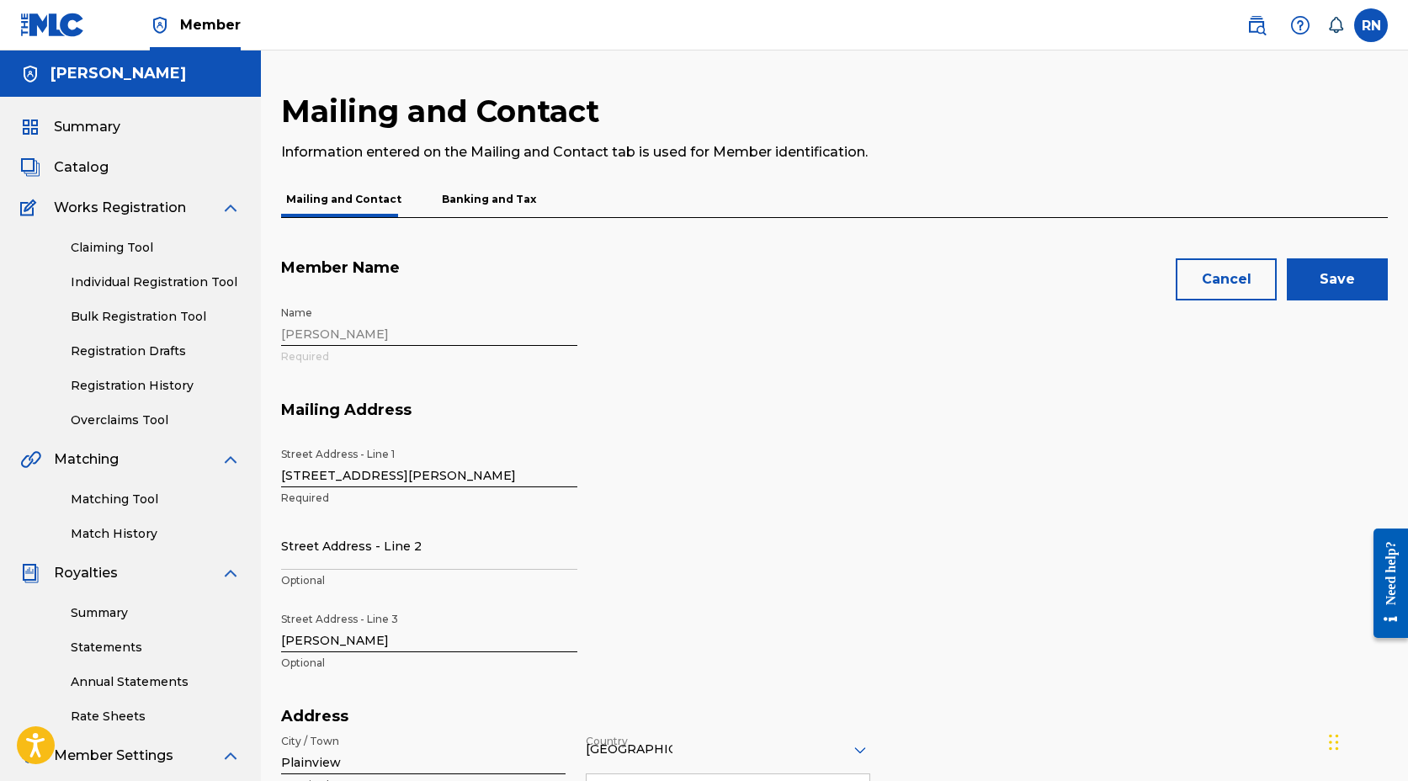
click at [106, 209] on span "Works Registration" at bounding box center [120, 208] width 132 height 20
click at [107, 246] on link "Claiming Tool" at bounding box center [156, 248] width 170 height 18
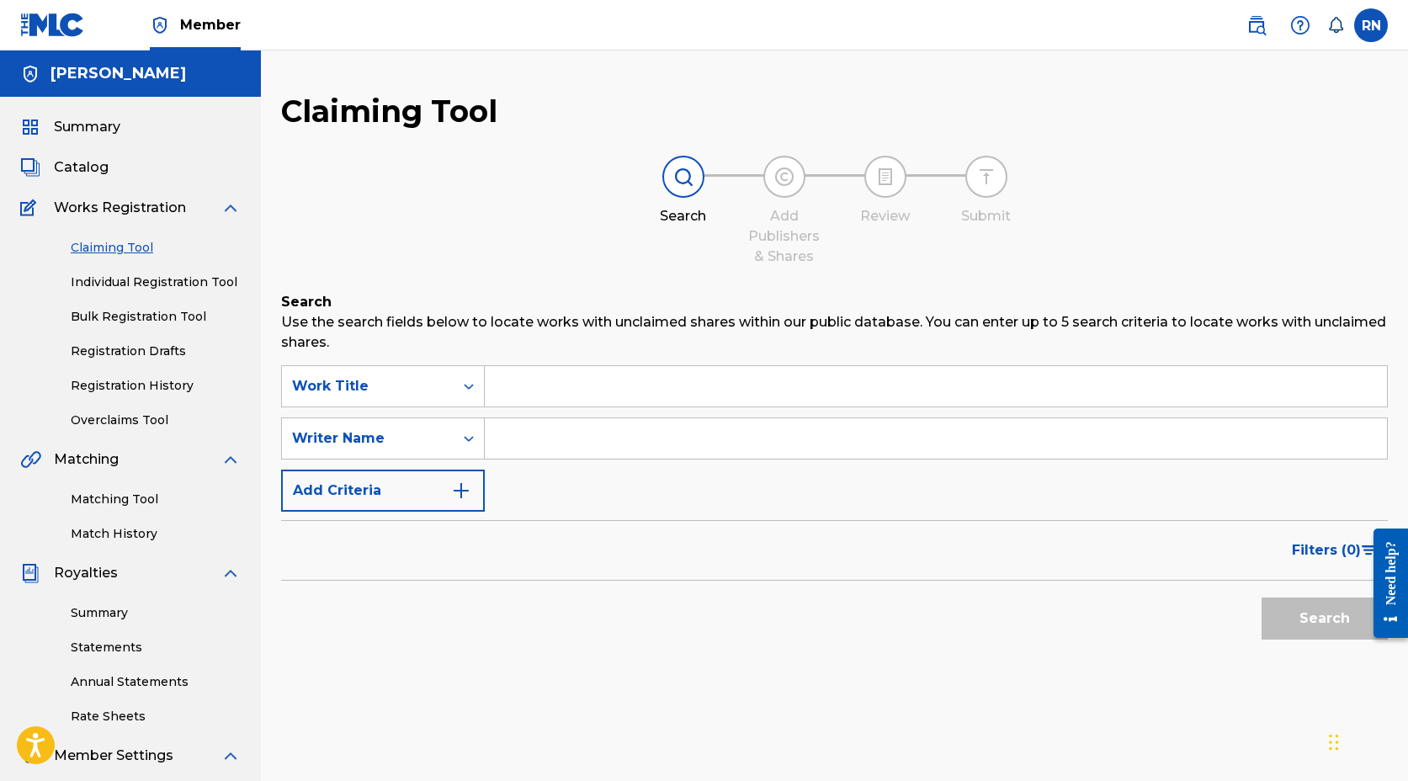
click at [548, 380] on input "Search Form" at bounding box center [936, 386] width 903 height 40
type input "The God Damn Page"
click at [547, 444] on input "Search Form" at bounding box center [936, 438] width 903 height 40
type input "[PERSON_NAME]"
click at [1311, 615] on button "Search" at bounding box center [1325, 619] width 126 height 42
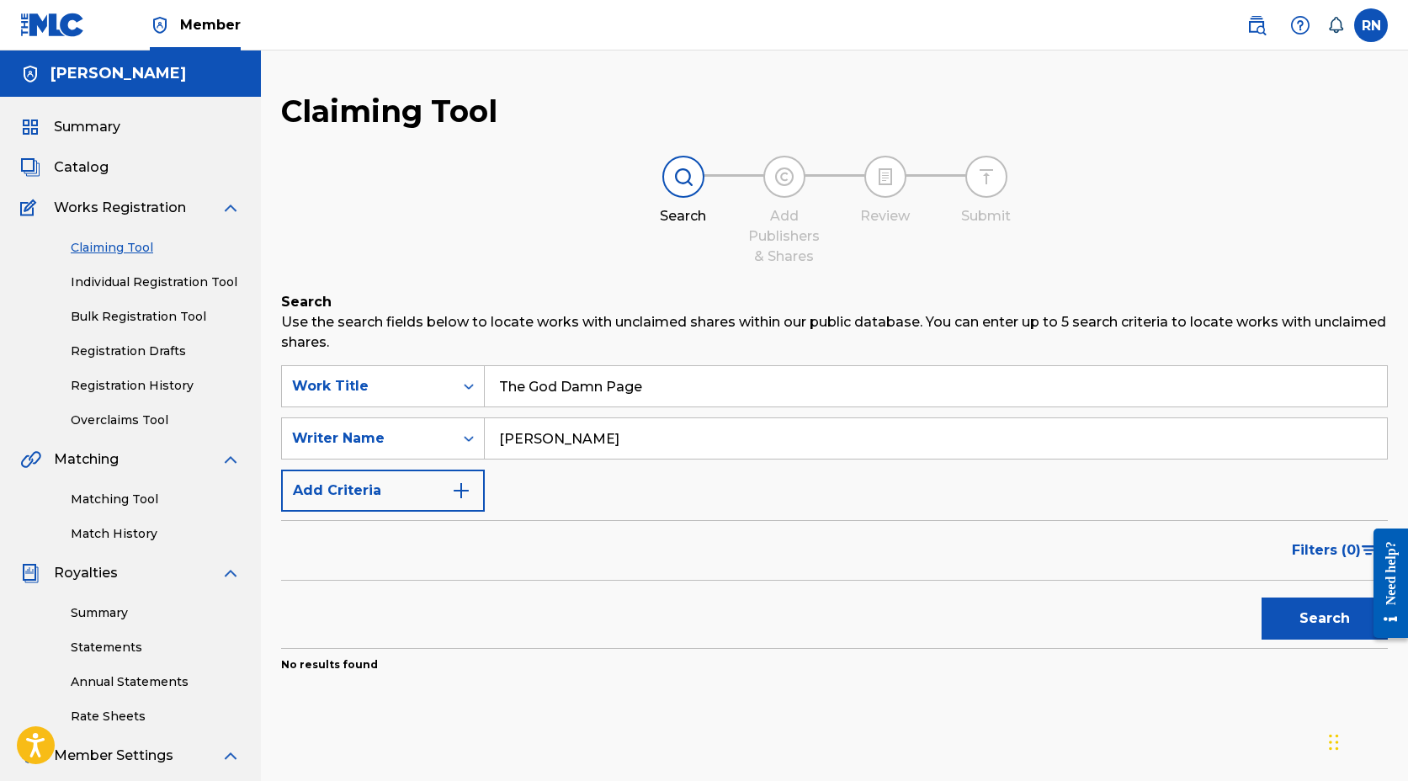
click at [113, 280] on link "Individual Registration Tool" at bounding box center [156, 283] width 170 height 18
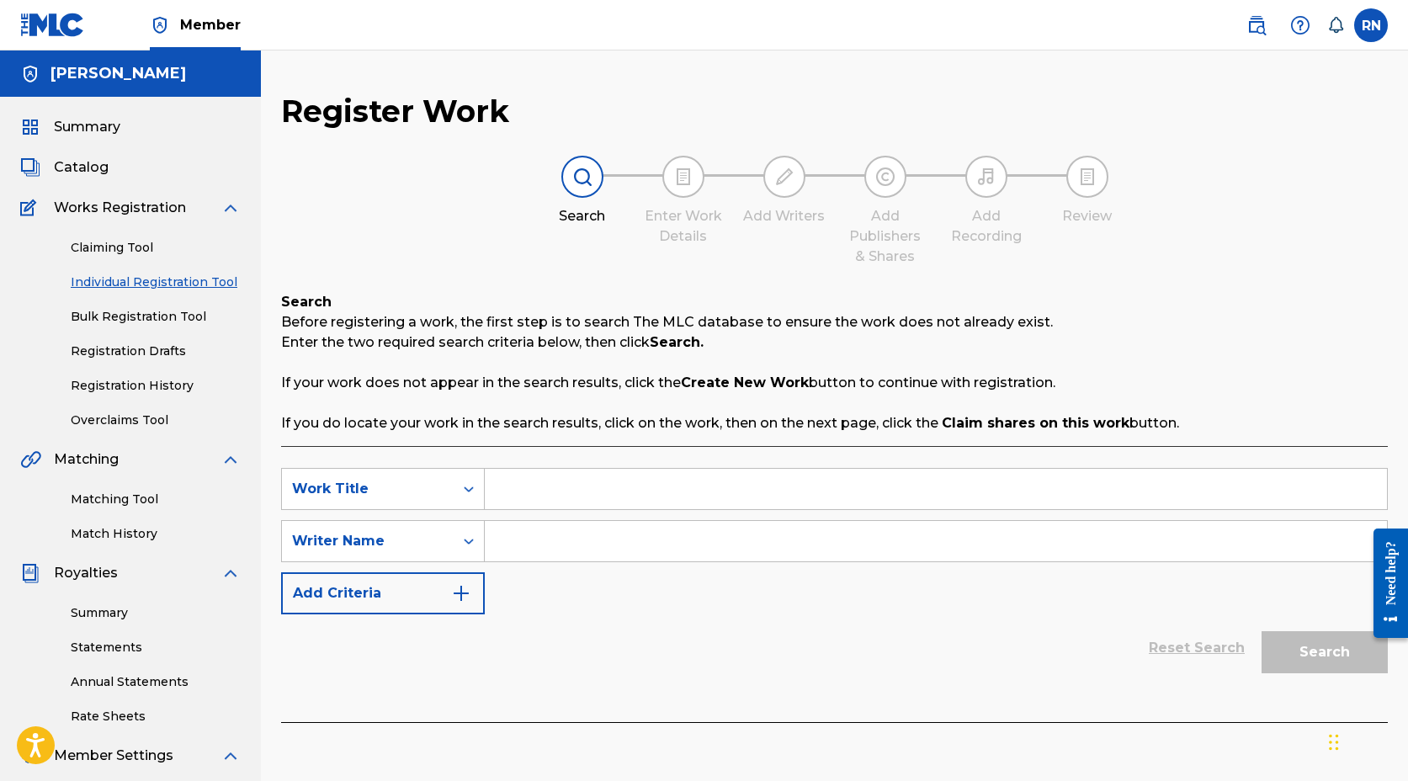
click at [652, 500] on input "Search Form" at bounding box center [936, 489] width 903 height 40
type input "The God Damn Page"
click at [594, 547] on input "Search Form" at bounding box center [936, 541] width 903 height 40
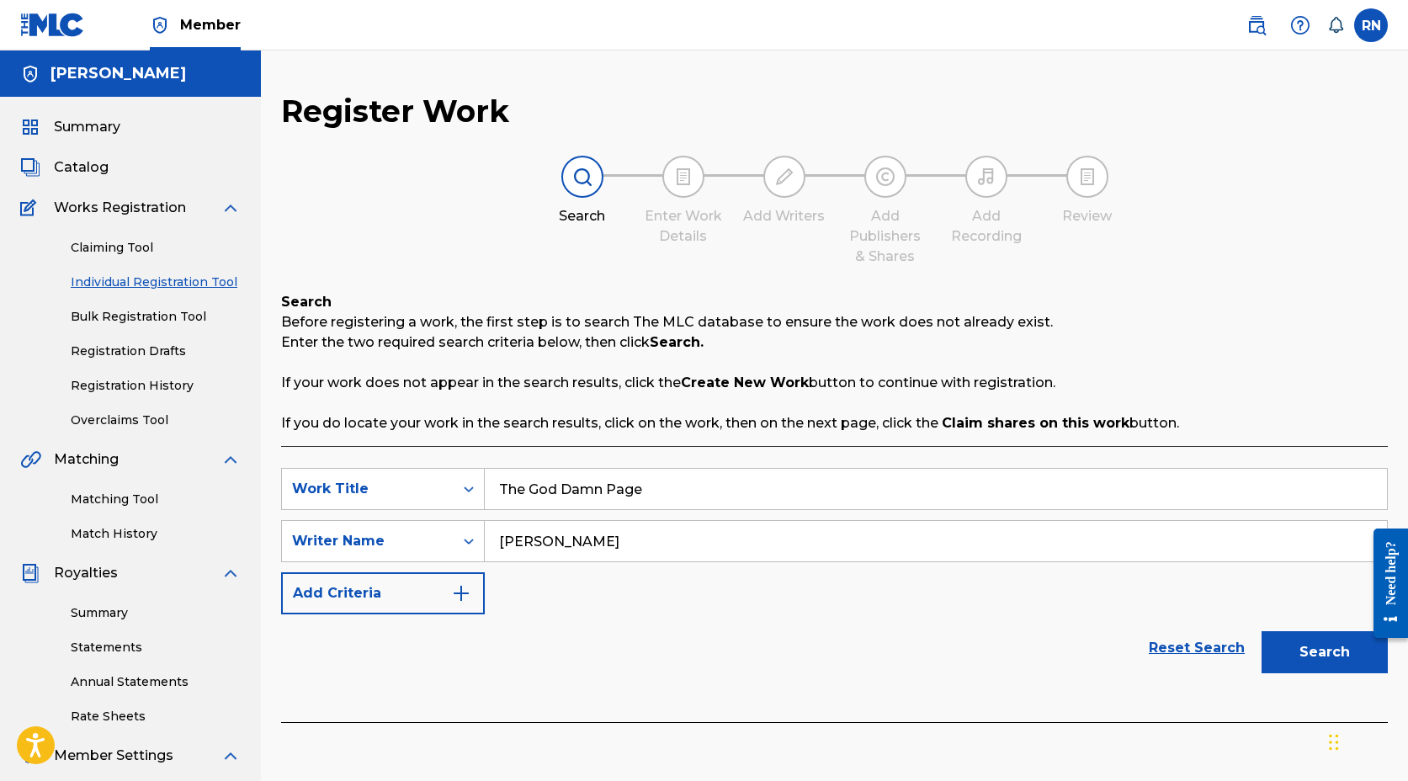
type input "[PERSON_NAME]"
click at [450, 583] on button "Add Criteria" at bounding box center [383, 593] width 204 height 42
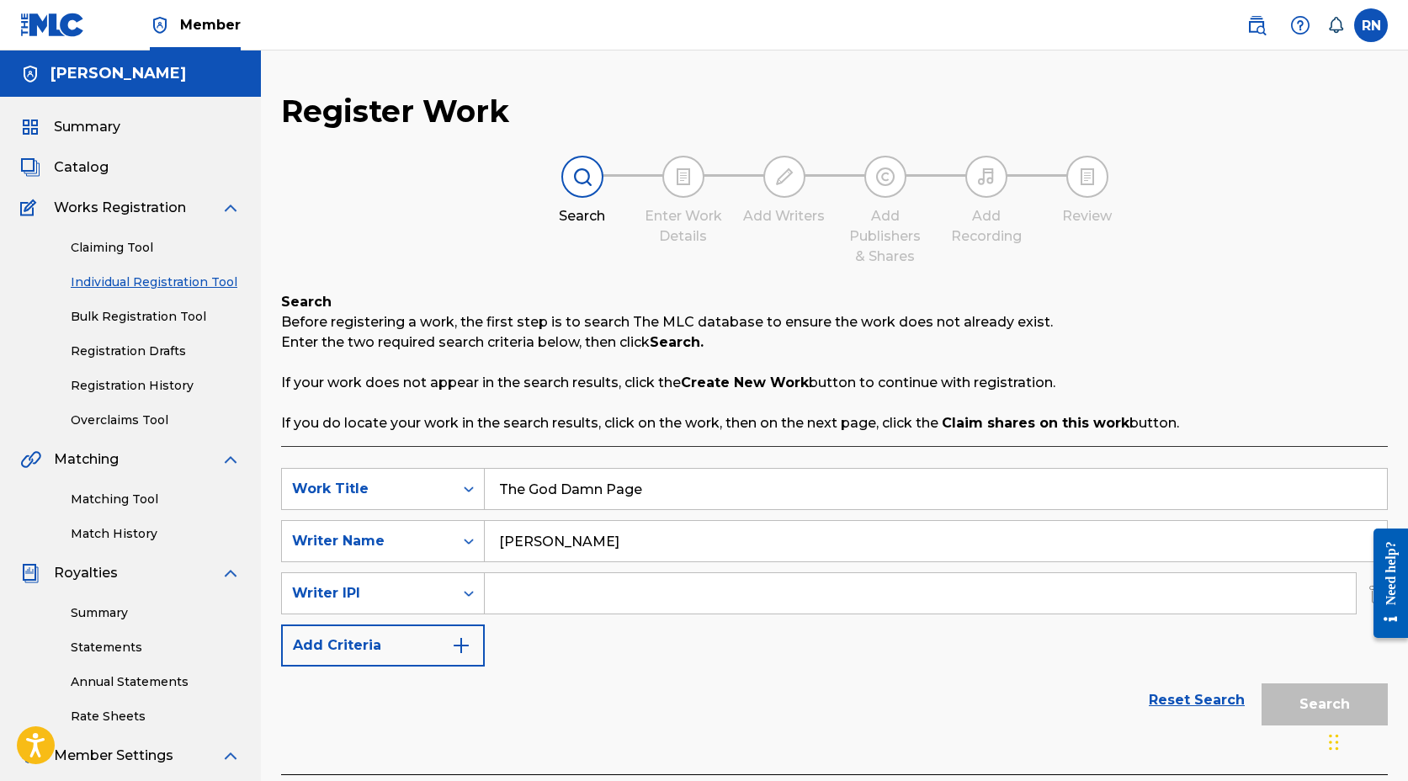
click at [508, 592] on input "Search Form" at bounding box center [920, 593] width 871 height 40
type input "1022750798"
click at [451, 652] on img "Search Form" at bounding box center [461, 646] width 20 height 20
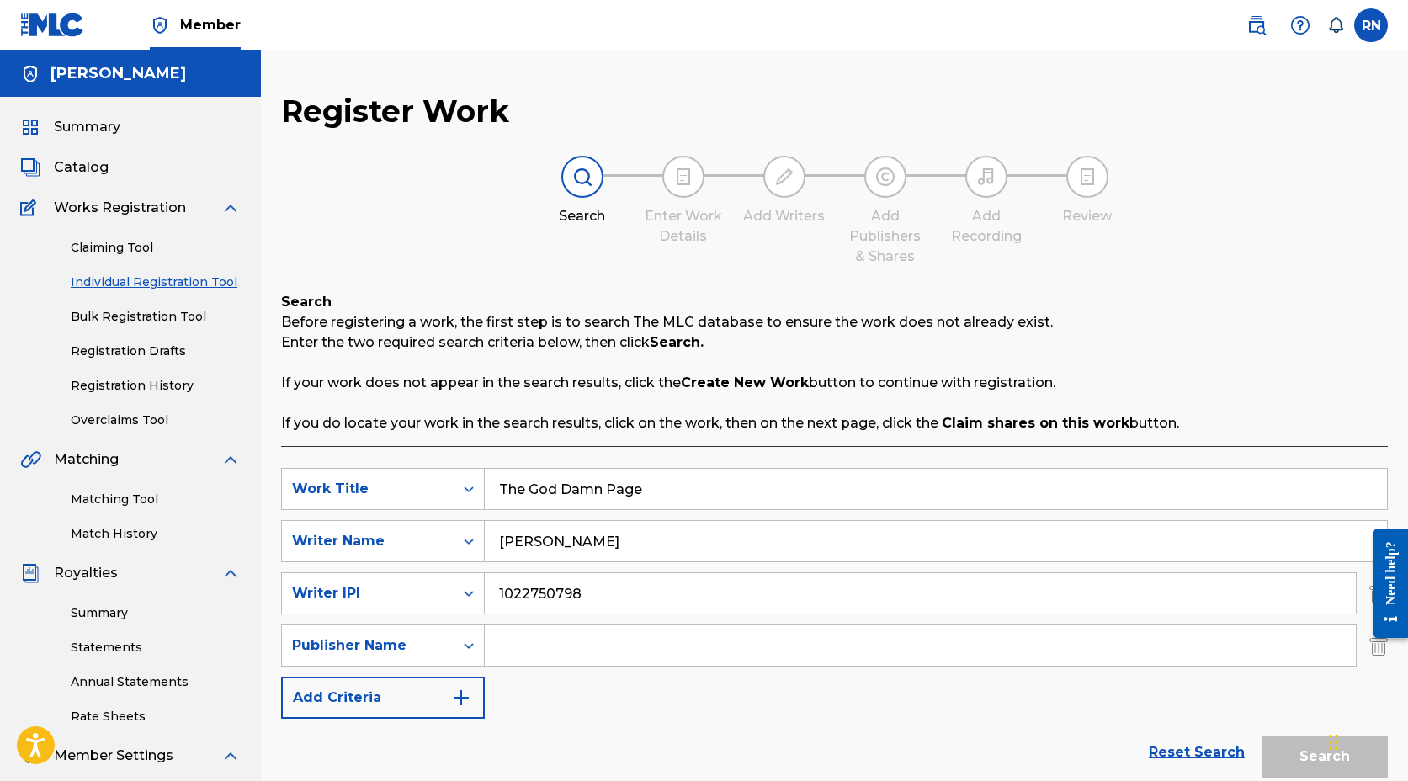
click at [511, 643] on input "Search Form" at bounding box center [920, 646] width 871 height 40
type input "[PERSON_NAME]"
click at [445, 700] on button "Add Criteria" at bounding box center [383, 698] width 204 height 42
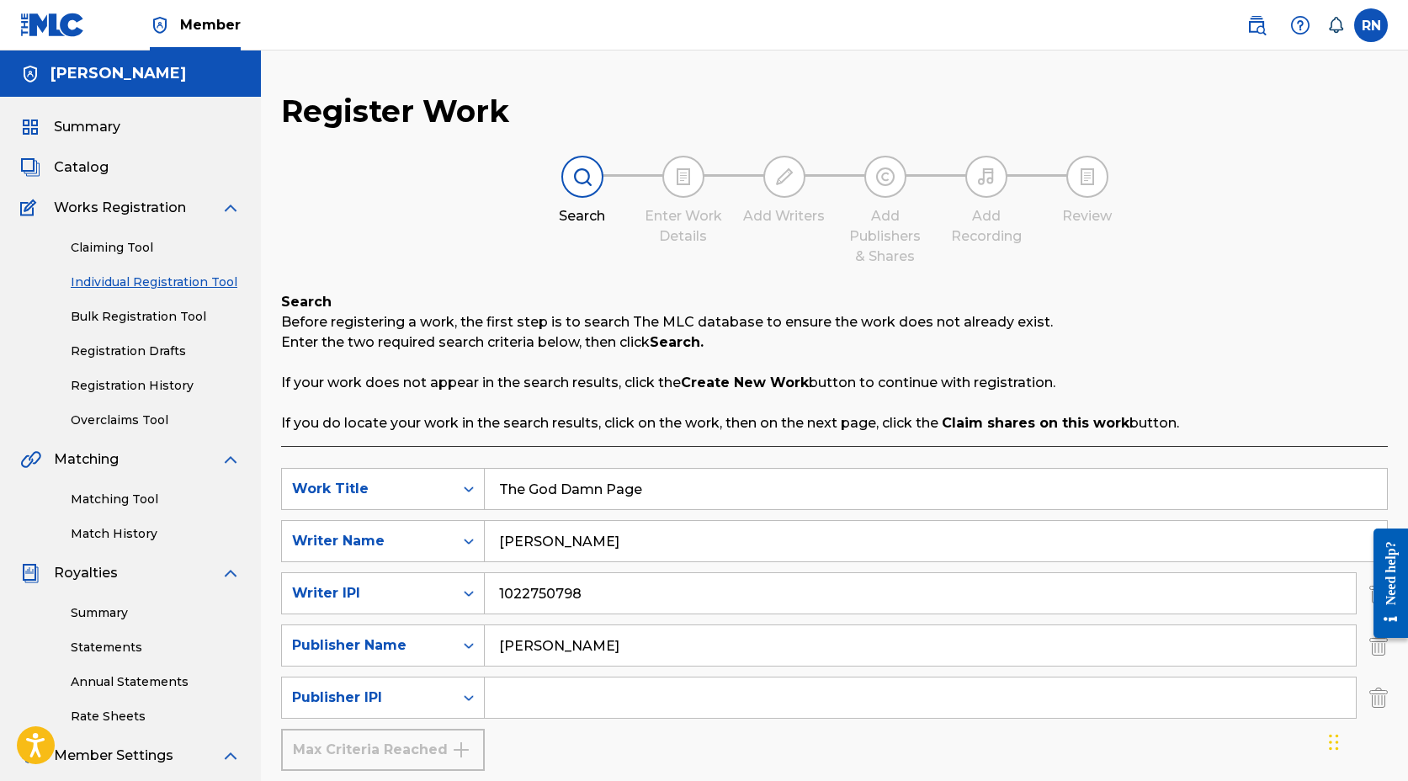
click at [509, 699] on input "Search Form" at bounding box center [920, 698] width 871 height 40
type input "1022750600"
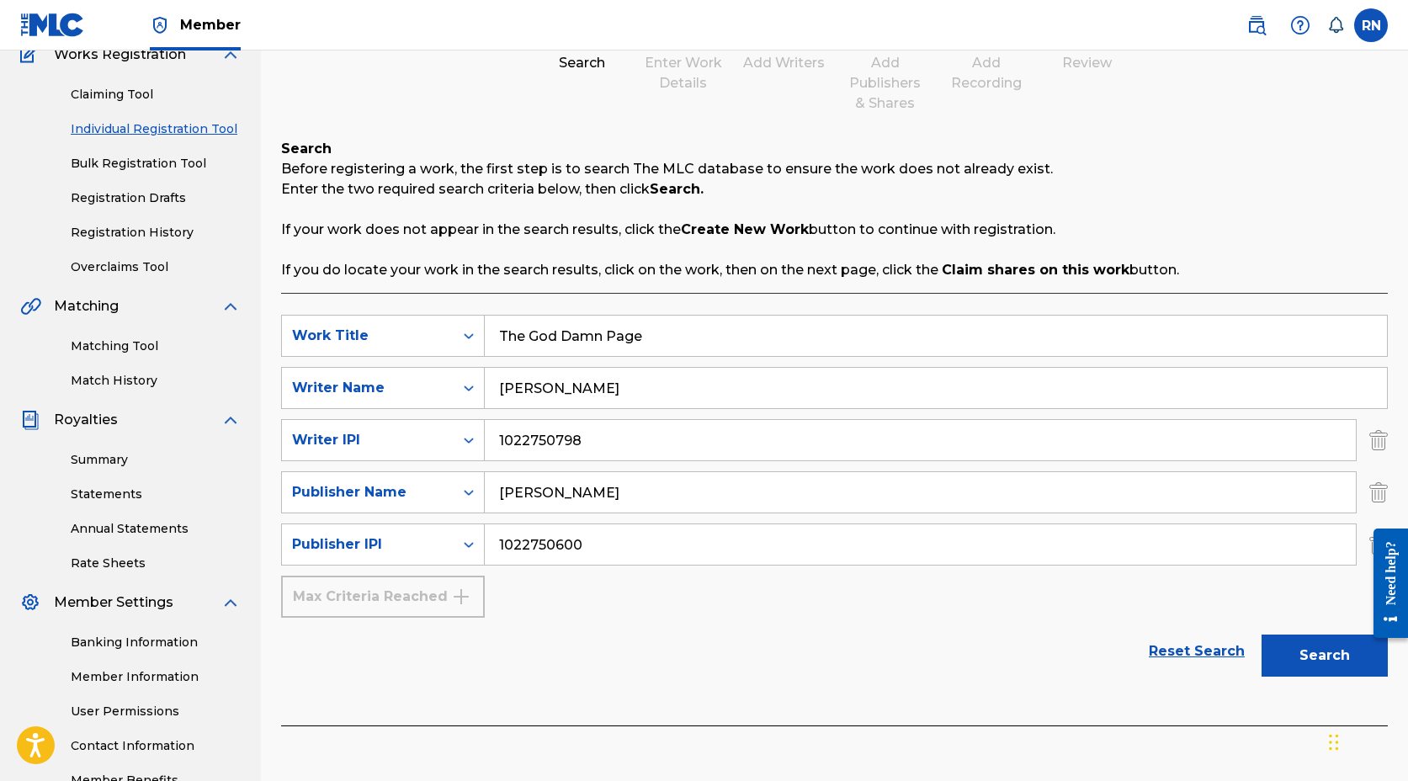
scroll to position [263, 0]
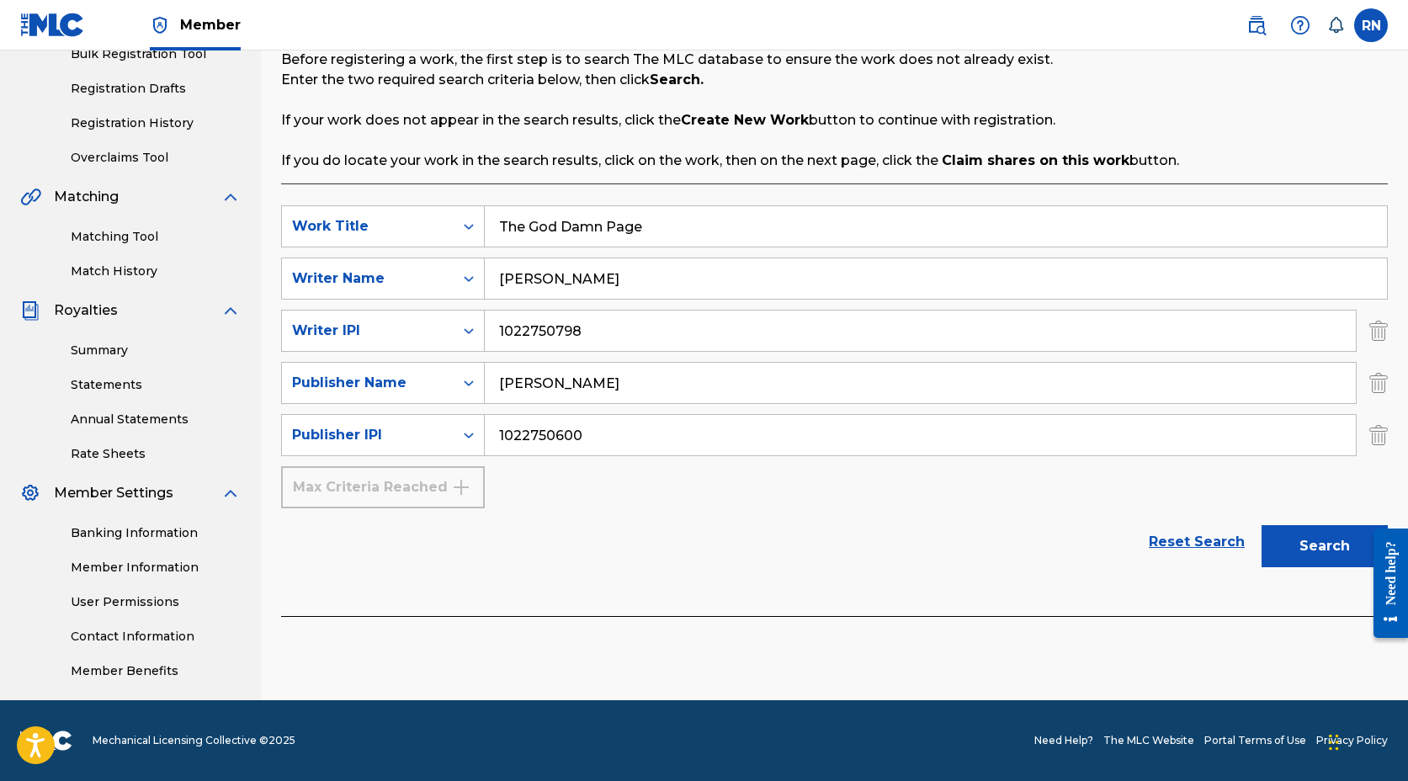
click at [1337, 549] on button "Search" at bounding box center [1325, 546] width 126 height 42
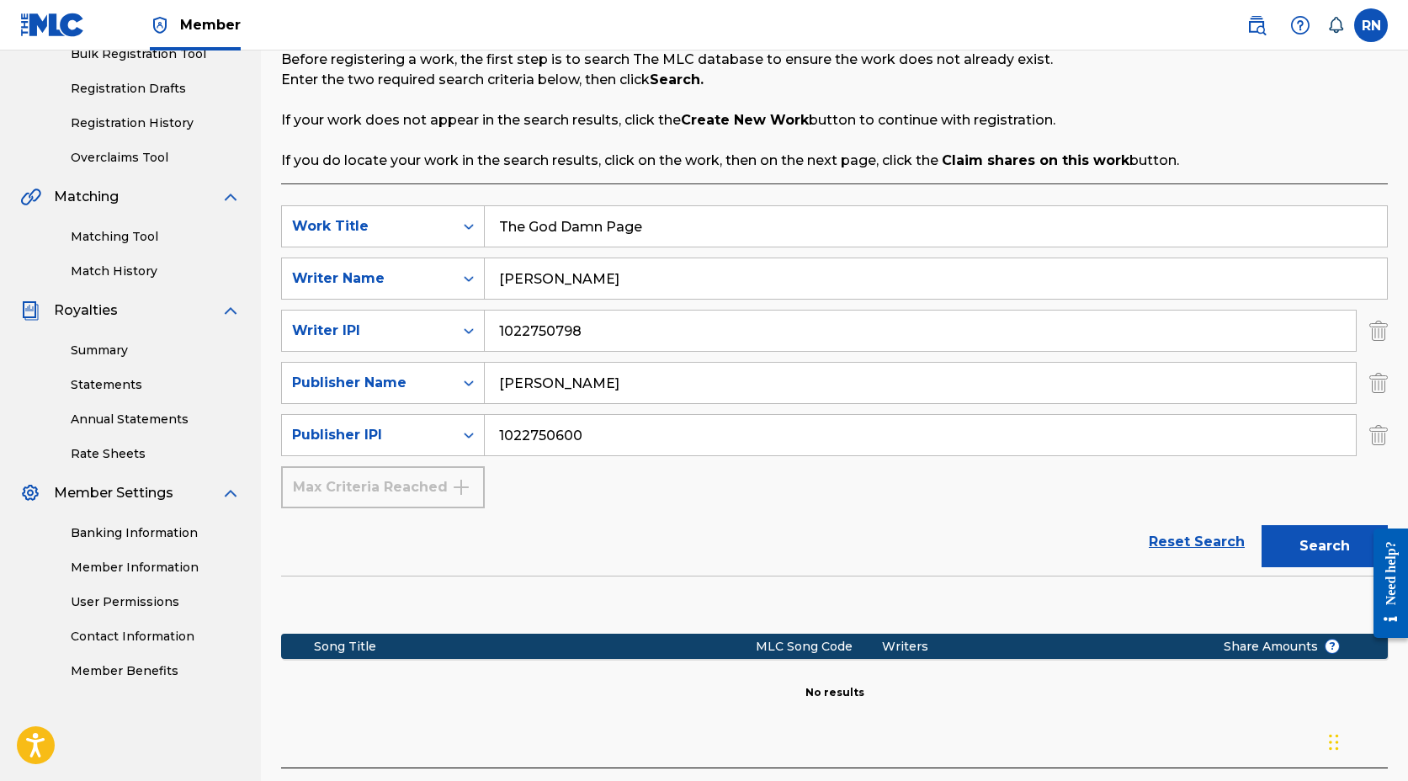
scroll to position [390, 0]
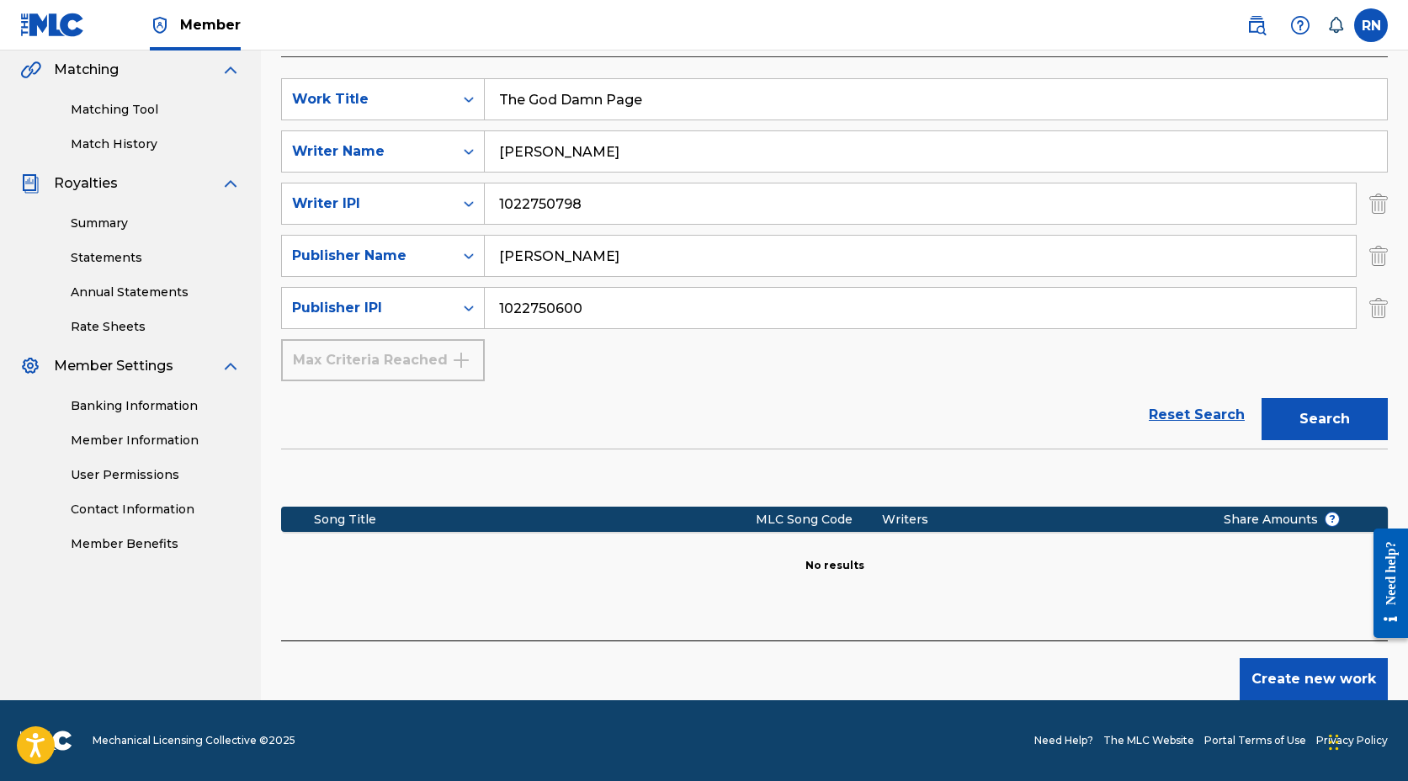
click at [1281, 666] on button "Create new work" at bounding box center [1314, 679] width 148 height 42
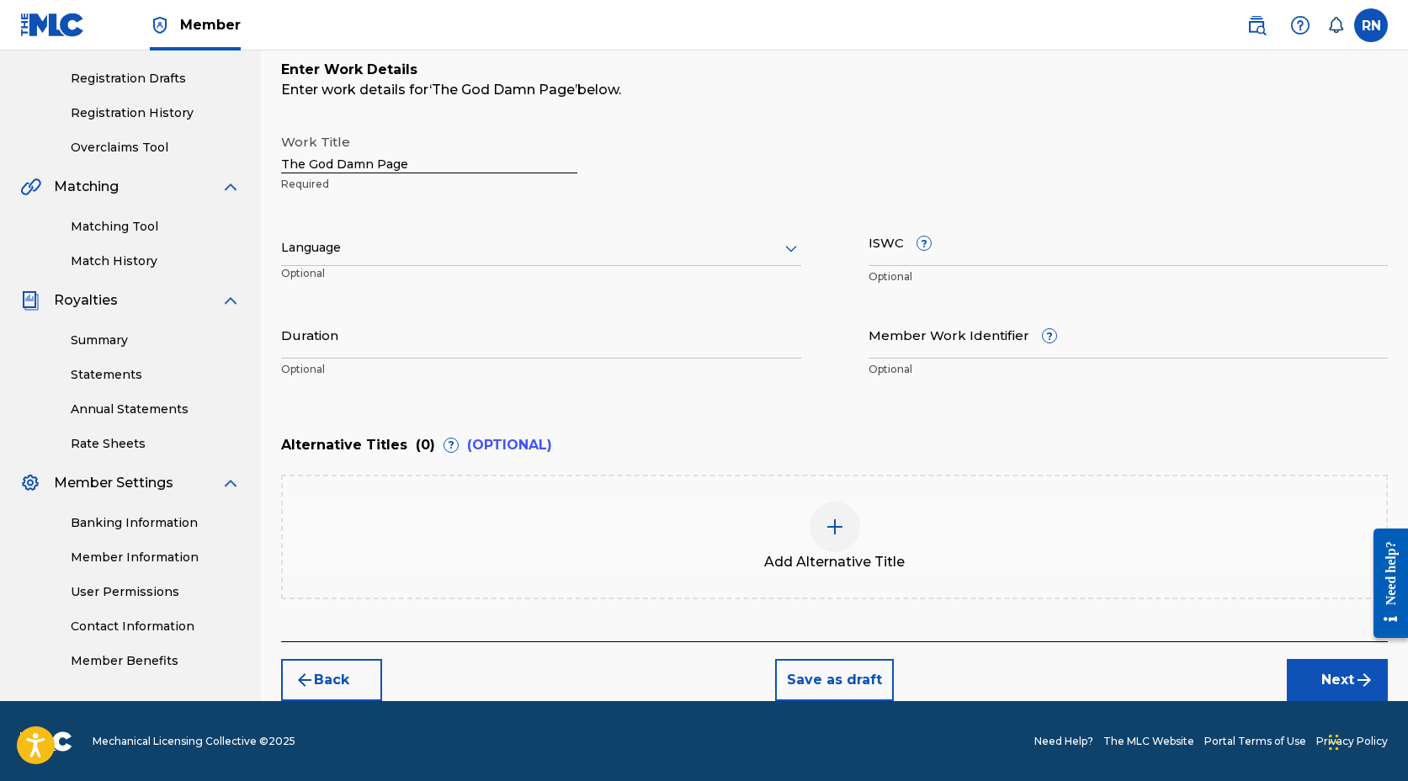
click at [415, 242] on div at bounding box center [541, 247] width 520 height 21
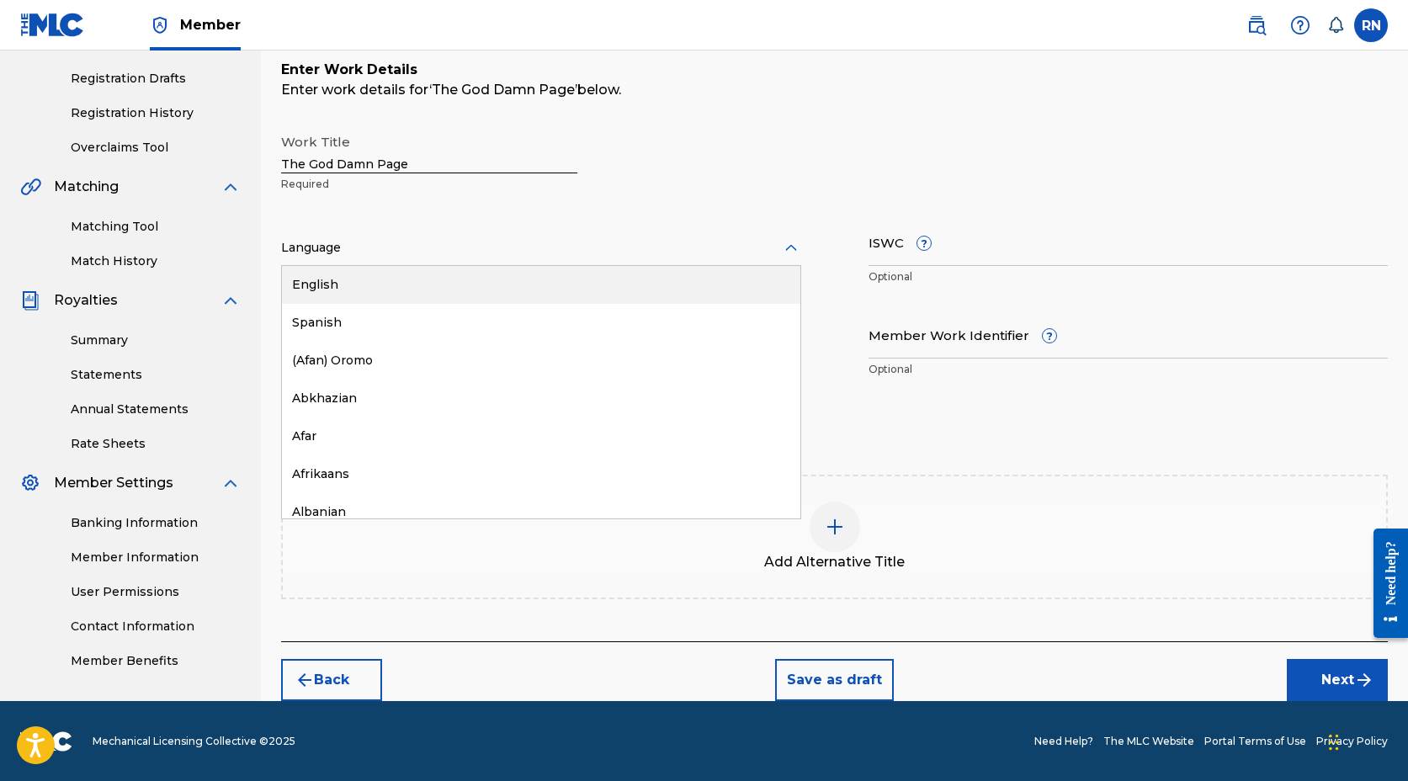
click at [363, 280] on div "English" at bounding box center [541, 285] width 519 height 38
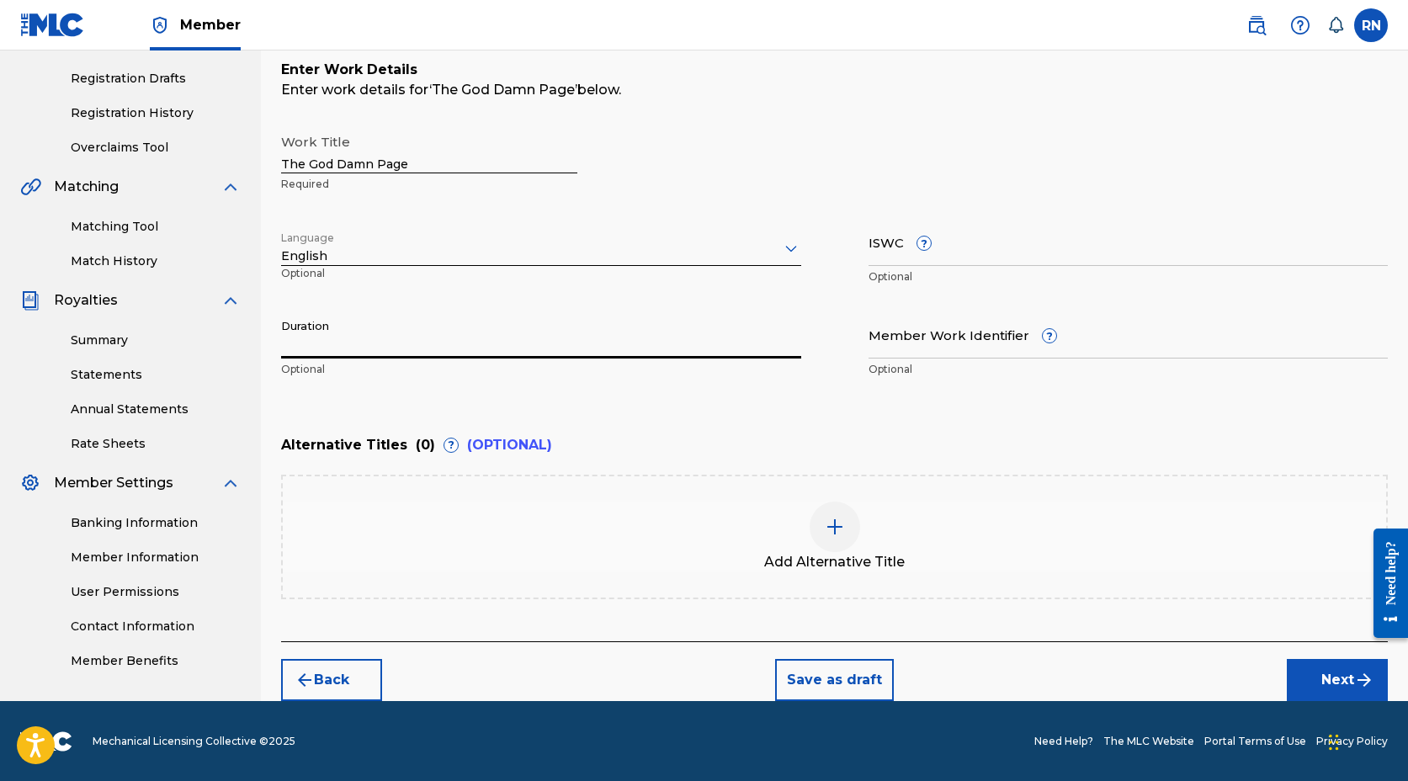
click at [400, 344] on input "Duration" at bounding box center [541, 335] width 520 height 48
type input "07:53"
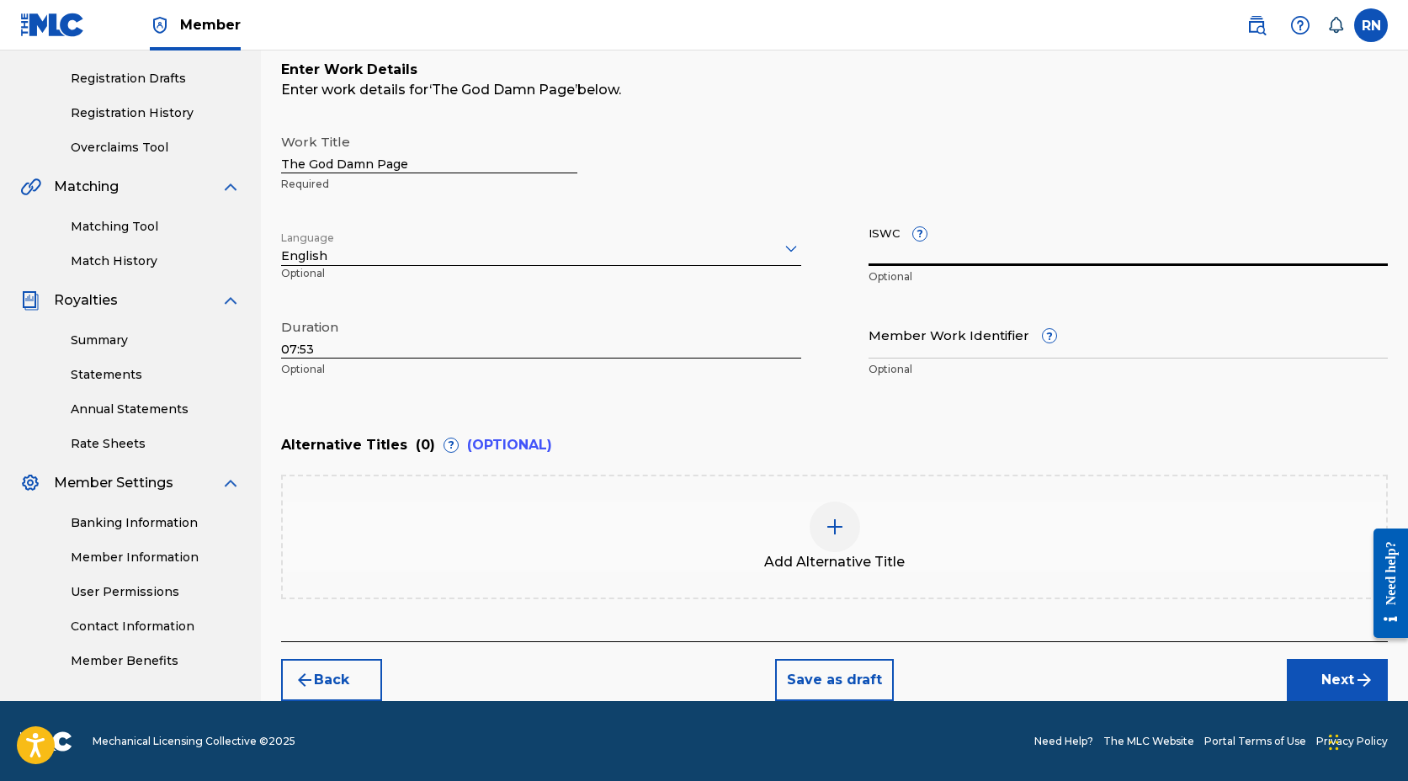
click at [897, 253] on input "ISWC ?" at bounding box center [1129, 242] width 520 height 48
paste input "T3344007796"
type input "T3344007796"
click at [953, 344] on input "Member Work Identifier ?" at bounding box center [1129, 335] width 520 height 48
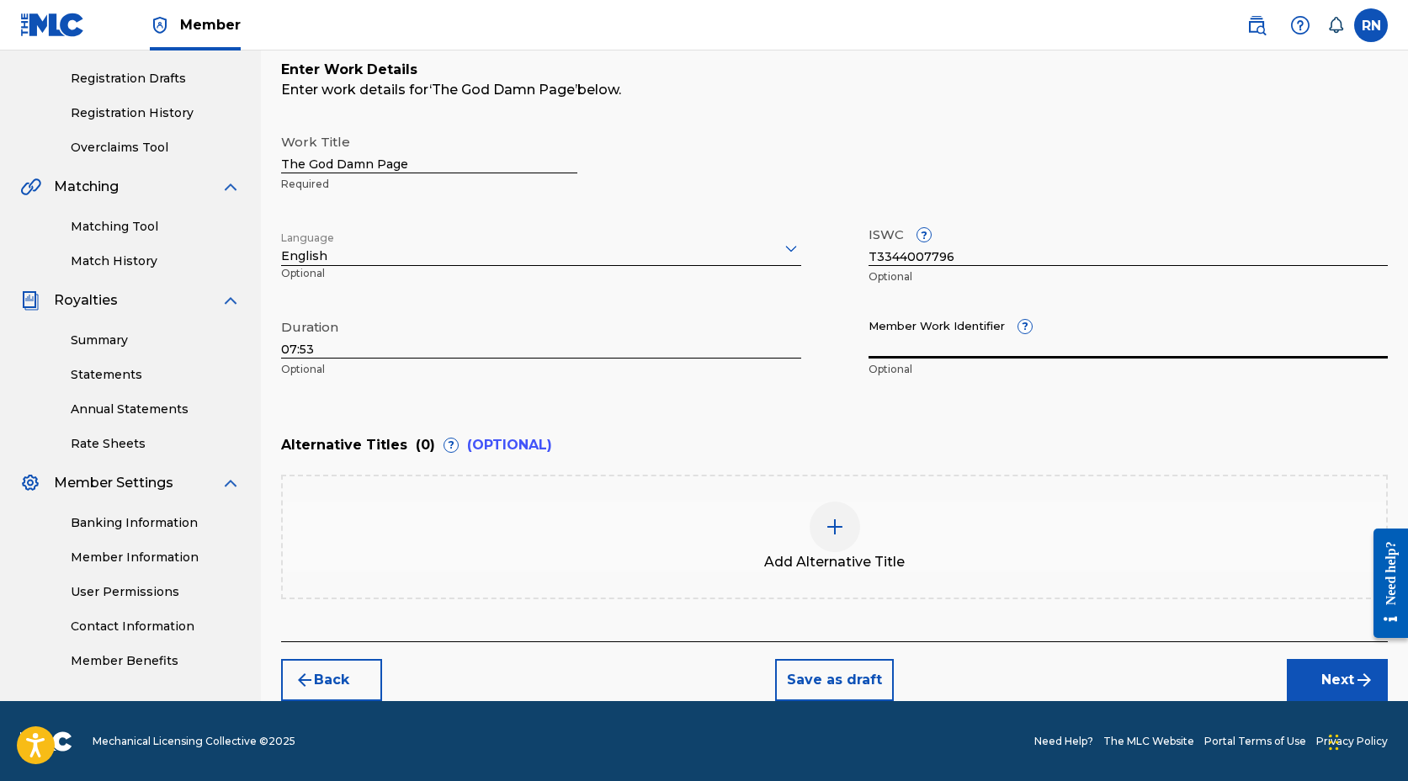
paste input "931476475"
type input "931476475"
click at [1317, 671] on button "Next" at bounding box center [1337, 680] width 101 height 42
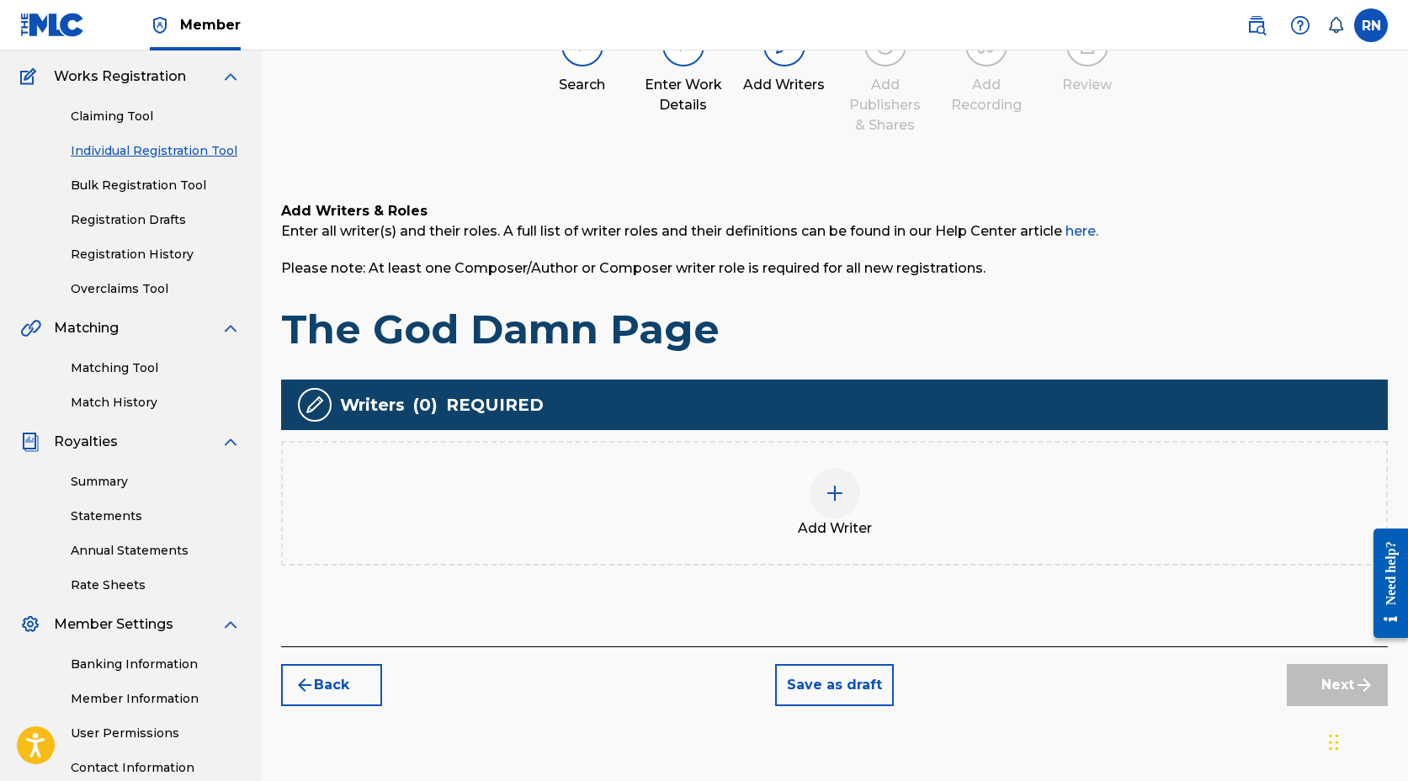
scroll to position [142, 0]
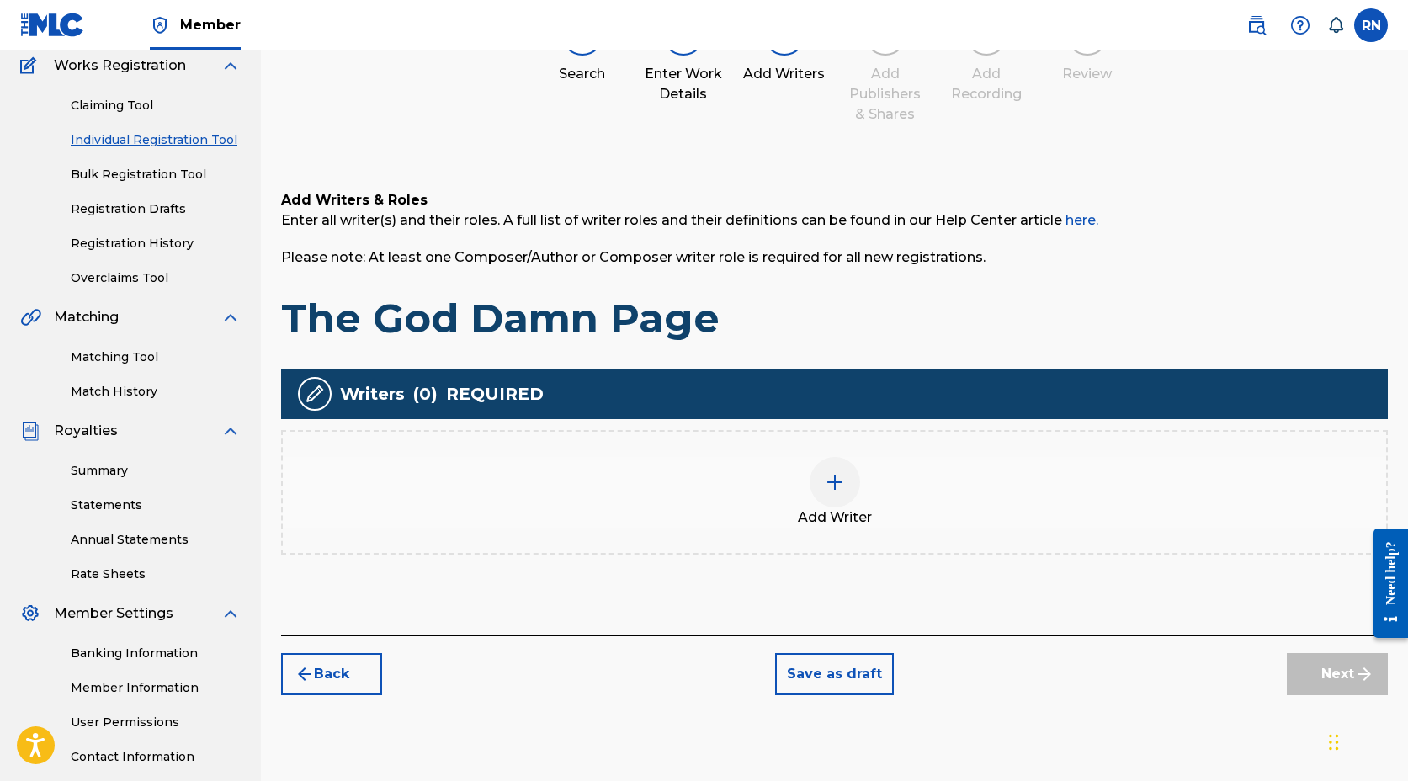
click at [839, 485] on img at bounding box center [835, 482] width 20 height 20
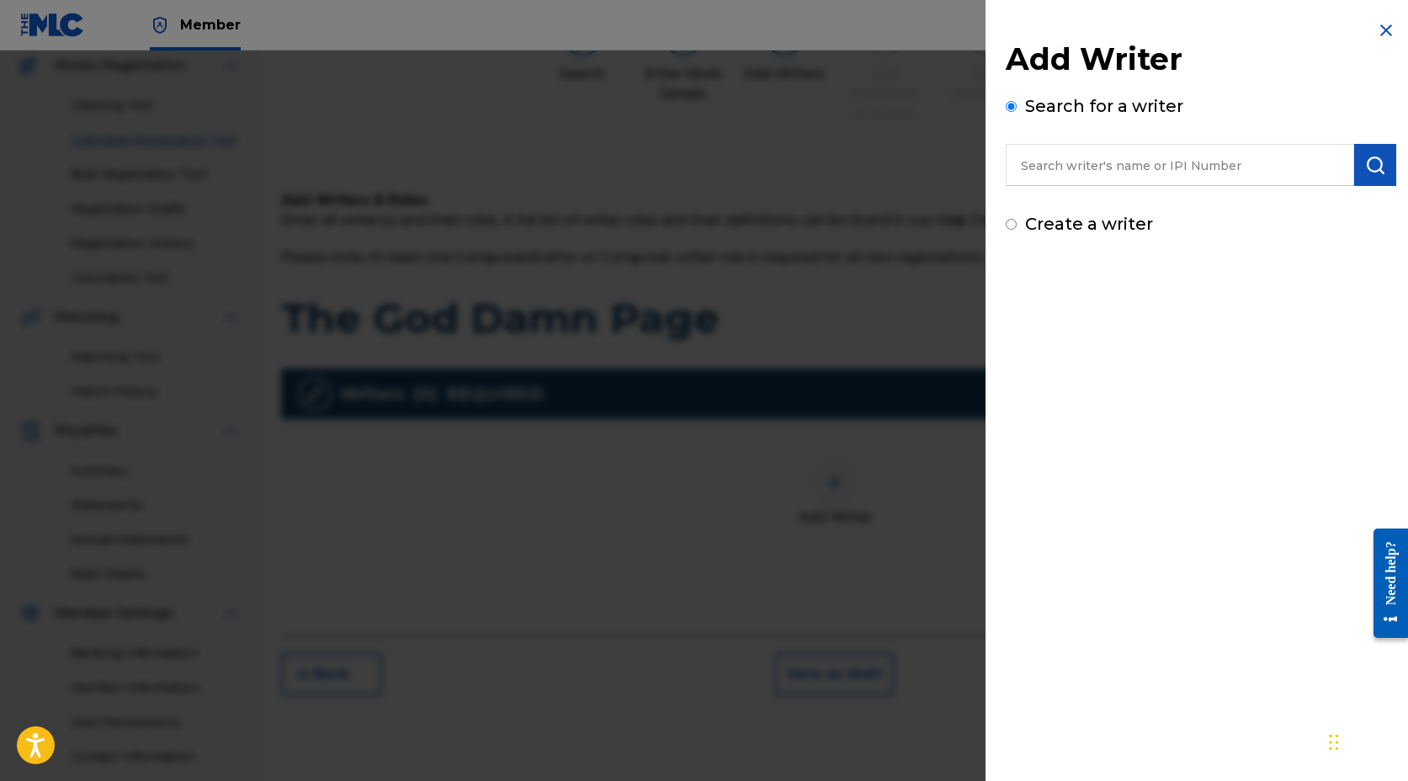
click at [1081, 164] on input "text" at bounding box center [1180, 165] width 349 height 42
type input "[PERSON_NAME]"
click at [1366, 156] on img "submit" at bounding box center [1376, 165] width 20 height 20
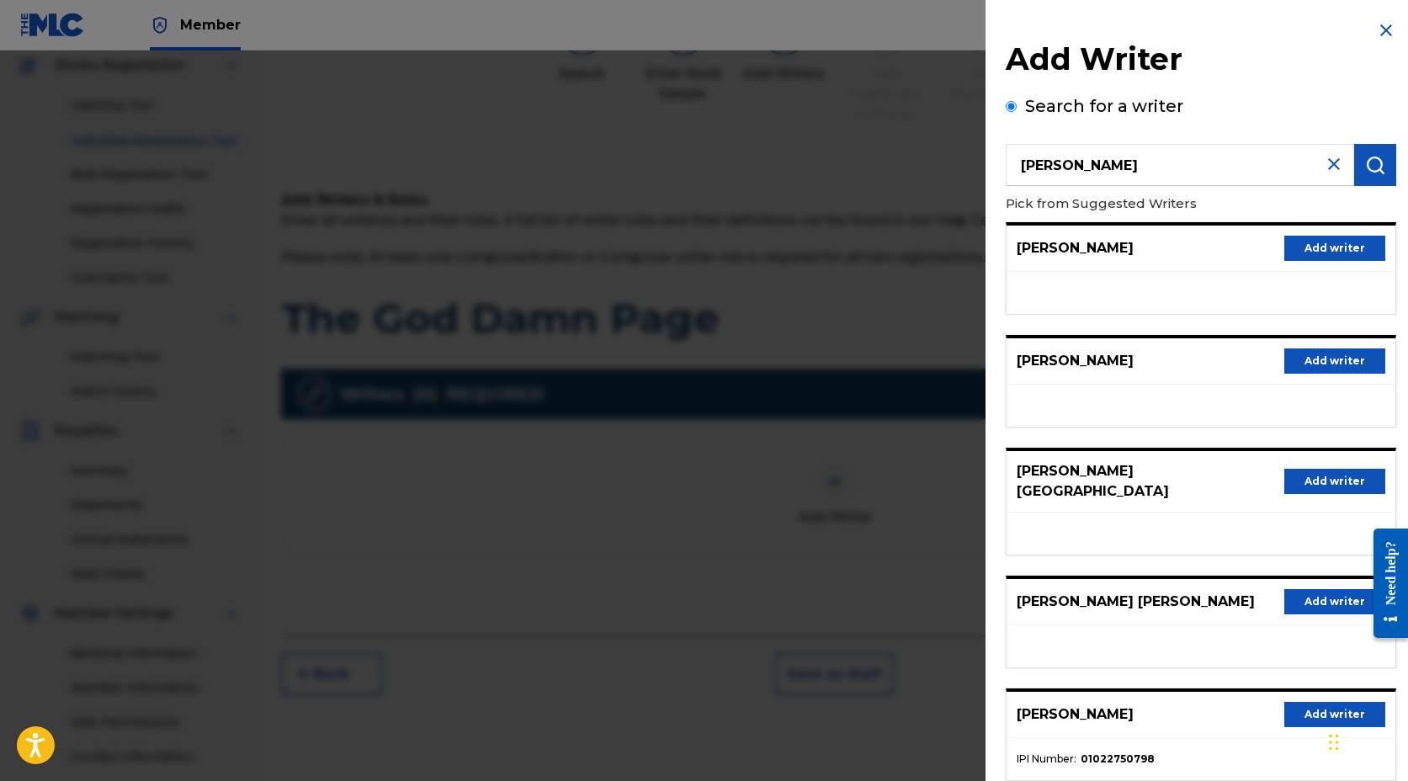
scroll to position [91, 0]
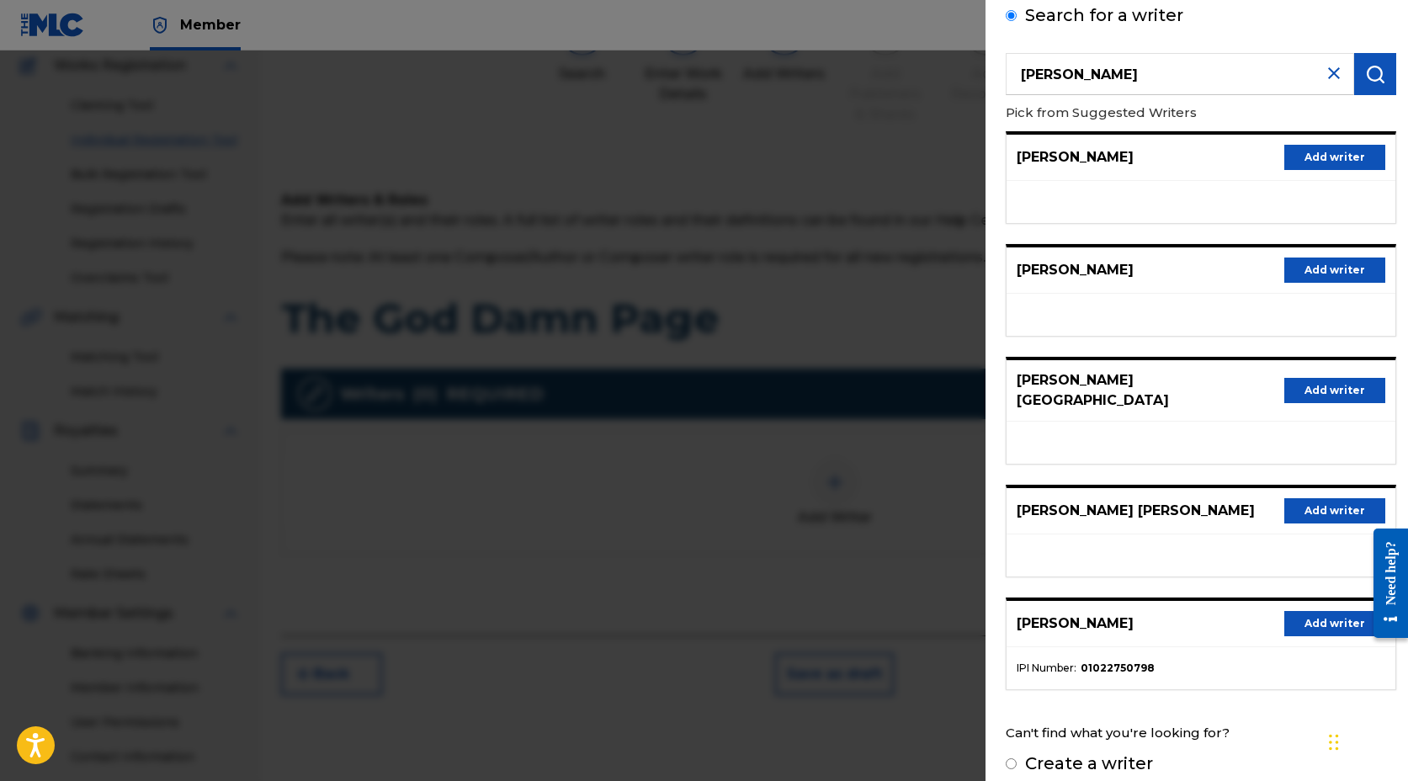
click at [1322, 611] on button "Add writer" at bounding box center [1335, 623] width 101 height 25
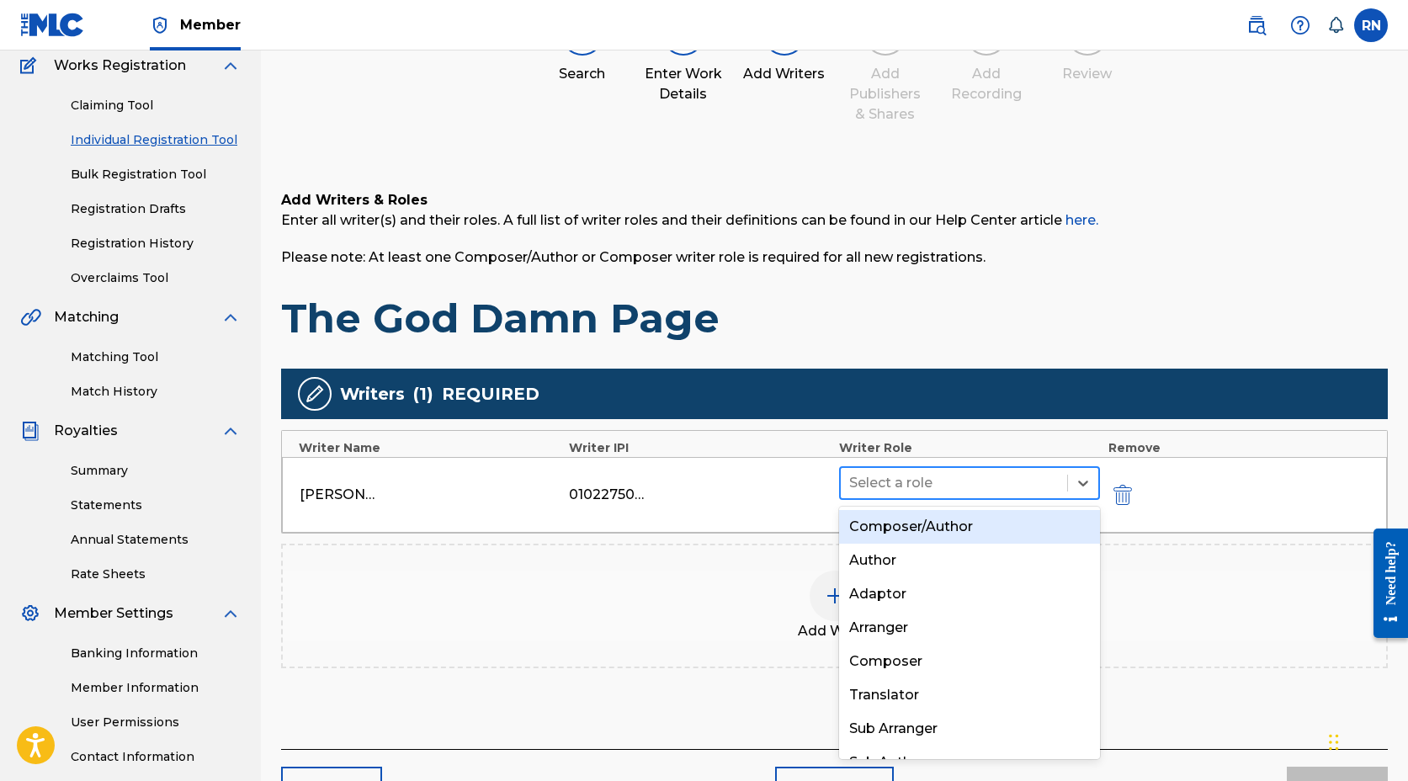
click at [904, 482] on div at bounding box center [954, 483] width 210 height 24
click at [908, 525] on div "Composer/Author" at bounding box center [969, 527] width 261 height 34
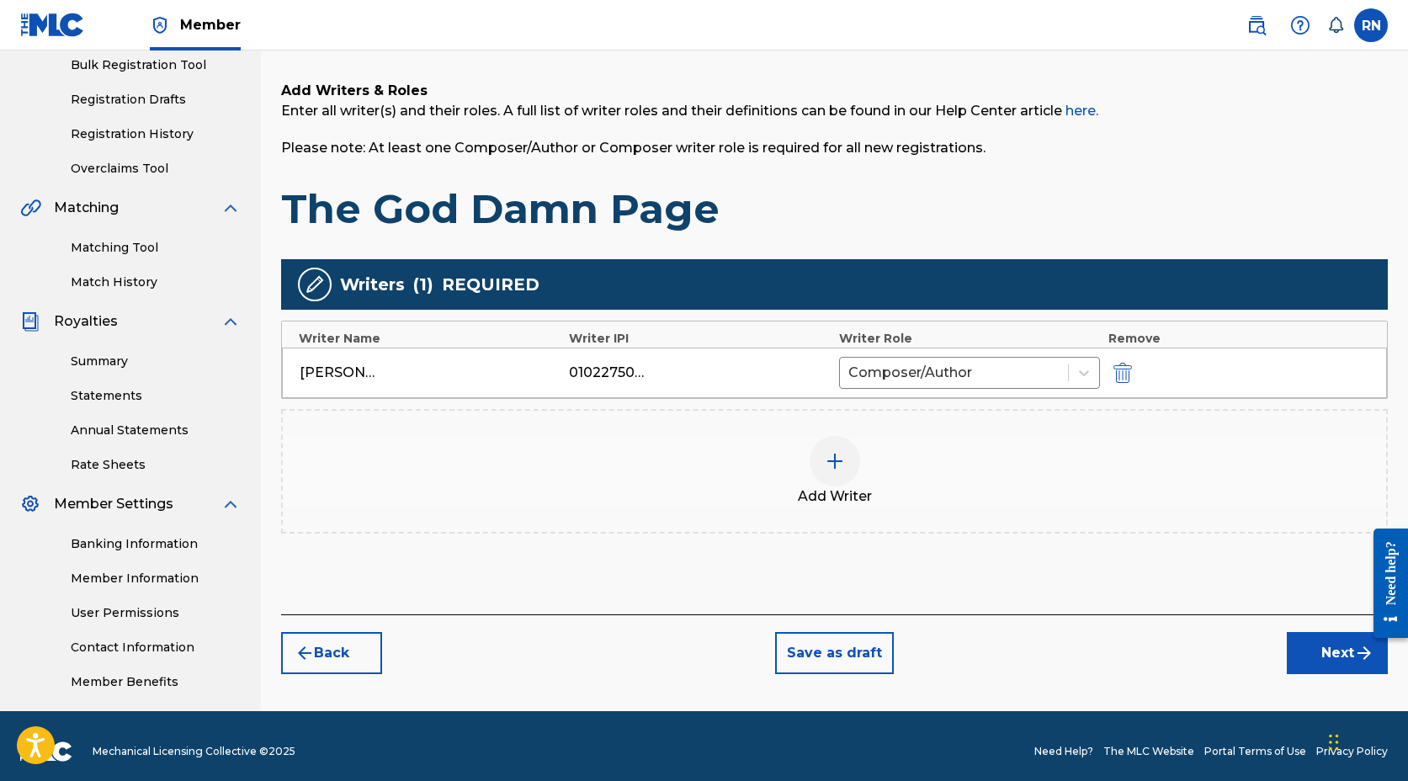
scroll to position [263, 0]
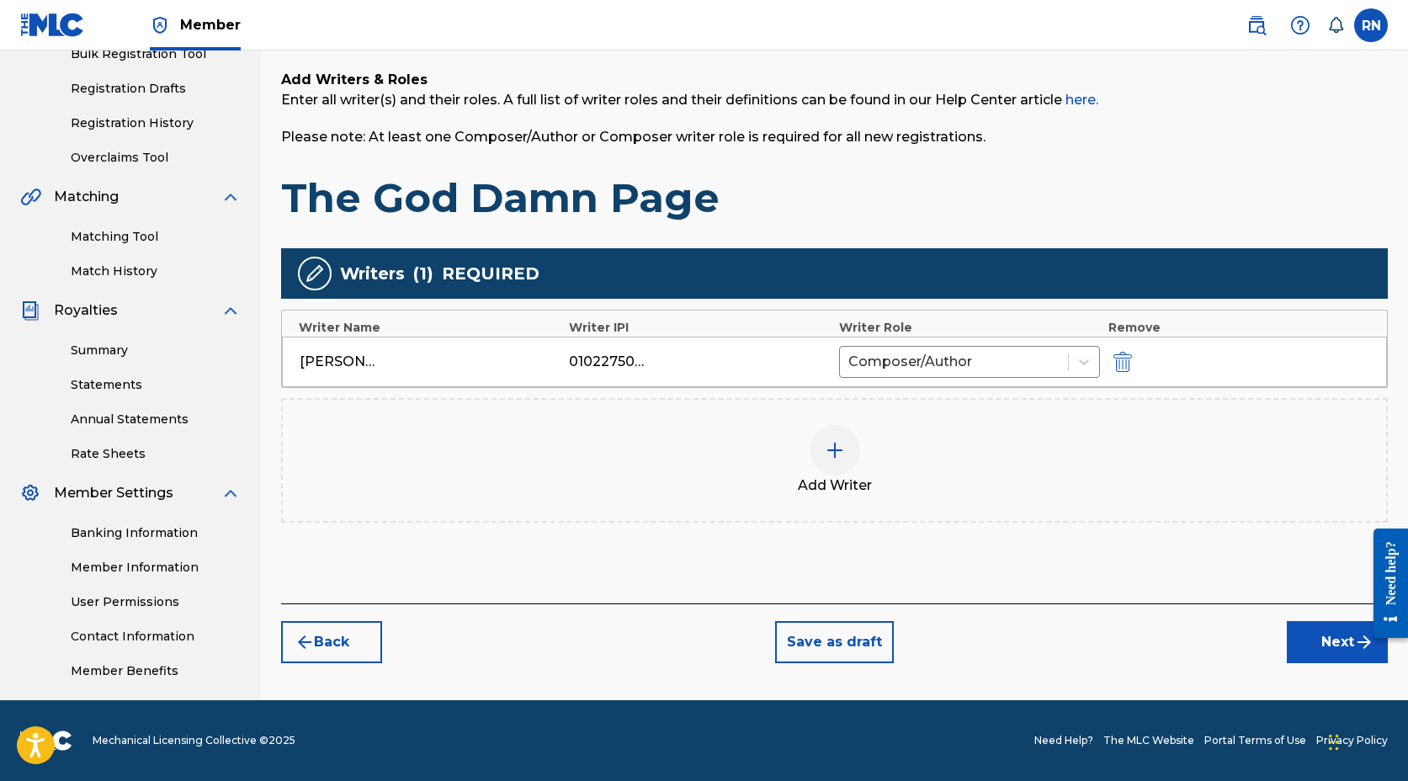
click at [1340, 638] on button "Next" at bounding box center [1337, 642] width 101 height 42
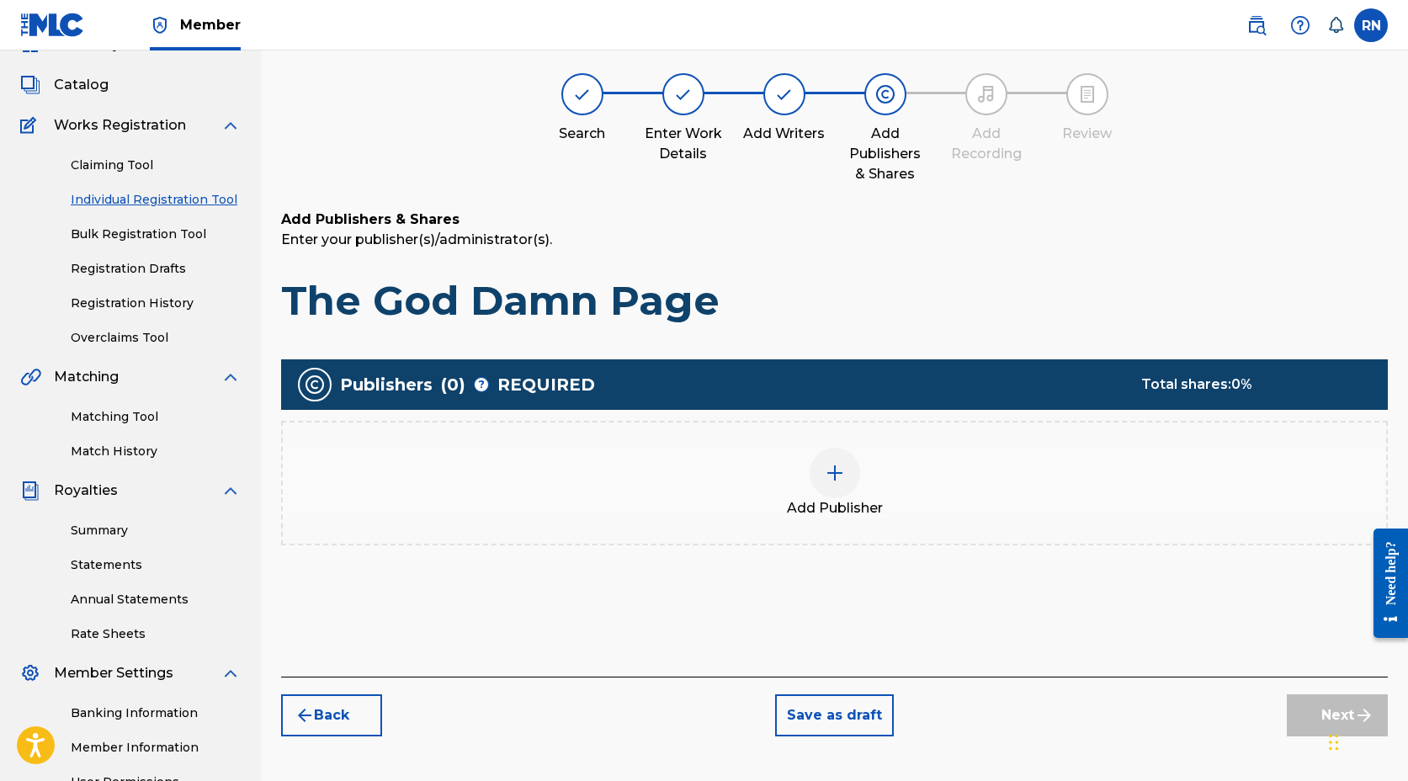
scroll to position [76, 0]
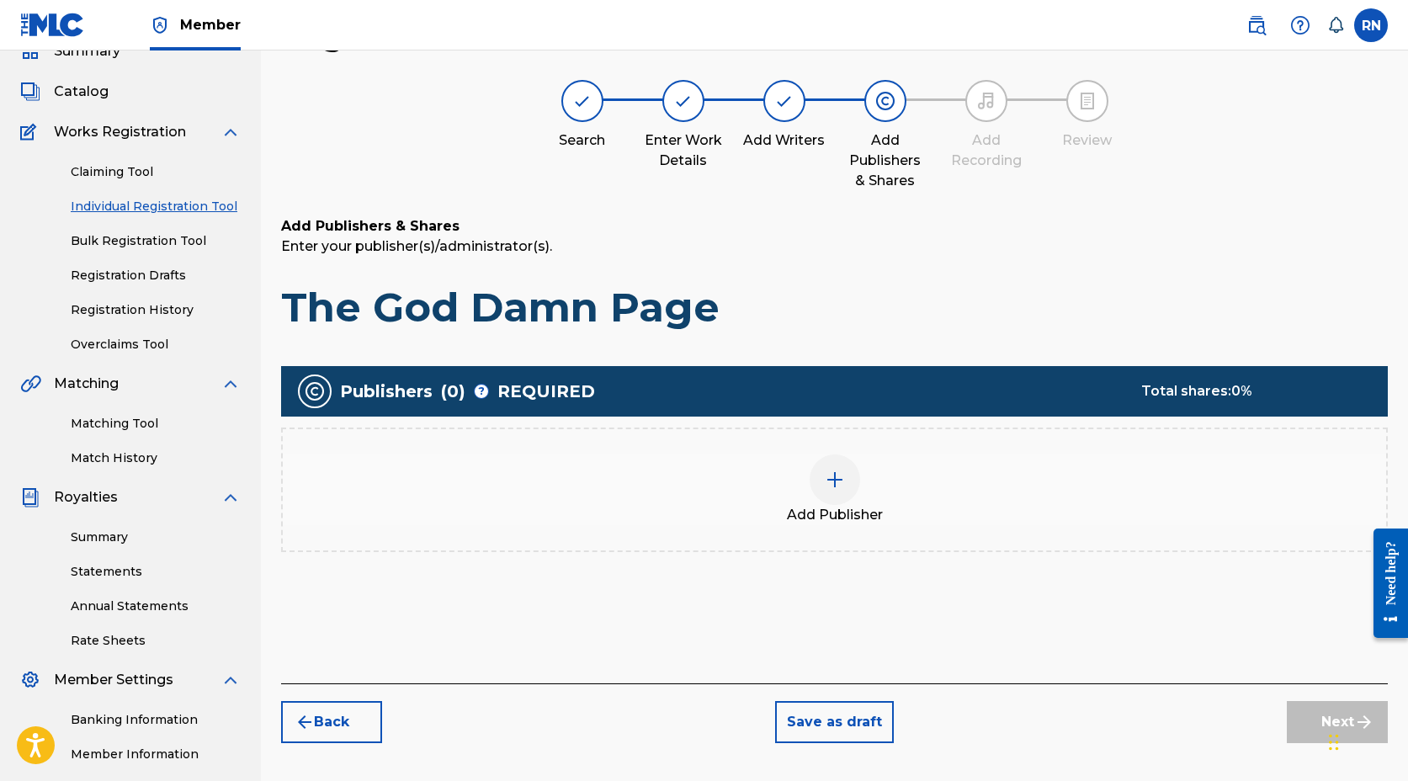
click at [834, 477] on img at bounding box center [835, 480] width 20 height 20
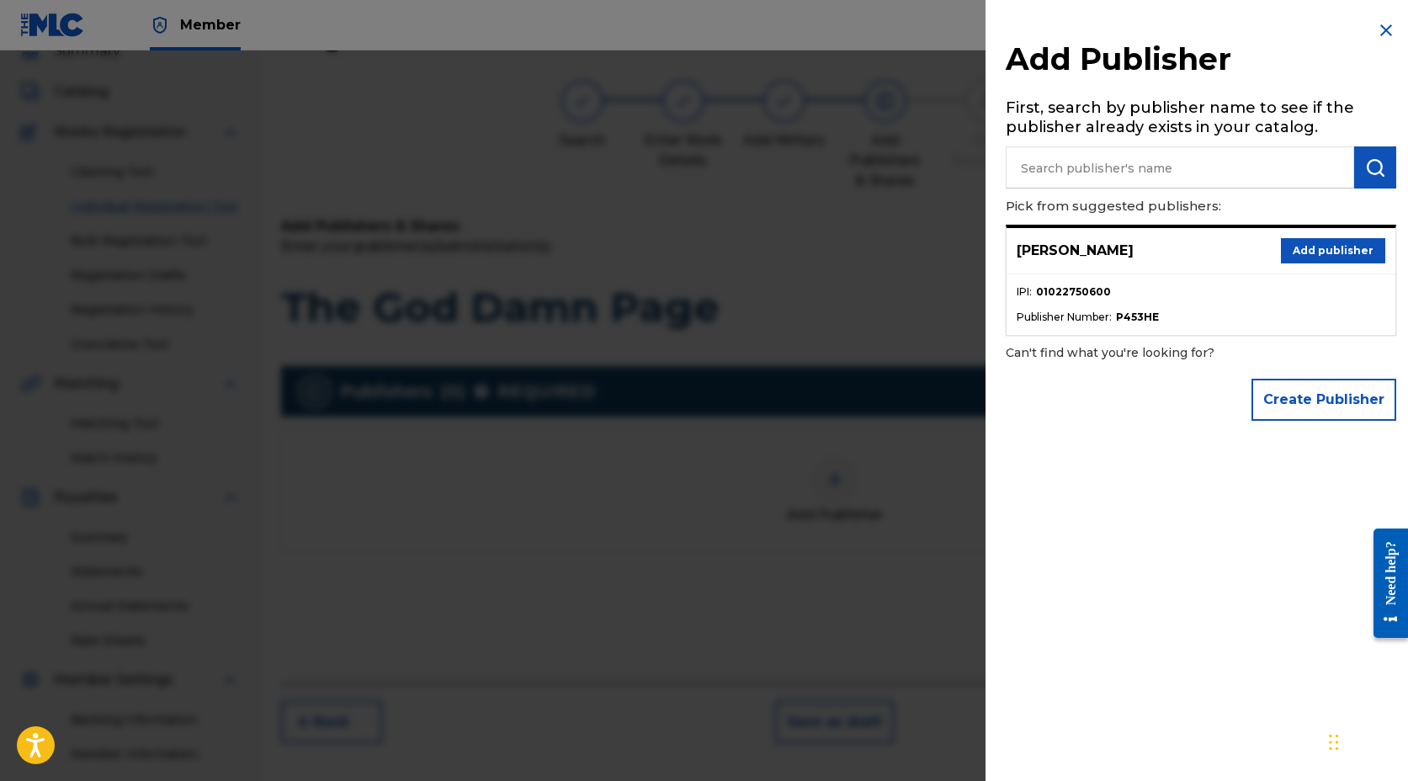
click at [1305, 252] on button "Add publisher" at bounding box center [1333, 250] width 104 height 25
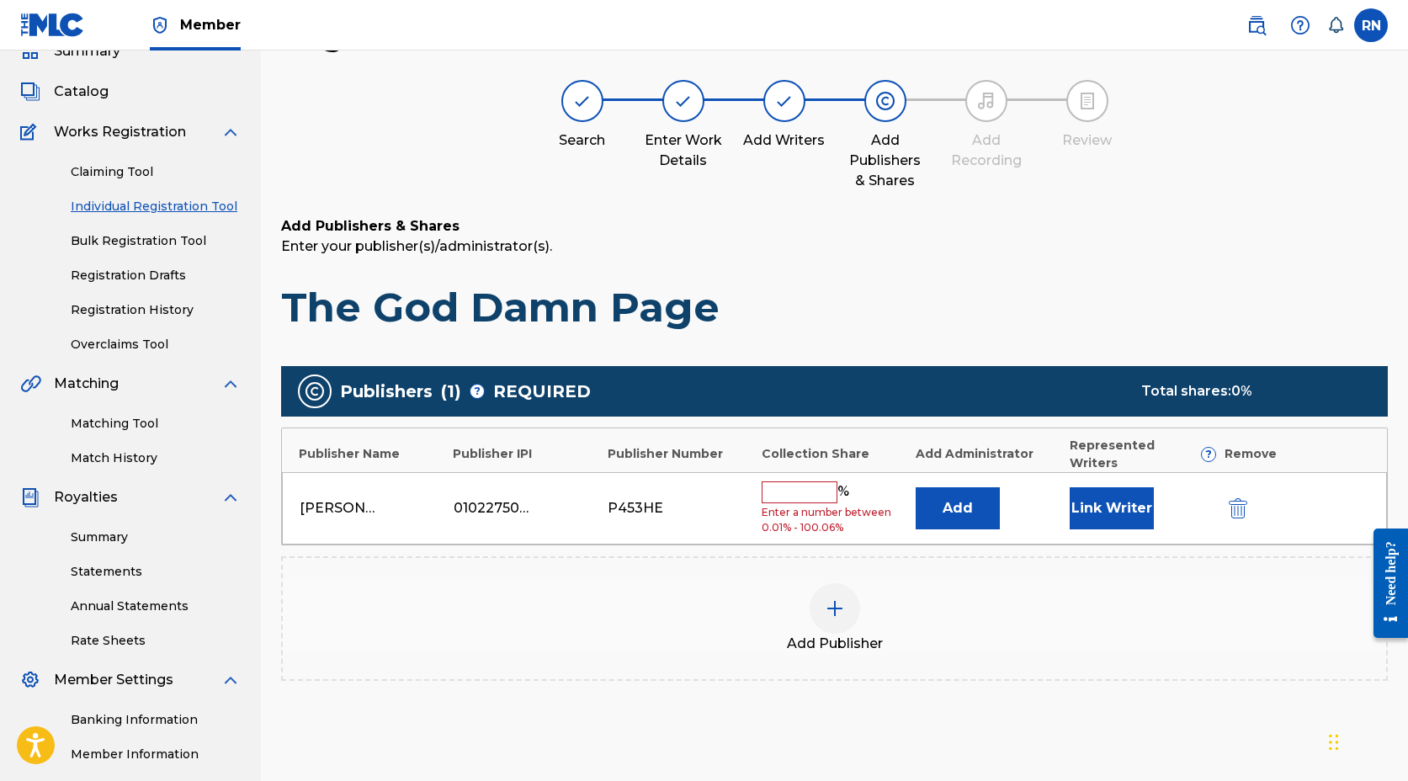
click at [794, 482] on input "text" at bounding box center [800, 493] width 76 height 22
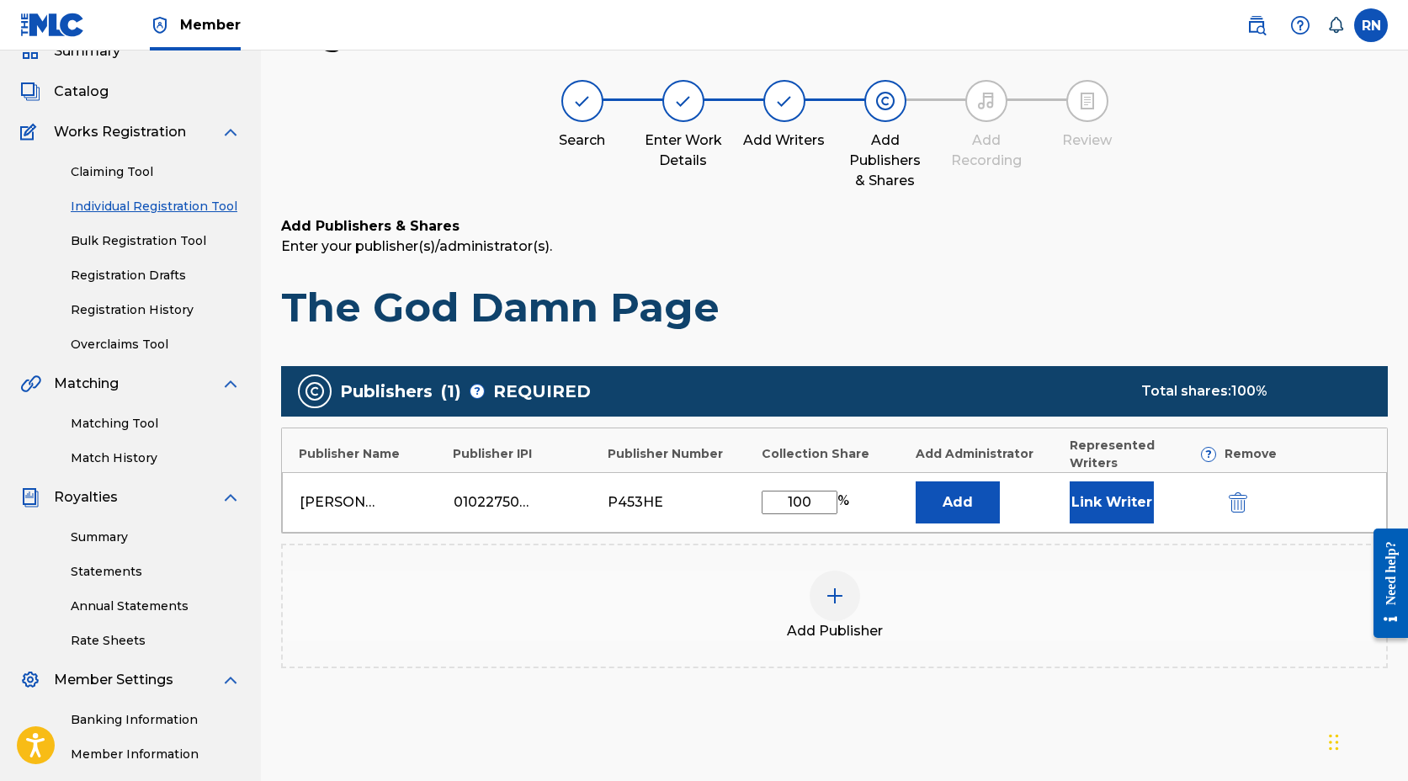
type input "100"
click at [1109, 482] on button "Link Writer" at bounding box center [1112, 503] width 84 height 42
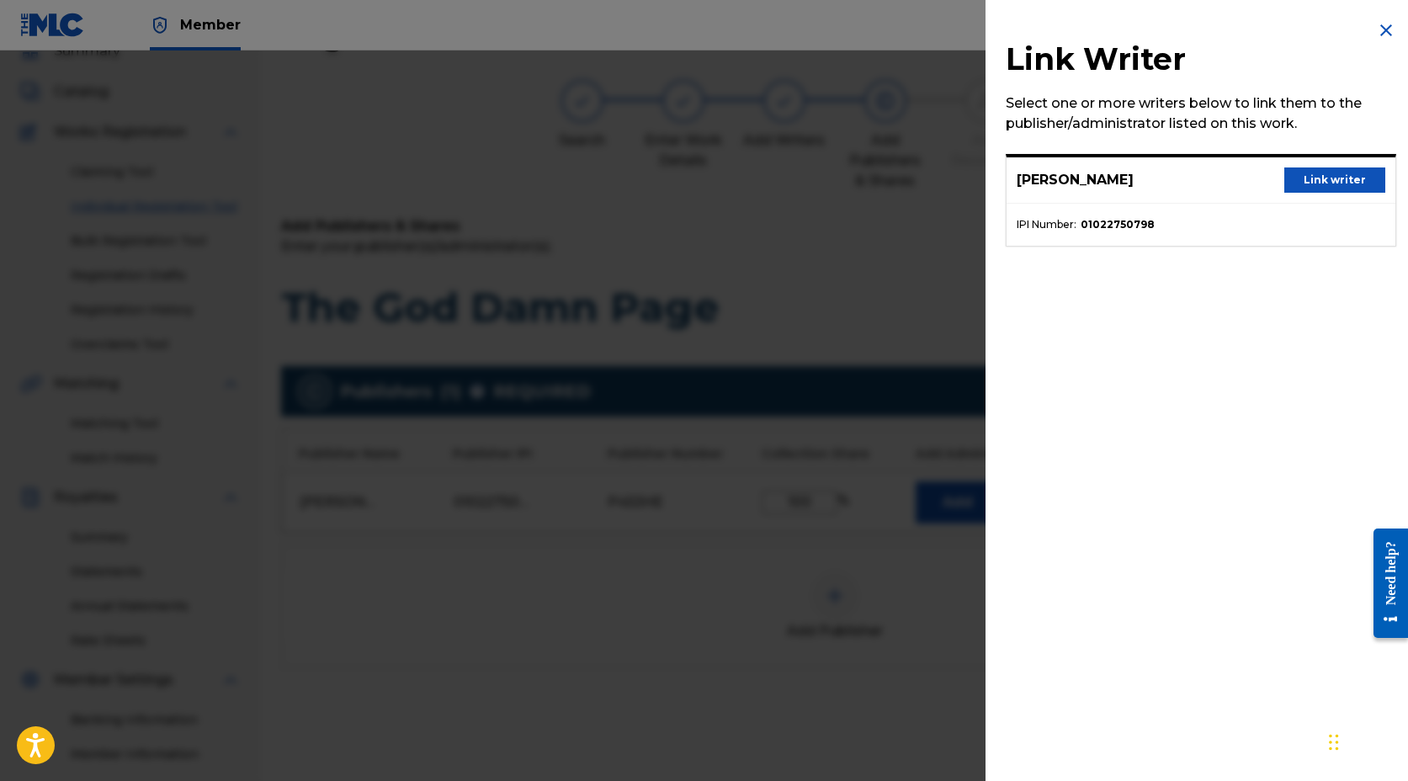
click at [1311, 179] on button "Link writer" at bounding box center [1335, 180] width 101 height 25
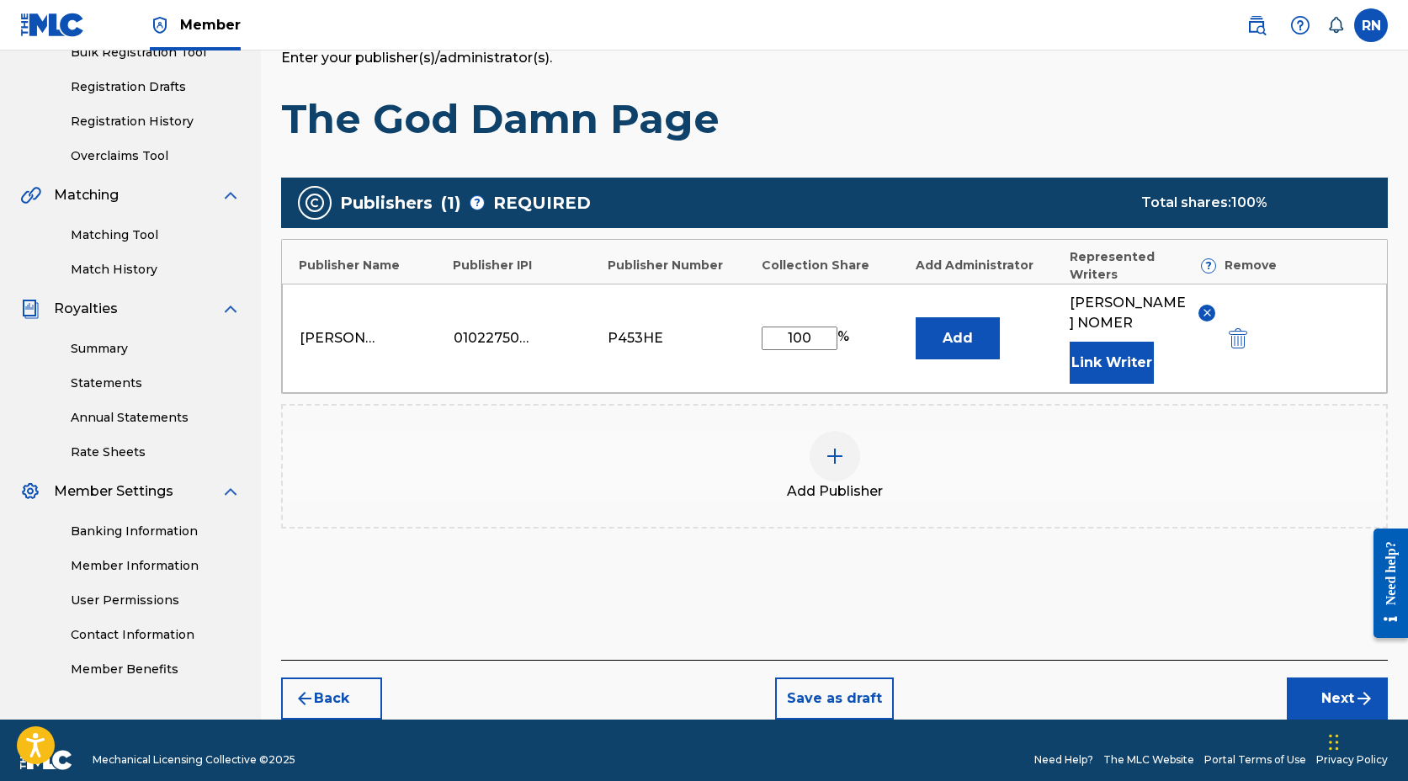
scroll to position [266, 0]
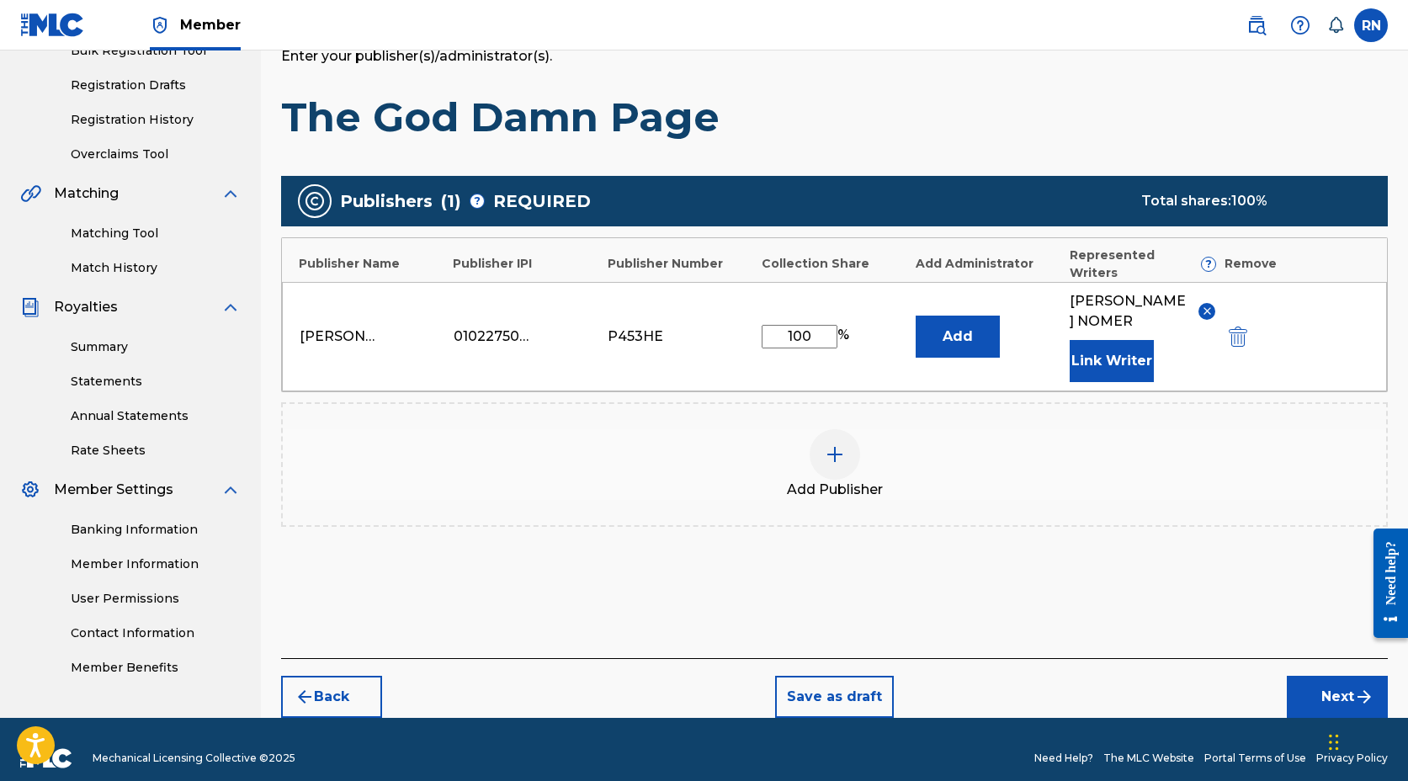
click at [1306, 676] on button "Next" at bounding box center [1337, 697] width 101 height 42
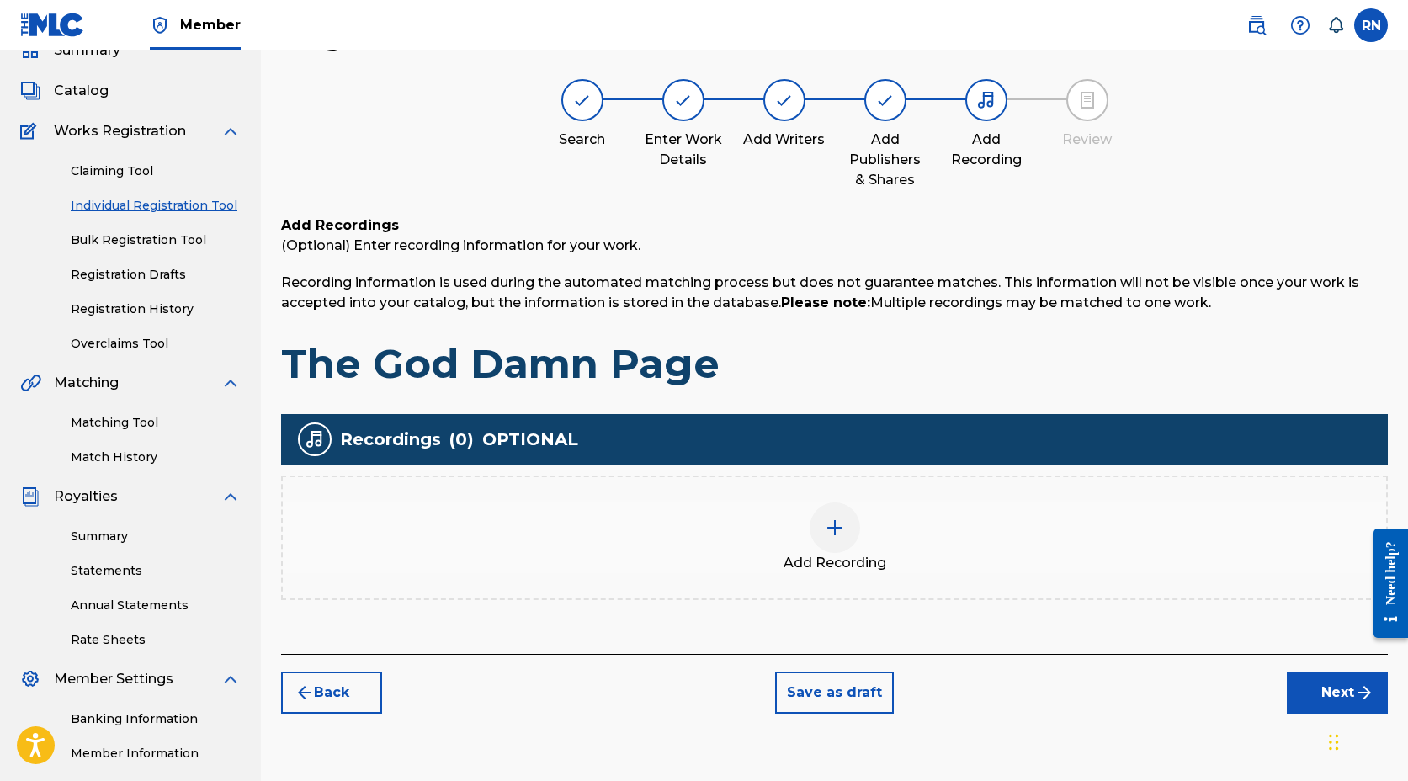
scroll to position [76, 0]
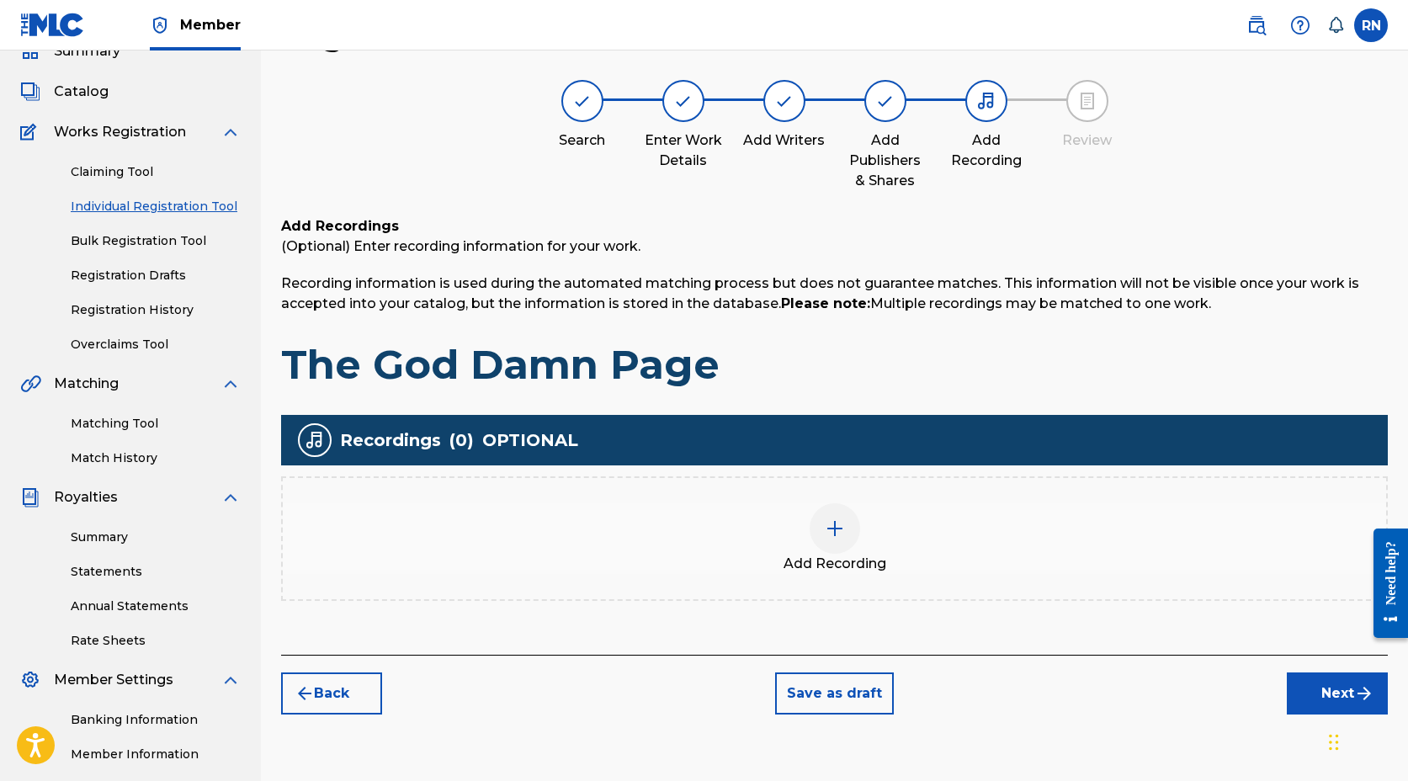
click at [831, 525] on img at bounding box center [835, 529] width 20 height 20
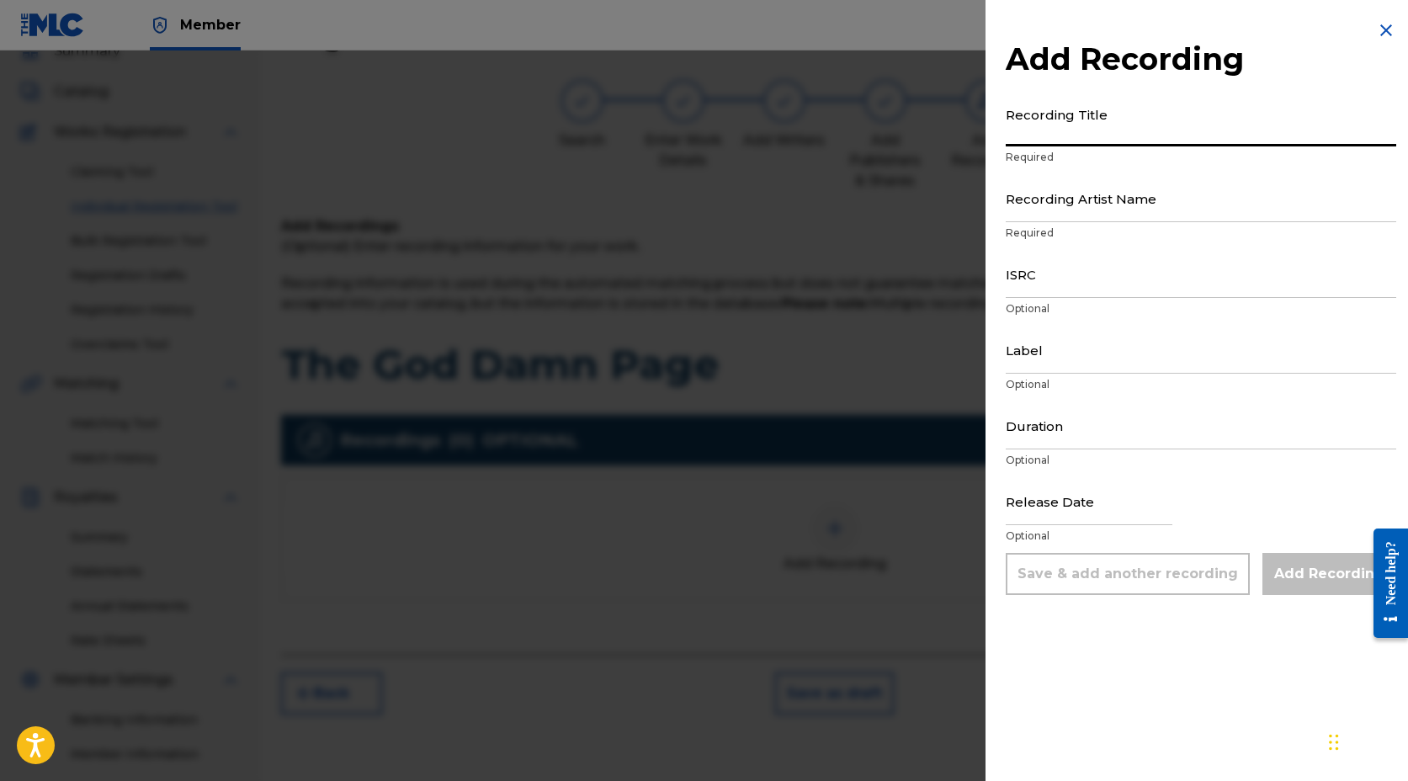
click at [1064, 130] on input "Recording Title" at bounding box center [1201, 123] width 391 height 48
type input "The God Damn Page"
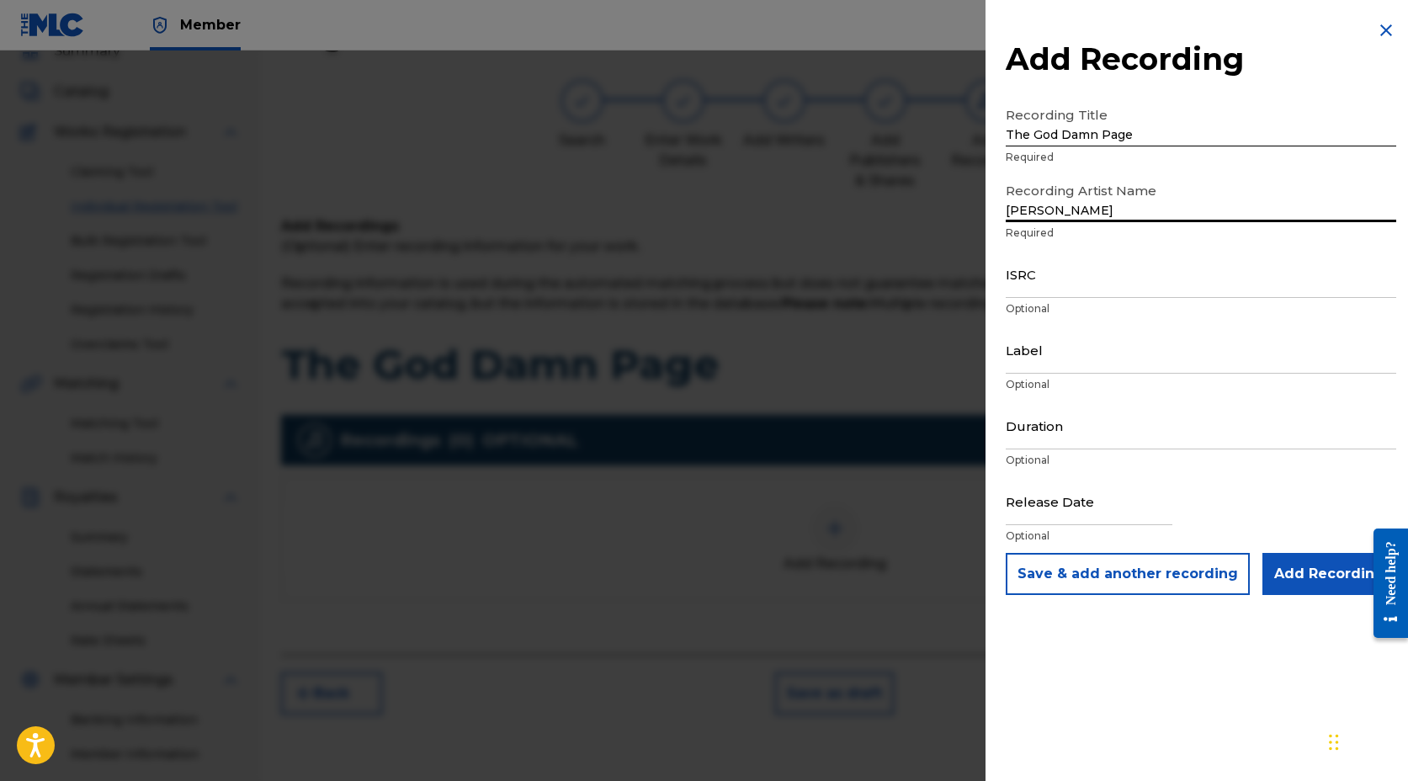
type input "[PERSON_NAME]"
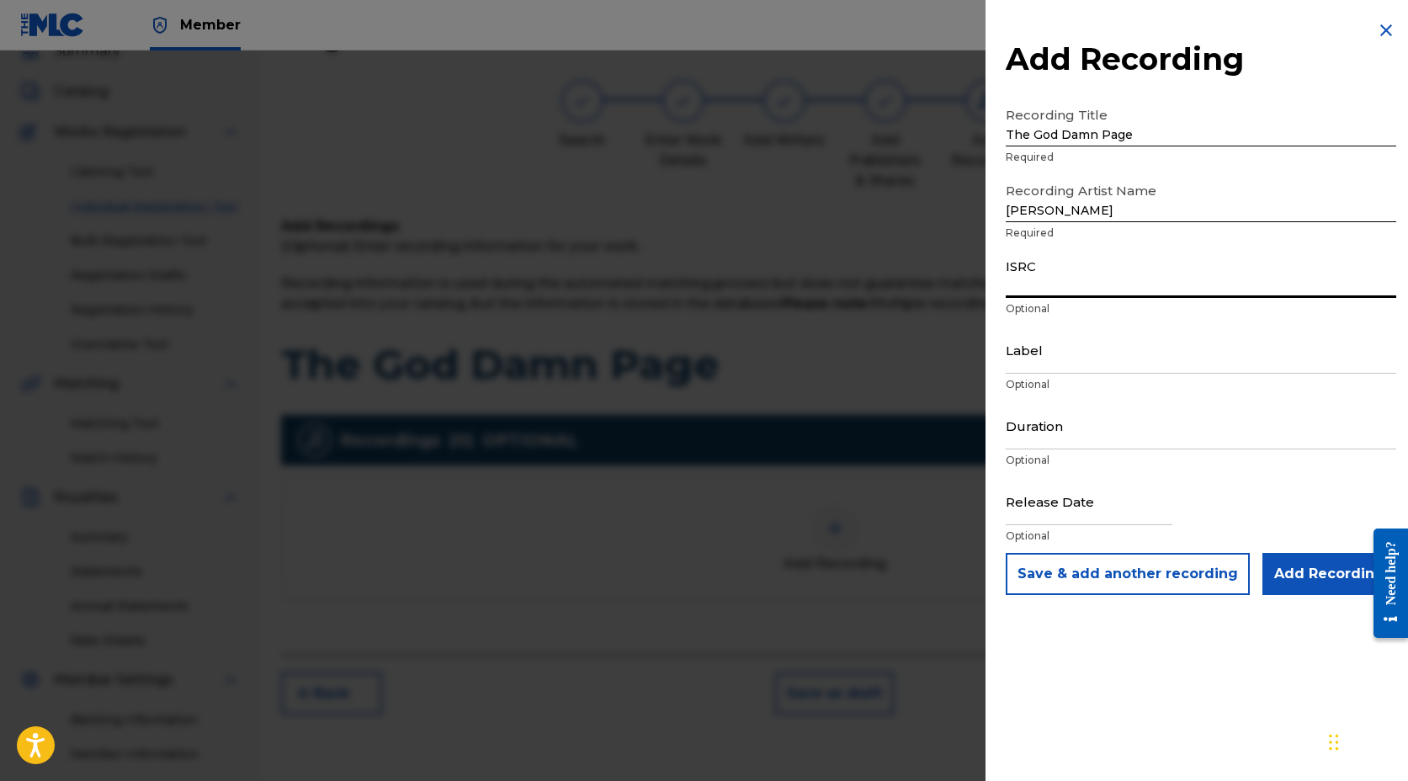
paste input "QT5AM2576475"
type input "QT5AM2576475"
click at [1055, 356] on input "Label" at bounding box center [1201, 350] width 391 height 48
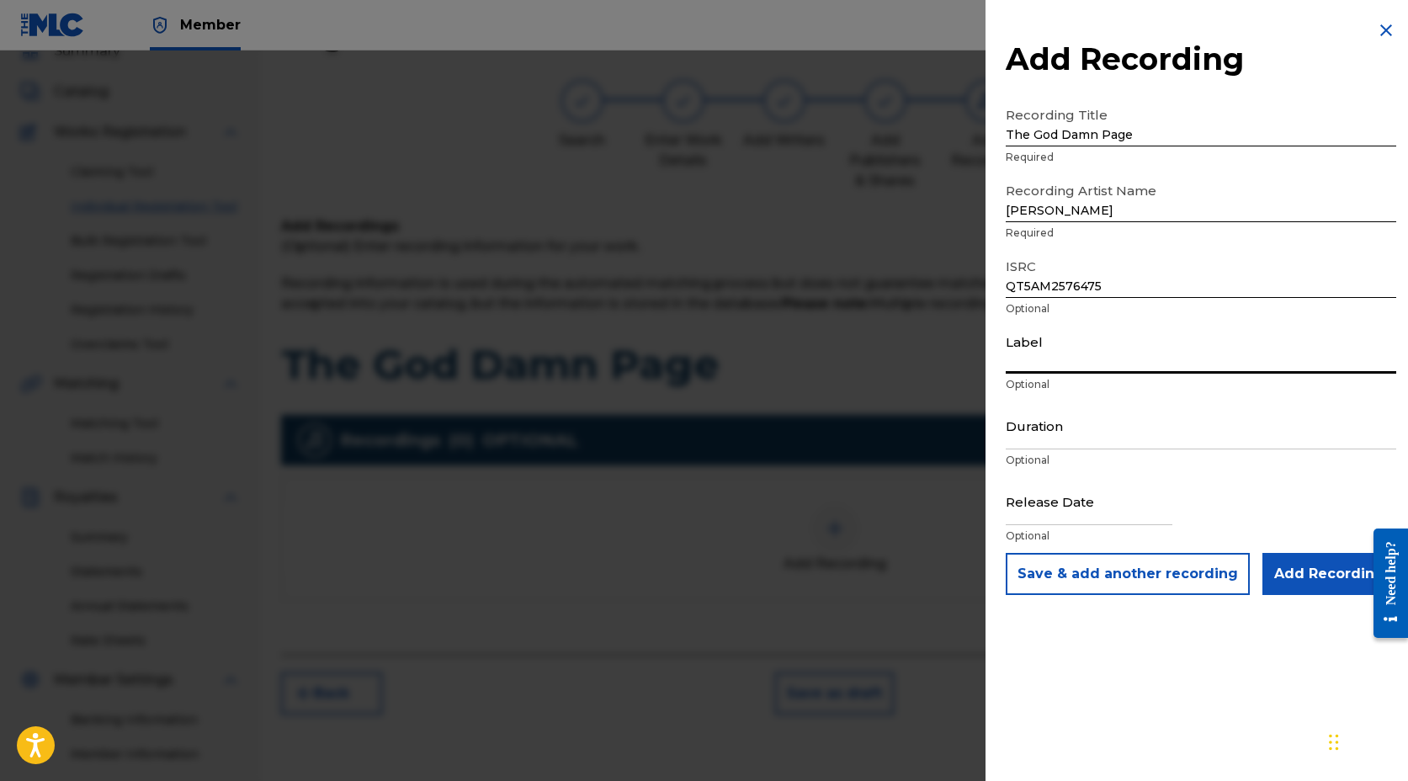
type input "[PERSON_NAME] Music"
click at [1045, 438] on input "Duration" at bounding box center [1201, 426] width 391 height 48
type input "07:53"
click at [1050, 502] on input "text" at bounding box center [1089, 501] width 167 height 48
select select "7"
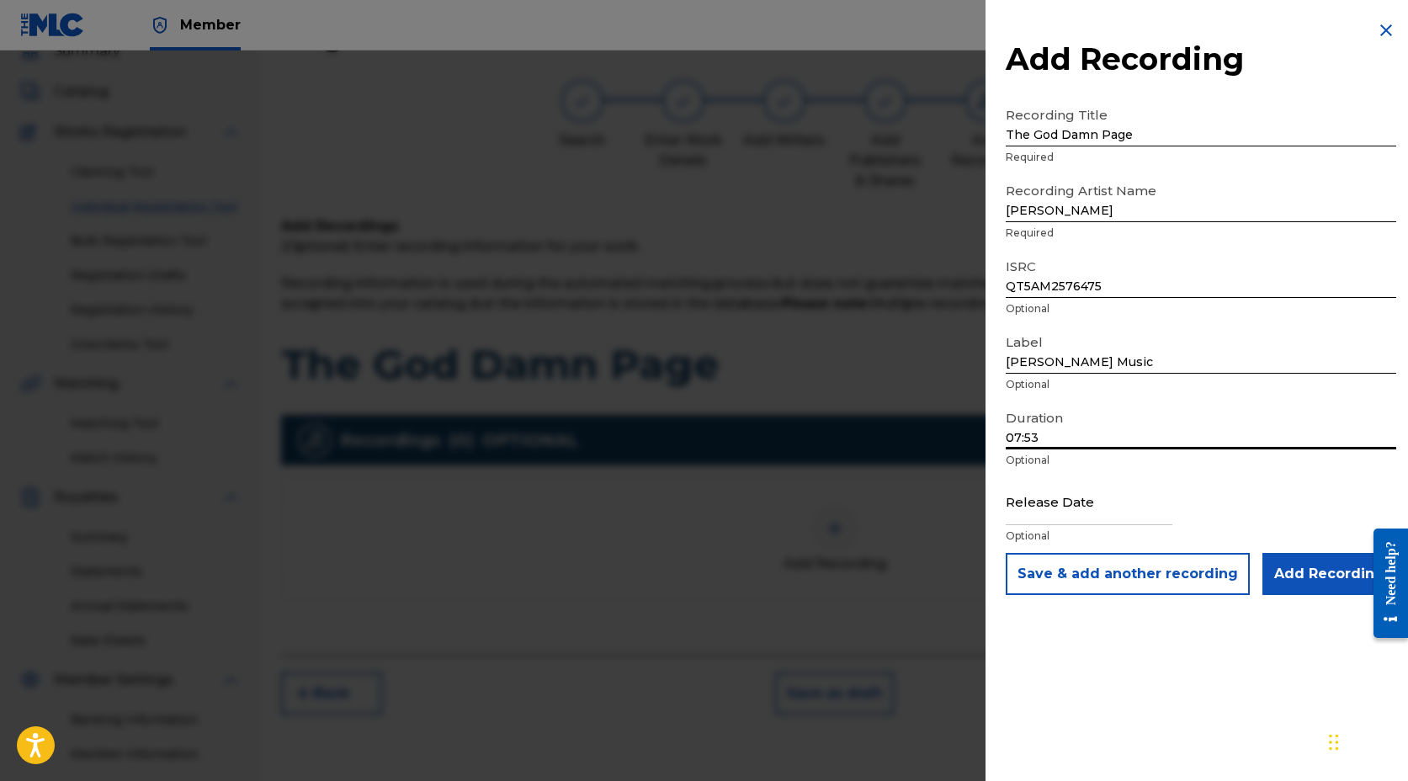
select select "2025"
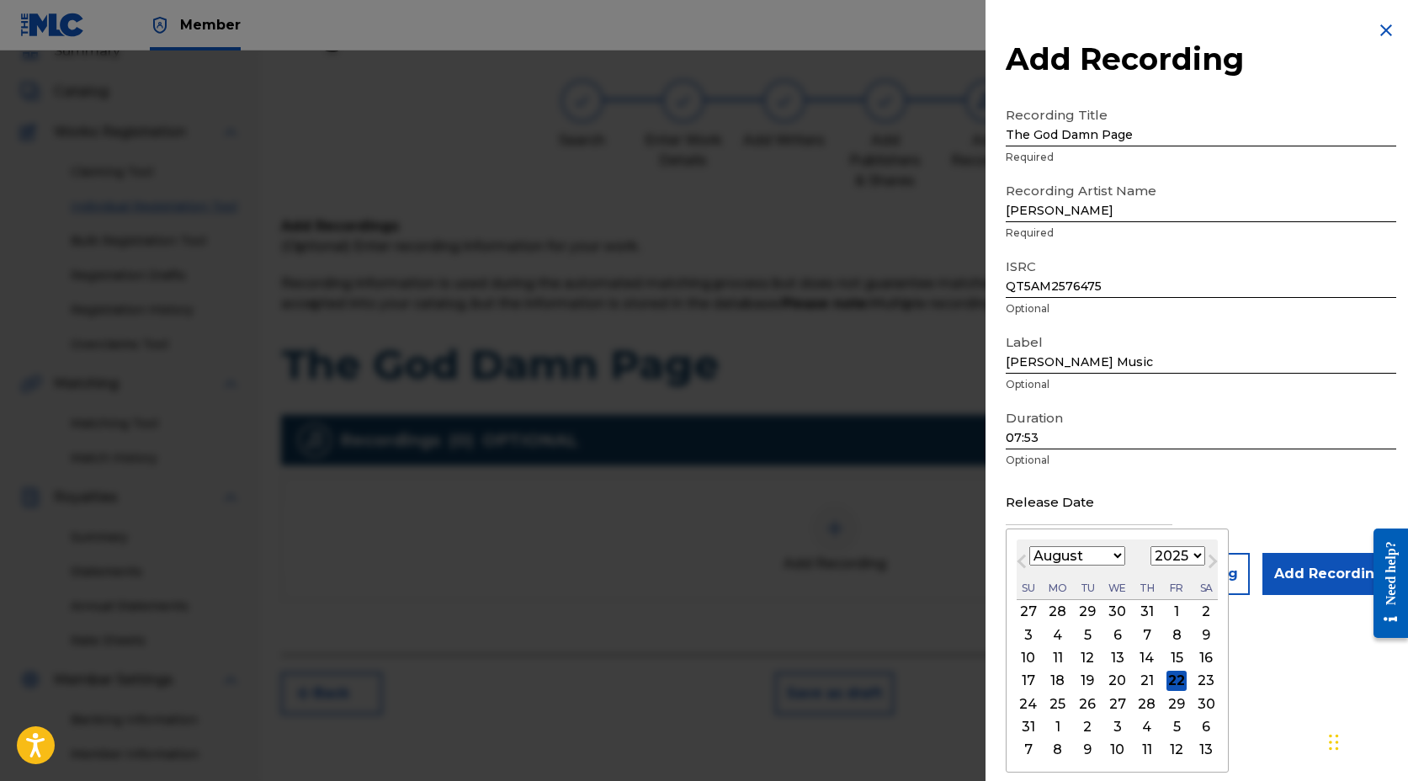
click at [1051, 655] on div "11" at bounding box center [1058, 658] width 20 height 20
type input "[DATE]"
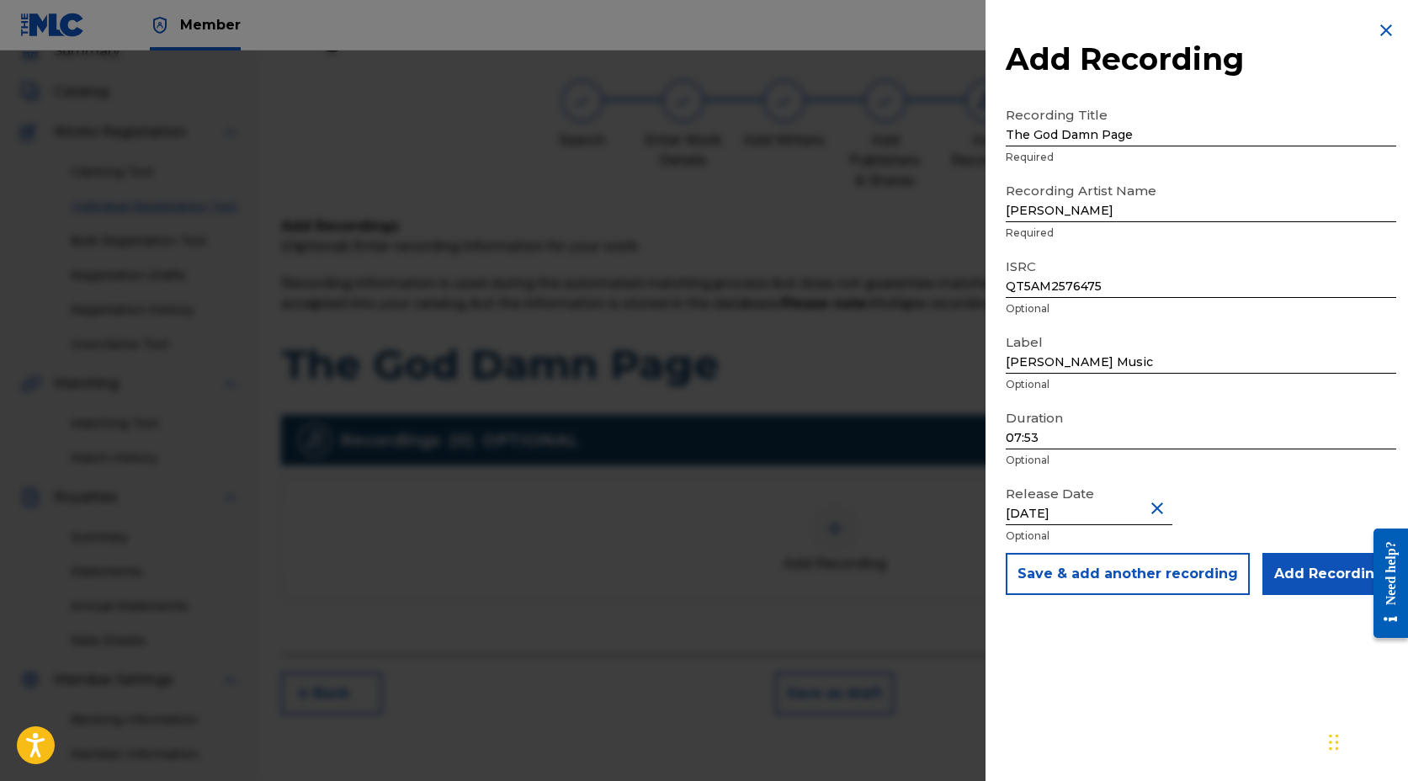
click at [1056, 509] on input "[DATE]" at bounding box center [1089, 501] width 167 height 48
select select "7"
select select "2025"
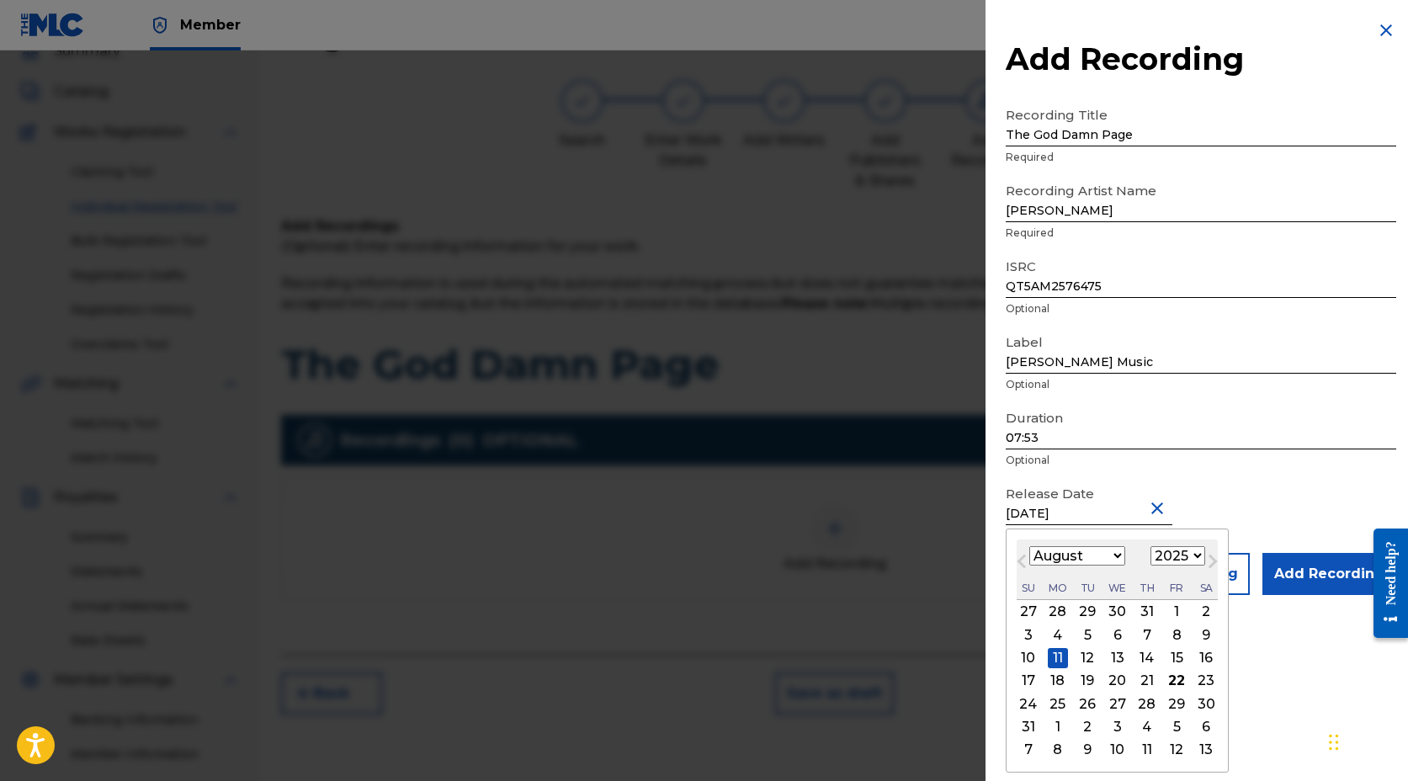
click at [1085, 652] on div "12" at bounding box center [1088, 658] width 20 height 20
type input "[DATE]"
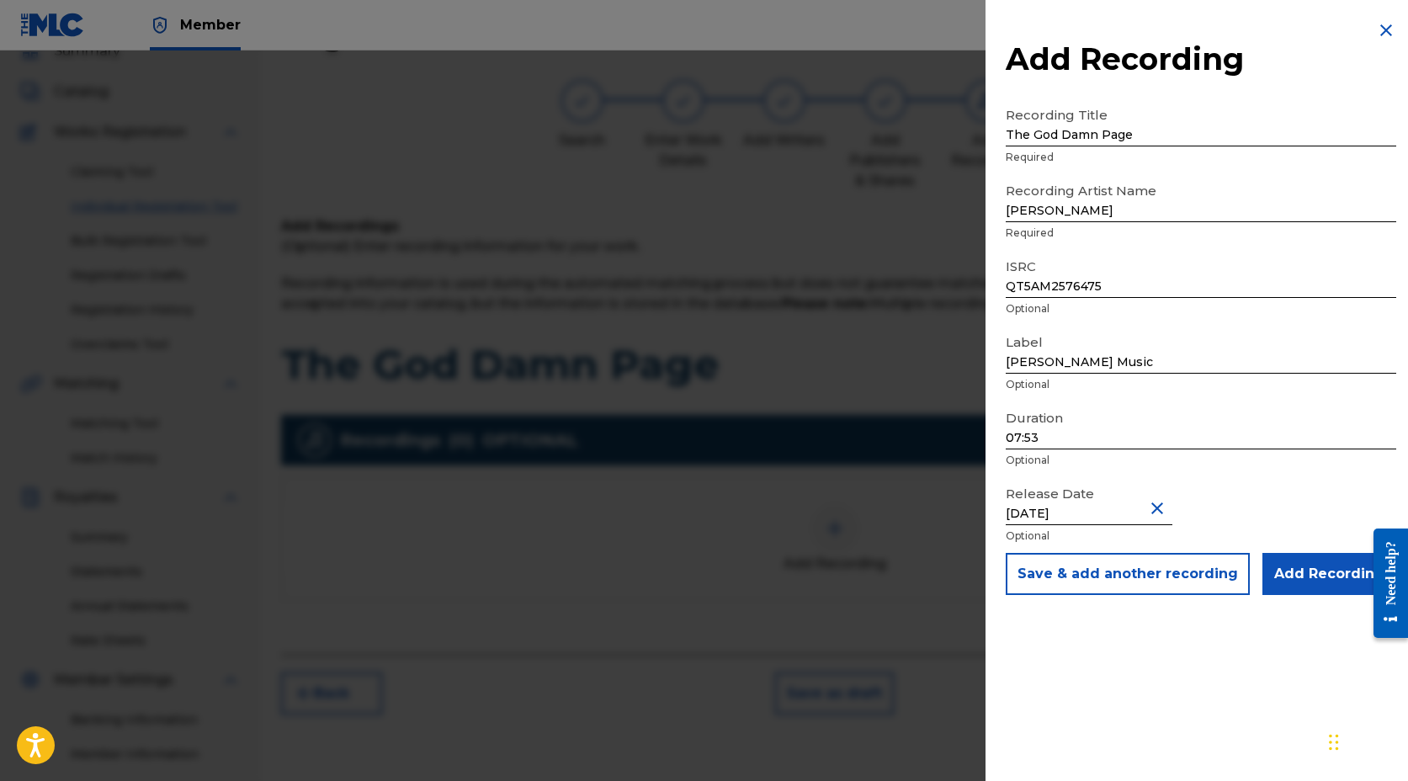
click at [1295, 576] on input "Add Recording" at bounding box center [1330, 574] width 134 height 42
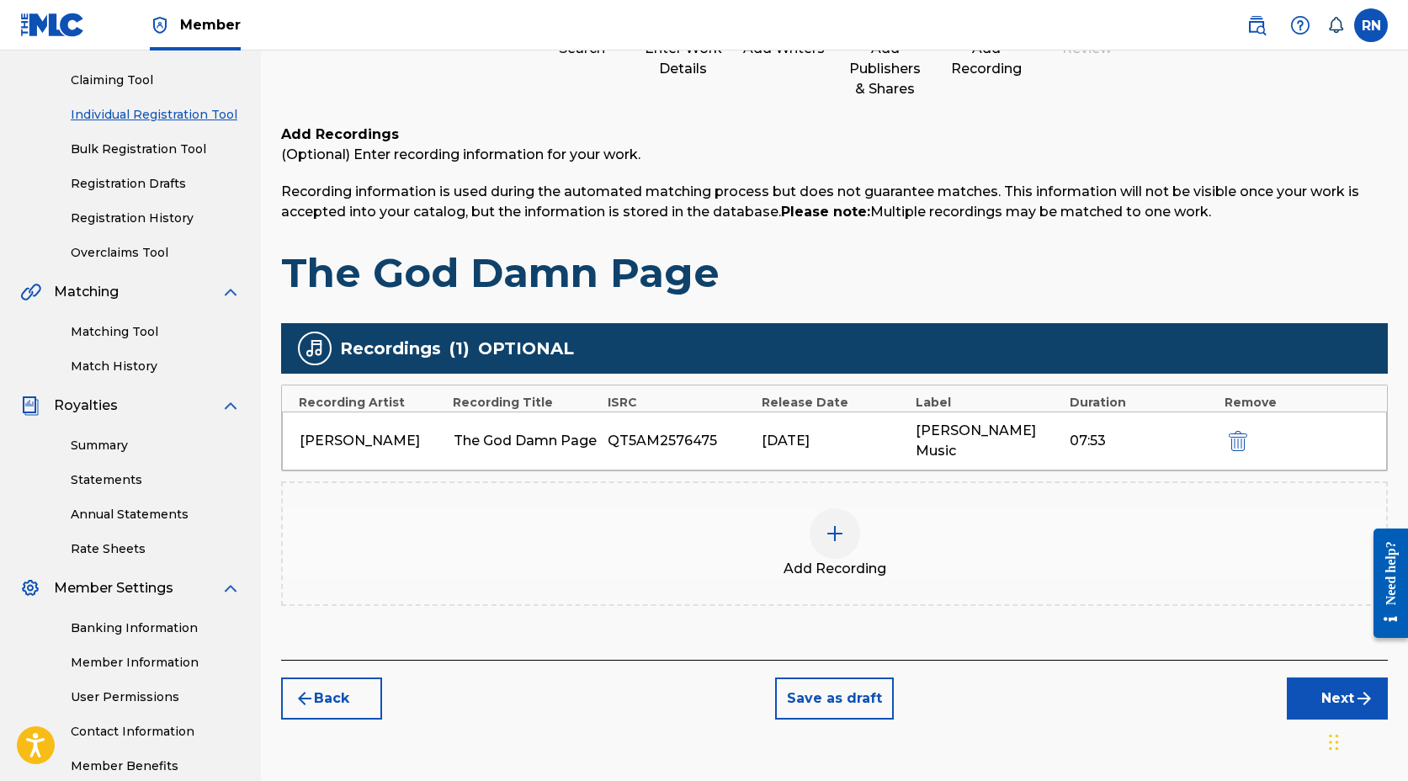
scroll to position [239, 0]
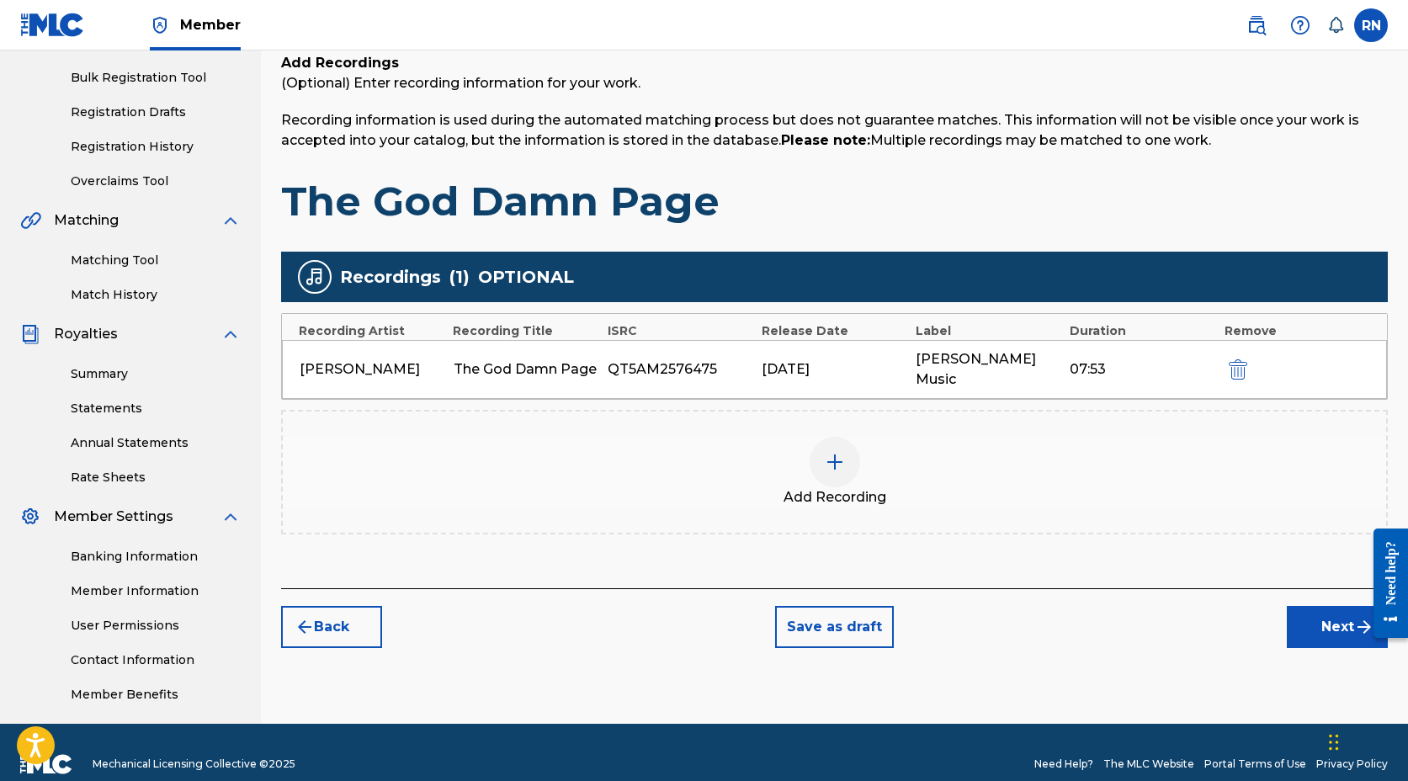
click at [1327, 606] on button "Next" at bounding box center [1337, 627] width 101 height 42
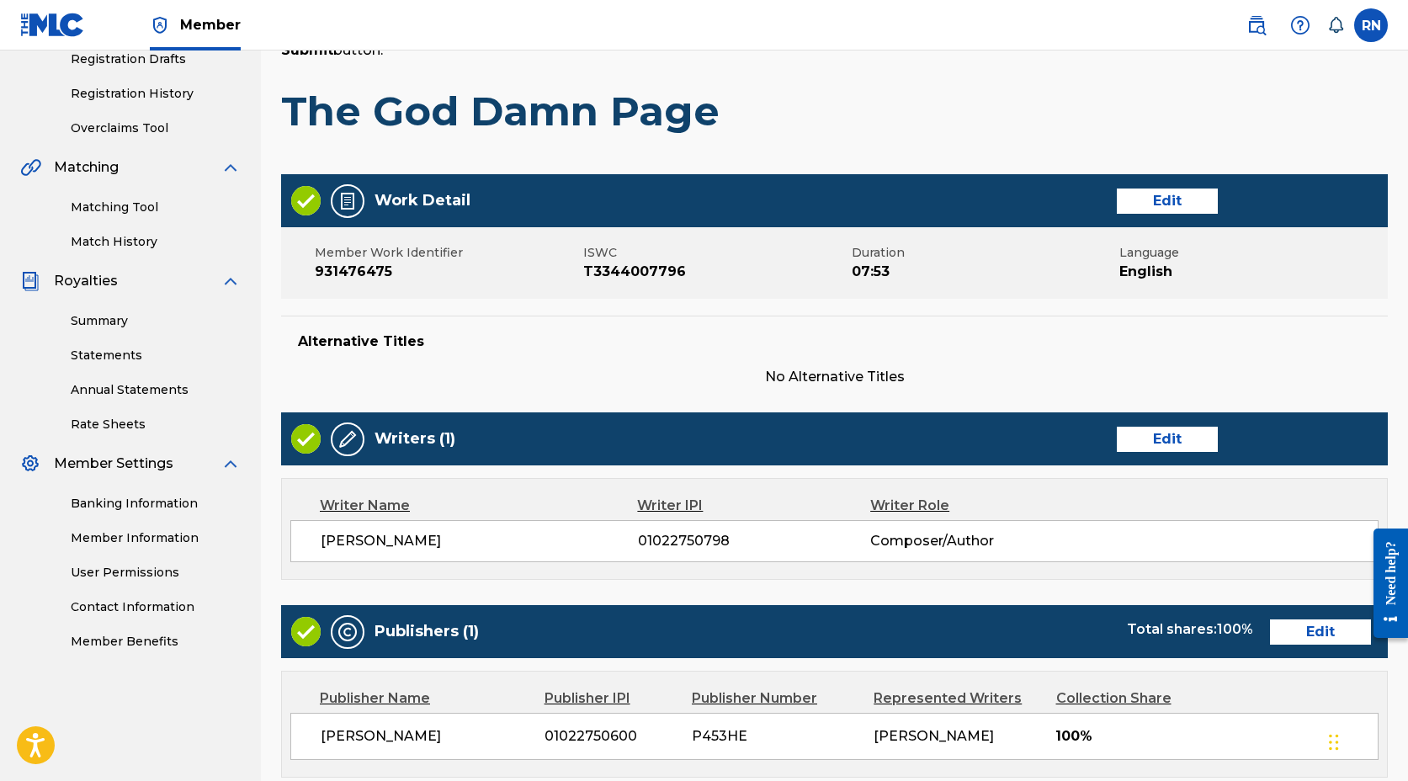
scroll to position [641, 0]
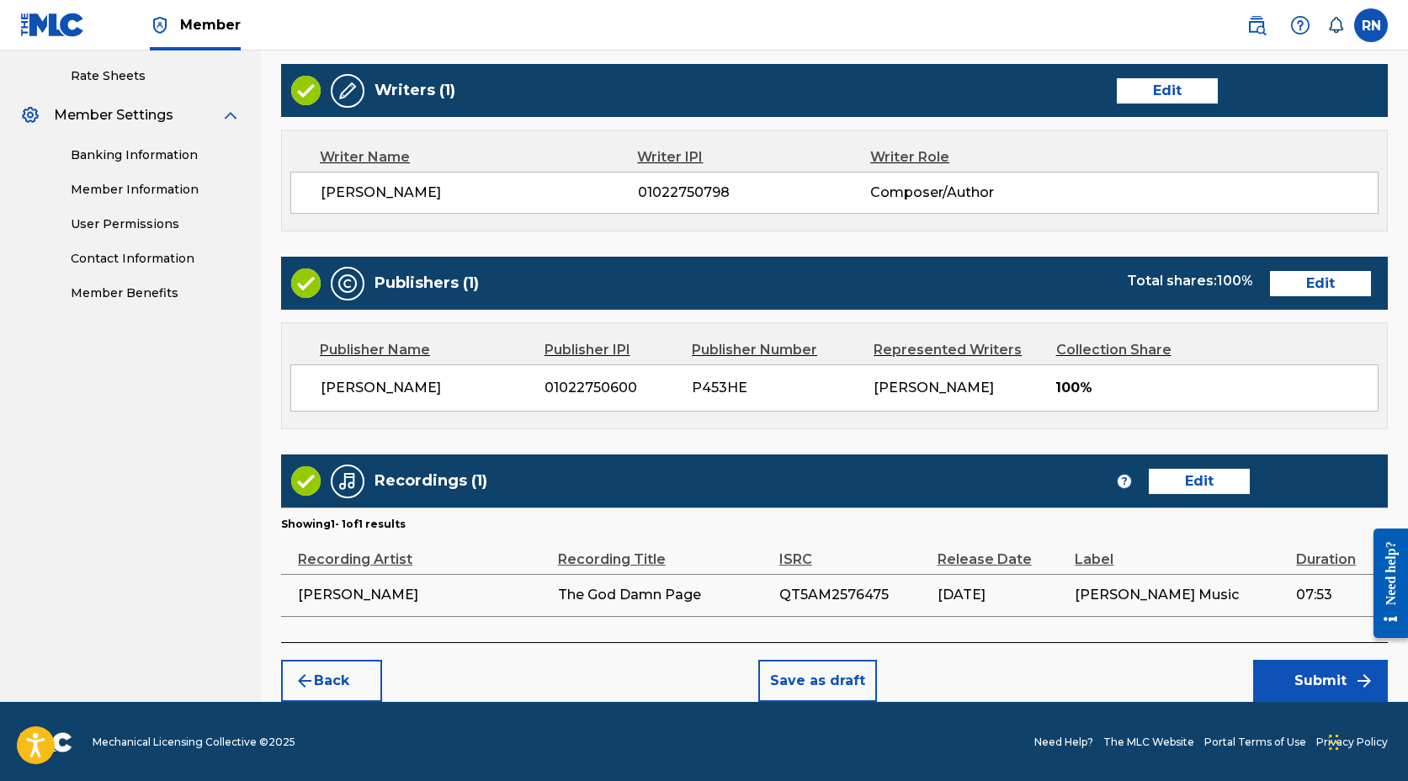
click at [1310, 677] on button "Submit" at bounding box center [1321, 681] width 135 height 42
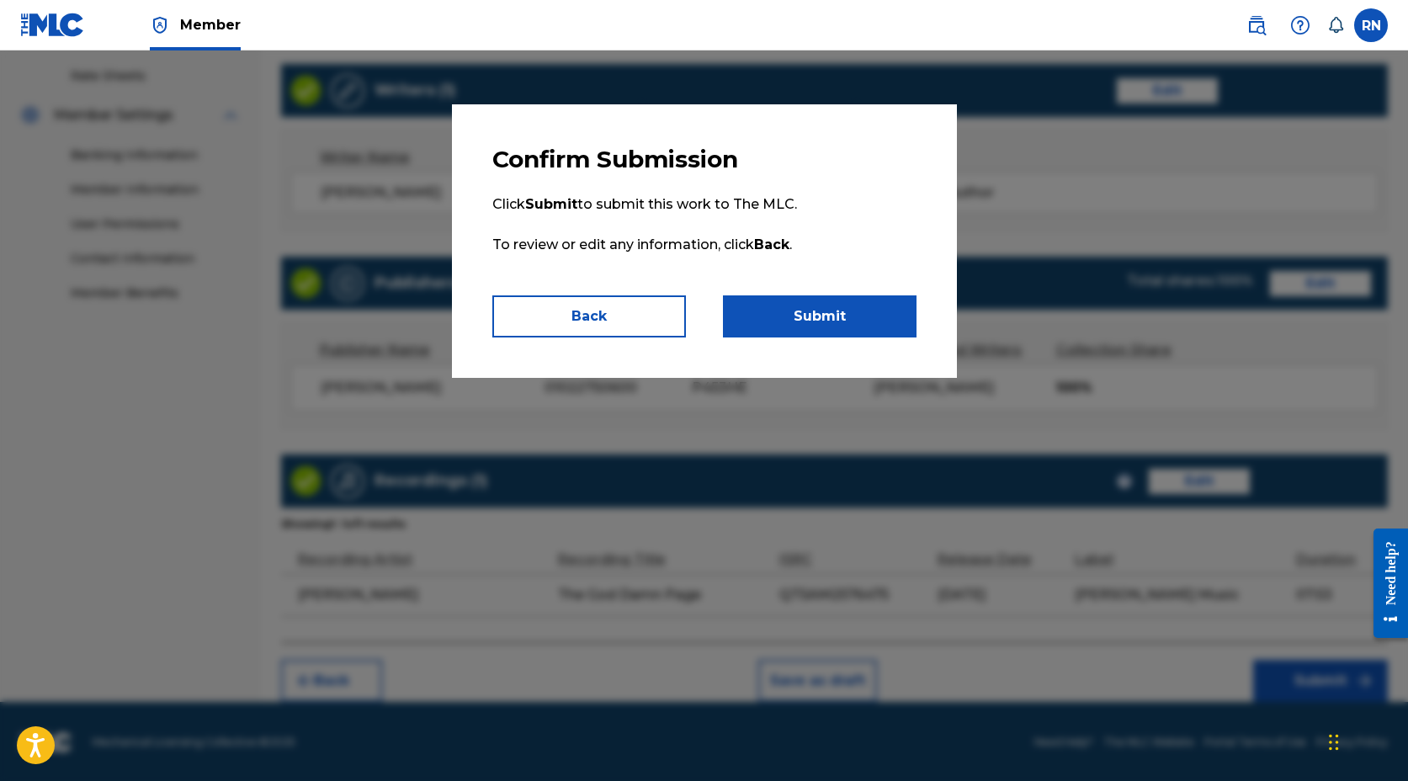
click at [811, 322] on button "Submit" at bounding box center [820, 317] width 194 height 42
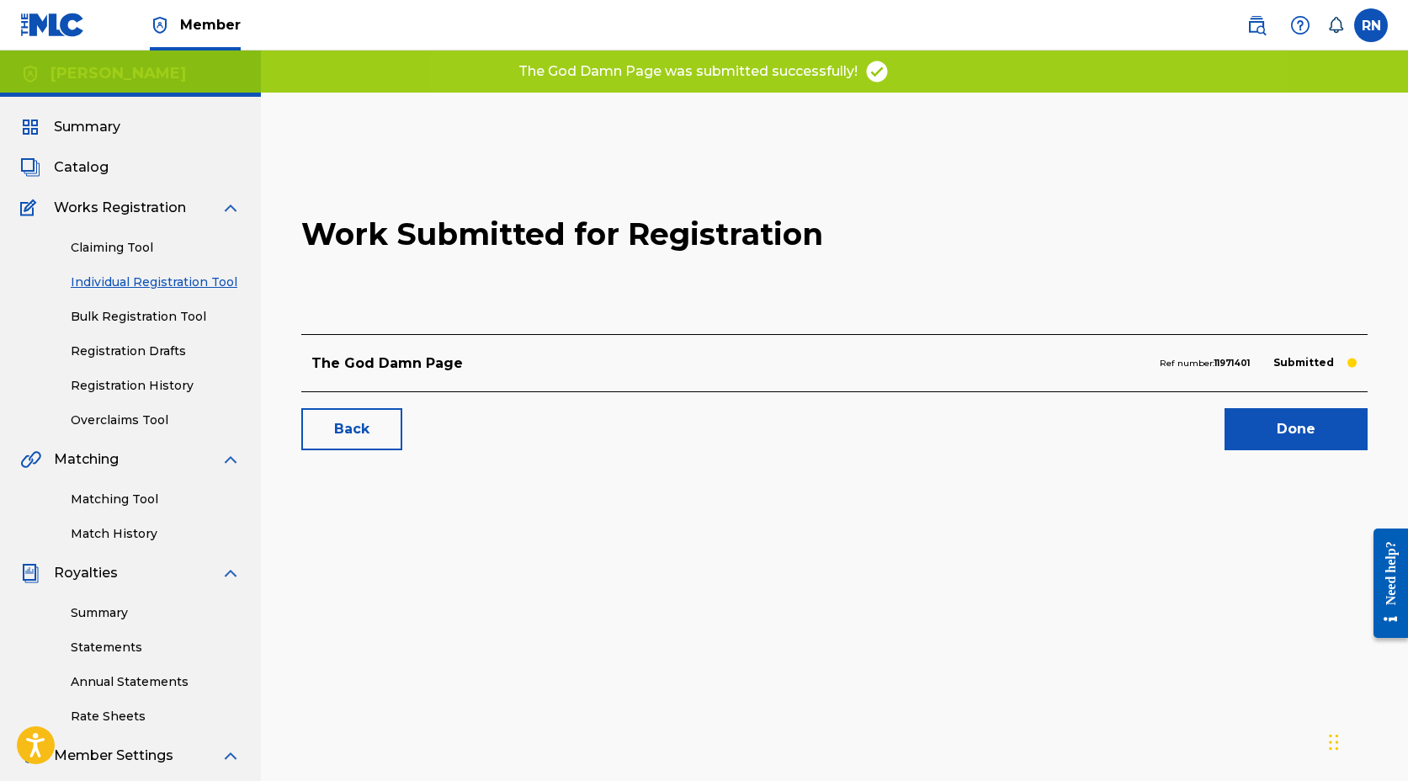
click at [1307, 438] on link "Done" at bounding box center [1296, 429] width 143 height 42
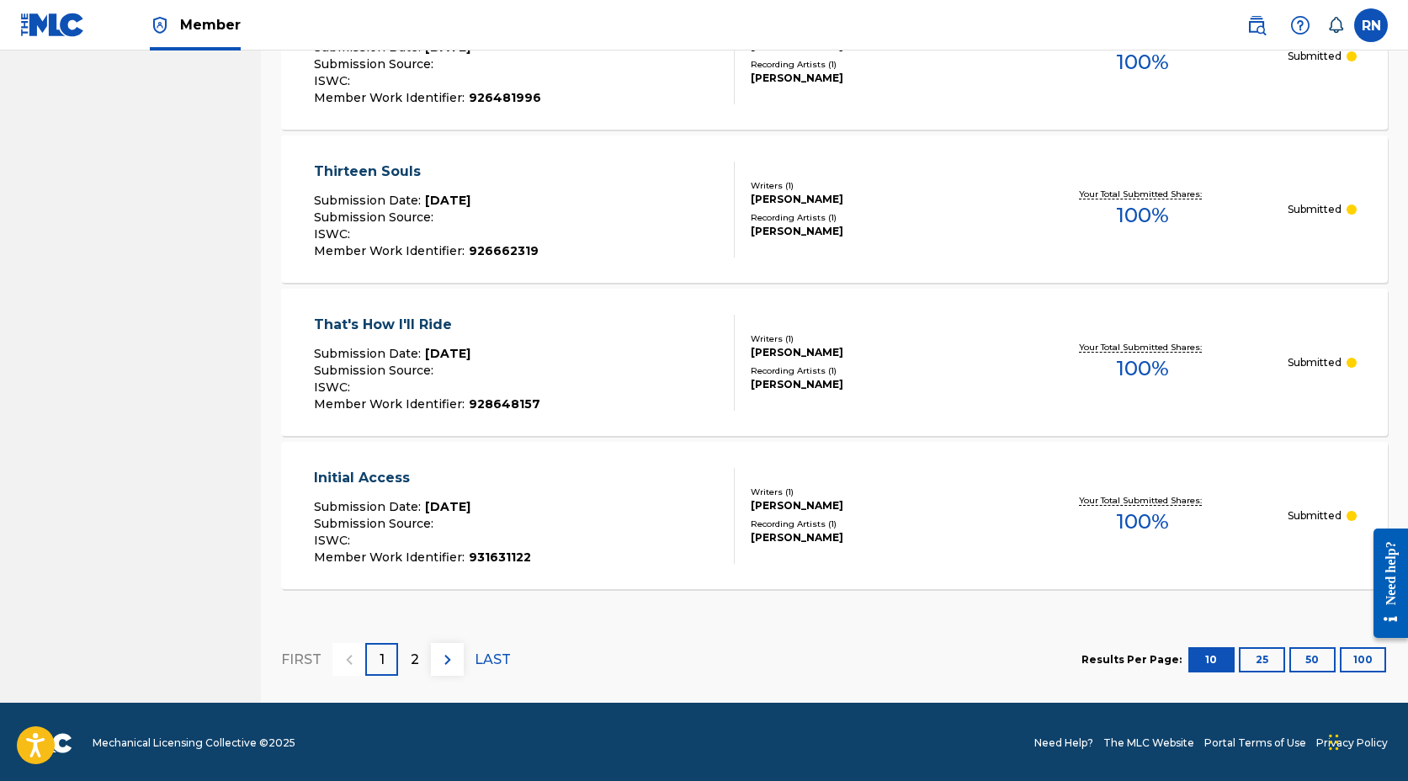
scroll to position [1482, 0]
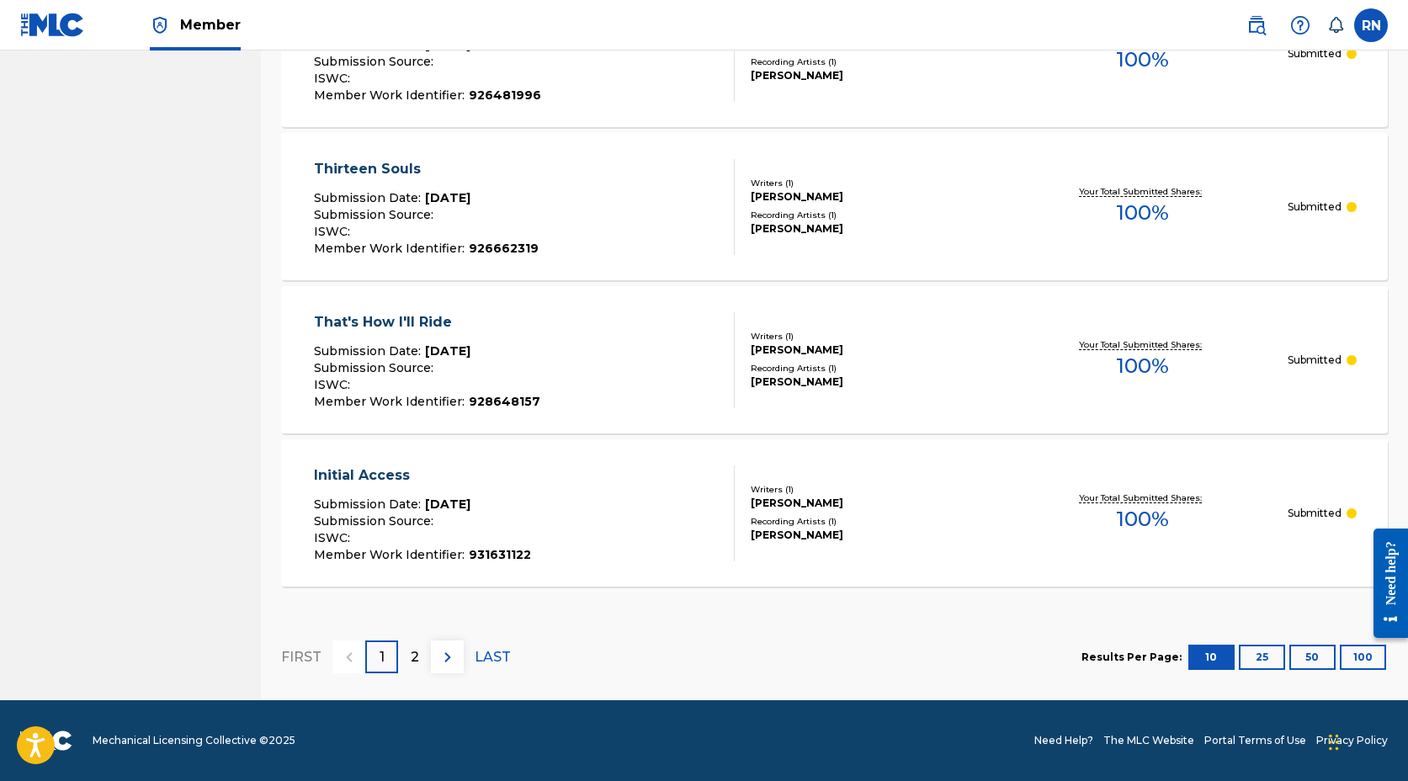
click at [419, 656] on div "2" at bounding box center [414, 657] width 33 height 33
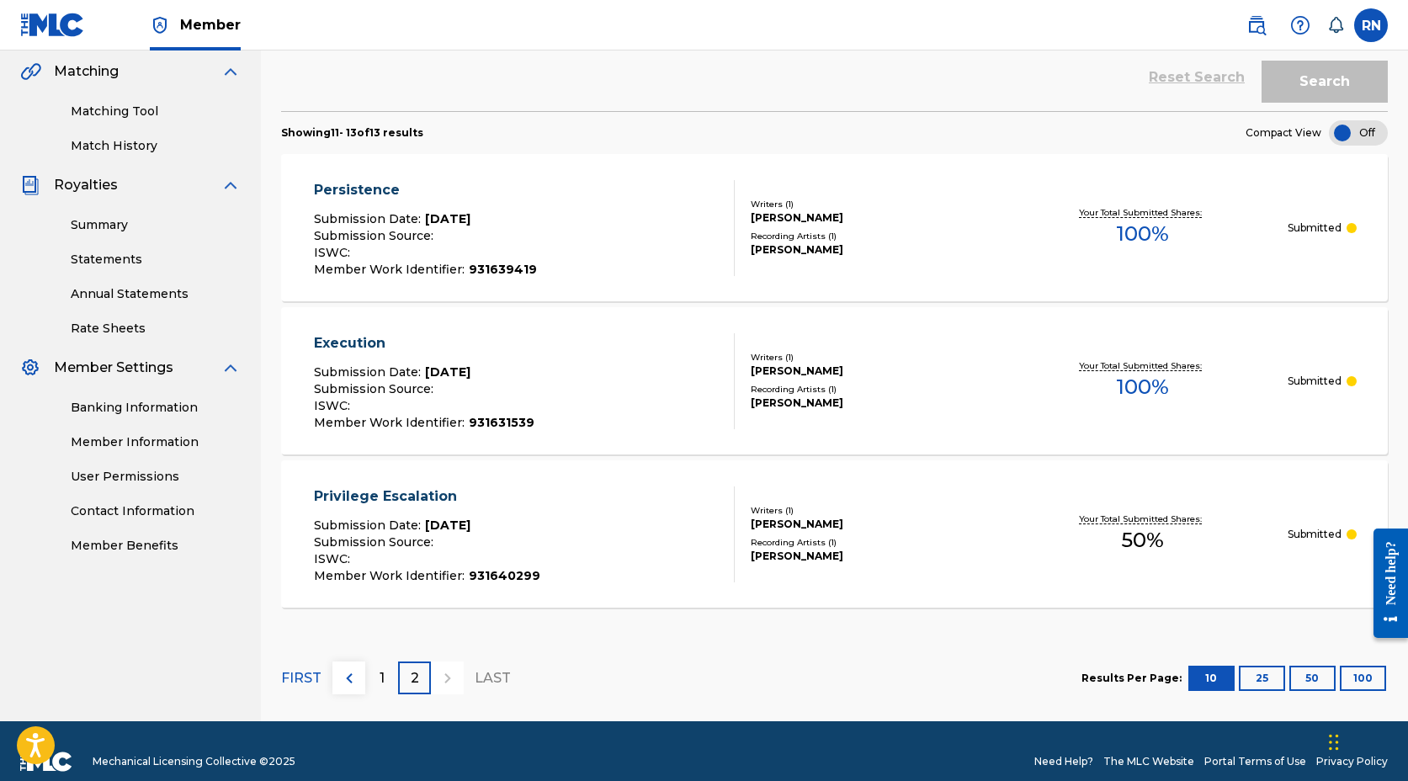
scroll to position [0, 0]
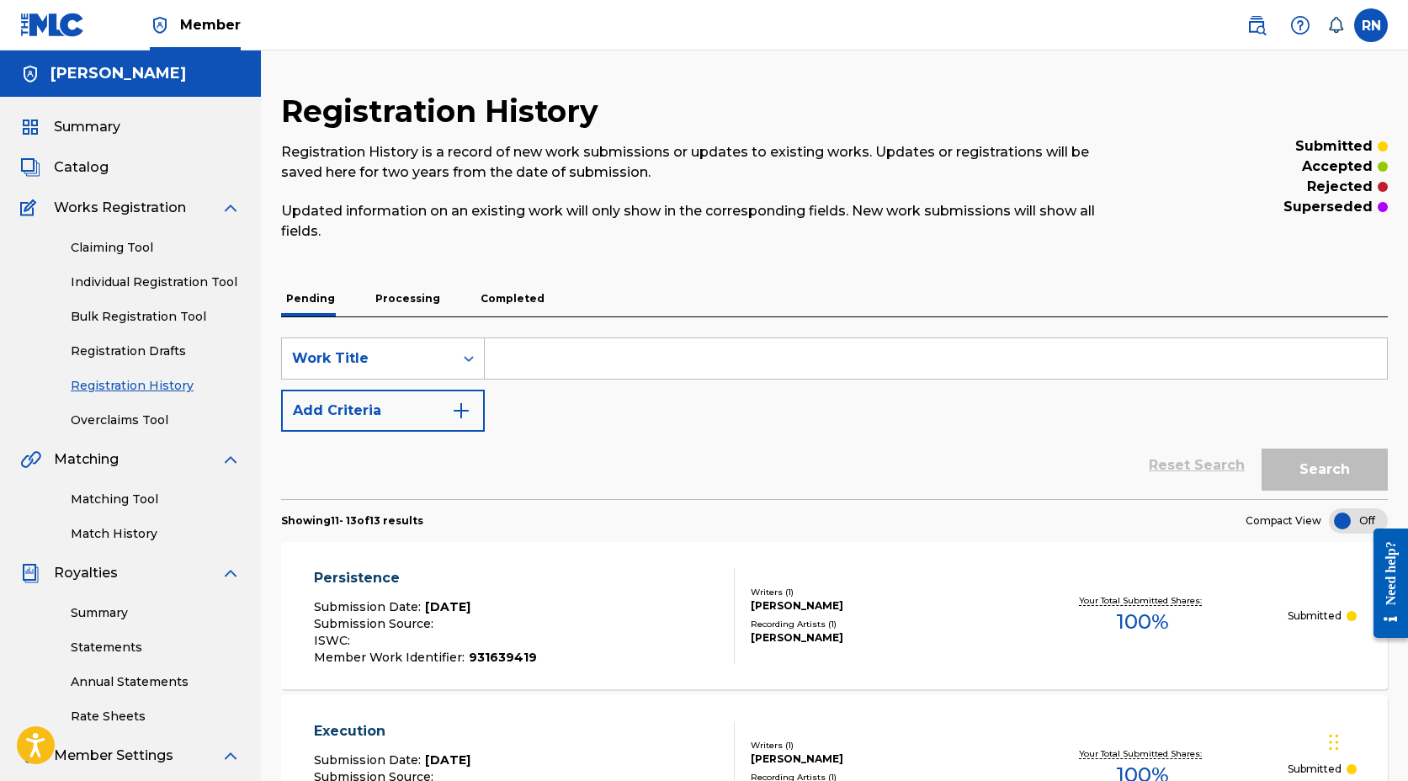
click at [159, 277] on link "Individual Registration Tool" at bounding box center [156, 283] width 170 height 18
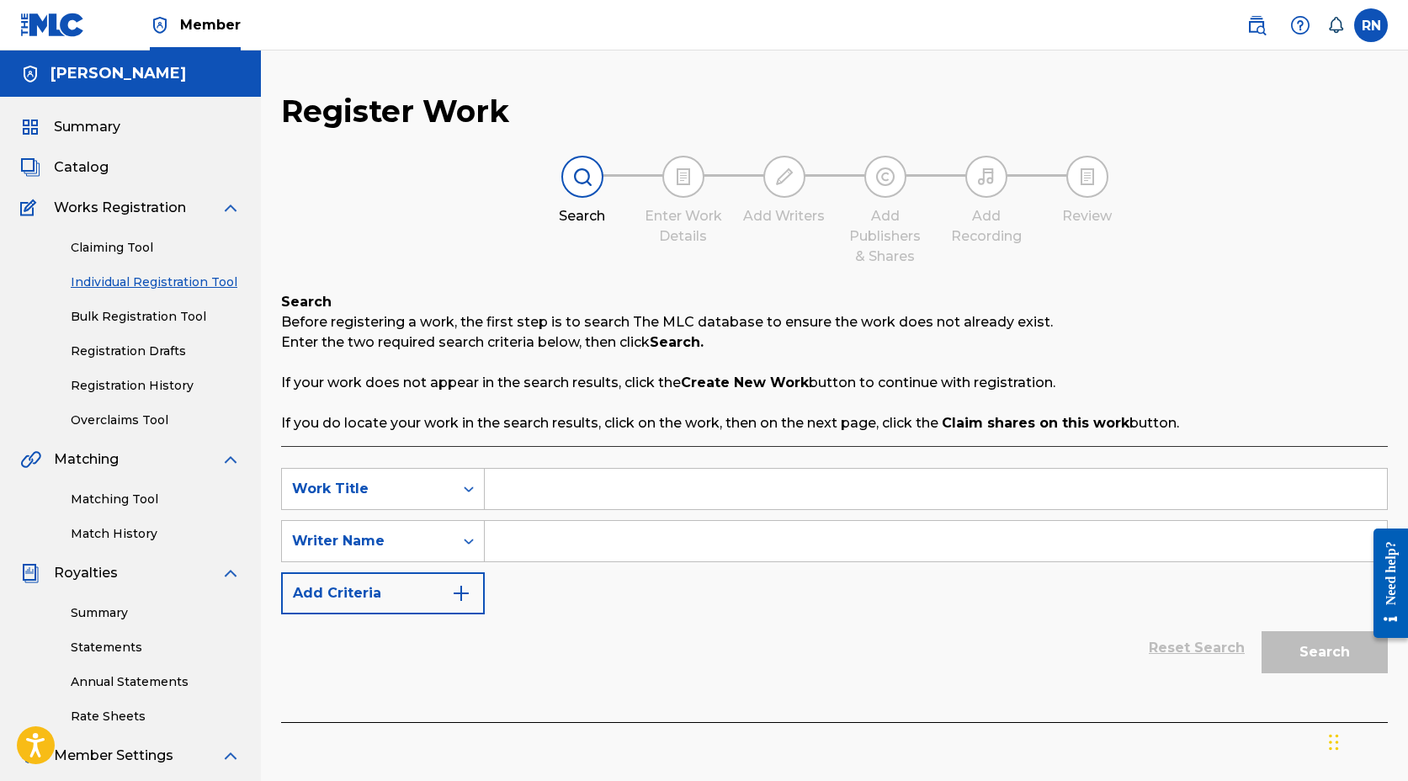
click at [525, 491] on input "Search Form" at bounding box center [936, 489] width 903 height 40
type input "Resilient Heart"
click at [520, 546] on input "Search Form" at bounding box center [936, 541] width 903 height 40
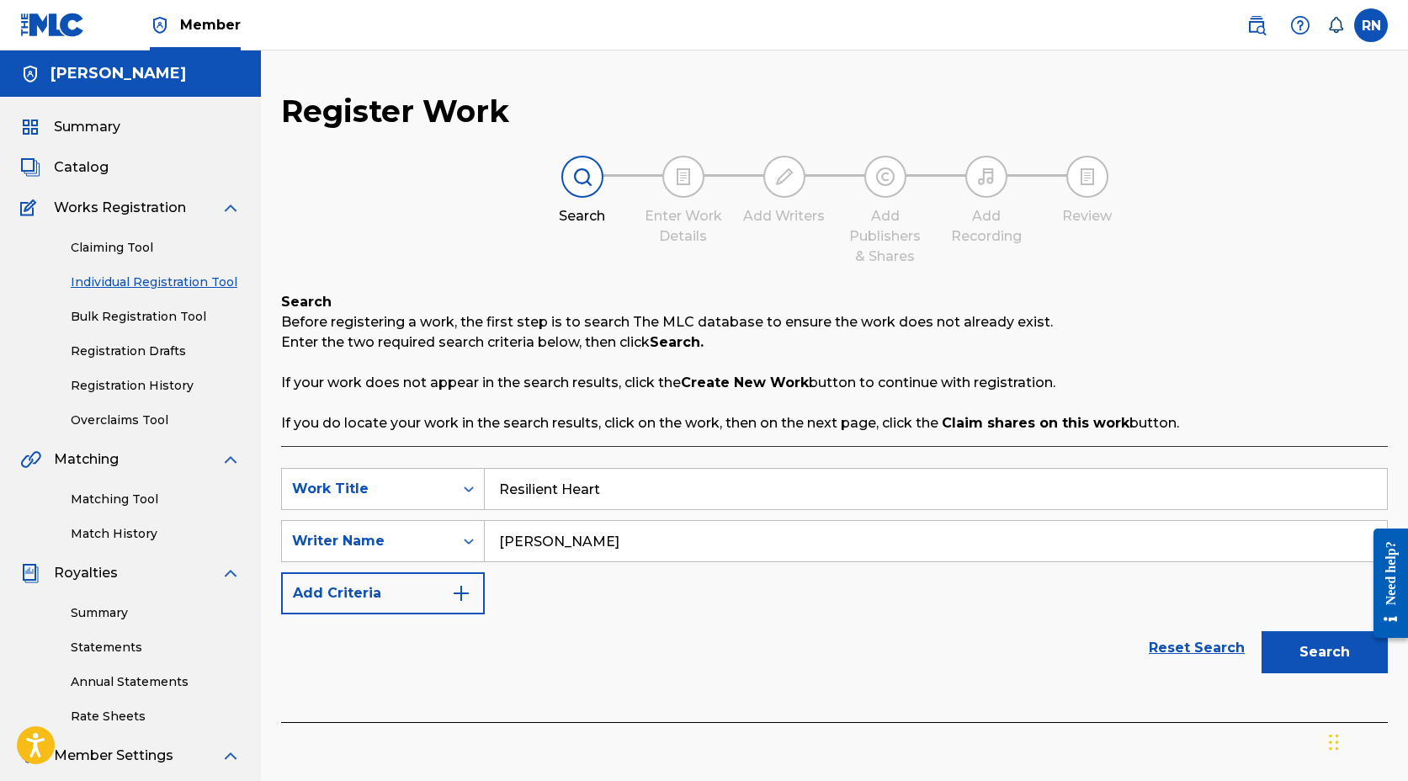
type input "[PERSON_NAME]"
click at [450, 594] on button "Add Criteria" at bounding box center [383, 593] width 204 height 42
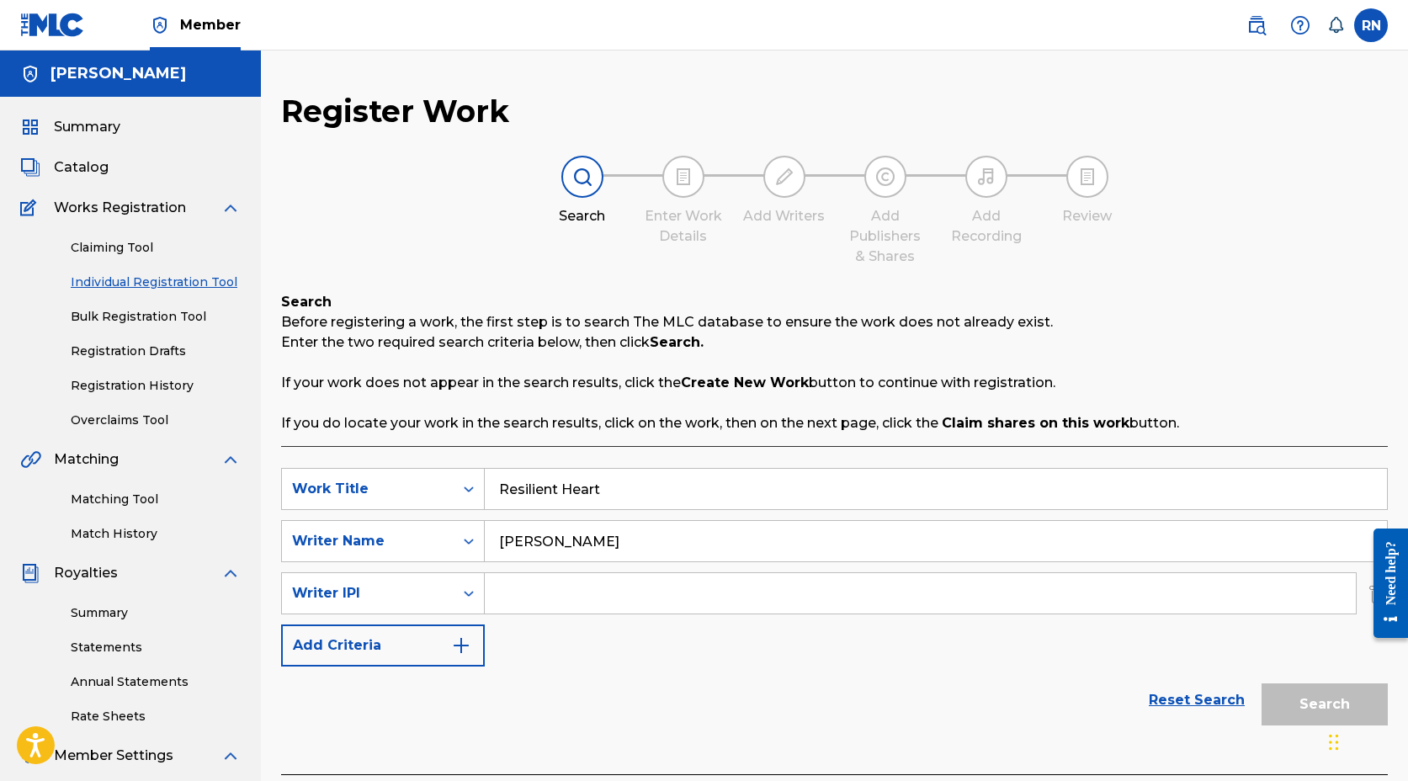
click at [567, 594] on input "Search Form" at bounding box center [920, 593] width 871 height 40
type input "1022750798"
click at [445, 649] on button "Add Criteria" at bounding box center [383, 646] width 204 height 42
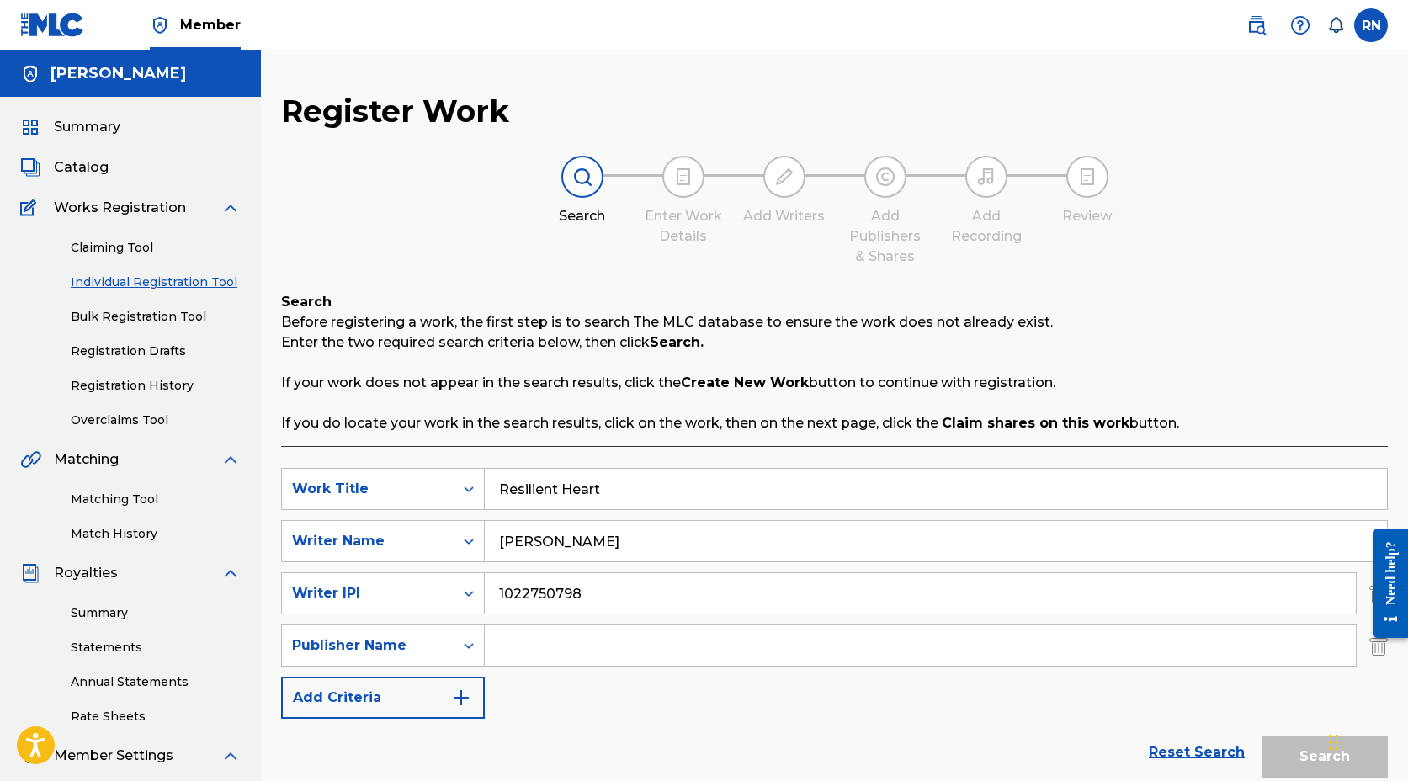
click at [499, 644] on input "Search Form" at bounding box center [920, 646] width 871 height 40
click at [509, 645] on input "Search Form" at bounding box center [920, 646] width 871 height 40
type input "[PERSON_NAME]"
click at [461, 699] on img "Search Form" at bounding box center [461, 698] width 20 height 20
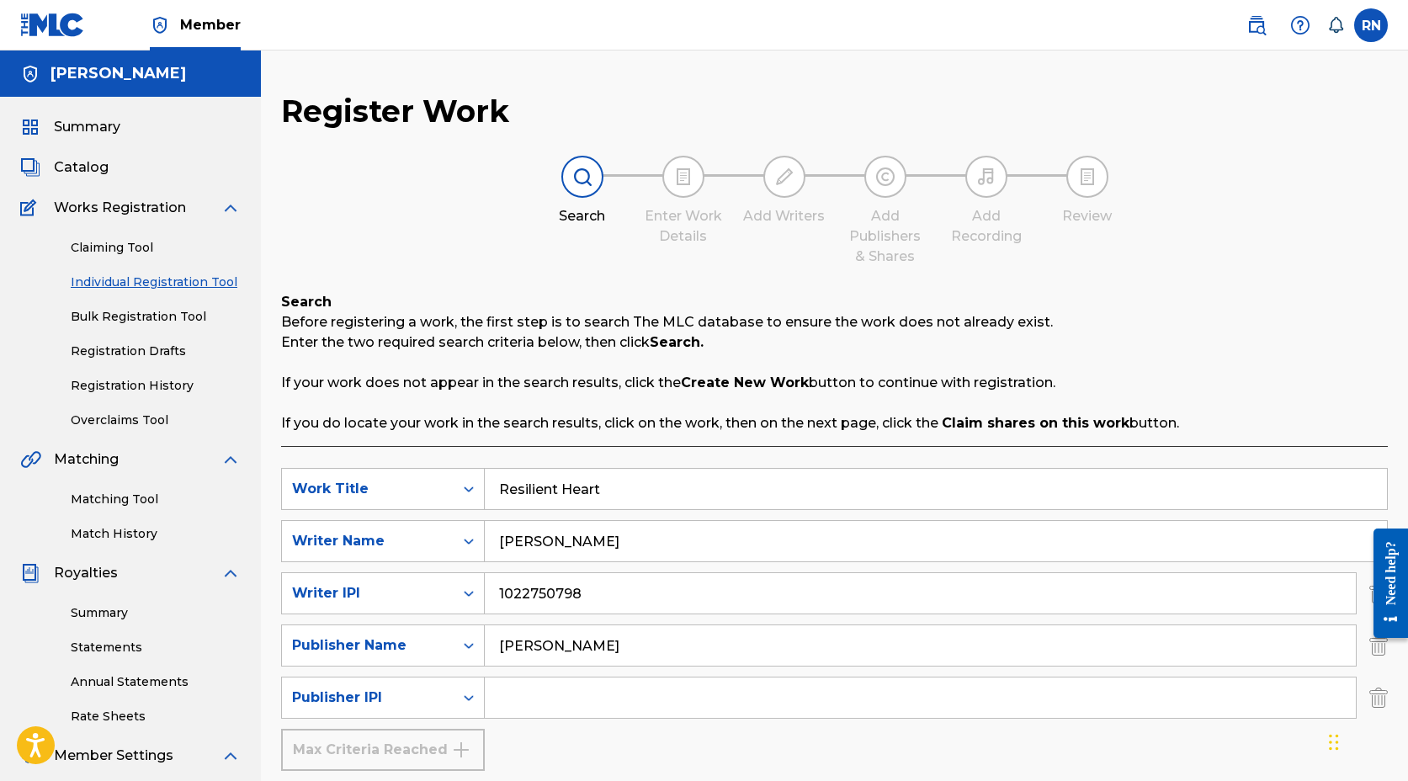
click at [498, 697] on input "Search Form" at bounding box center [920, 698] width 871 height 40
type input "1022750600"
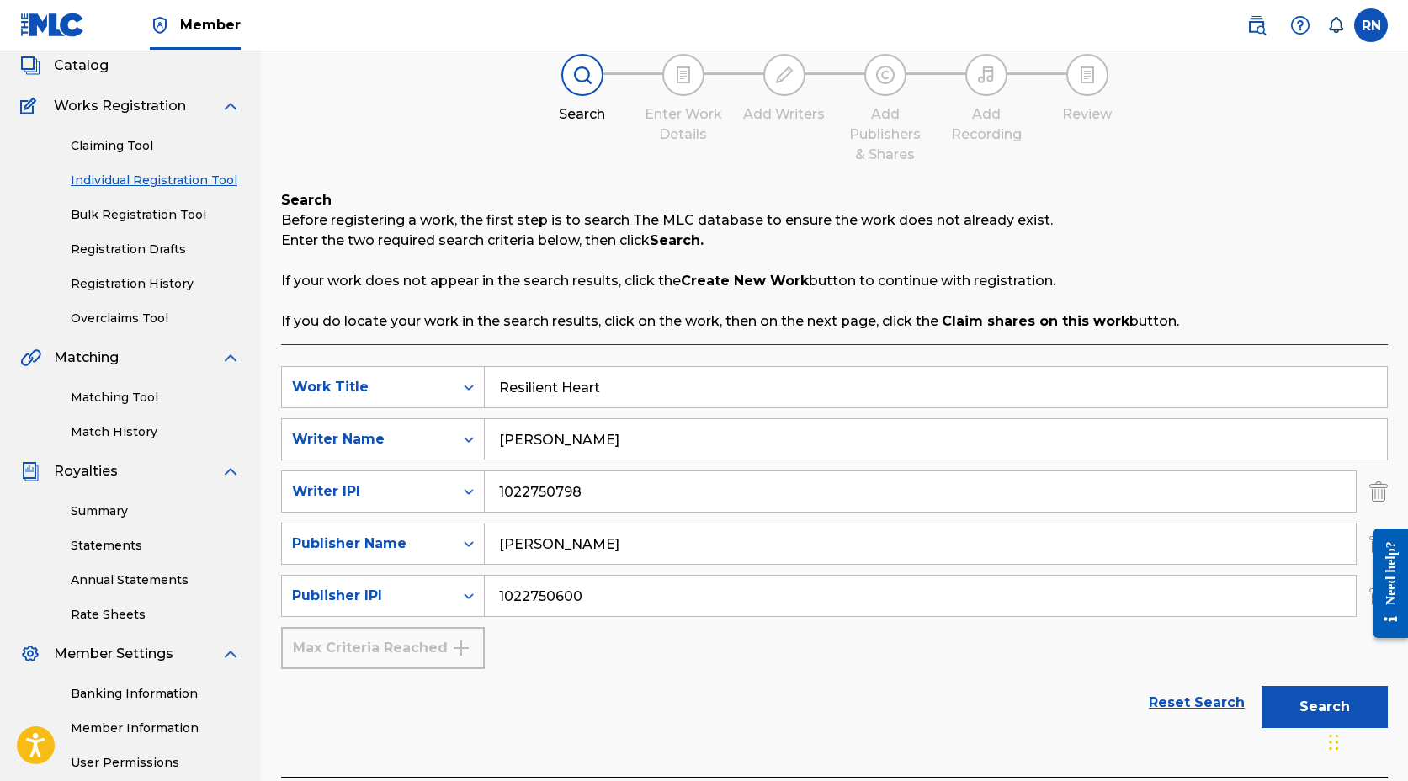
scroll to position [180, 0]
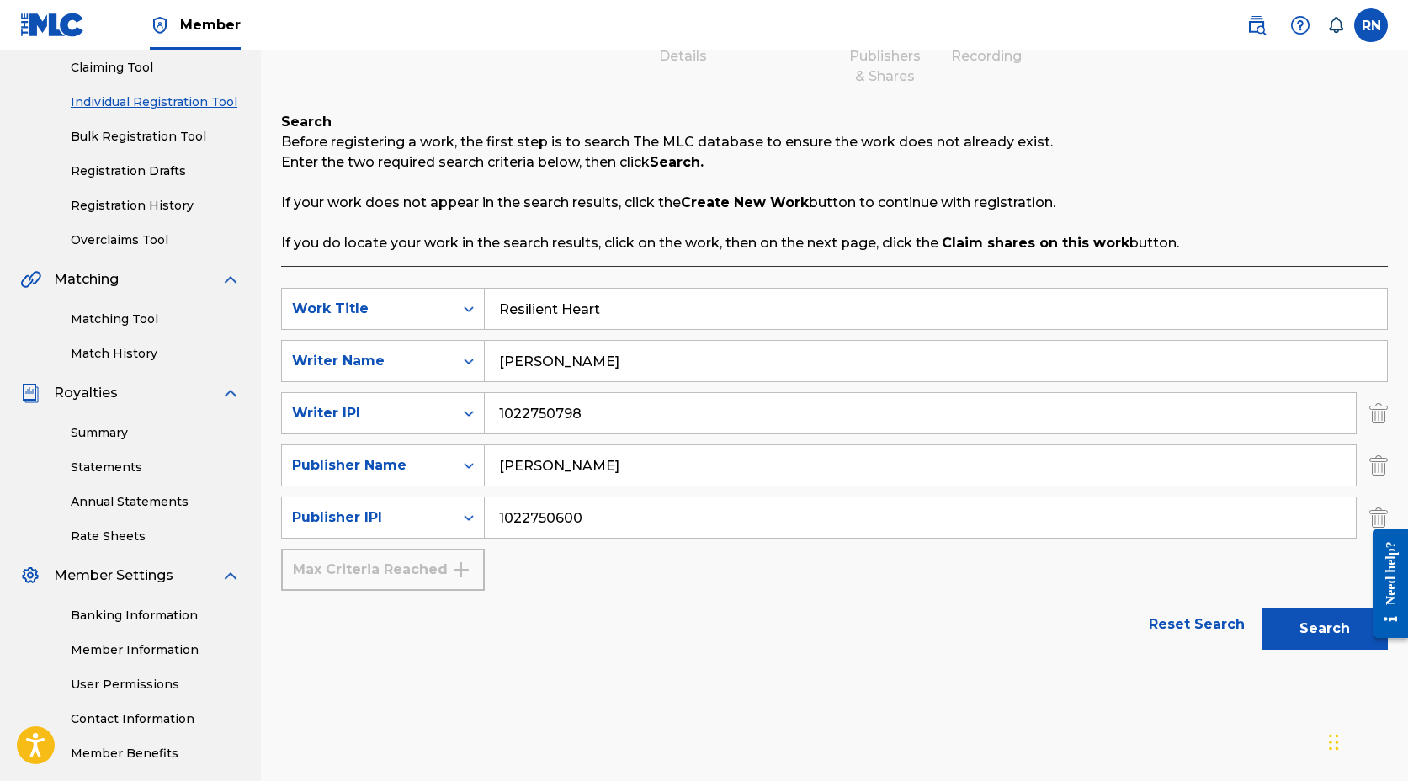
click at [1306, 632] on button "Search" at bounding box center [1325, 629] width 126 height 42
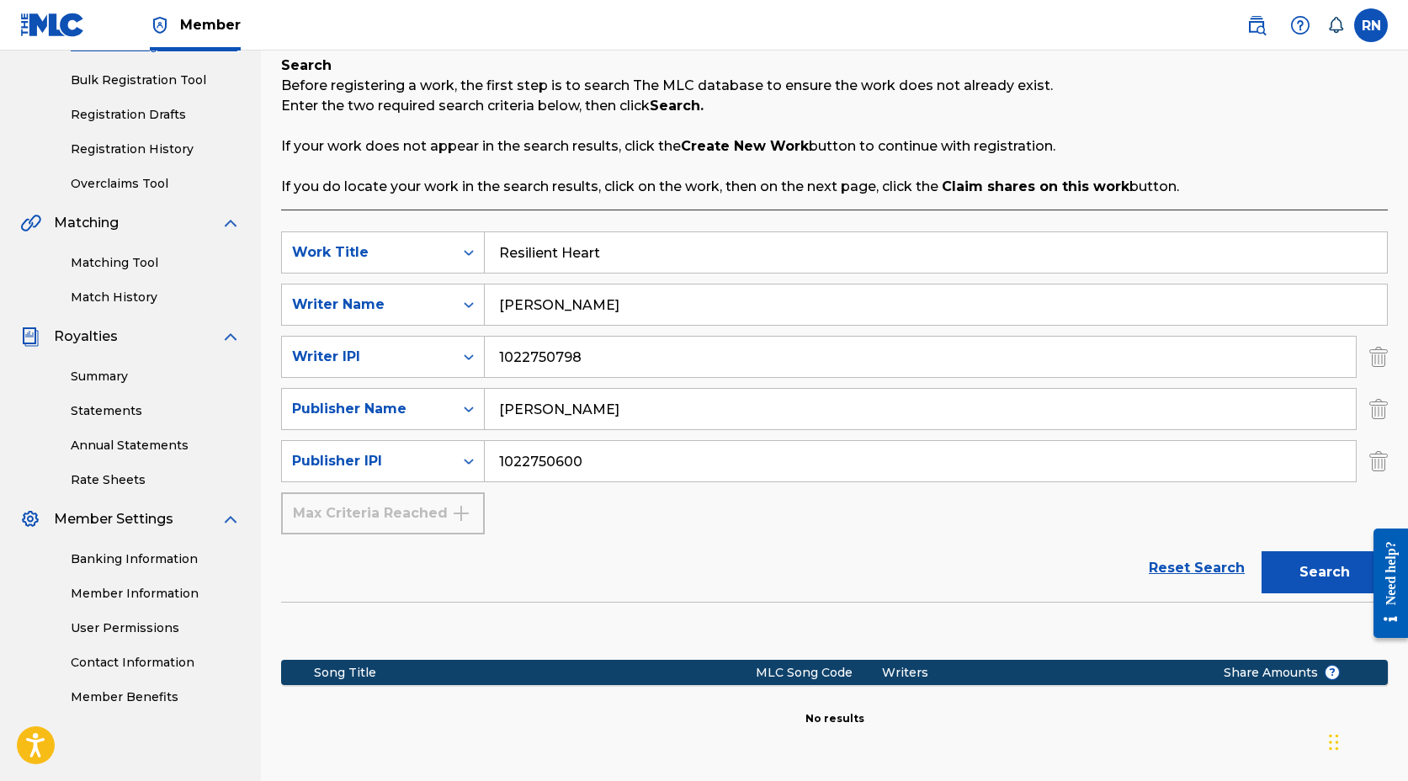
scroll to position [380, 0]
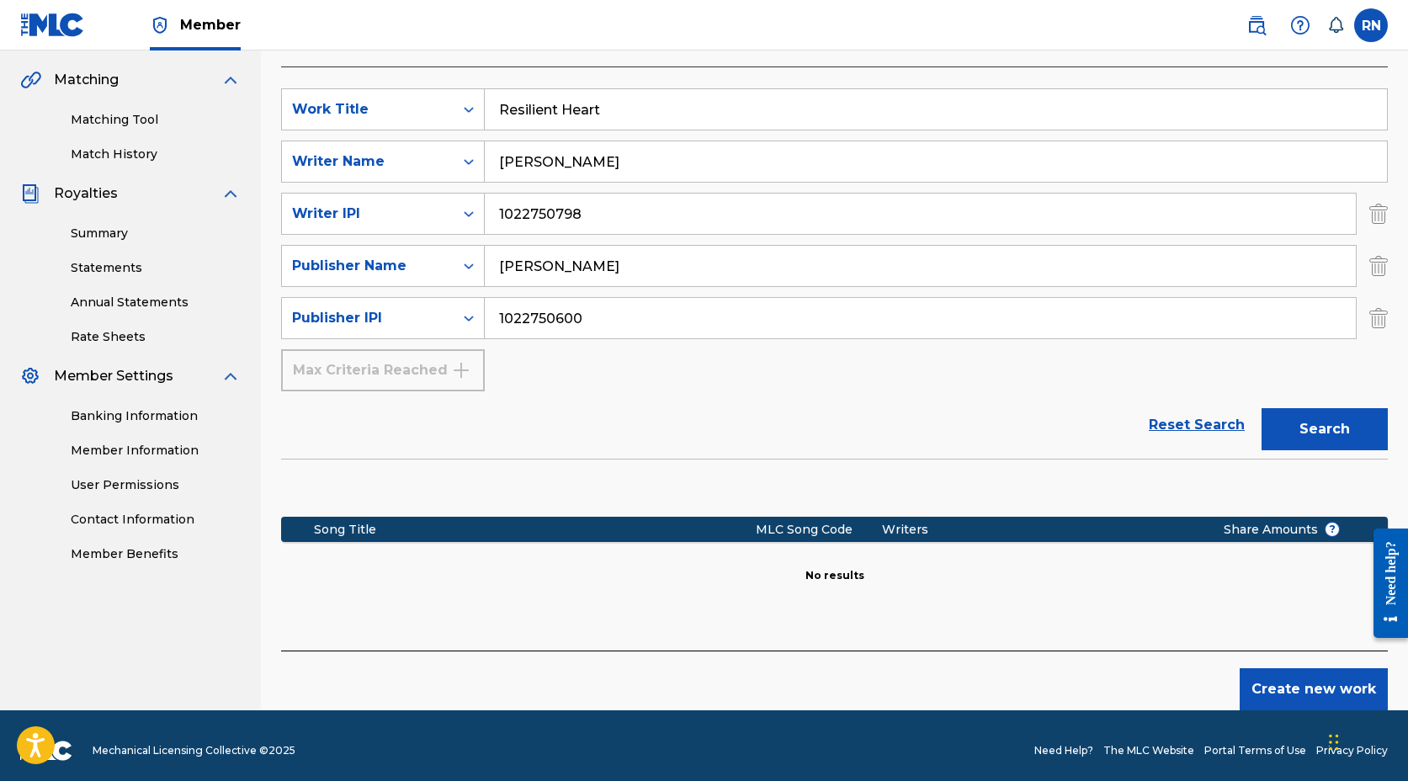
click at [1283, 679] on button "Create new work" at bounding box center [1314, 689] width 148 height 42
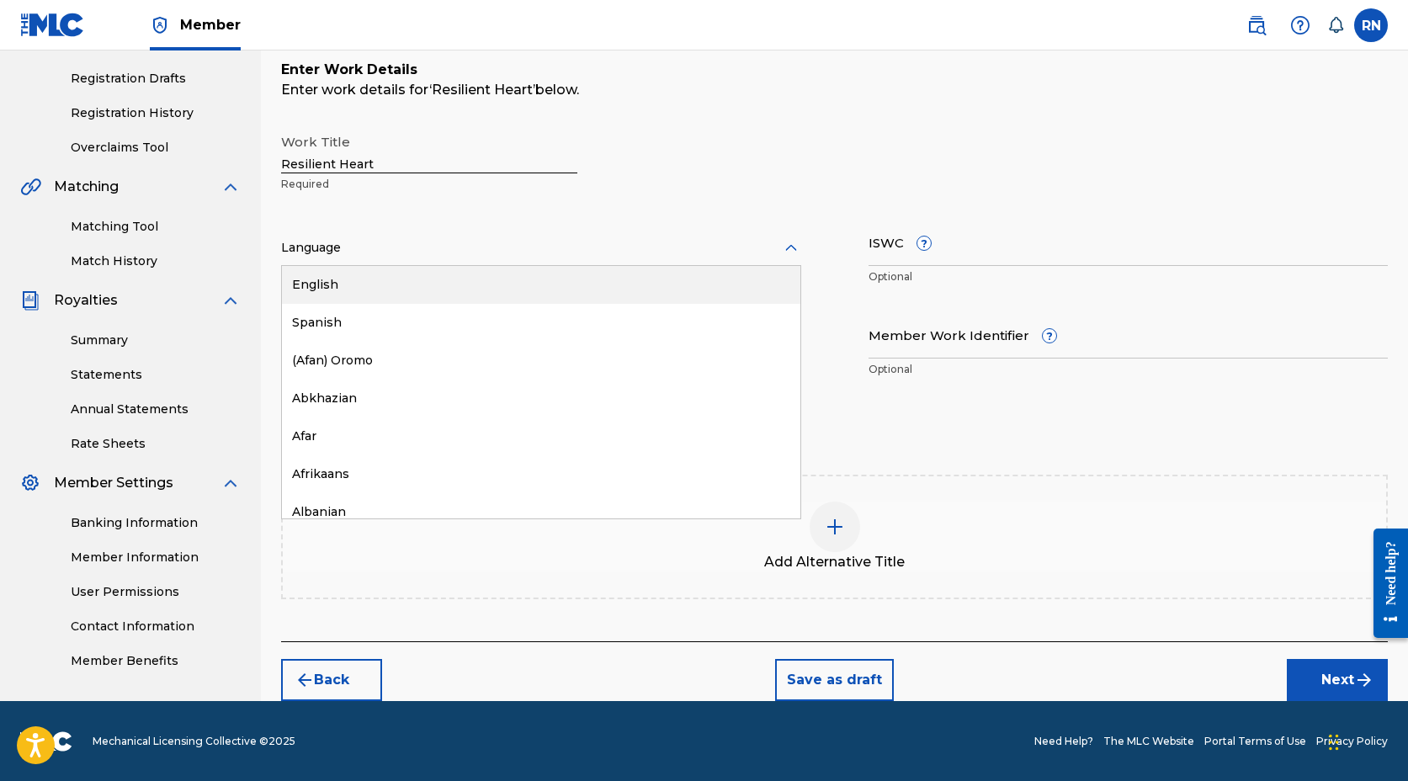
click at [429, 250] on div at bounding box center [541, 247] width 520 height 21
click at [402, 284] on div "English" at bounding box center [541, 285] width 519 height 38
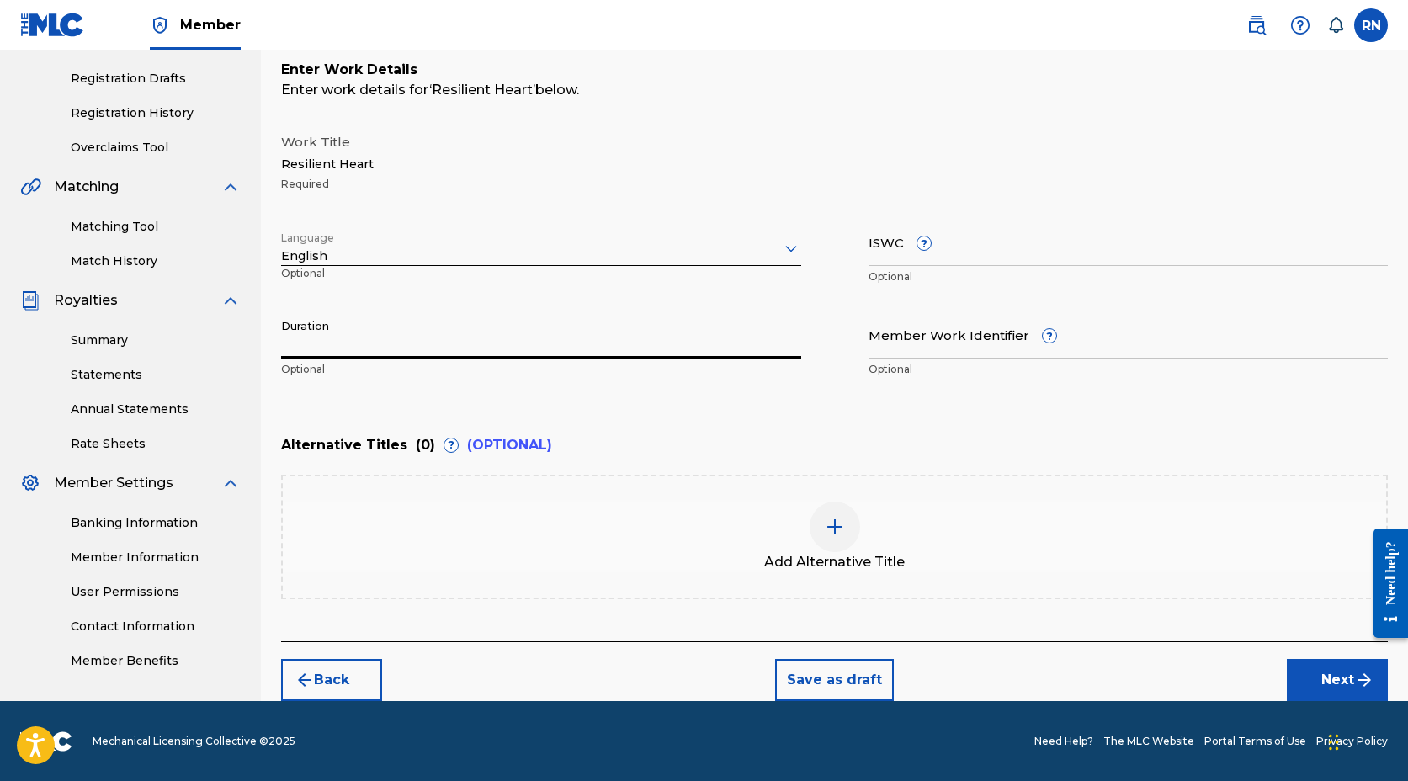
click at [329, 346] on input "Duration" at bounding box center [541, 335] width 520 height 48
type input "03:44"
click at [962, 253] on input "ISWC ?" at bounding box center [1129, 242] width 520 height 48
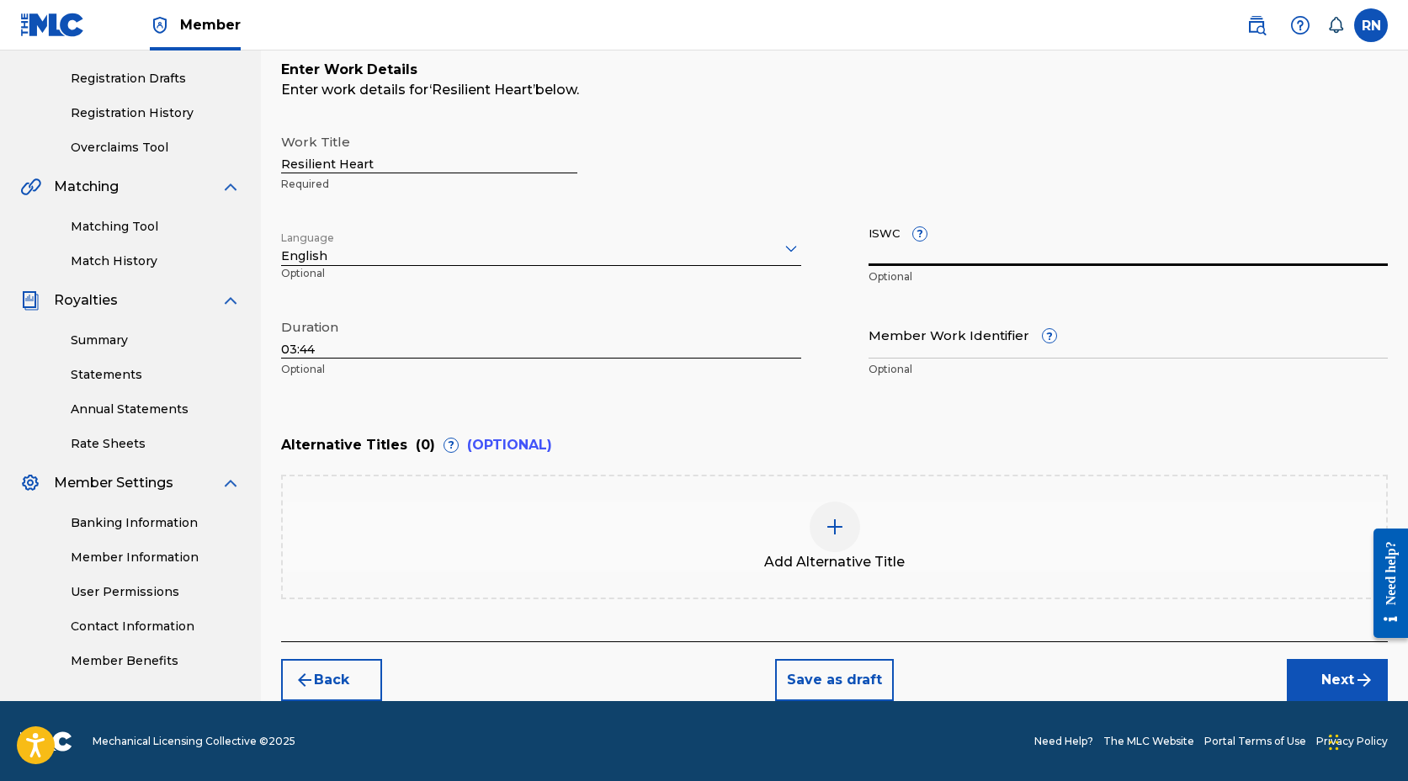
paste input "T3336182022"
type input "T3336182022"
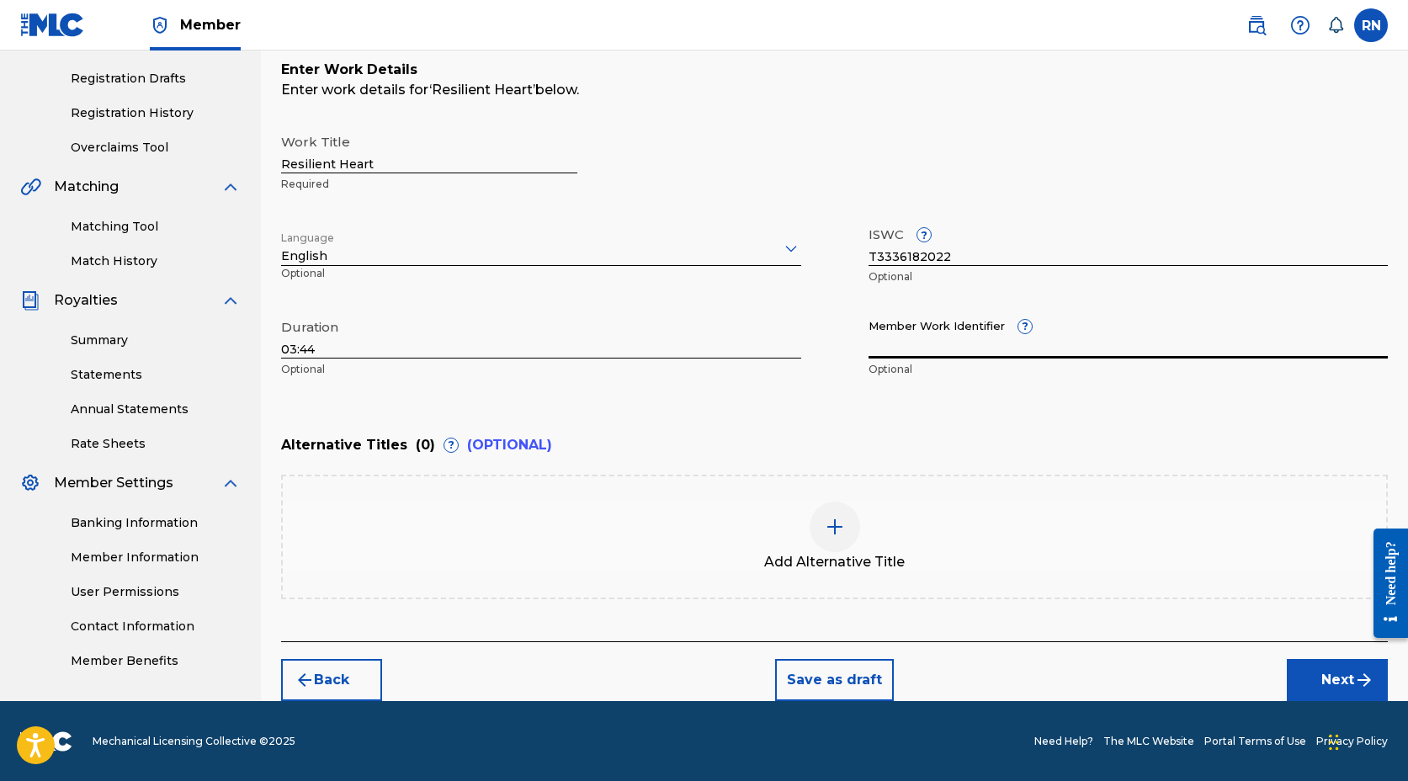
click at [895, 347] on input "Member Work Identifier ?" at bounding box center [1129, 335] width 520 height 48
paste input "931017003"
type input "931017003"
click at [1318, 672] on button "Next" at bounding box center [1337, 680] width 101 height 42
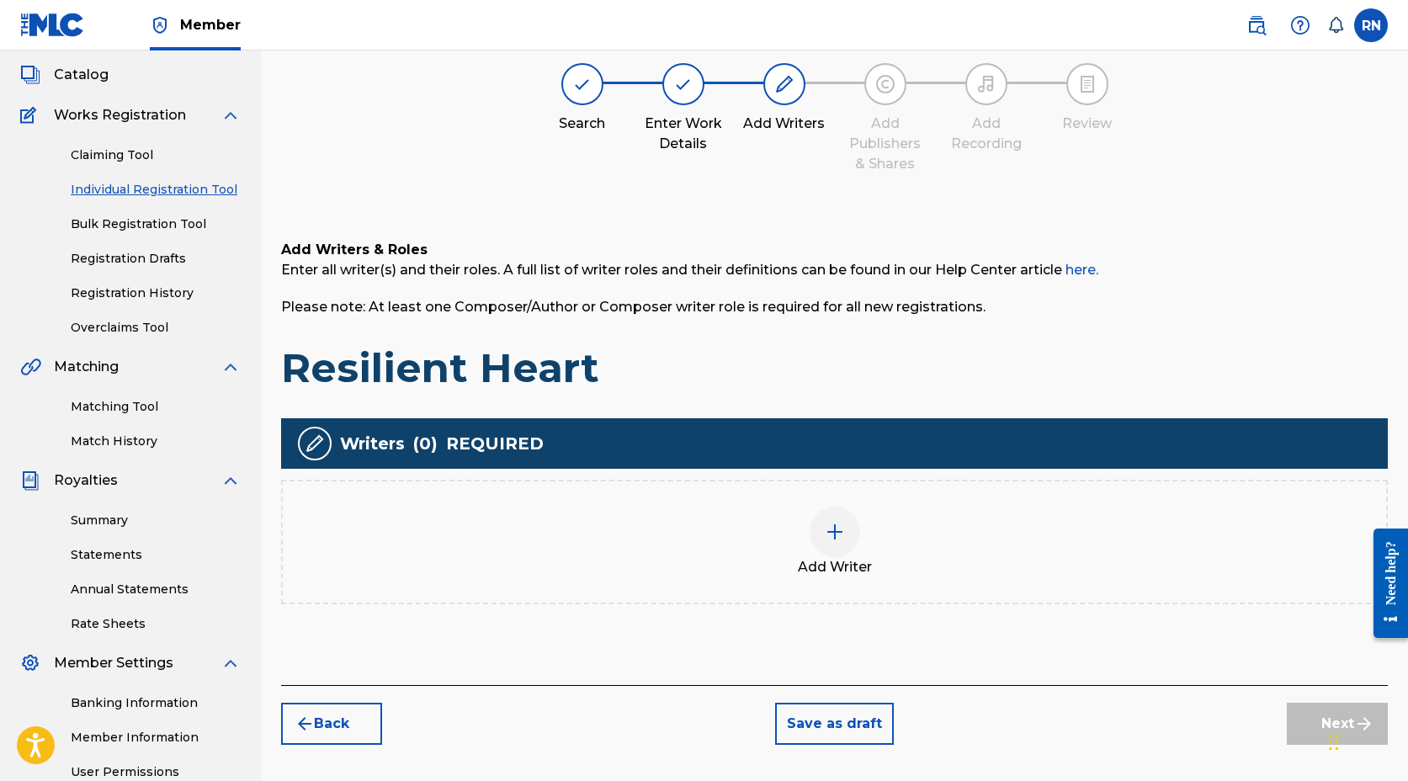
scroll to position [76, 0]
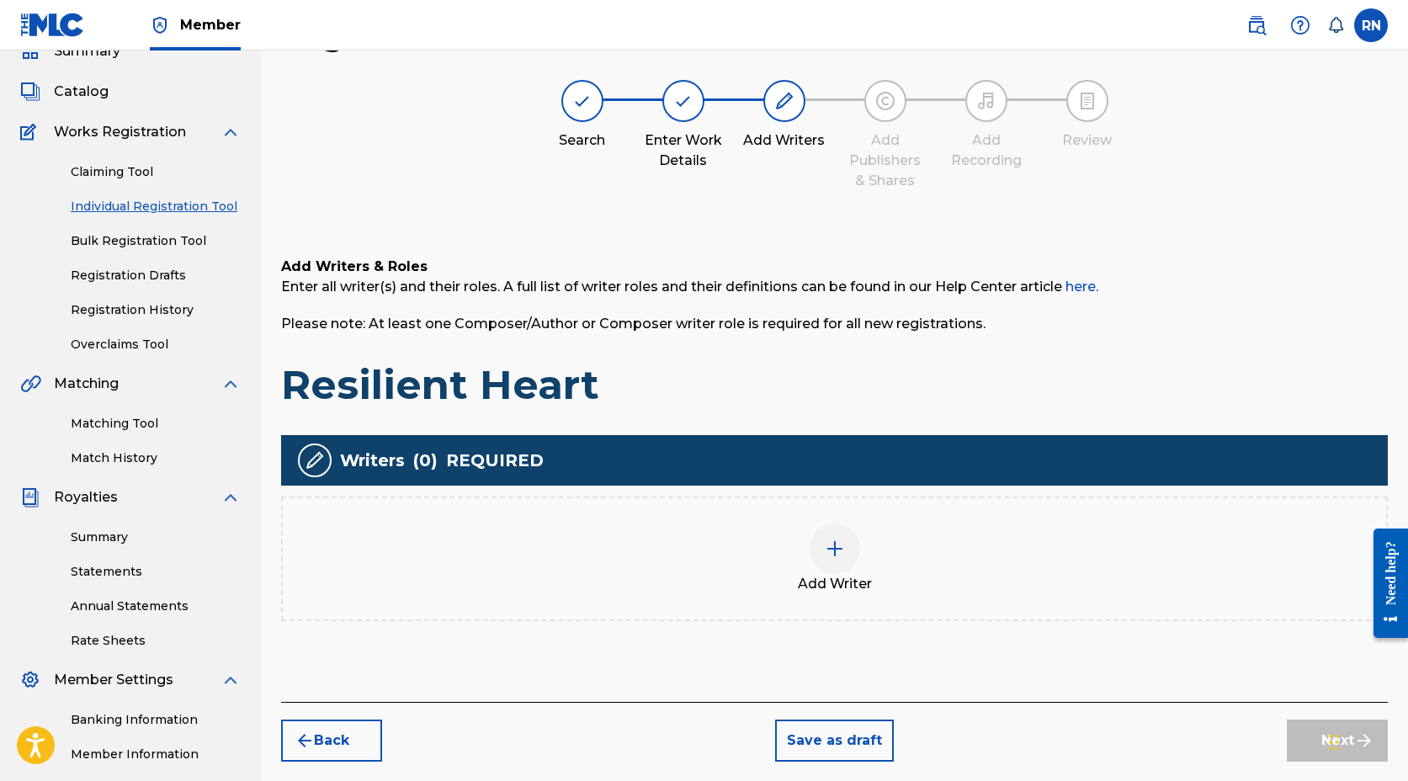
click at [823, 525] on div at bounding box center [835, 549] width 51 height 51
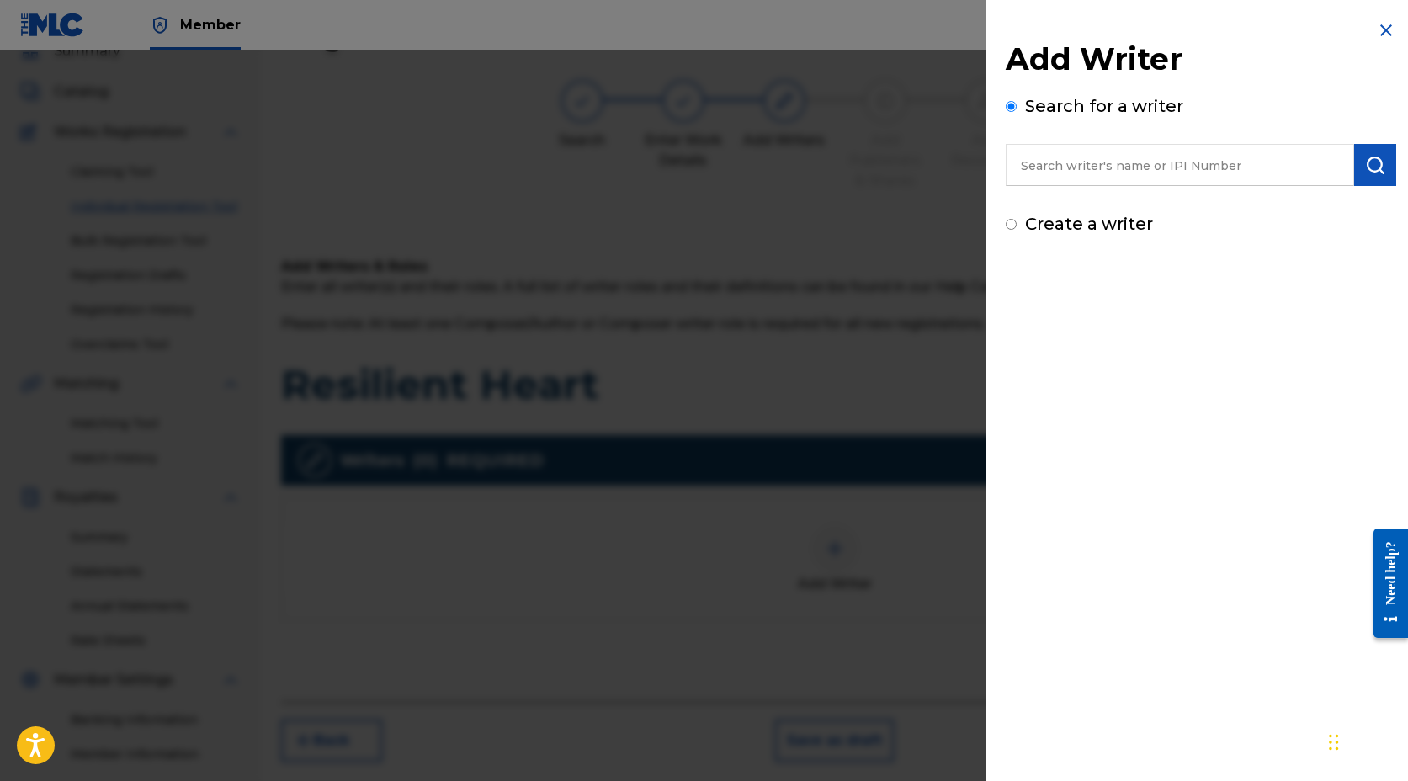
click at [1078, 172] on input "text" at bounding box center [1180, 165] width 349 height 42
type input "[PERSON_NAME]"
click at [1358, 158] on button "submit" at bounding box center [1376, 165] width 42 height 42
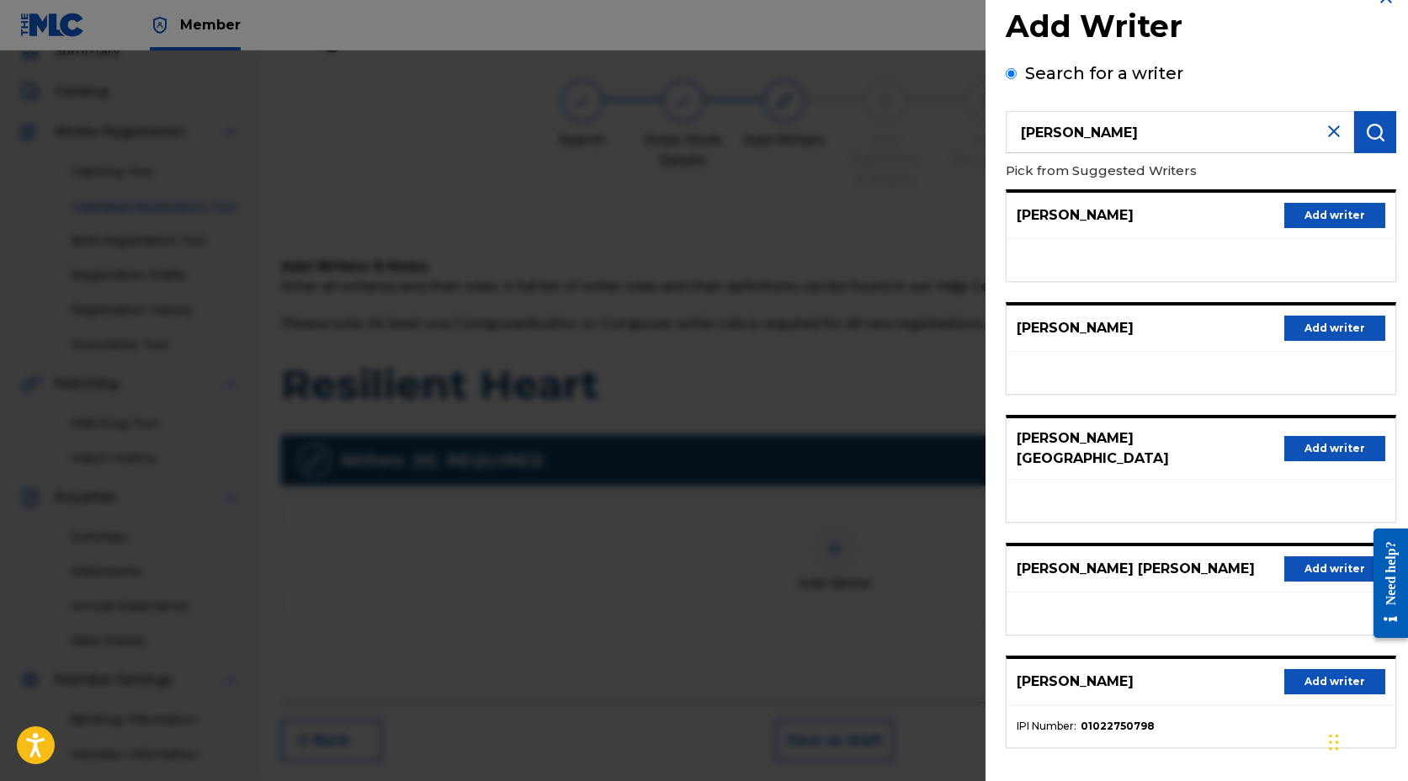
scroll to position [91, 0]
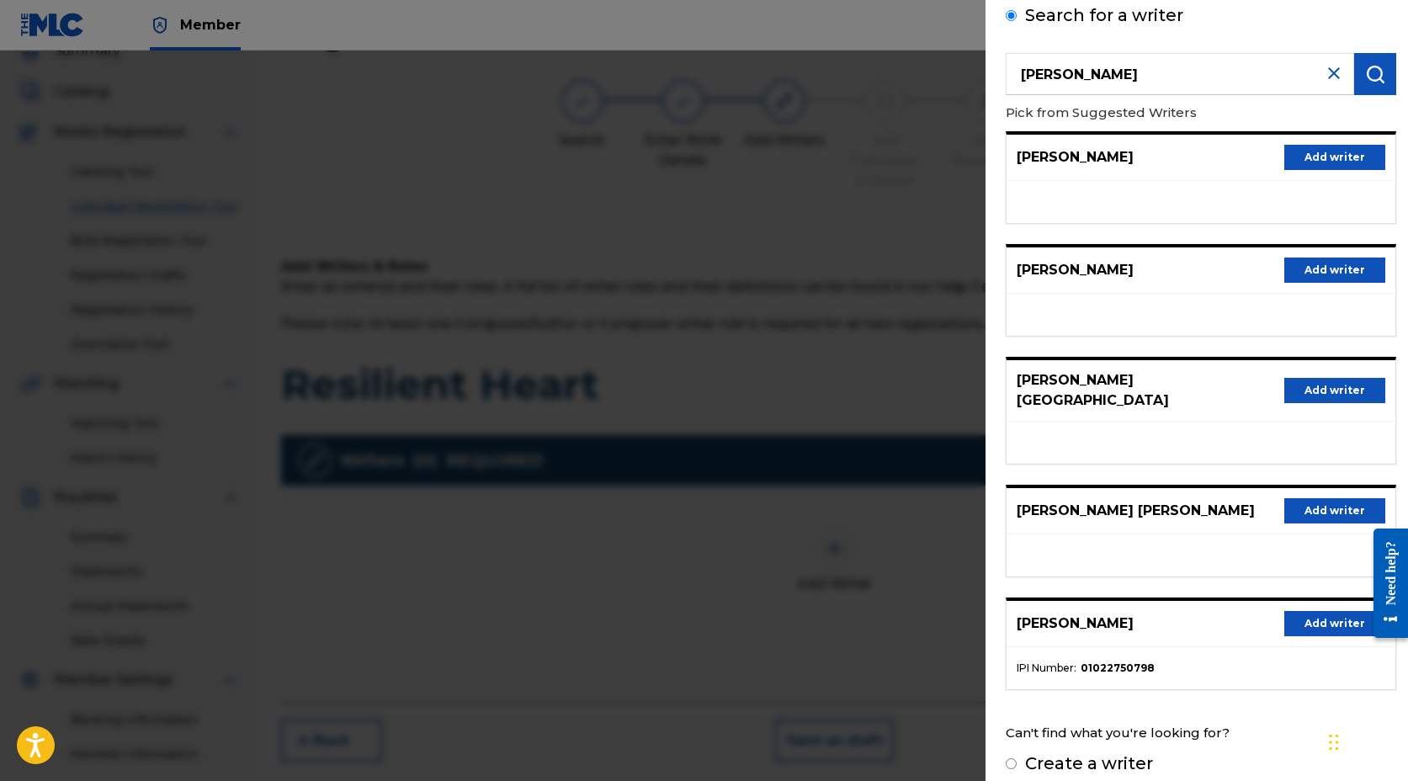
click at [1327, 611] on button "Add writer" at bounding box center [1335, 623] width 101 height 25
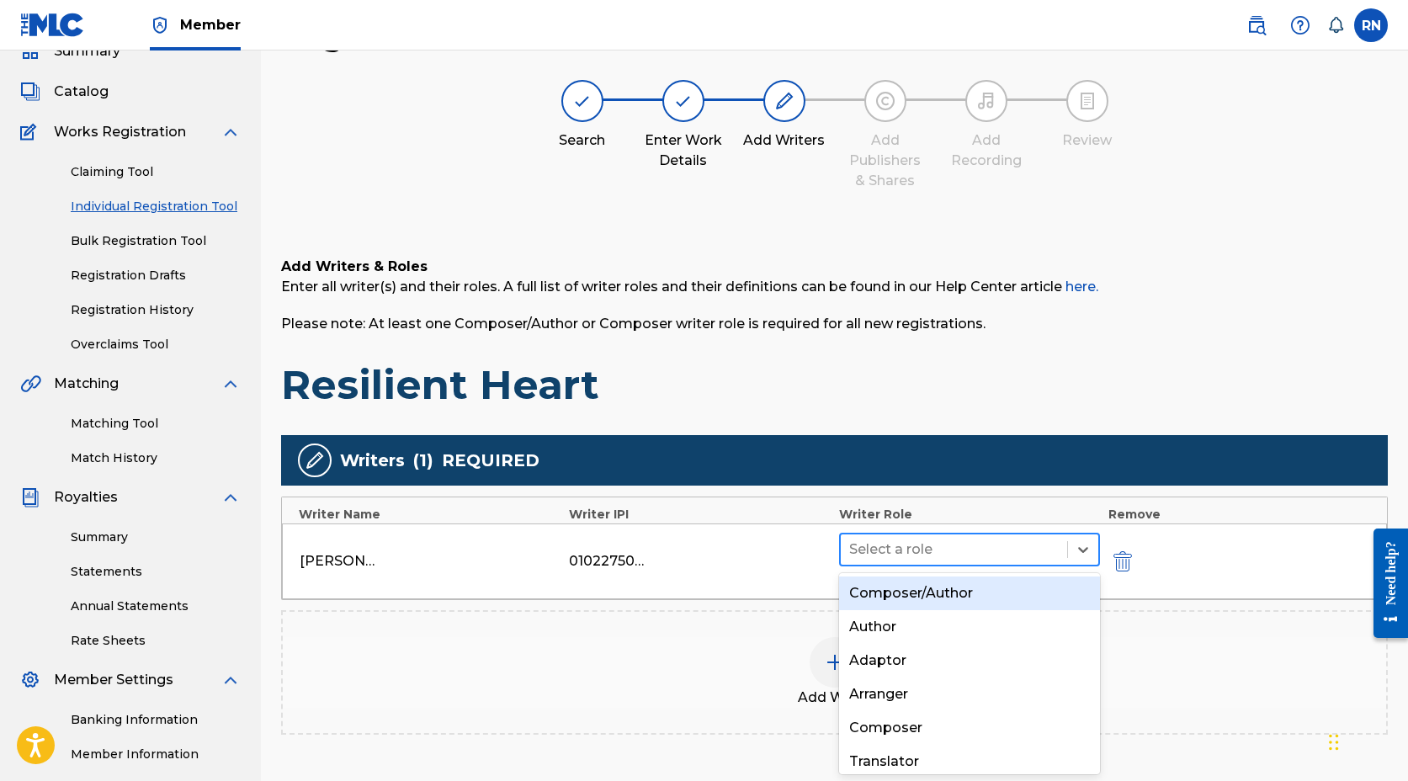
click at [958, 551] on div at bounding box center [954, 550] width 210 height 24
click at [947, 591] on div "Composer/Author" at bounding box center [969, 594] width 261 height 34
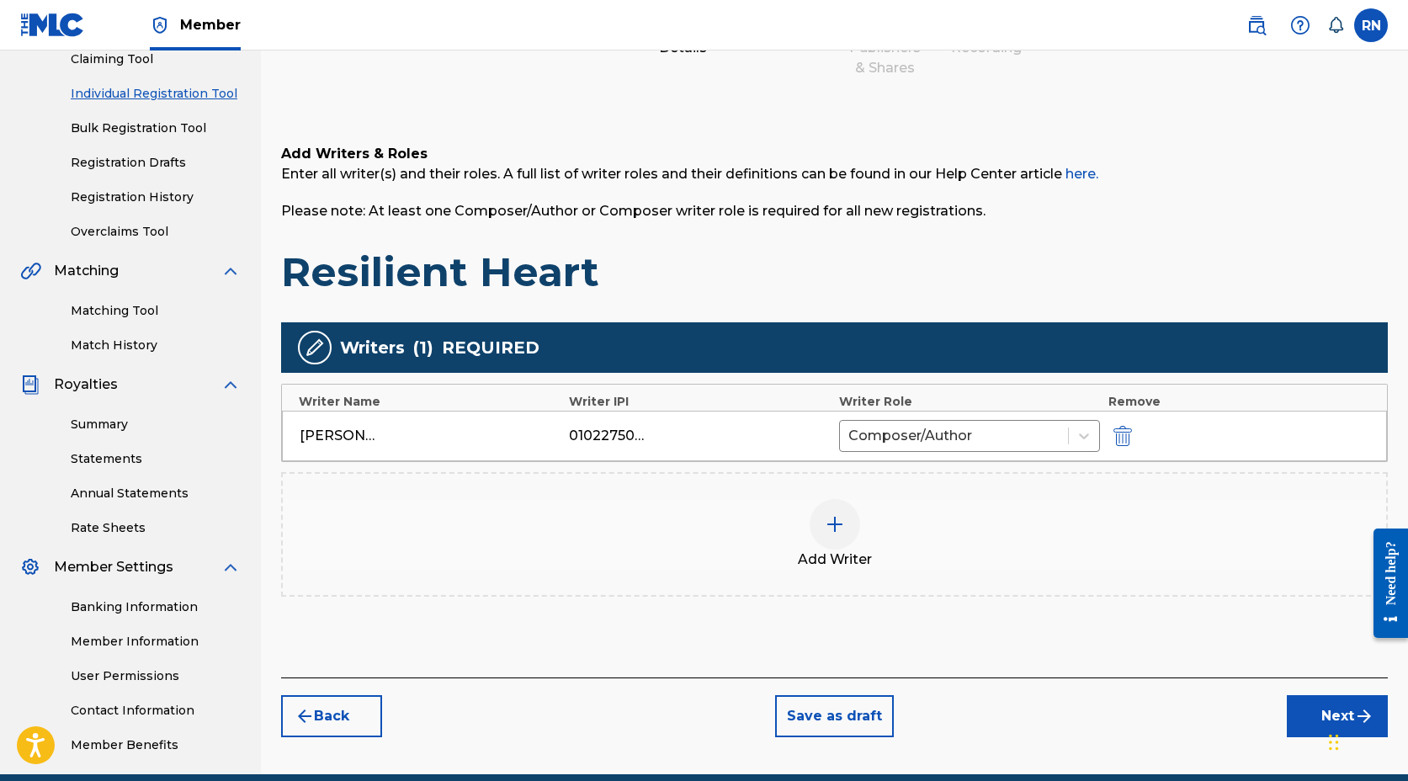
scroll to position [200, 0]
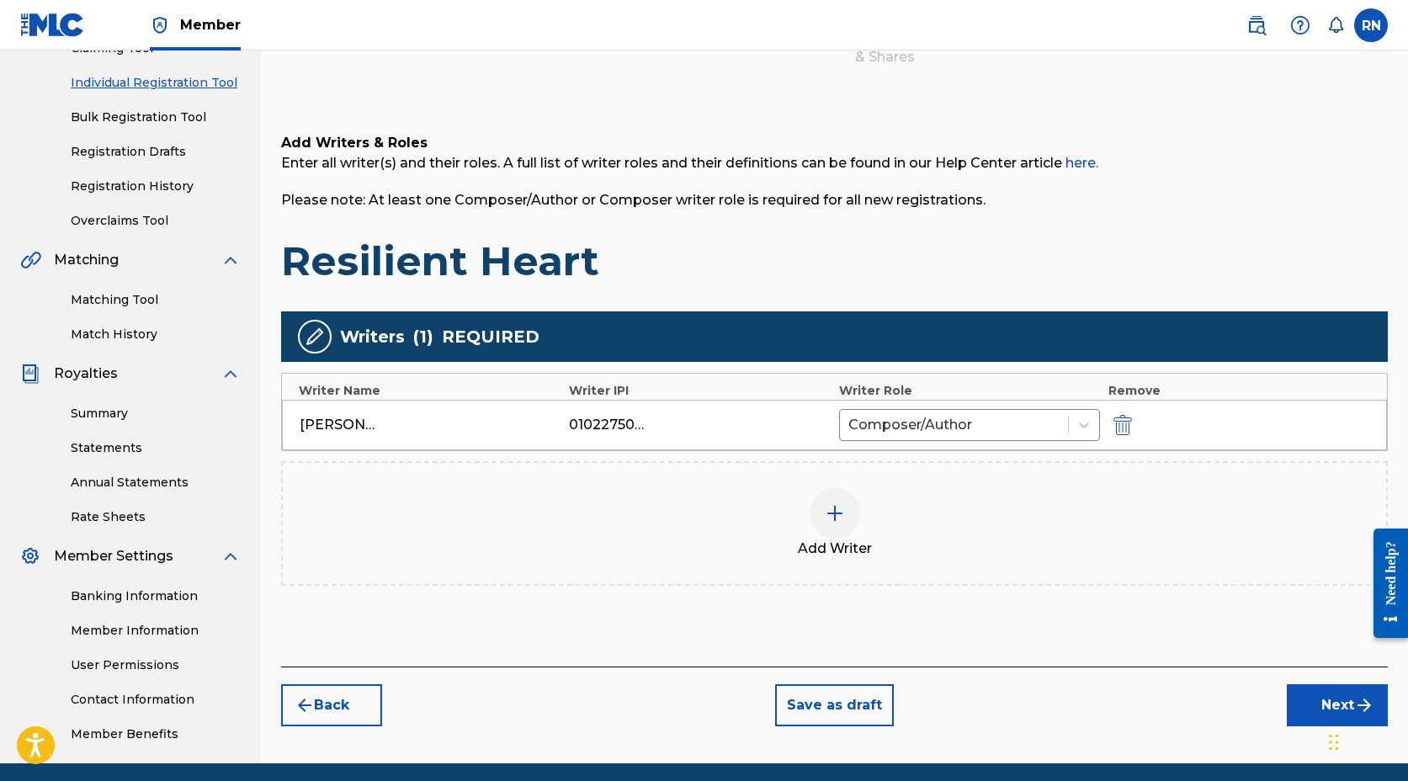
click at [1326, 699] on button "Next" at bounding box center [1337, 705] width 101 height 42
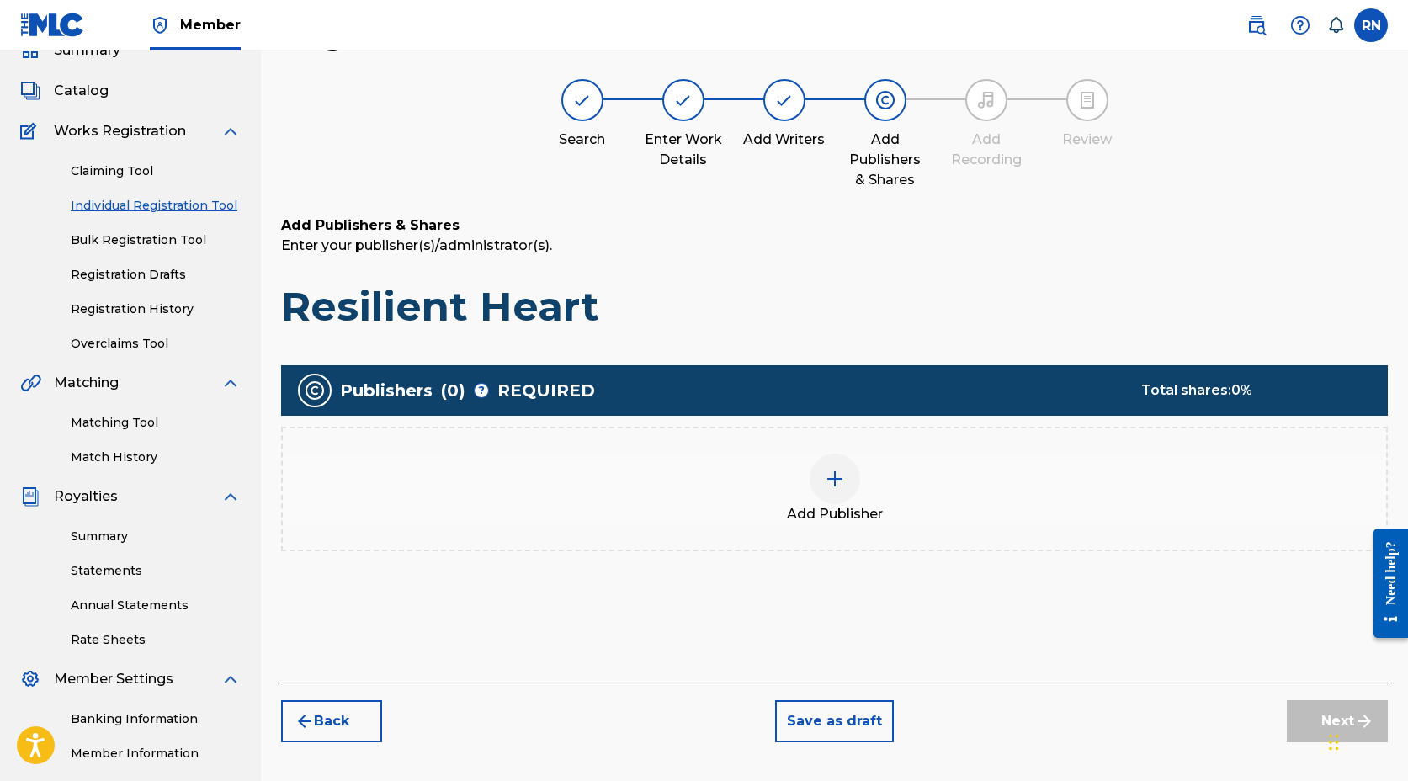
scroll to position [76, 0]
click at [826, 483] on img at bounding box center [835, 480] width 20 height 20
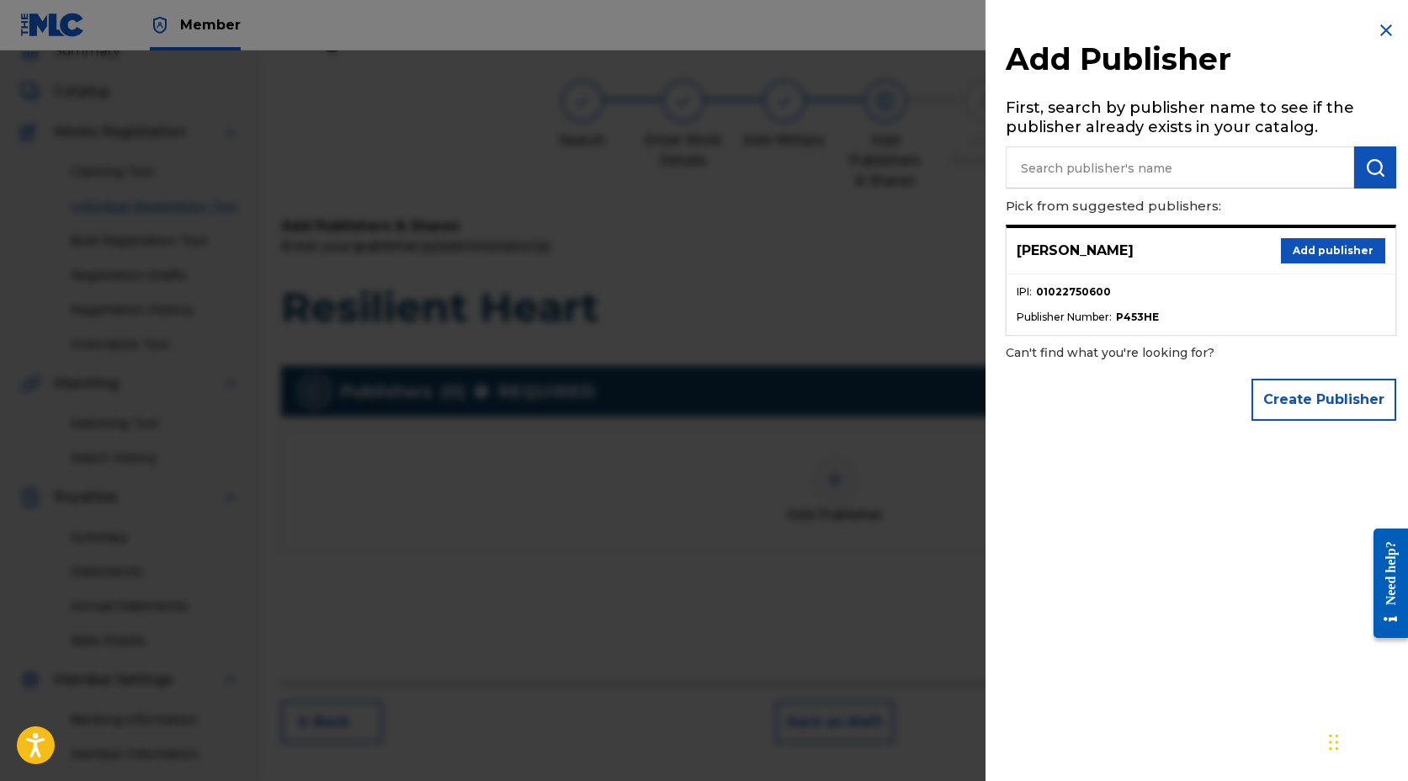
click at [1304, 256] on button "Add publisher" at bounding box center [1333, 250] width 104 height 25
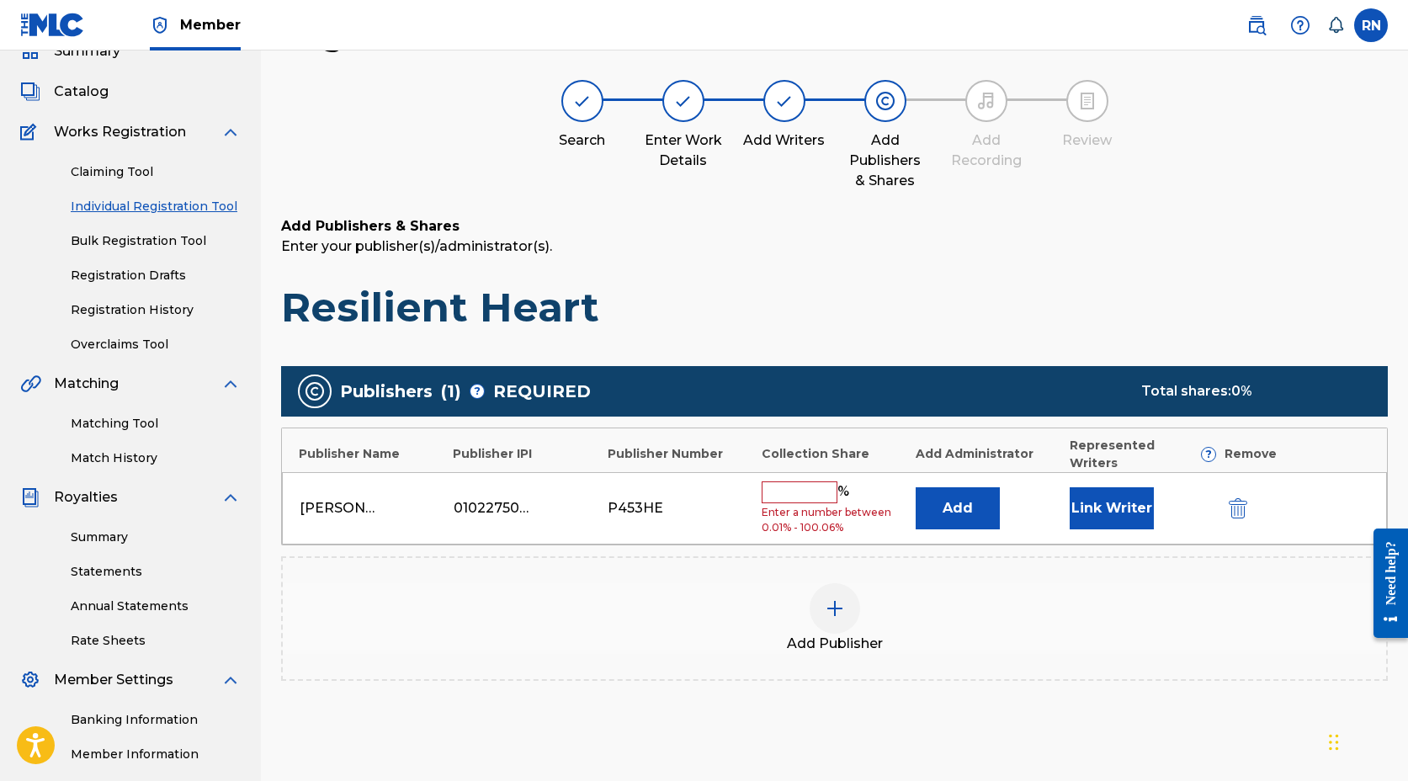
click at [817, 482] on input "text" at bounding box center [800, 493] width 76 height 22
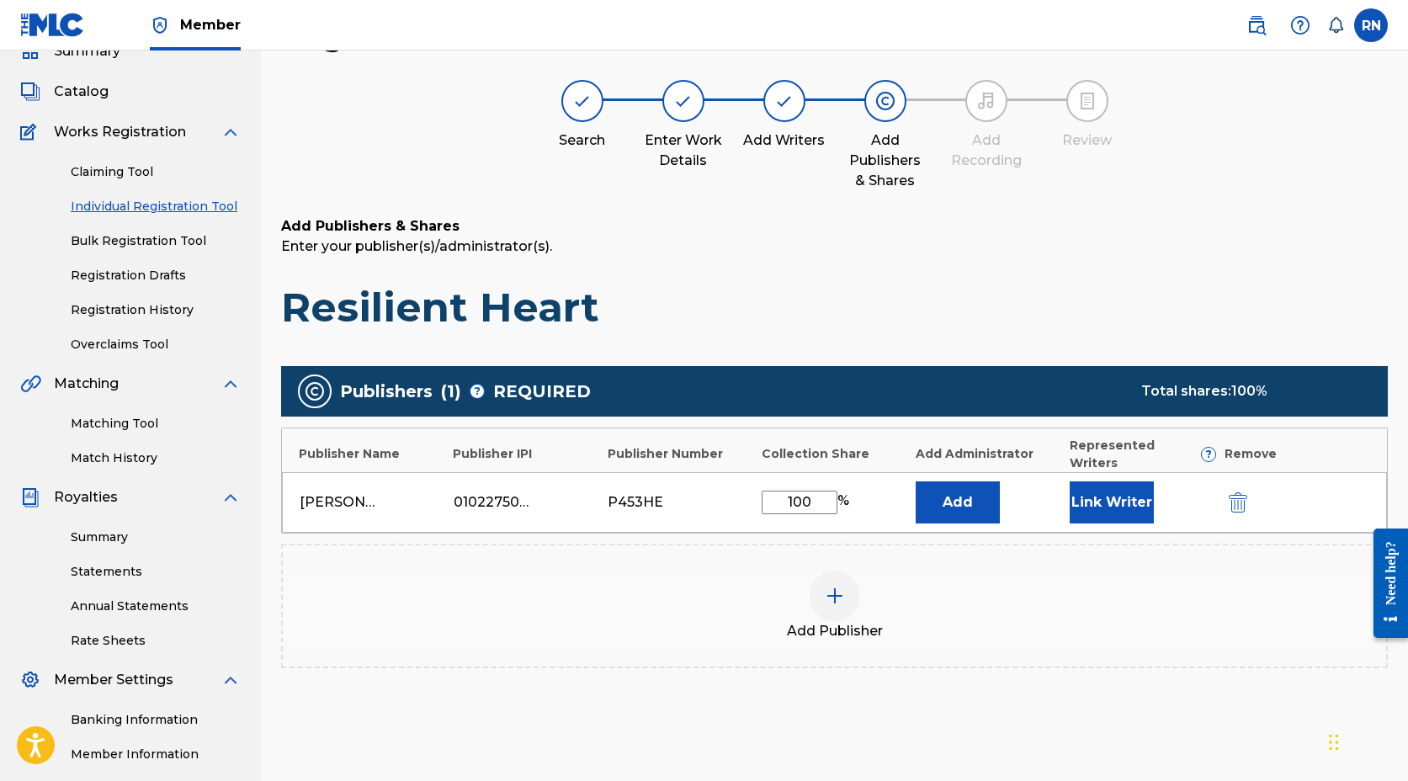
type input "100"
click at [1096, 482] on button "Link Writer" at bounding box center [1112, 503] width 84 height 42
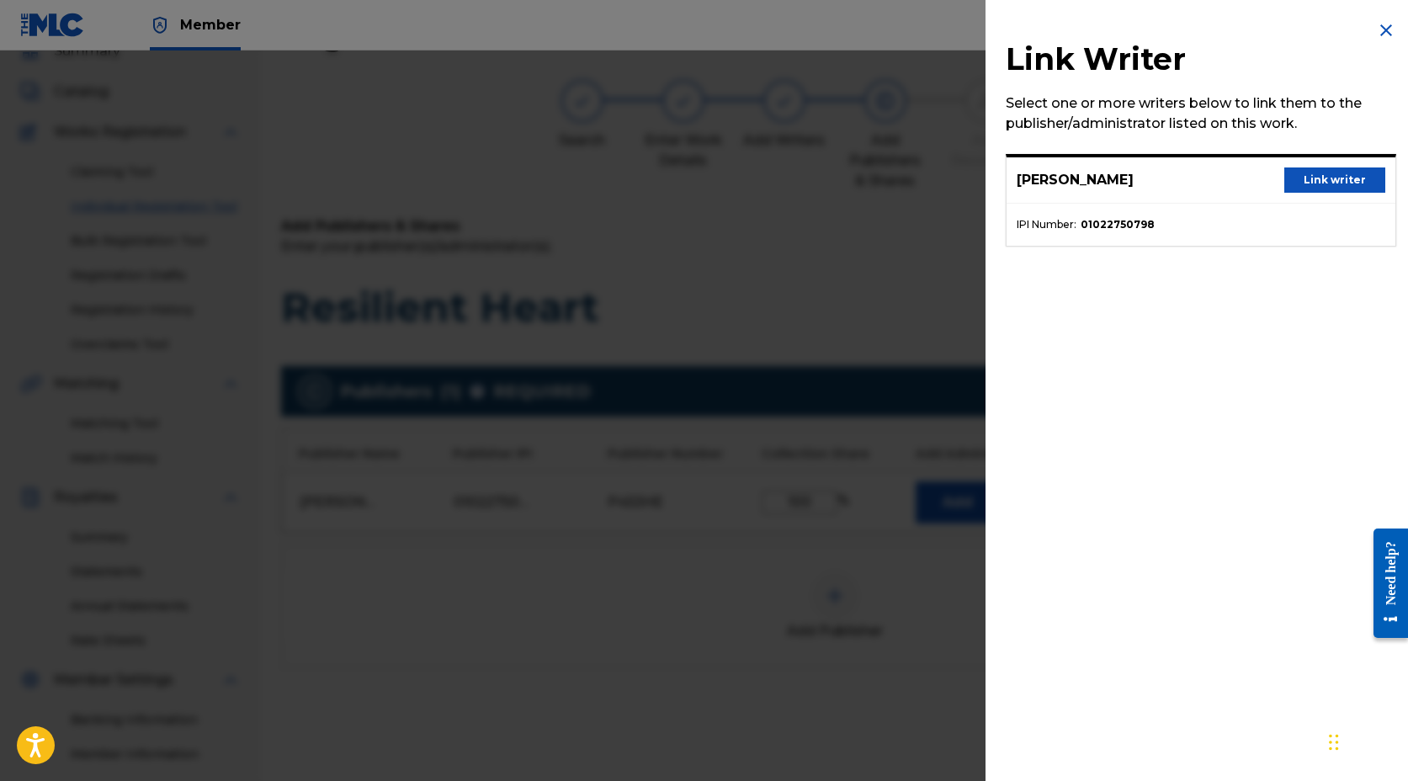
click at [1316, 181] on button "Link writer" at bounding box center [1335, 180] width 101 height 25
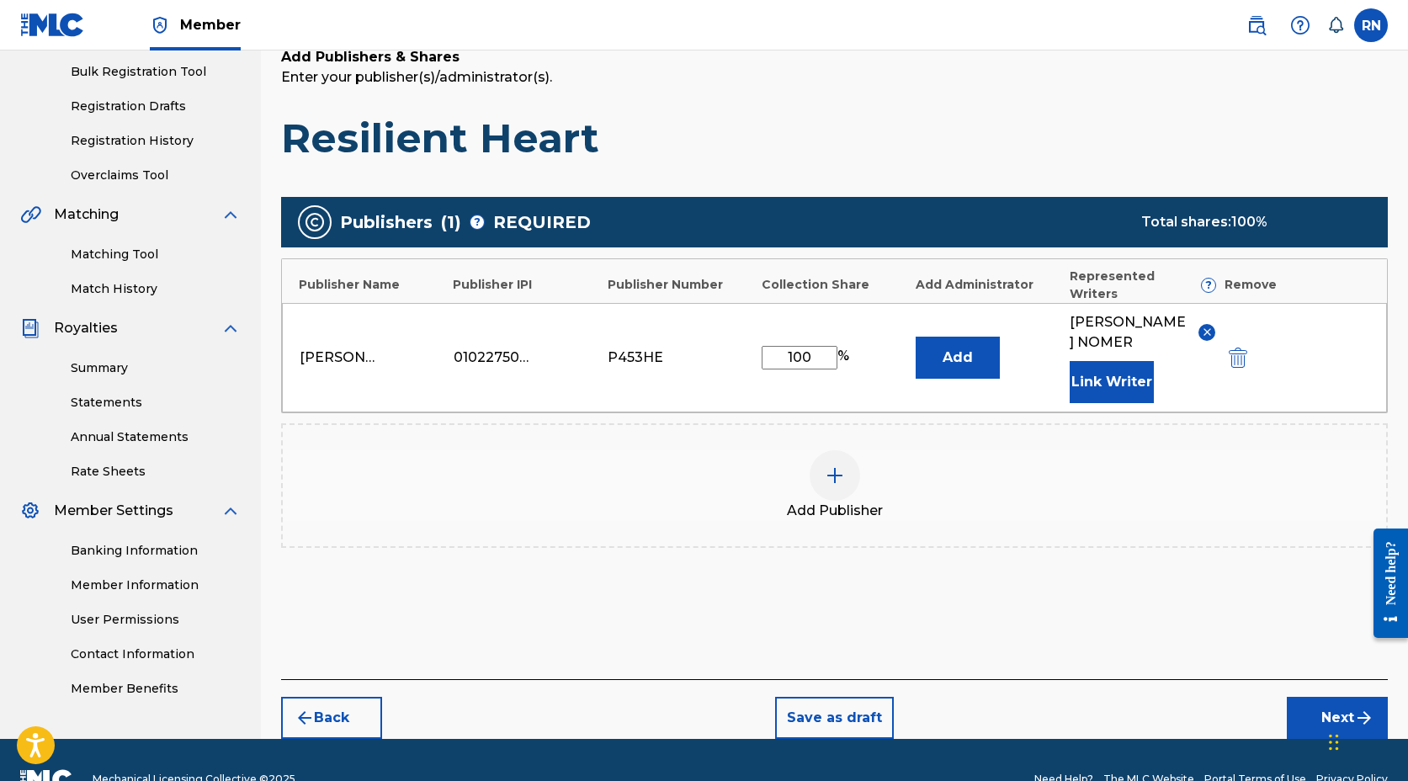
scroll to position [266, 0]
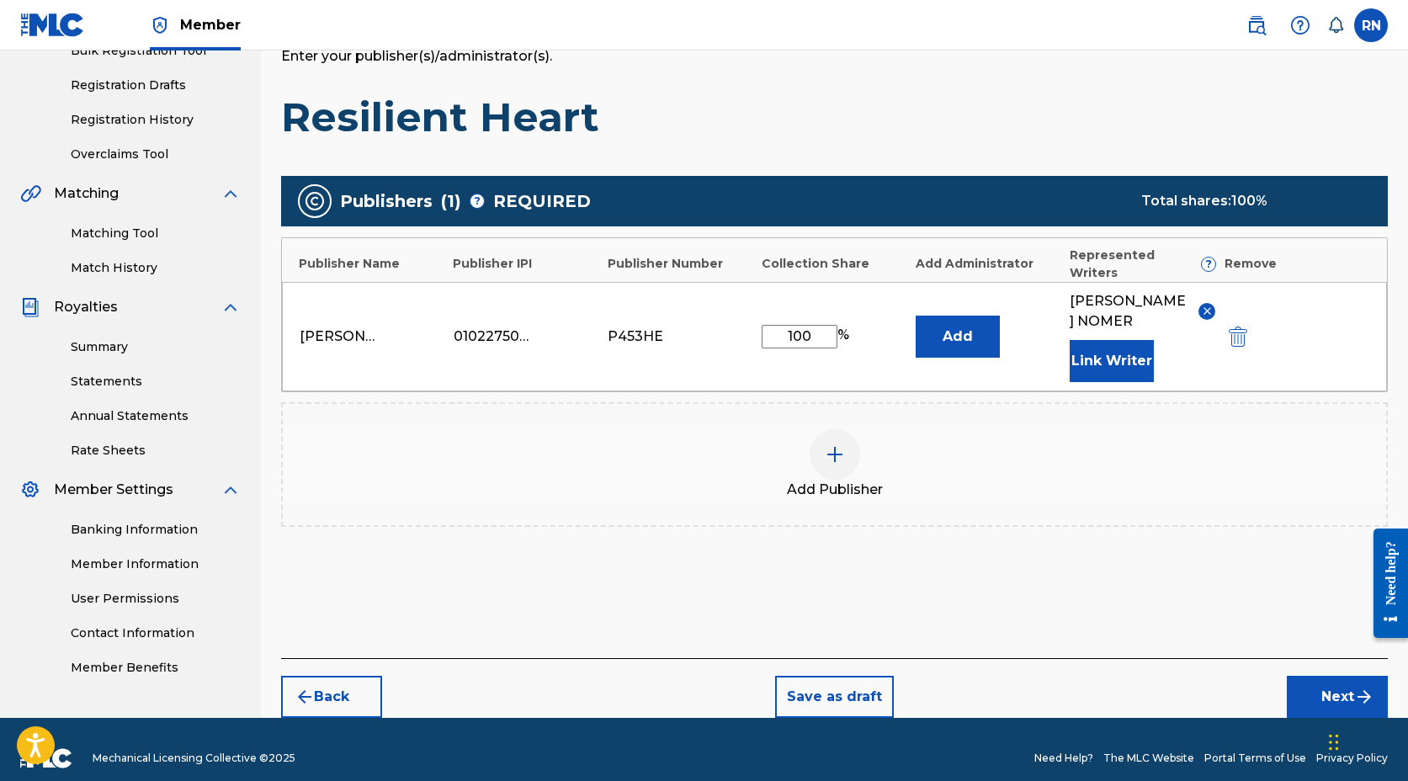
click at [1319, 676] on button "Next" at bounding box center [1337, 697] width 101 height 42
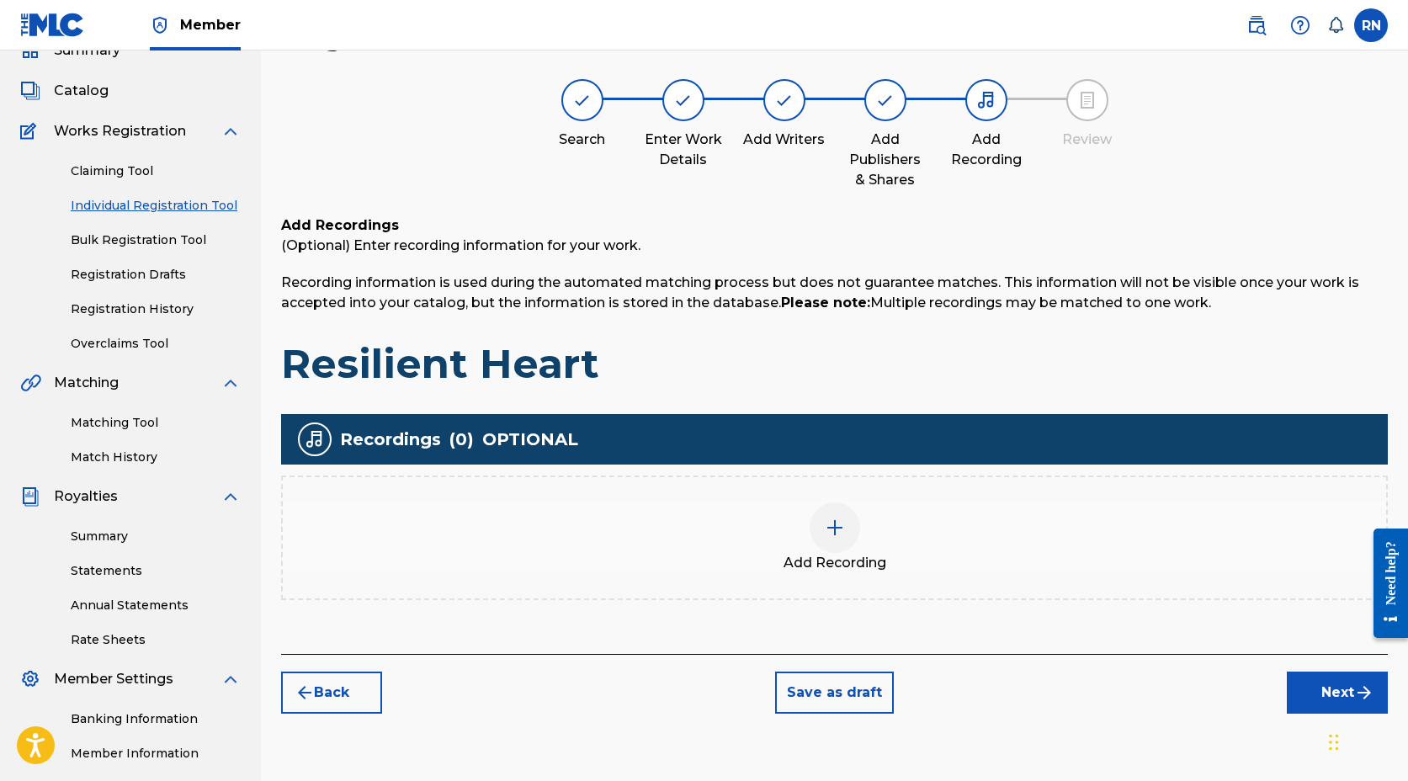
scroll to position [76, 0]
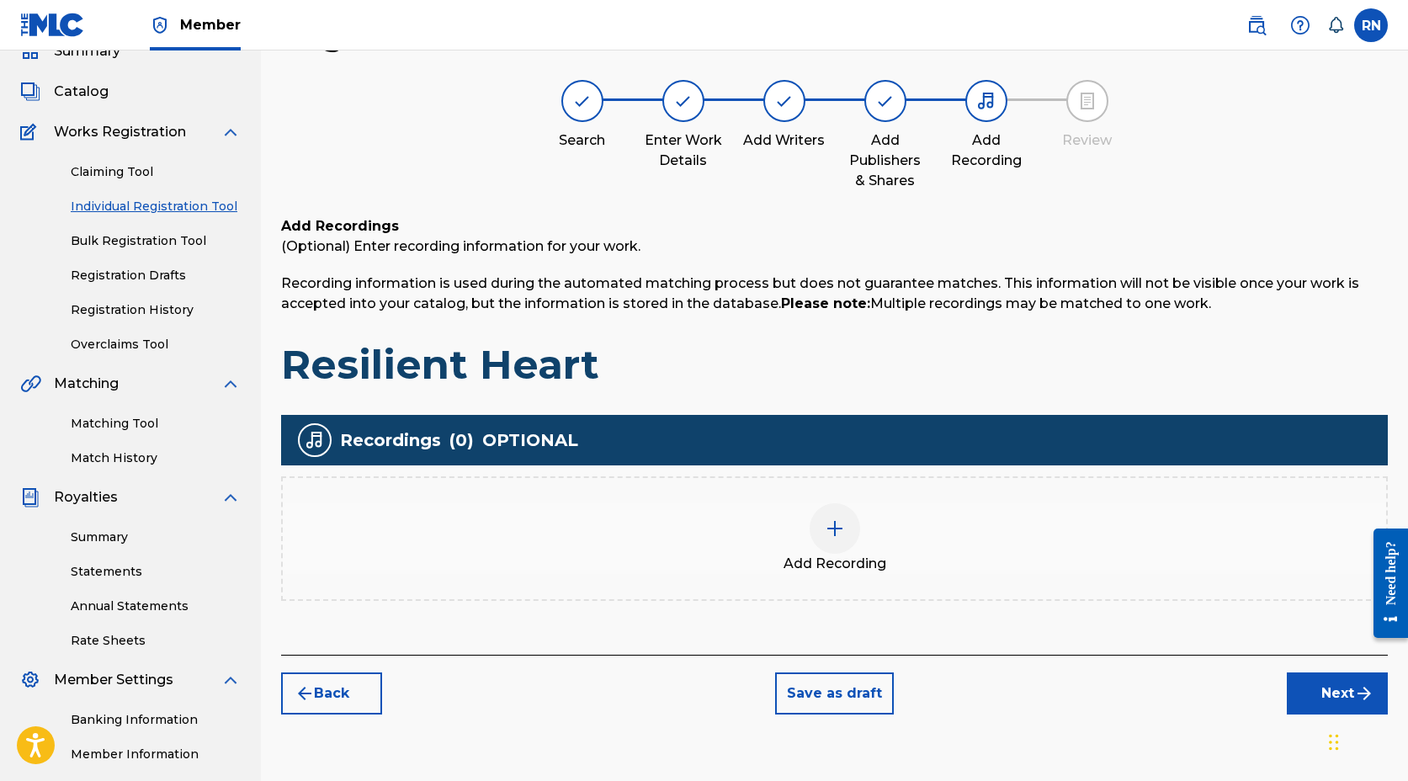
click at [833, 530] on img at bounding box center [835, 529] width 20 height 20
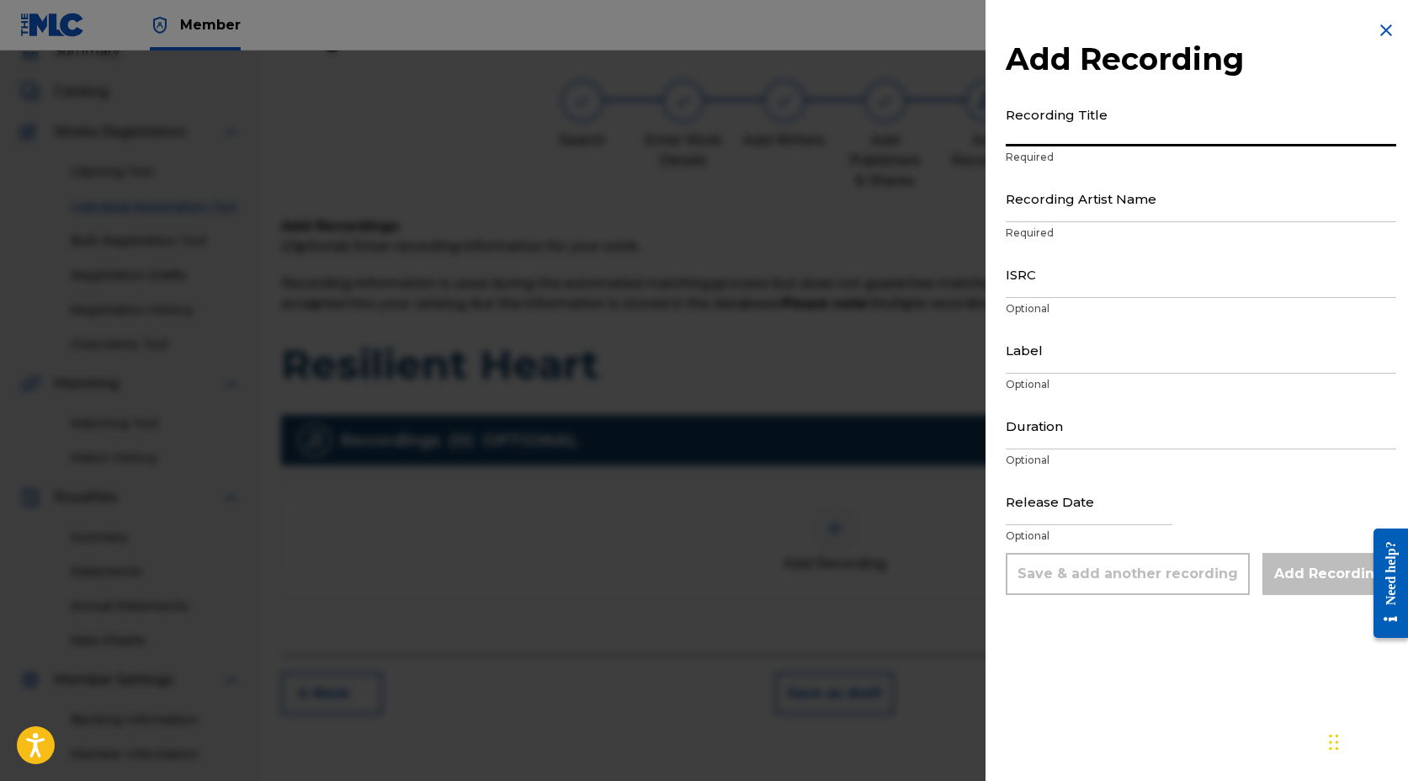
click at [1069, 130] on input "Recording Title" at bounding box center [1201, 123] width 391 height 48
type input "Resilient Heart"
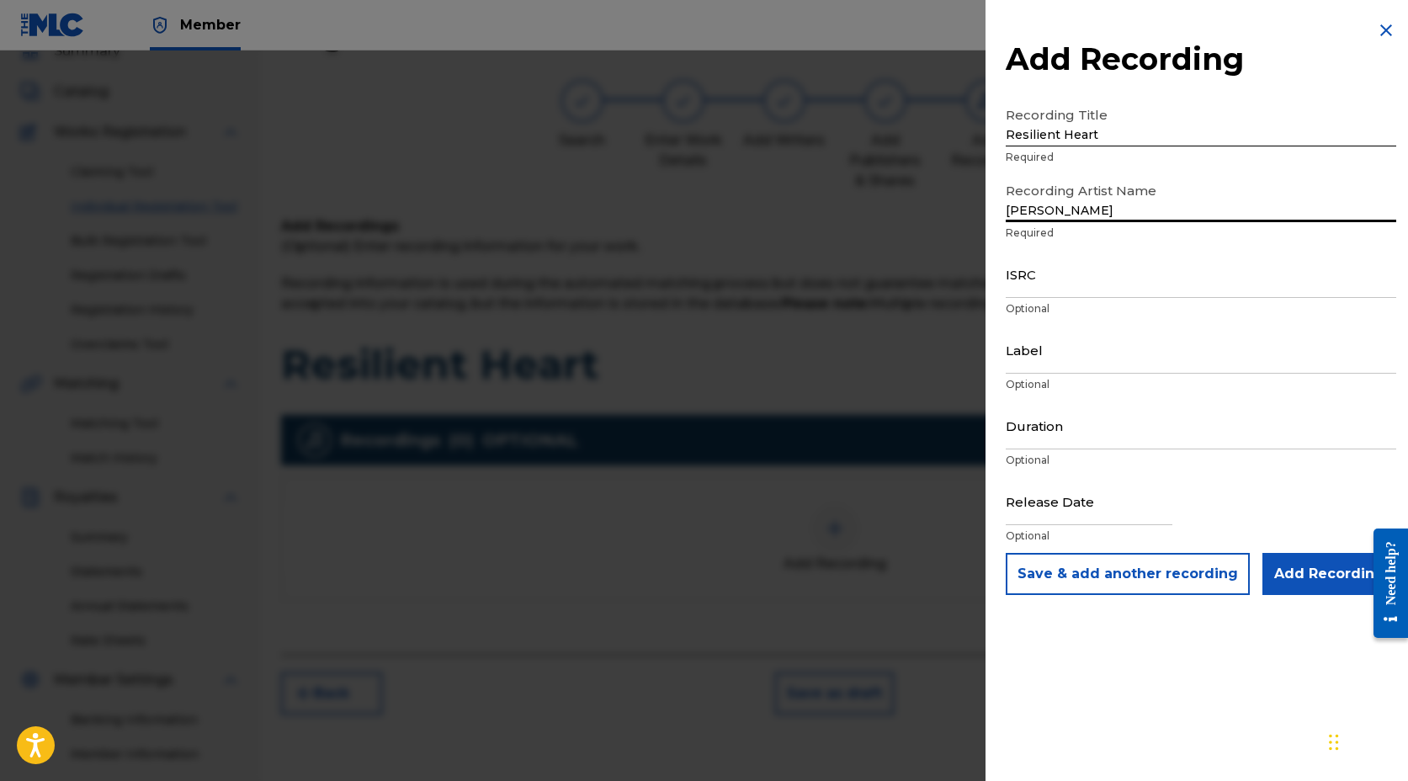
type input "[PERSON_NAME]"
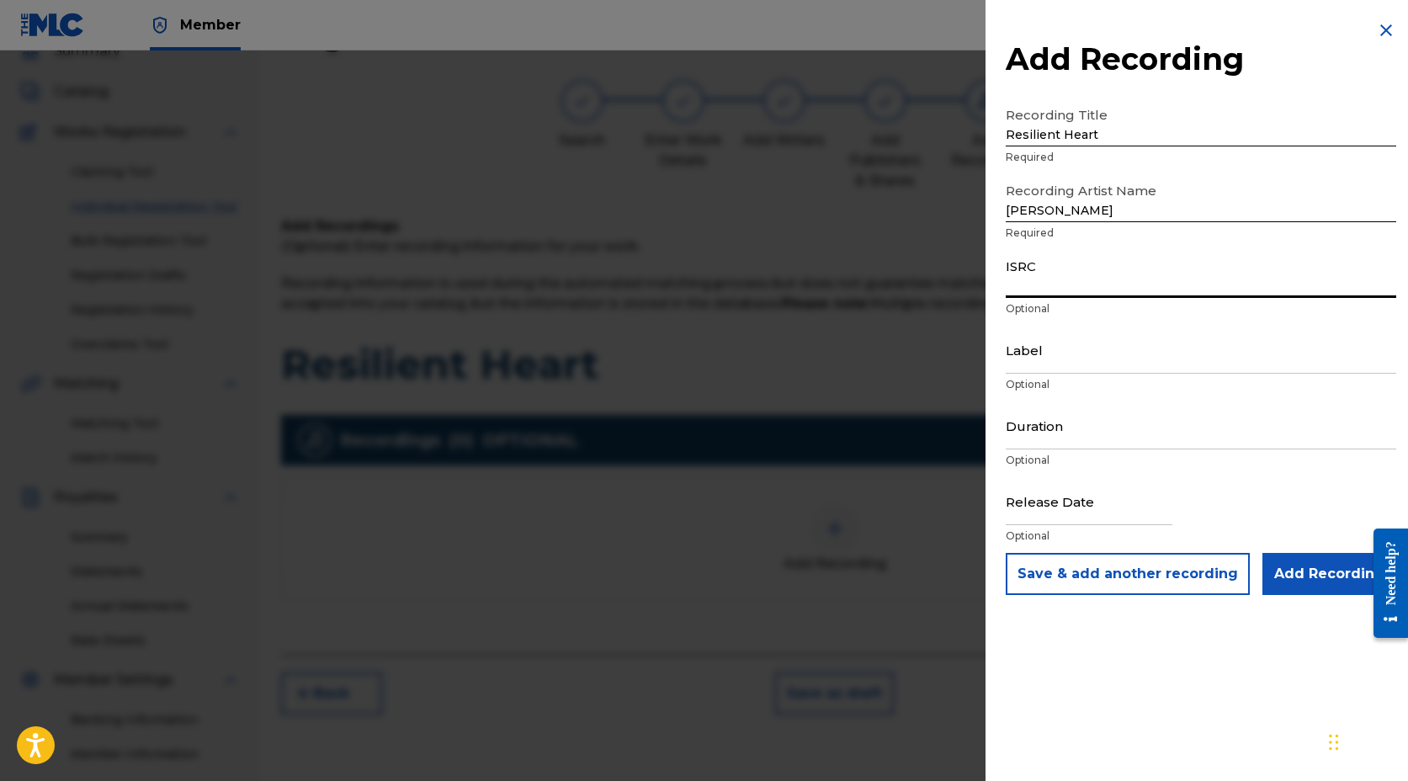
click at [1061, 288] on input "ISRC" at bounding box center [1201, 274] width 391 height 48
paste input "QT5AM2517003"
type input "QT5AM2517003"
click at [1041, 359] on input "Label" at bounding box center [1201, 350] width 391 height 48
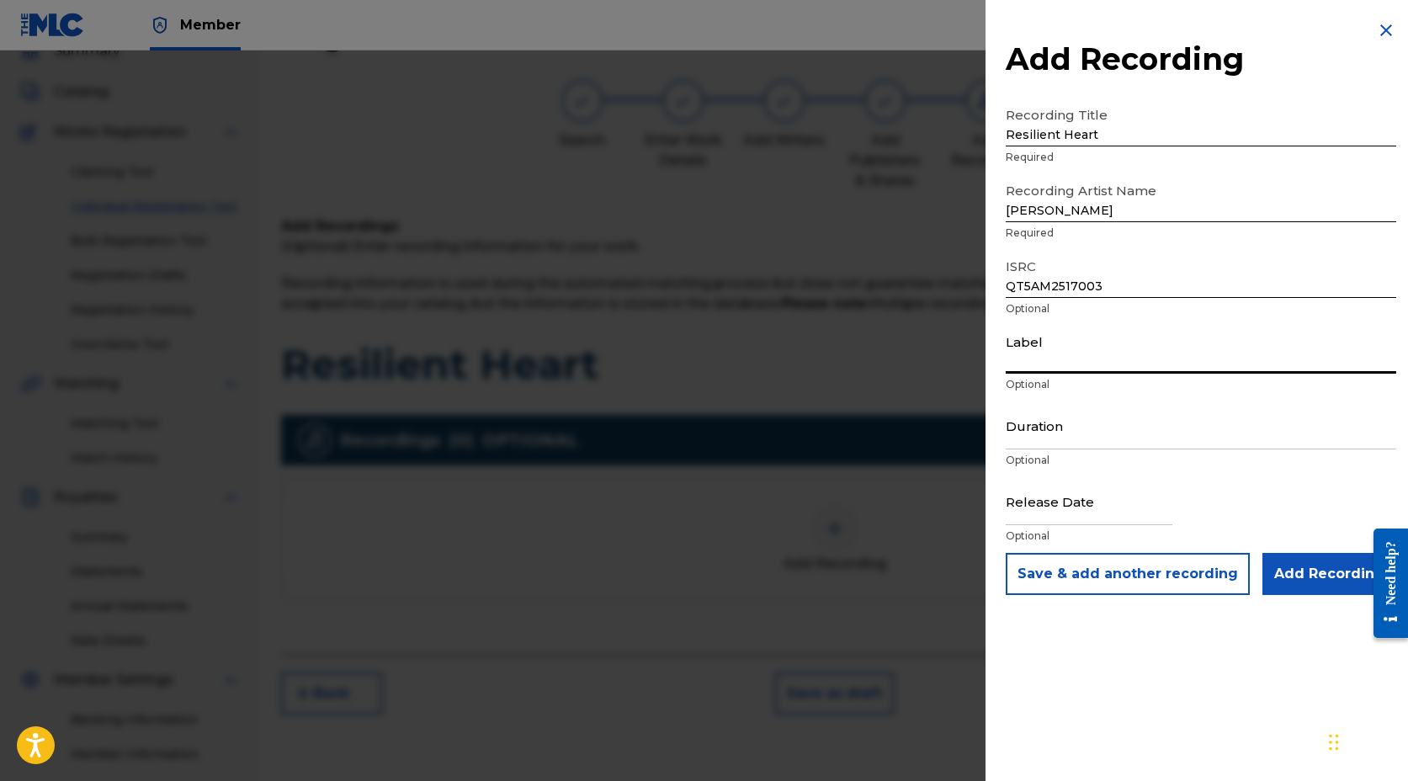
type input "[PERSON_NAME] Music"
click at [1057, 439] on input "Duration" at bounding box center [1201, 426] width 391 height 48
type input "03:44"
select select "7"
select select "2025"
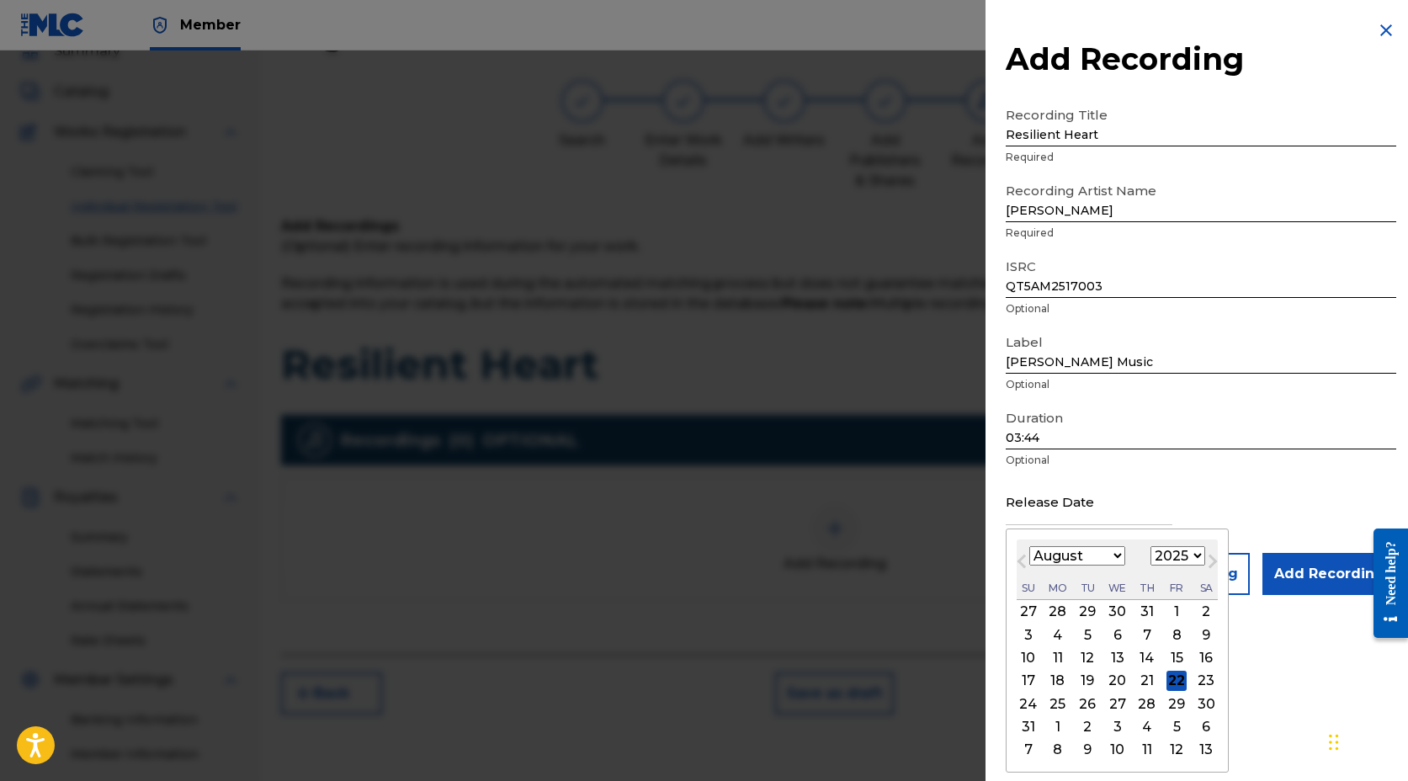
click at [1048, 515] on input "text" at bounding box center [1089, 501] width 167 height 48
click at [1038, 556] on select "January February March April May June July August September October November De…" at bounding box center [1078, 555] width 96 height 19
select select "6"
click at [1030, 546] on select "January February March April May June July August September October November De…" at bounding box center [1078, 555] width 96 height 19
click at [1148, 633] on div "10" at bounding box center [1147, 635] width 20 height 20
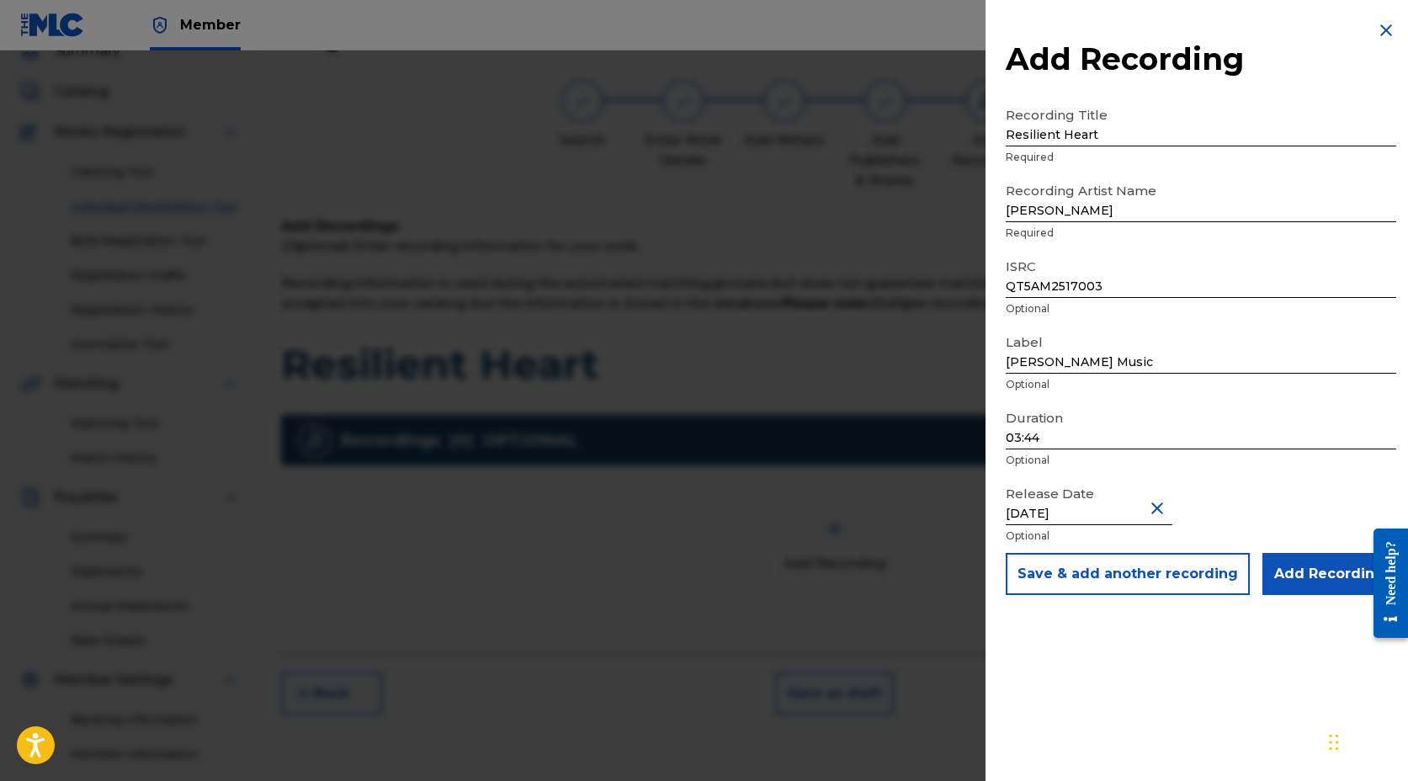
type input "[DATE]"
click at [1300, 568] on input "Add Recording" at bounding box center [1330, 574] width 134 height 42
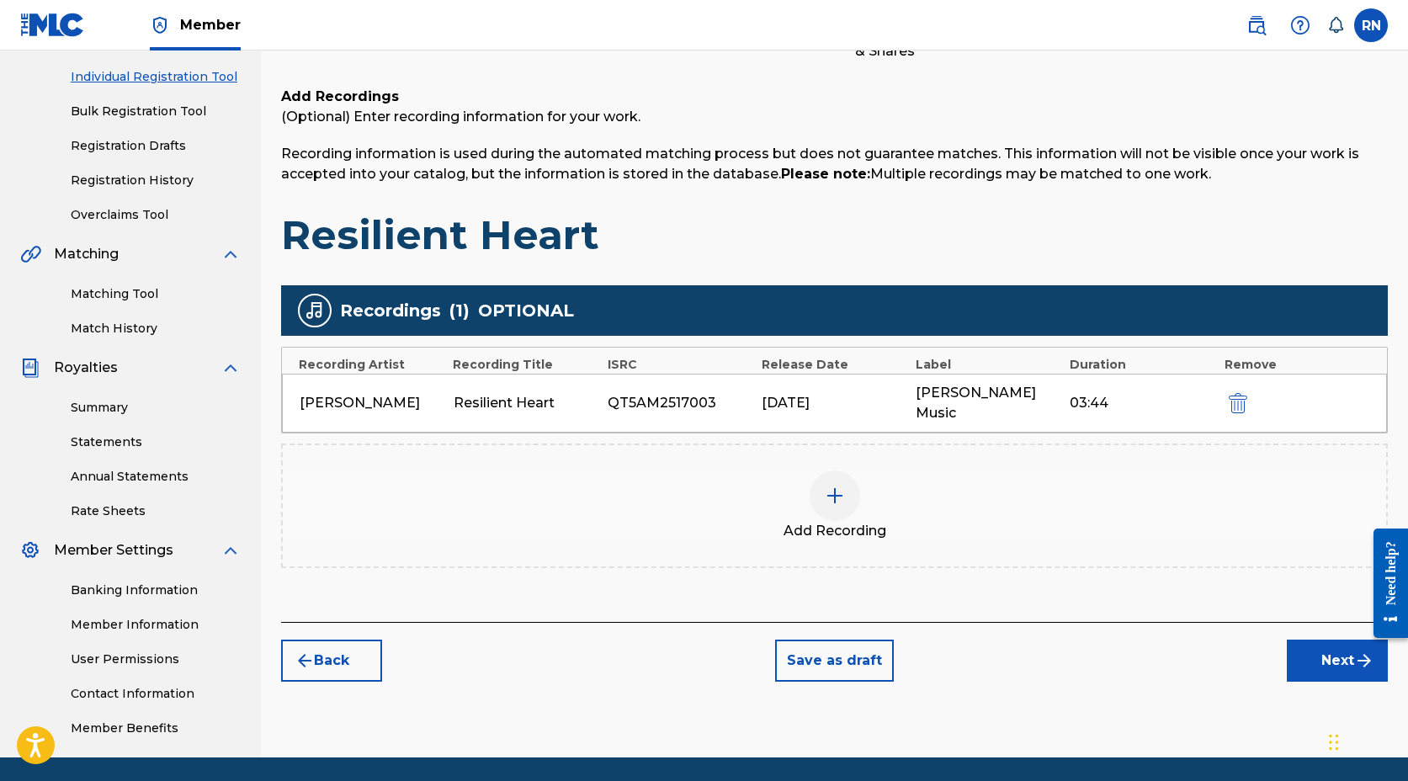
scroll to position [216, 0]
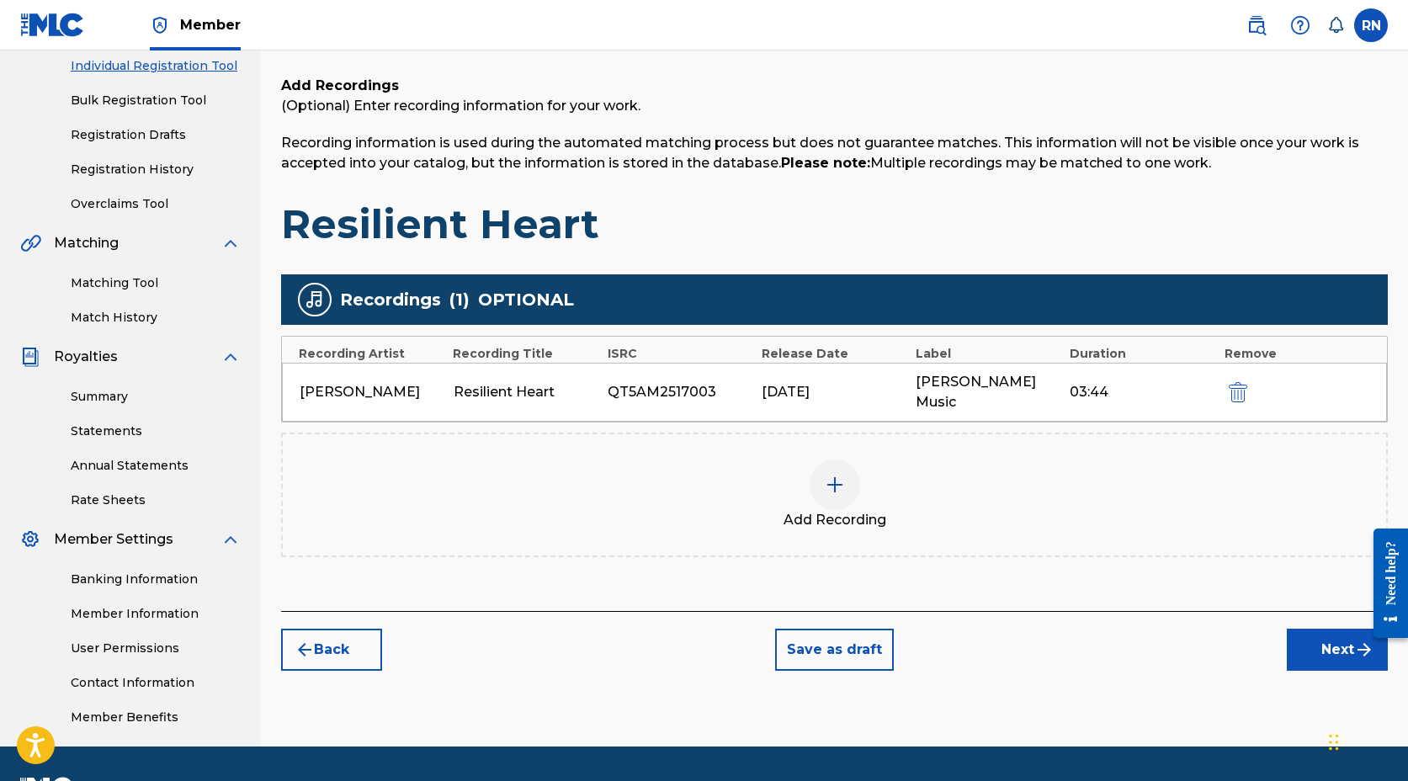
click at [1339, 629] on button "Next" at bounding box center [1337, 650] width 101 height 42
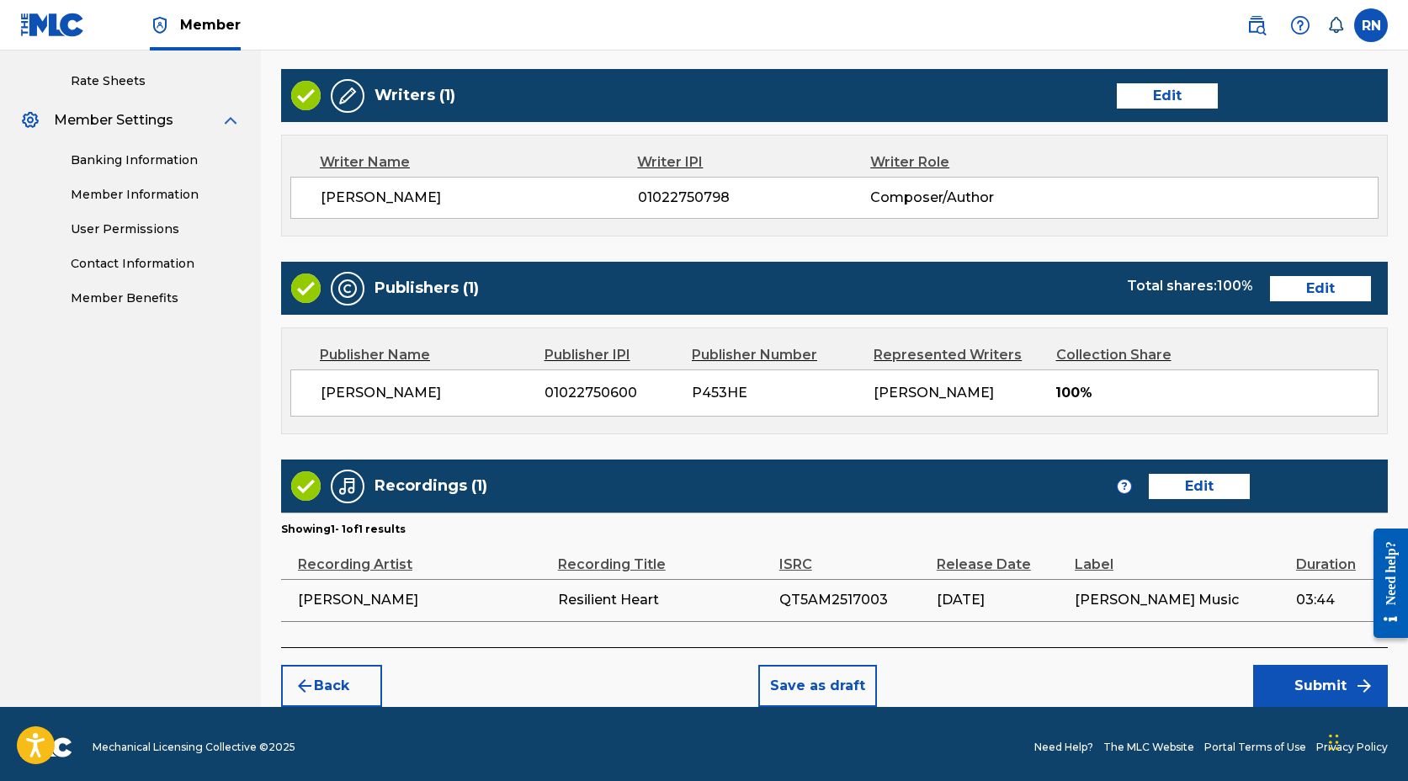
scroll to position [641, 0]
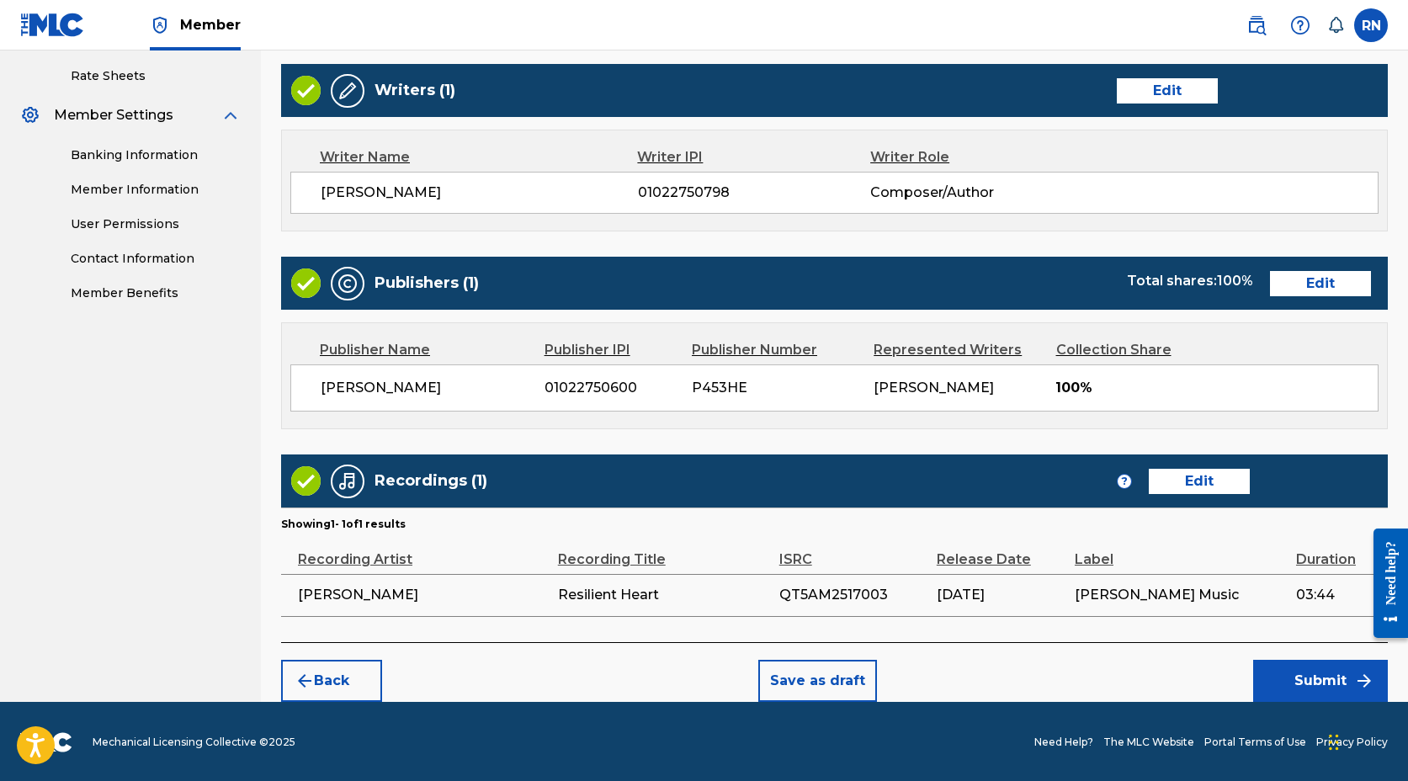
click at [1298, 675] on button "Submit" at bounding box center [1321, 681] width 135 height 42
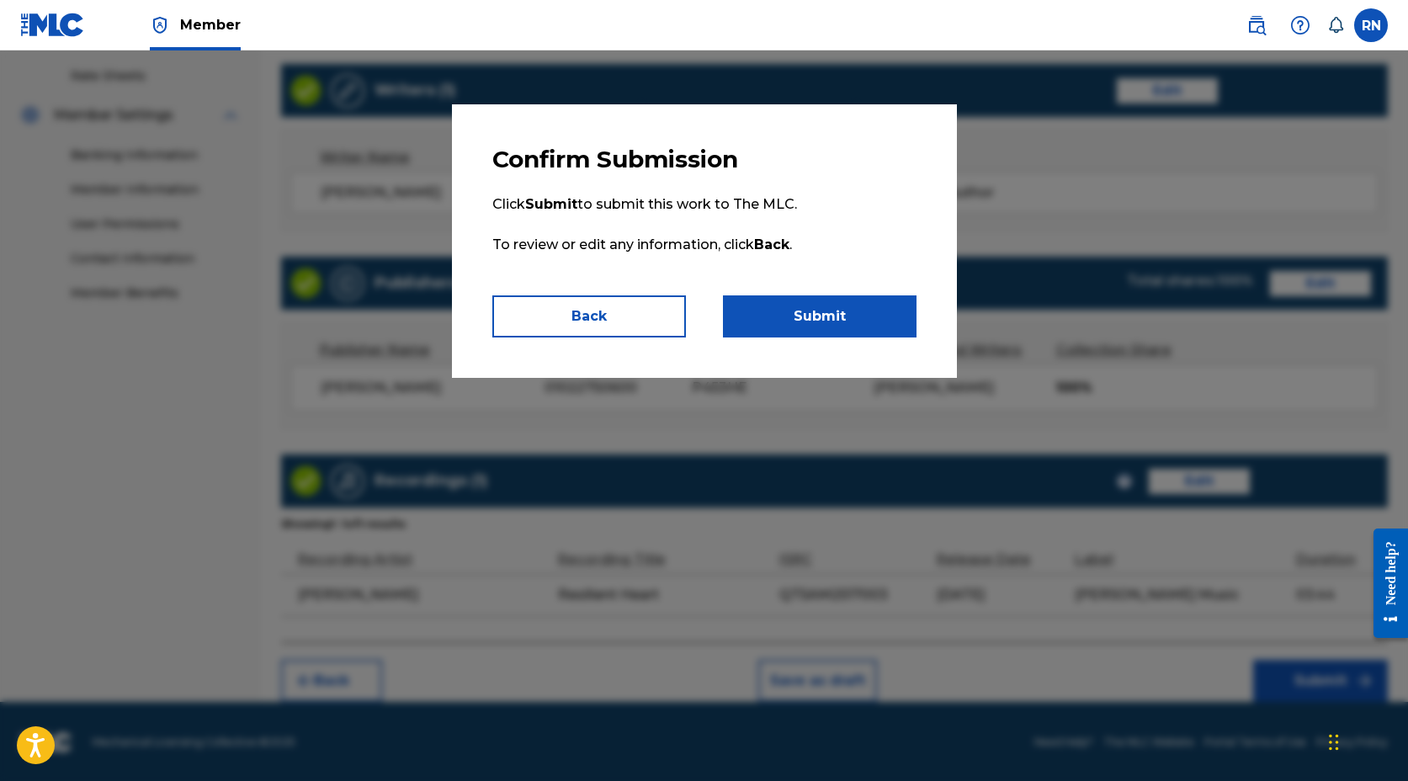
click at [839, 325] on button "Submit" at bounding box center [820, 317] width 194 height 42
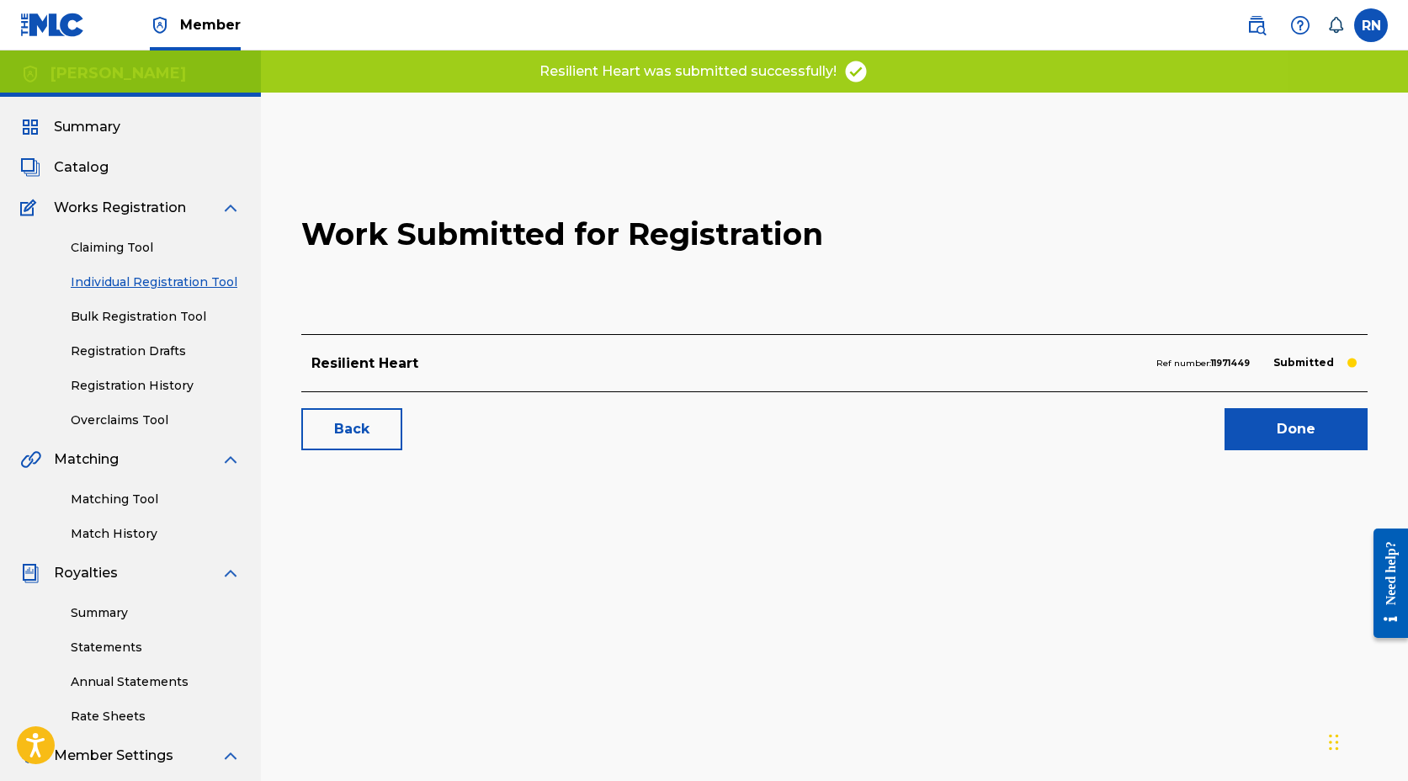
click at [1282, 438] on link "Done" at bounding box center [1296, 429] width 143 height 42
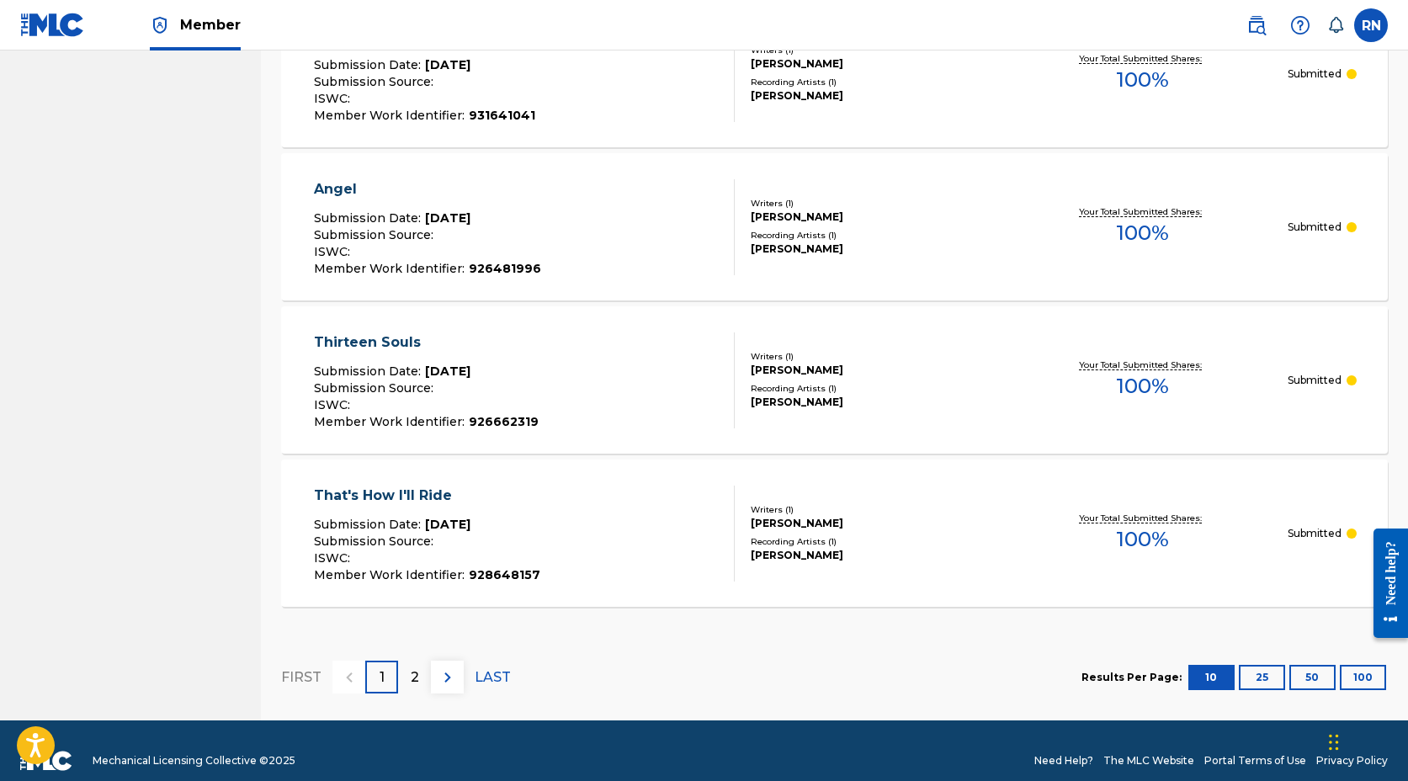
scroll to position [1451, 0]
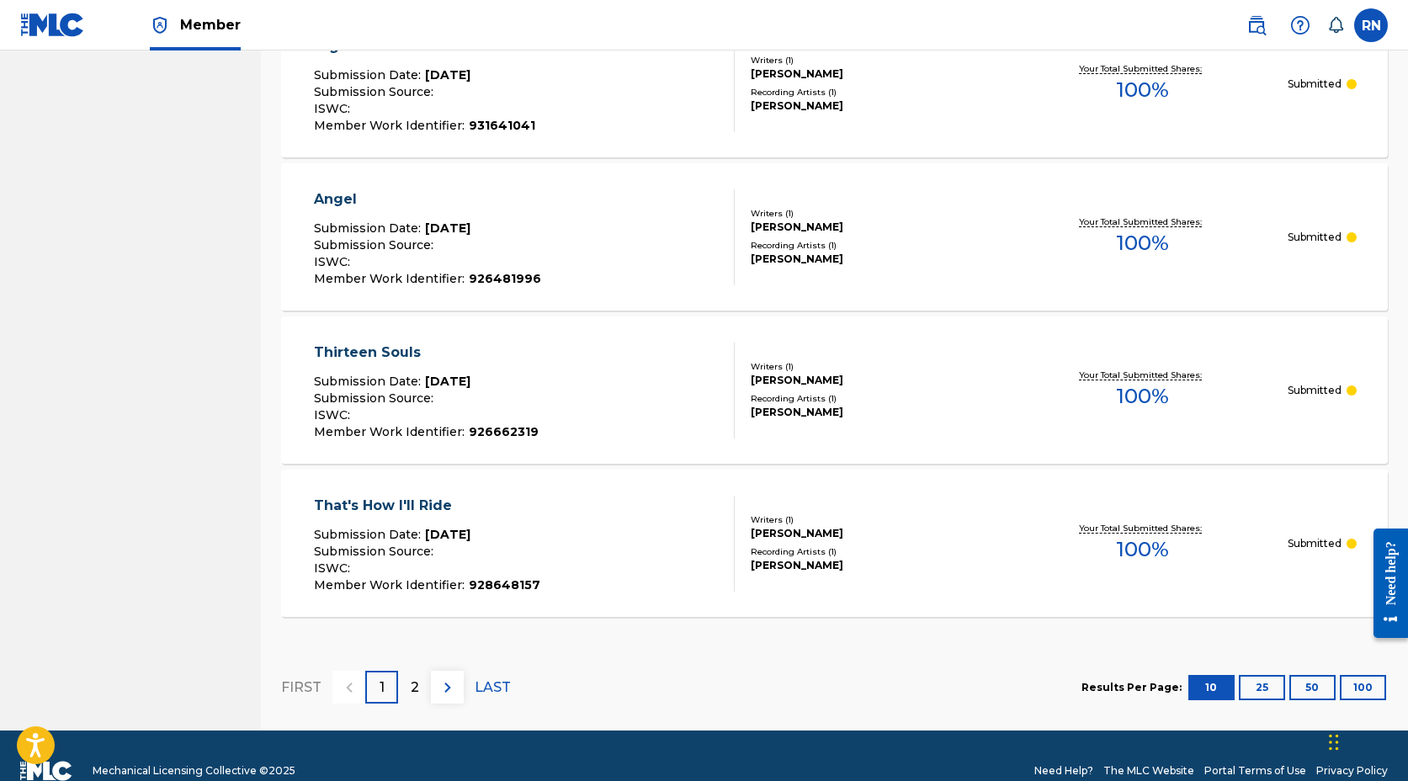
click at [412, 685] on p "2" at bounding box center [415, 688] width 8 height 20
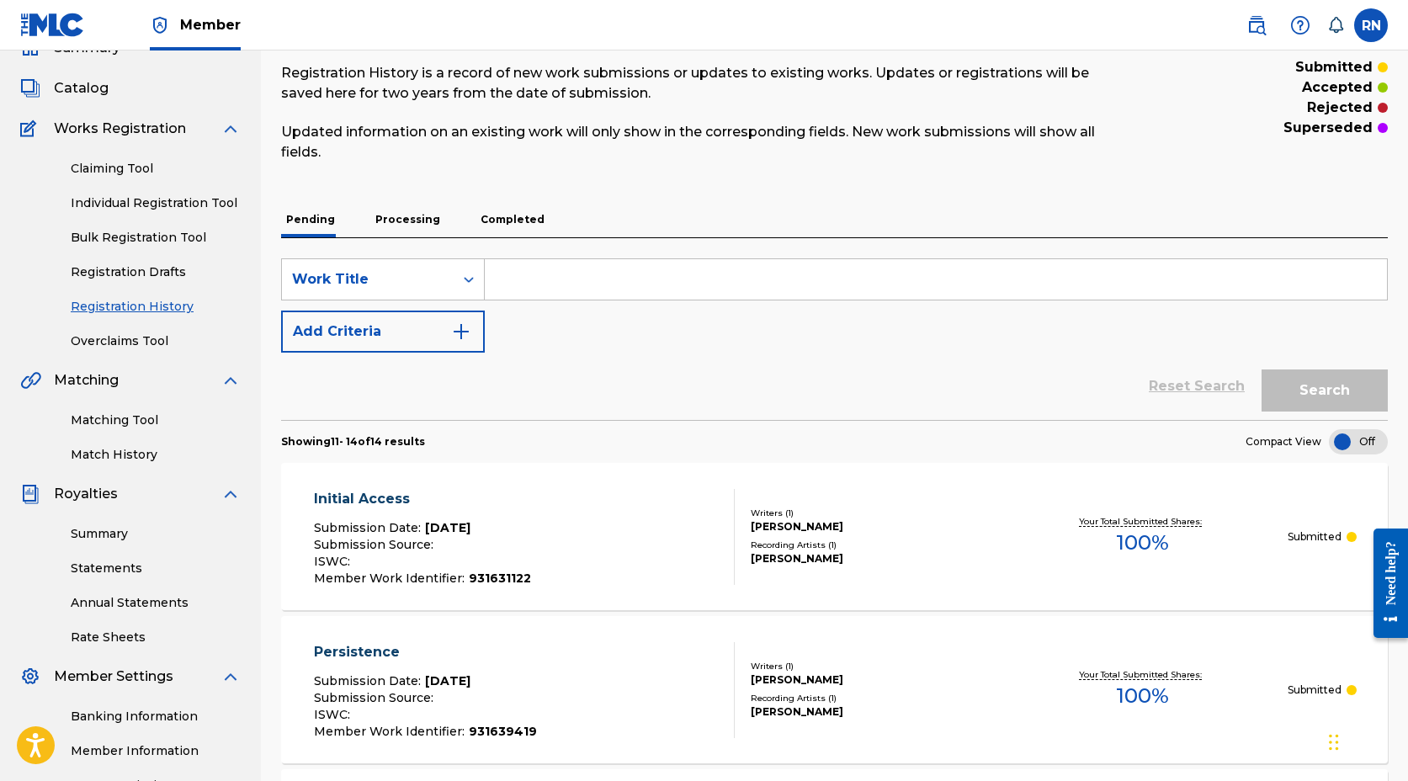
scroll to position [0, 0]
